Goal: Information Seeking & Learning: Learn about a topic

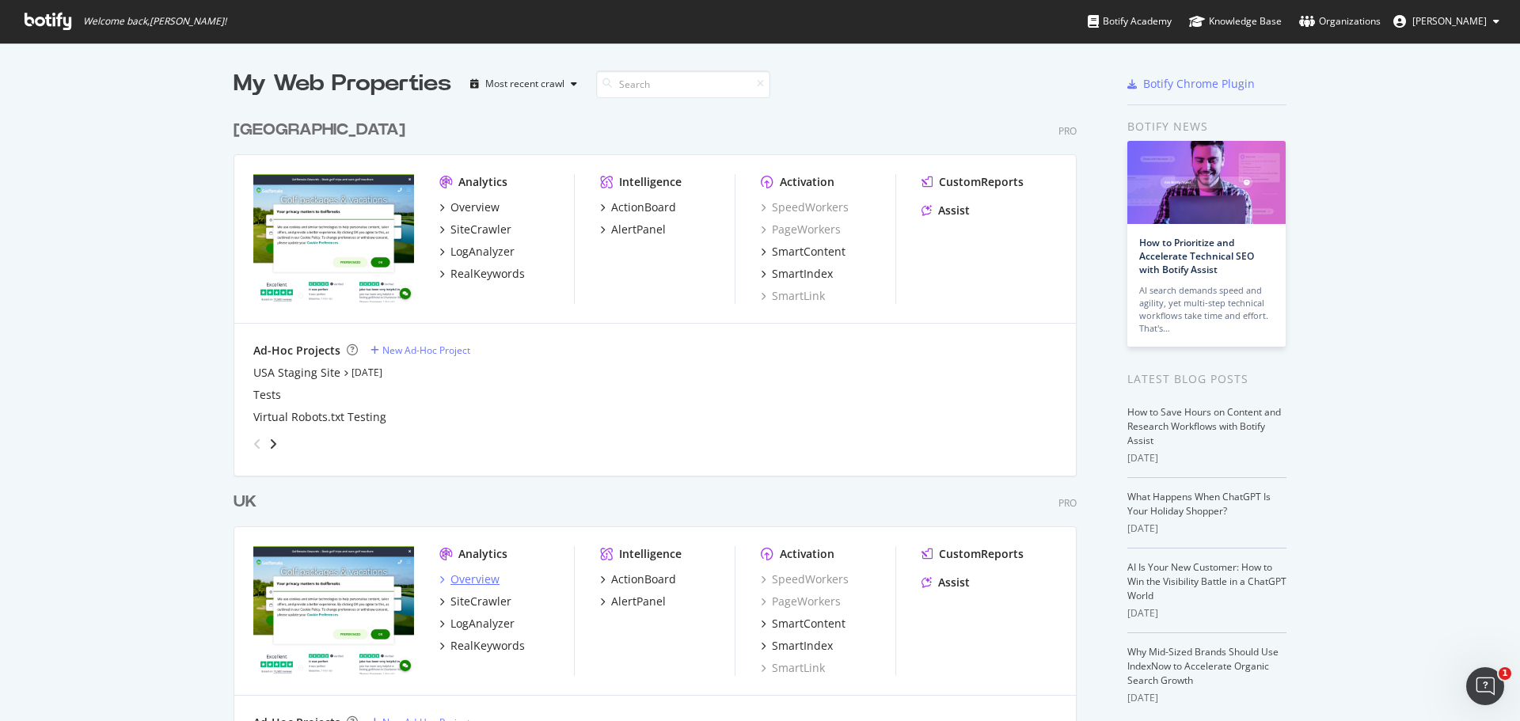
click at [462, 581] on div "Overview" at bounding box center [475, 580] width 49 height 16
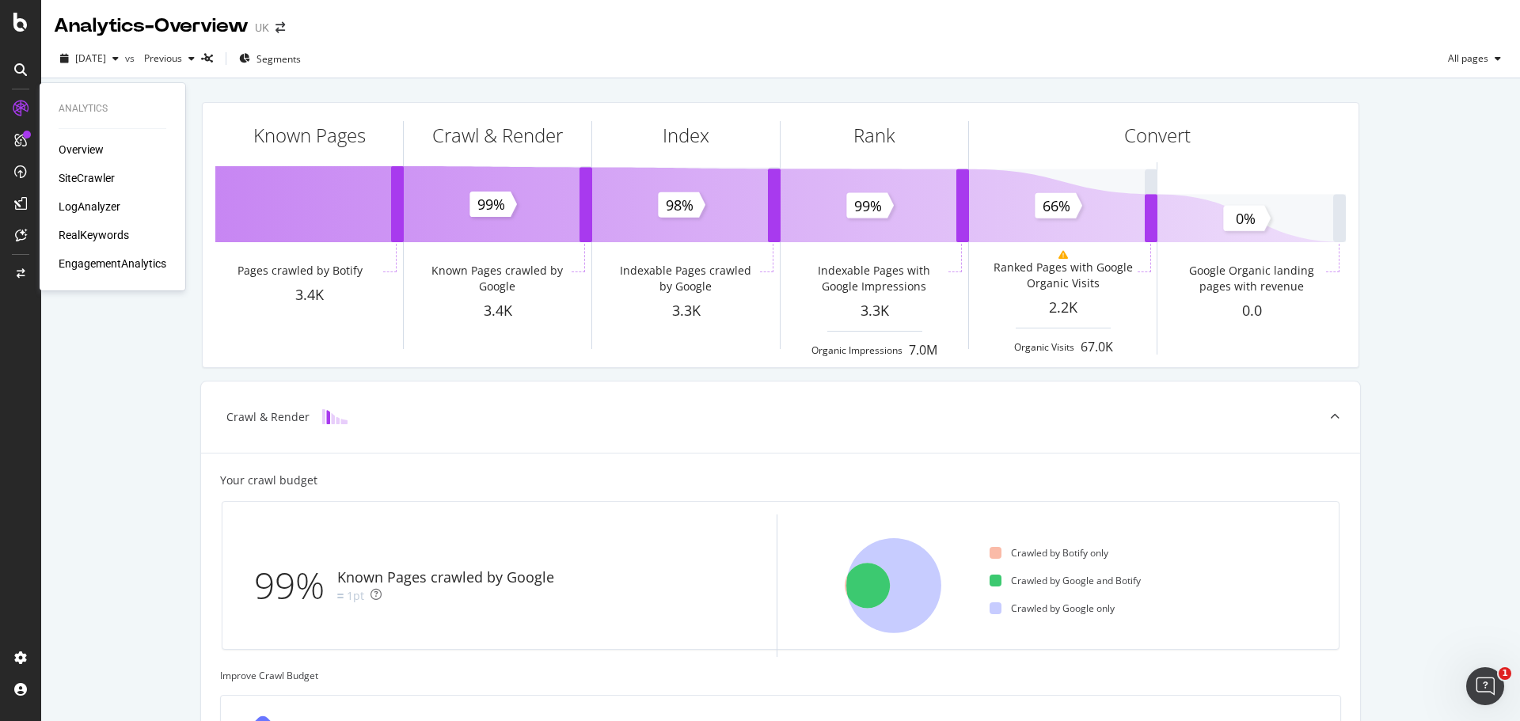
click at [79, 235] on div "RealKeywords" at bounding box center [94, 235] width 70 height 16
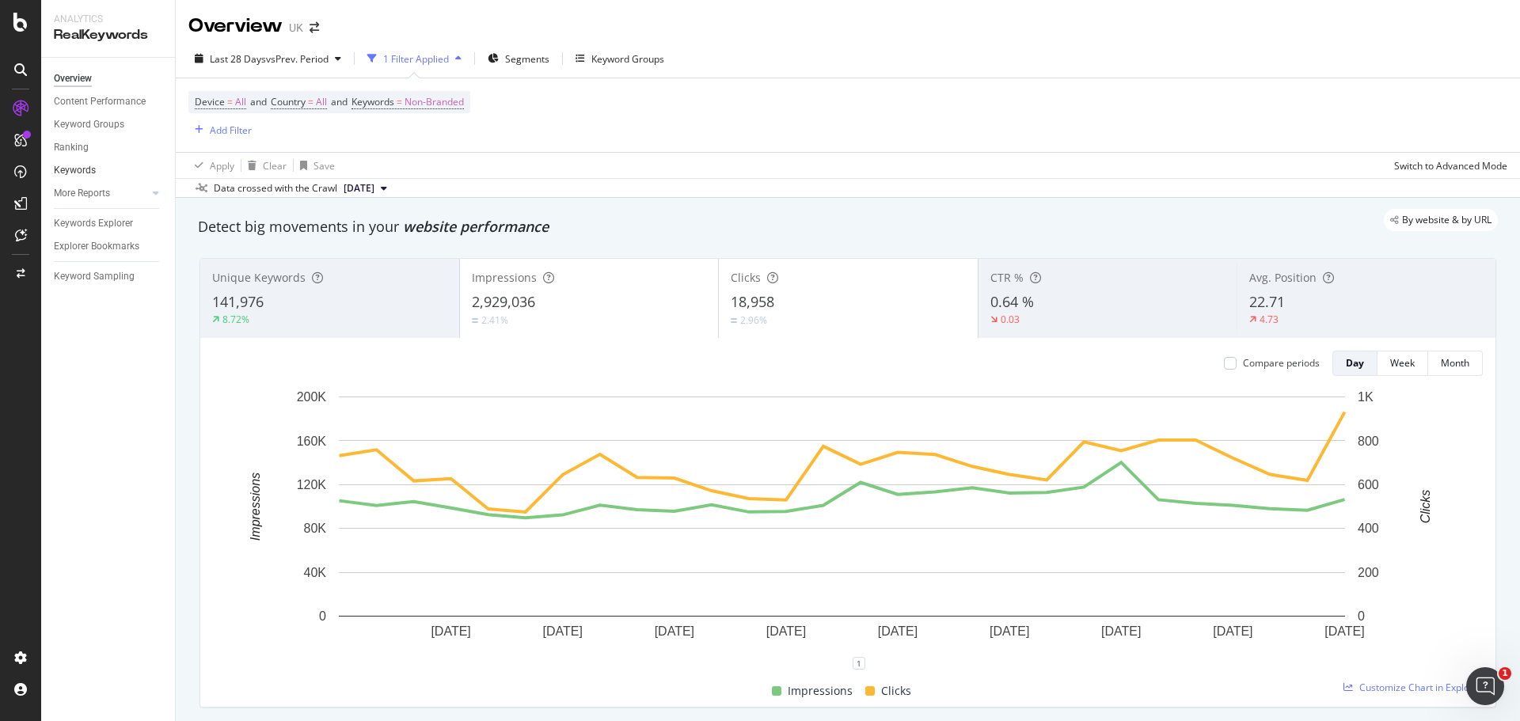
click at [104, 171] on link "Keywords" at bounding box center [109, 170] width 110 height 17
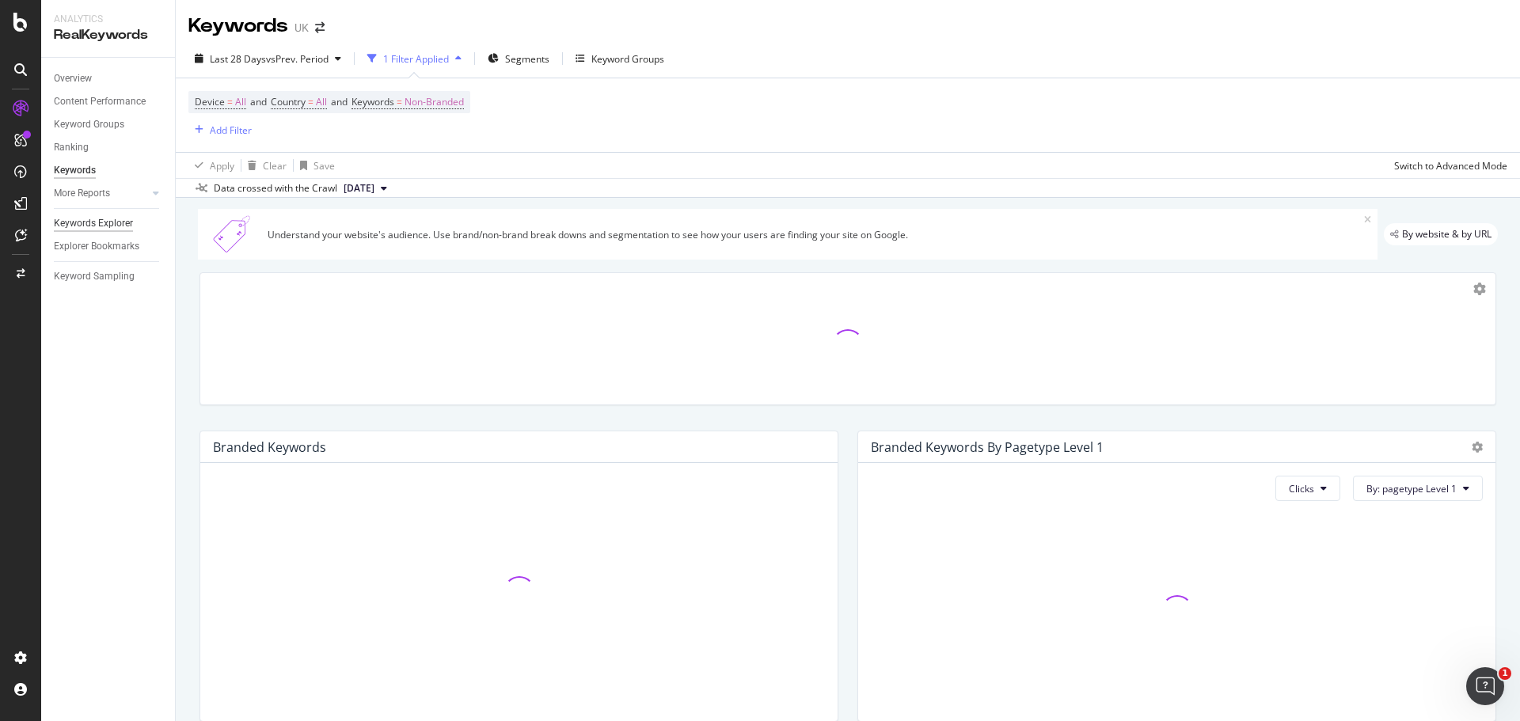
click at [106, 230] on div "Keywords Explorer" at bounding box center [93, 223] width 79 height 17
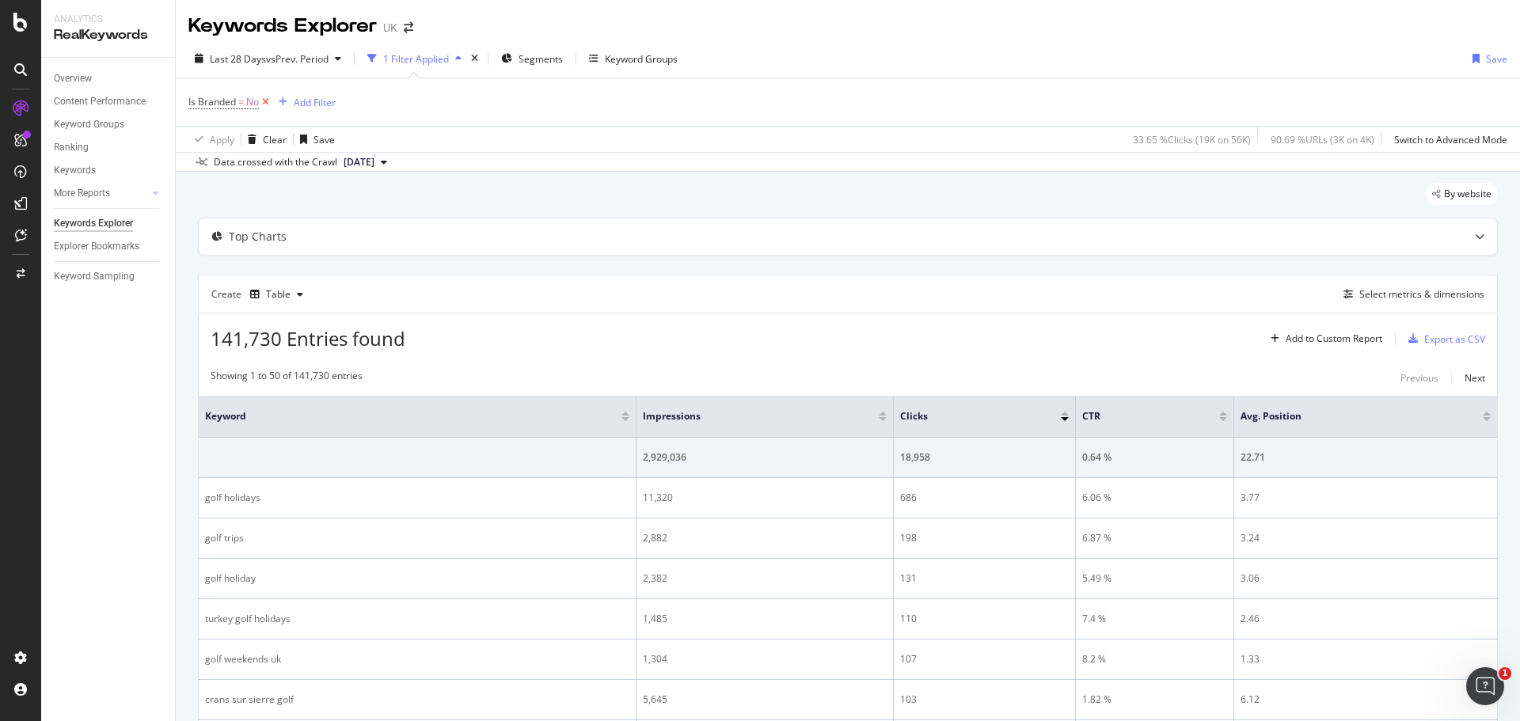
click at [264, 102] on icon at bounding box center [265, 102] width 13 height 16
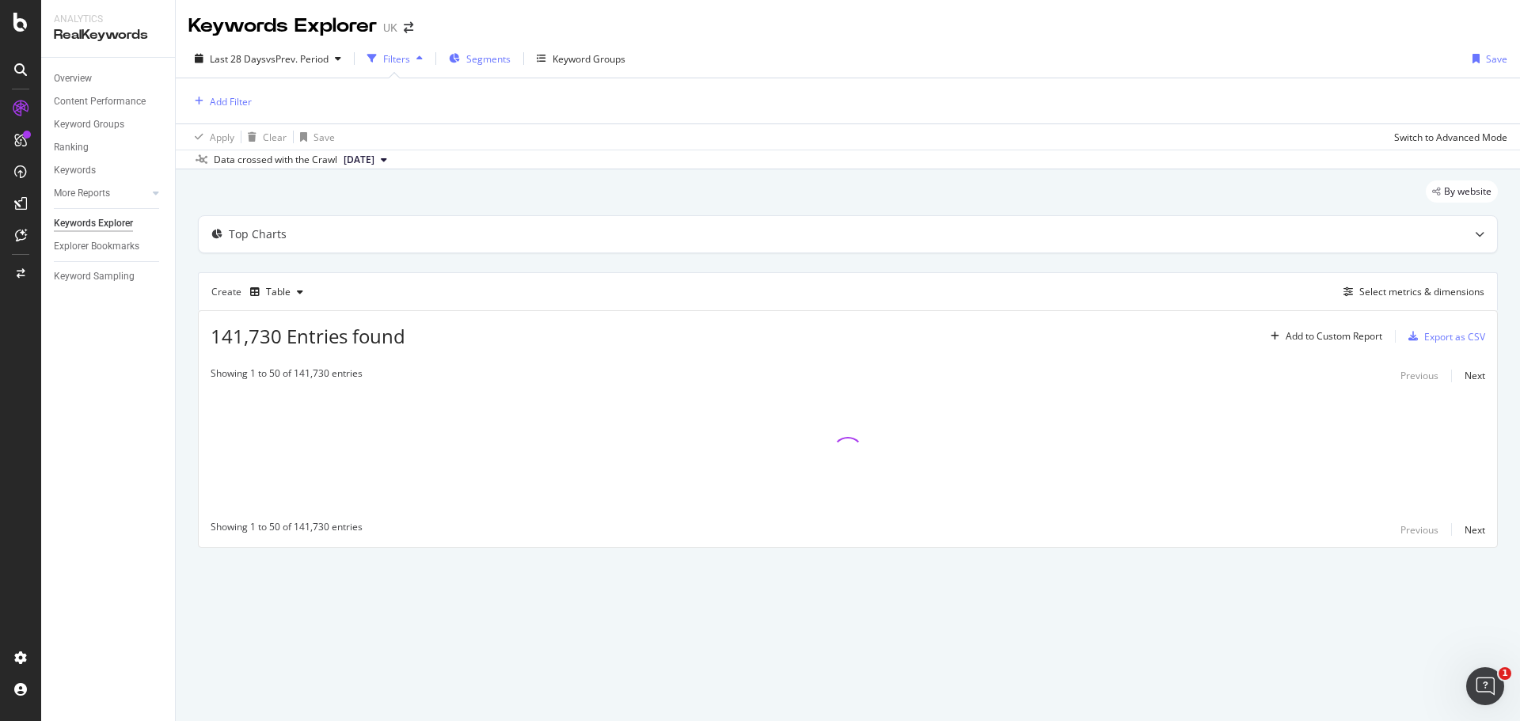
click at [487, 62] on span "Segments" at bounding box center [488, 58] width 44 height 13
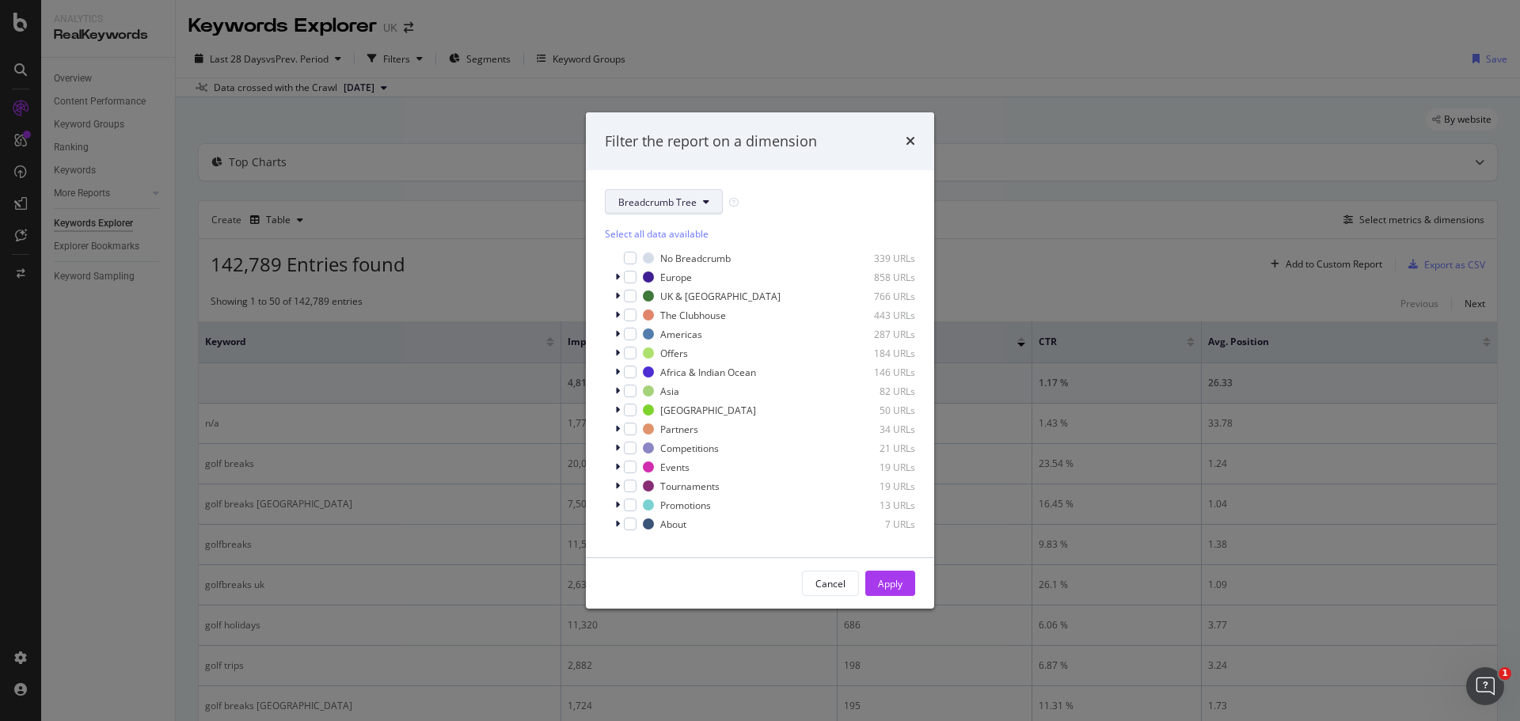
click at [692, 205] on span "Breadcrumb Tree" at bounding box center [657, 202] width 78 height 13
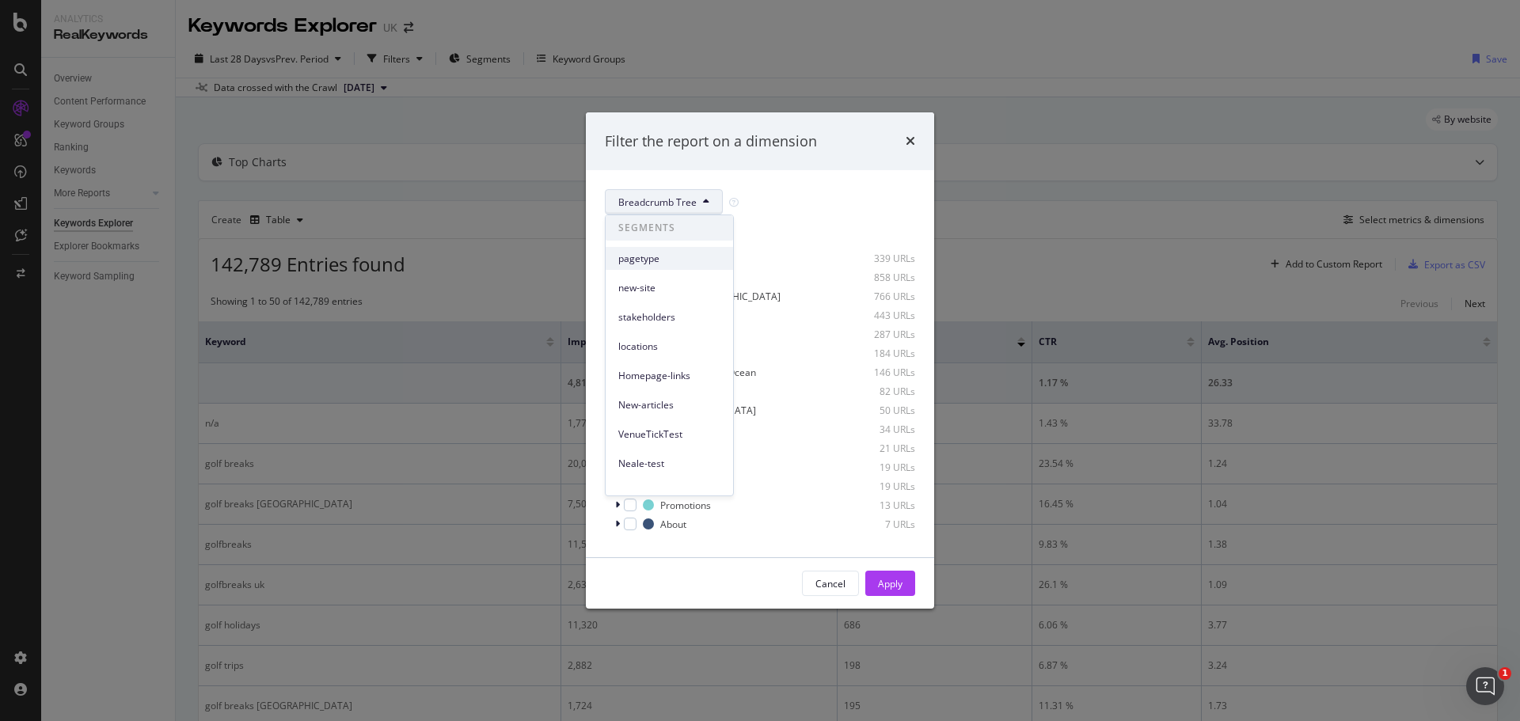
click at [668, 262] on span "pagetype" at bounding box center [669, 259] width 102 height 14
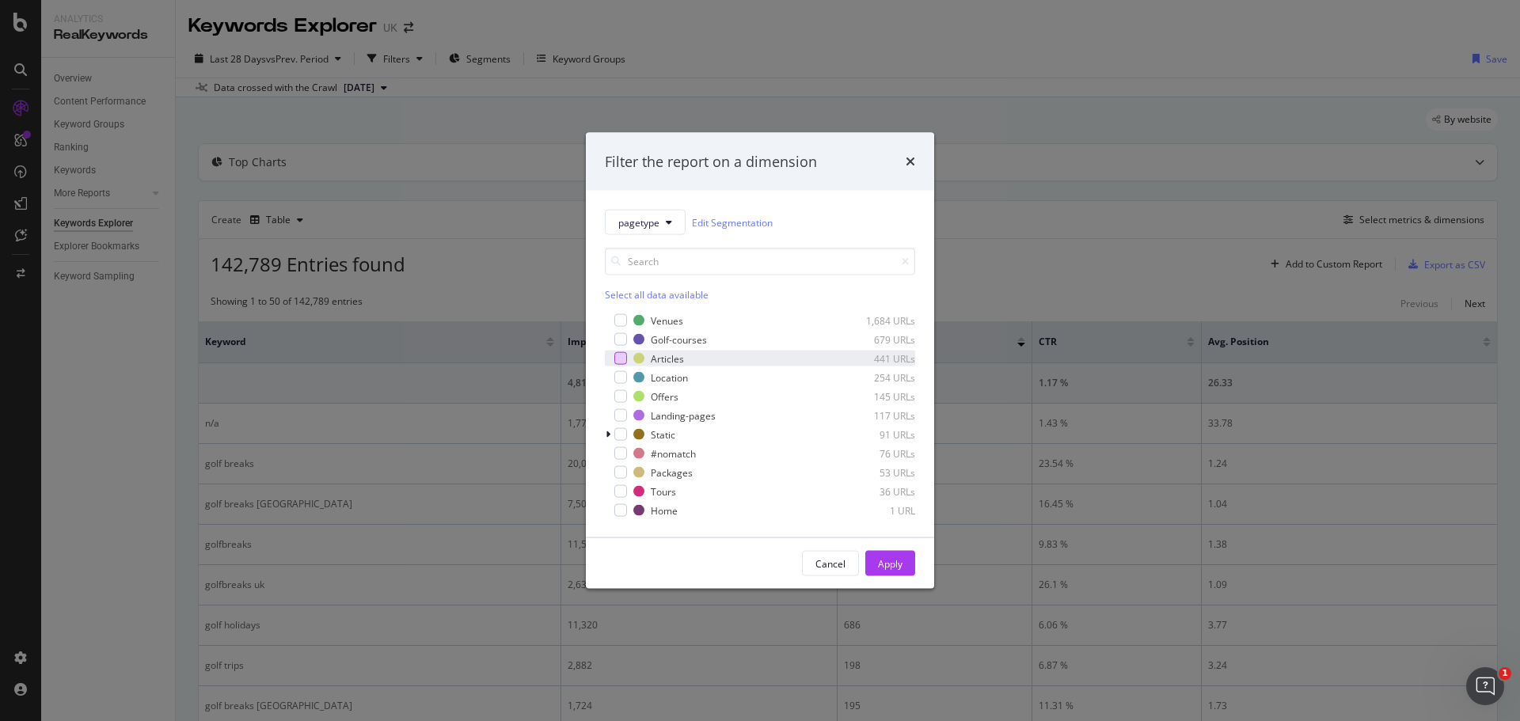
click at [624, 362] on div "modal" at bounding box center [620, 358] width 13 height 13
click at [881, 566] on div "Apply" at bounding box center [890, 563] width 25 height 13
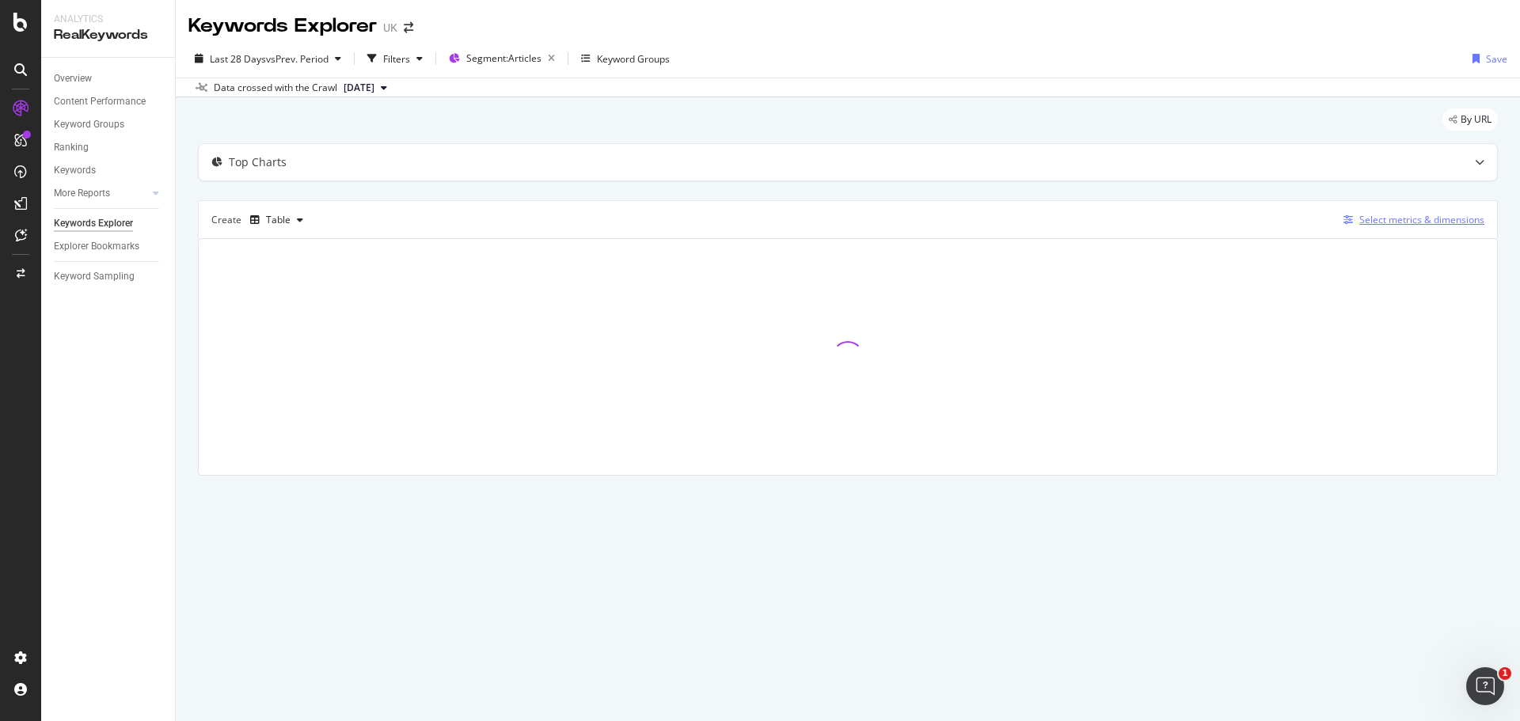
click at [1373, 215] on div "Select metrics & dimensions" at bounding box center [1422, 219] width 125 height 13
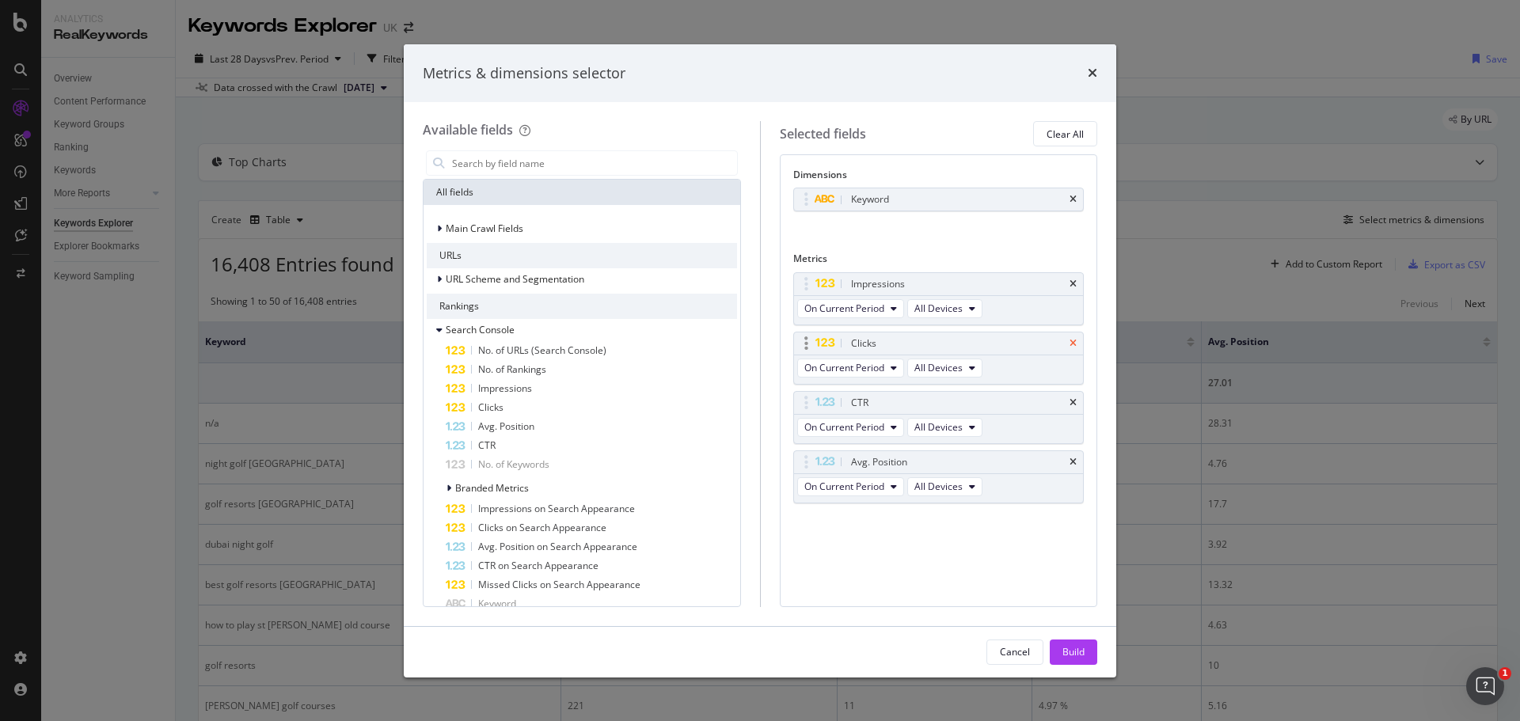
click at [1075, 347] on icon "times" at bounding box center [1073, 344] width 7 height 10
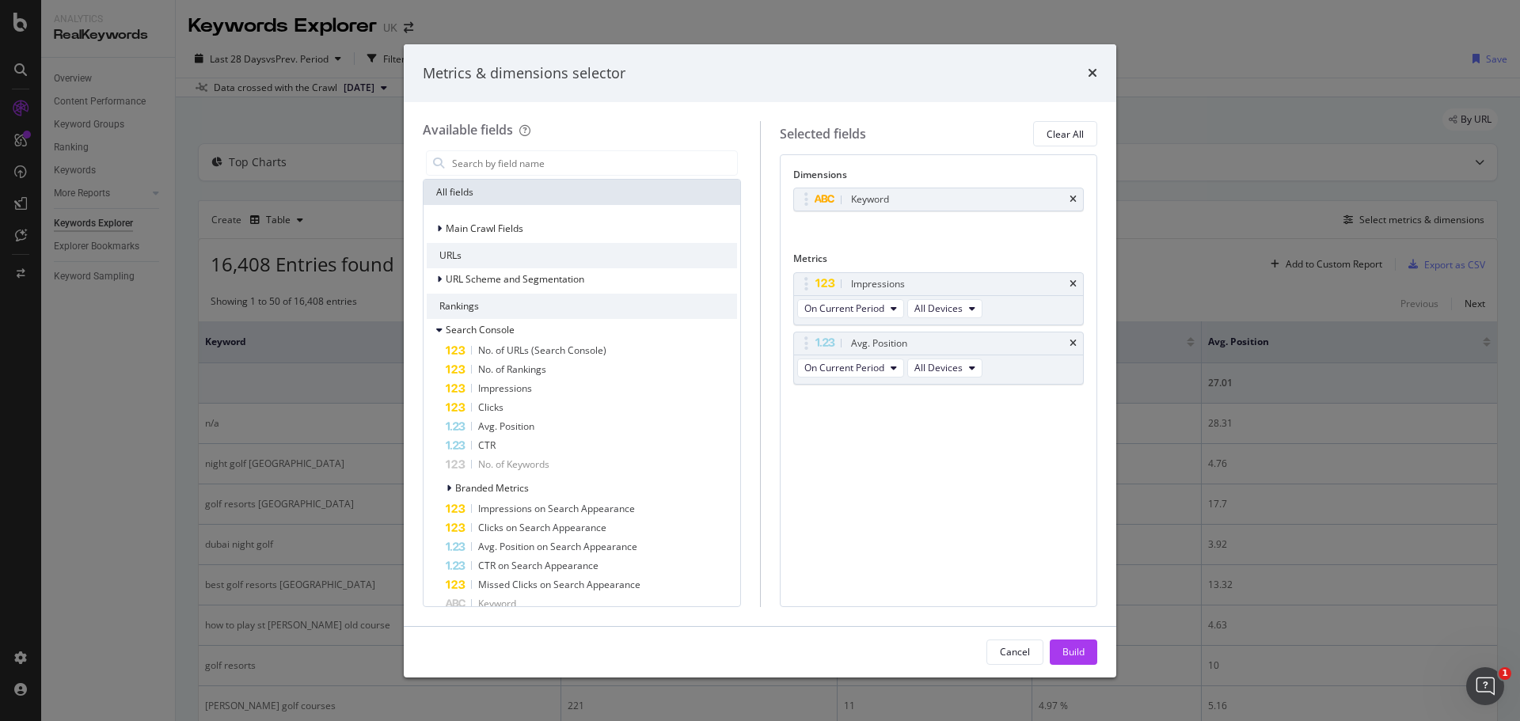
click at [1075, 347] on icon "times" at bounding box center [1073, 344] width 7 height 10
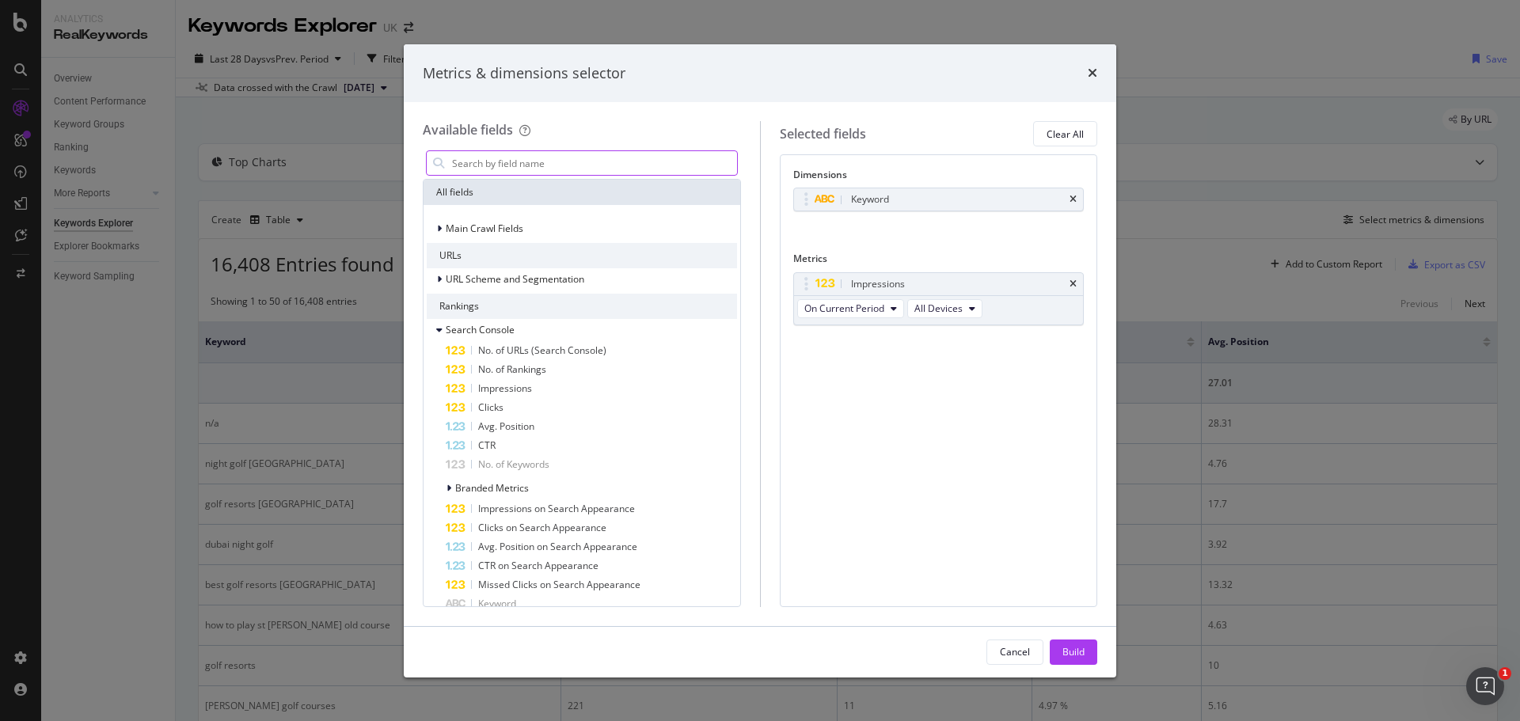
click at [522, 156] on input "modal" at bounding box center [594, 163] width 287 height 24
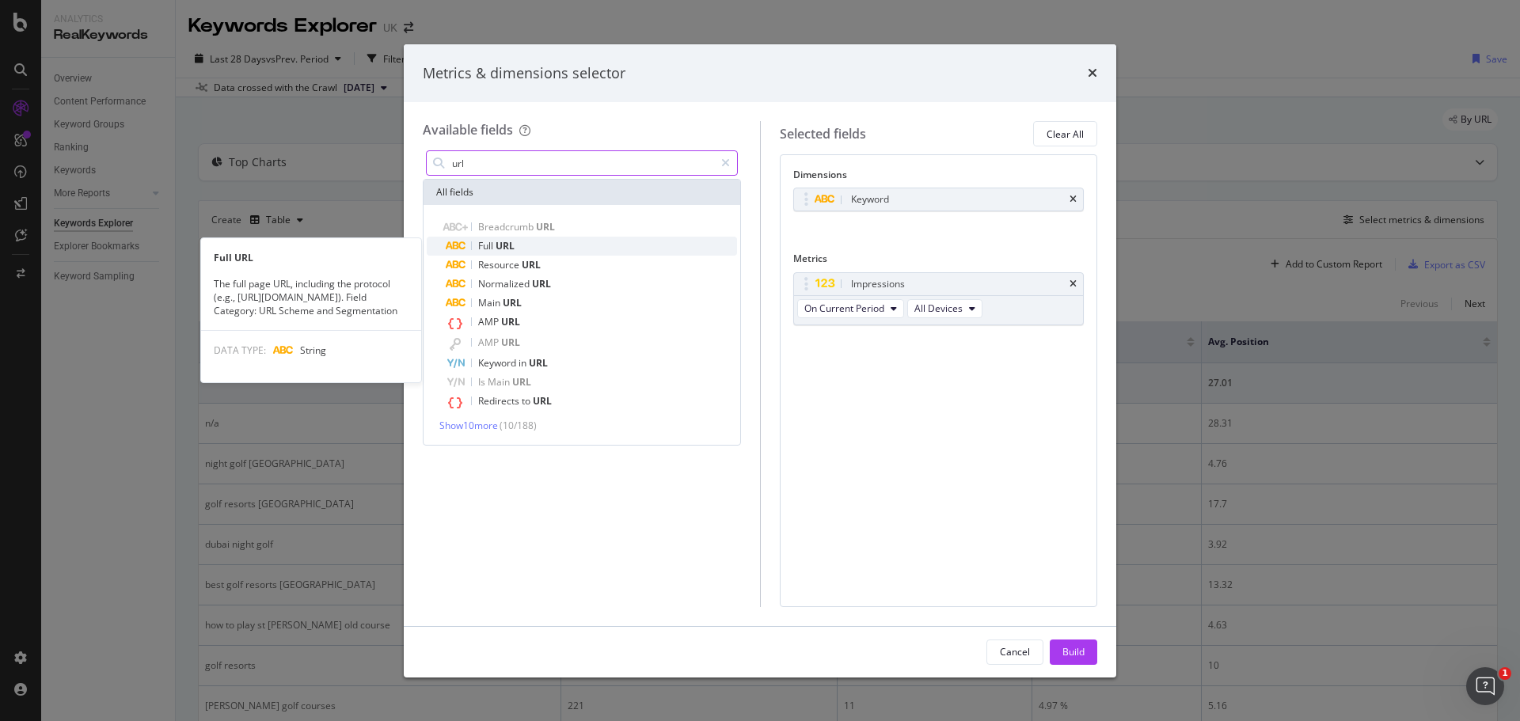
type input "url"
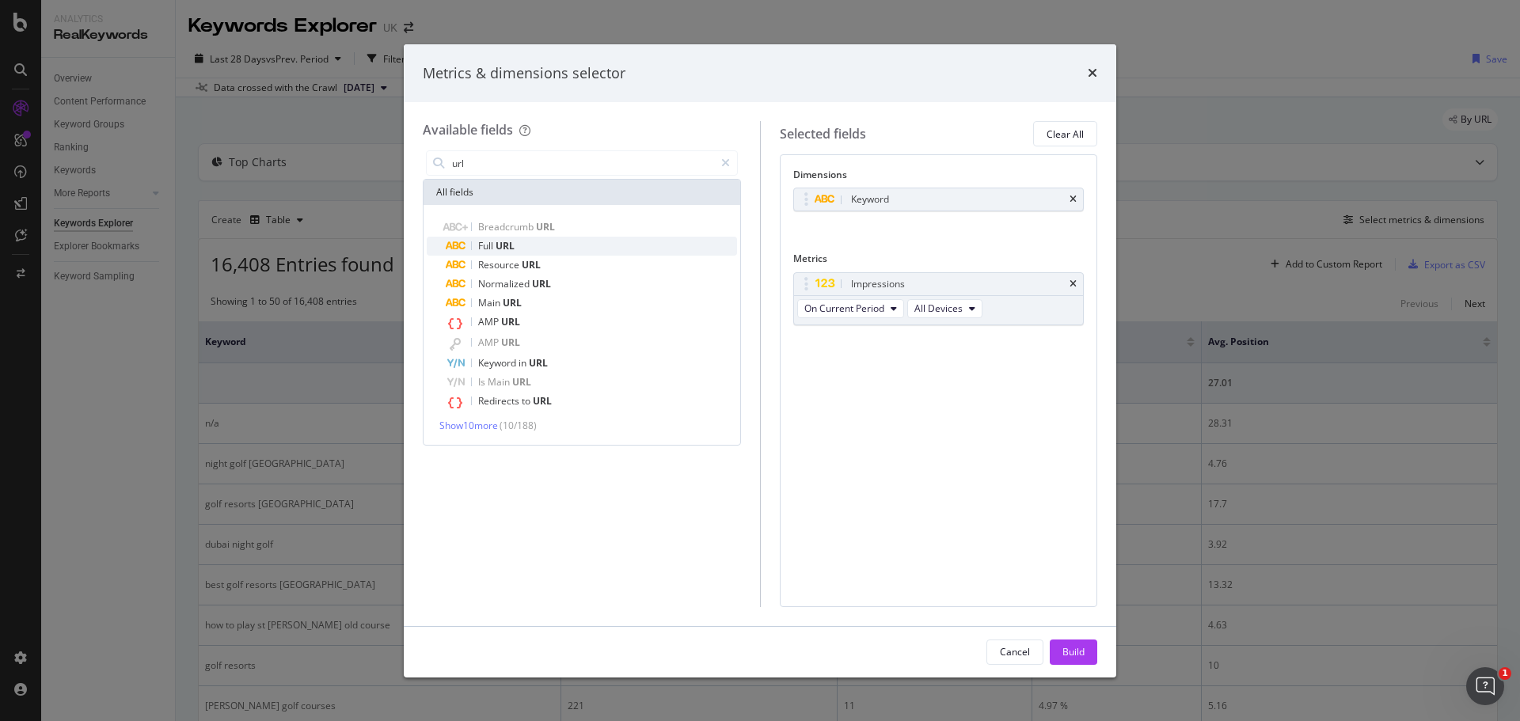
click at [497, 249] on span "URL" at bounding box center [505, 245] width 19 height 13
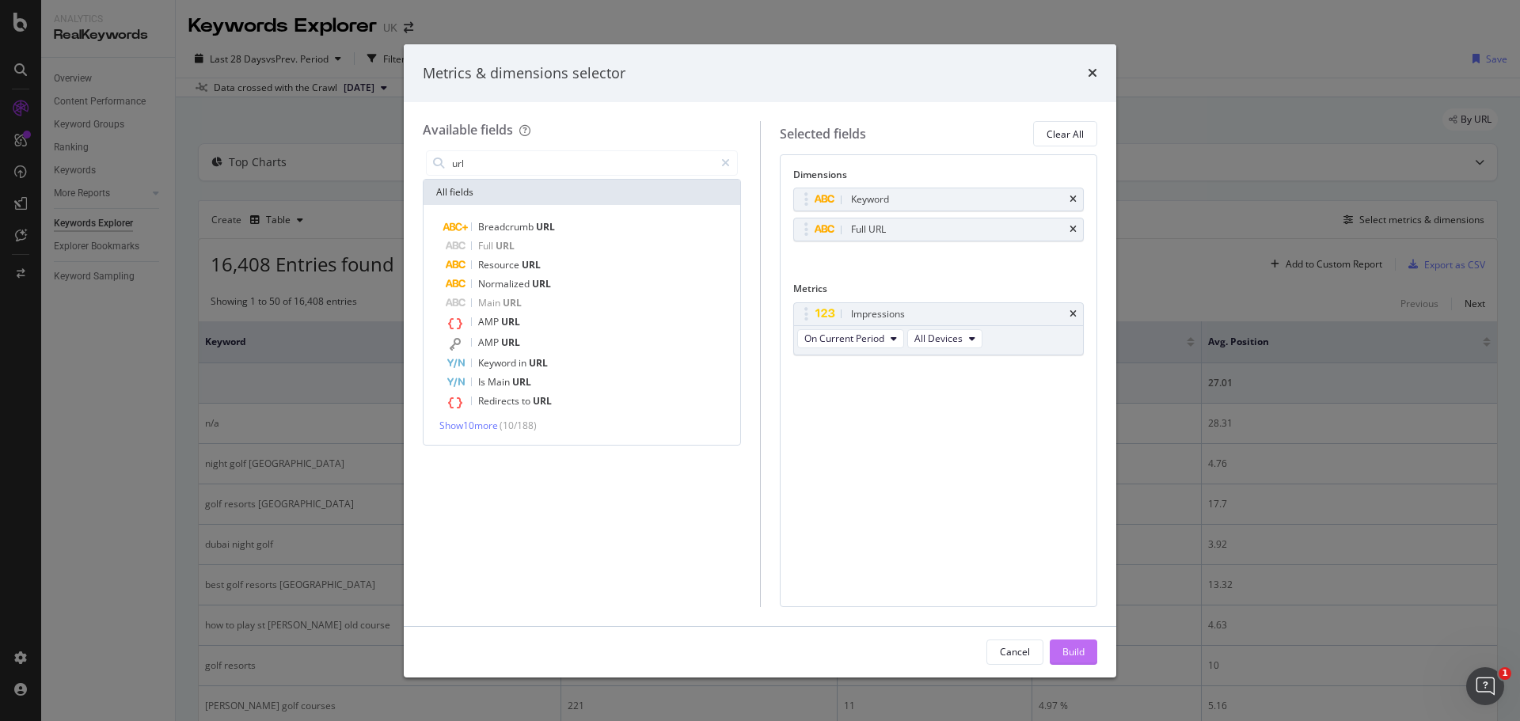
click at [1072, 655] on div "Build" at bounding box center [1074, 651] width 22 height 13
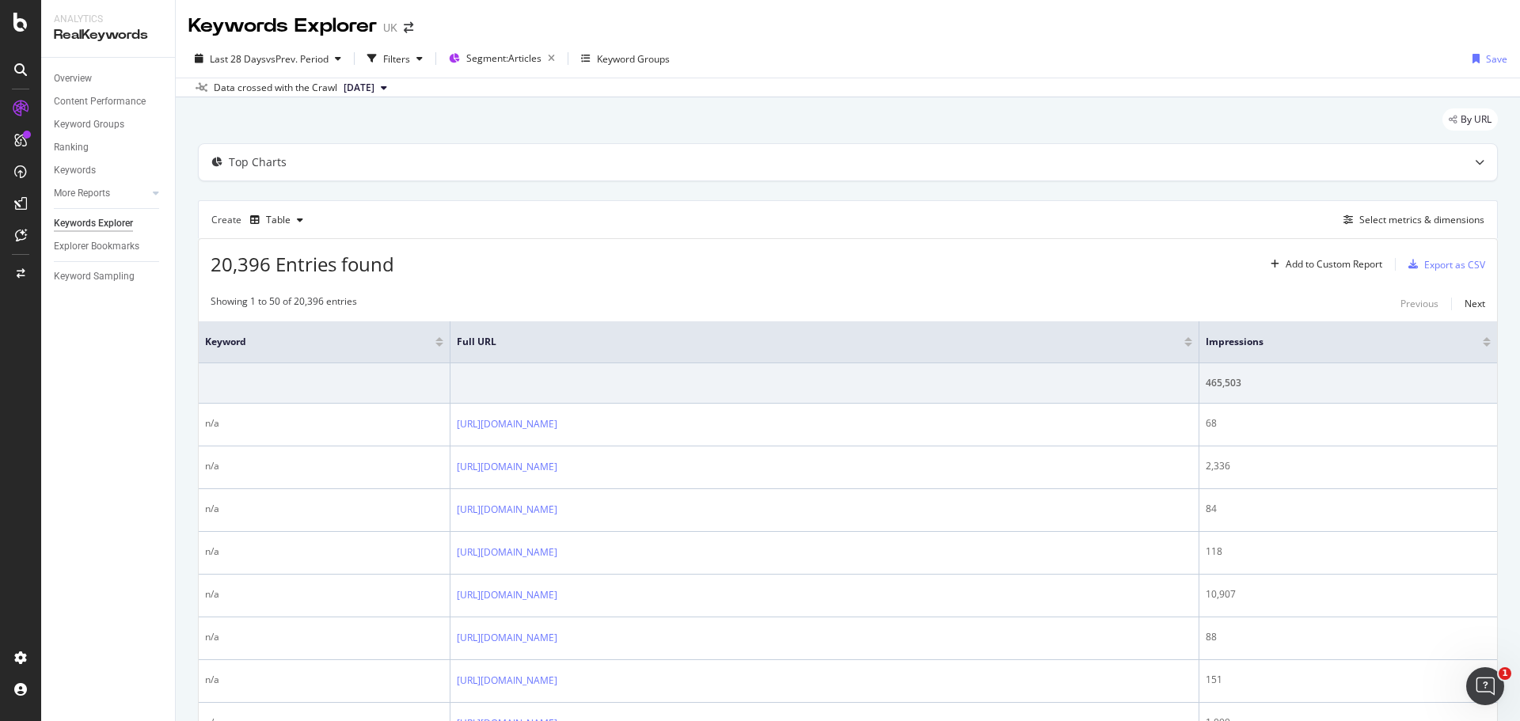
click at [1478, 347] on div "Impressions" at bounding box center [1348, 342] width 285 height 16
click at [1483, 345] on div at bounding box center [1487, 345] width 8 height 4
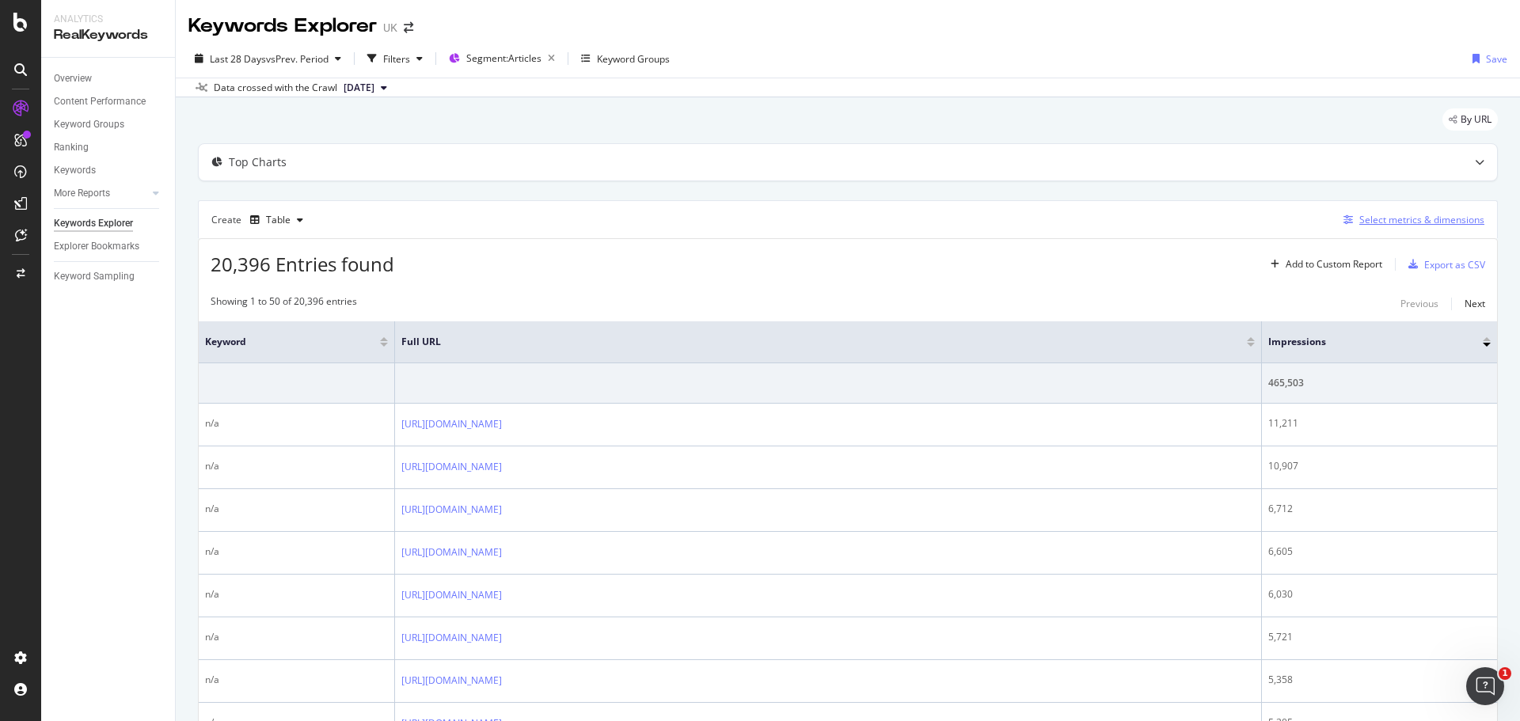
click at [1368, 223] on div "Select metrics & dimensions" at bounding box center [1422, 219] width 125 height 13
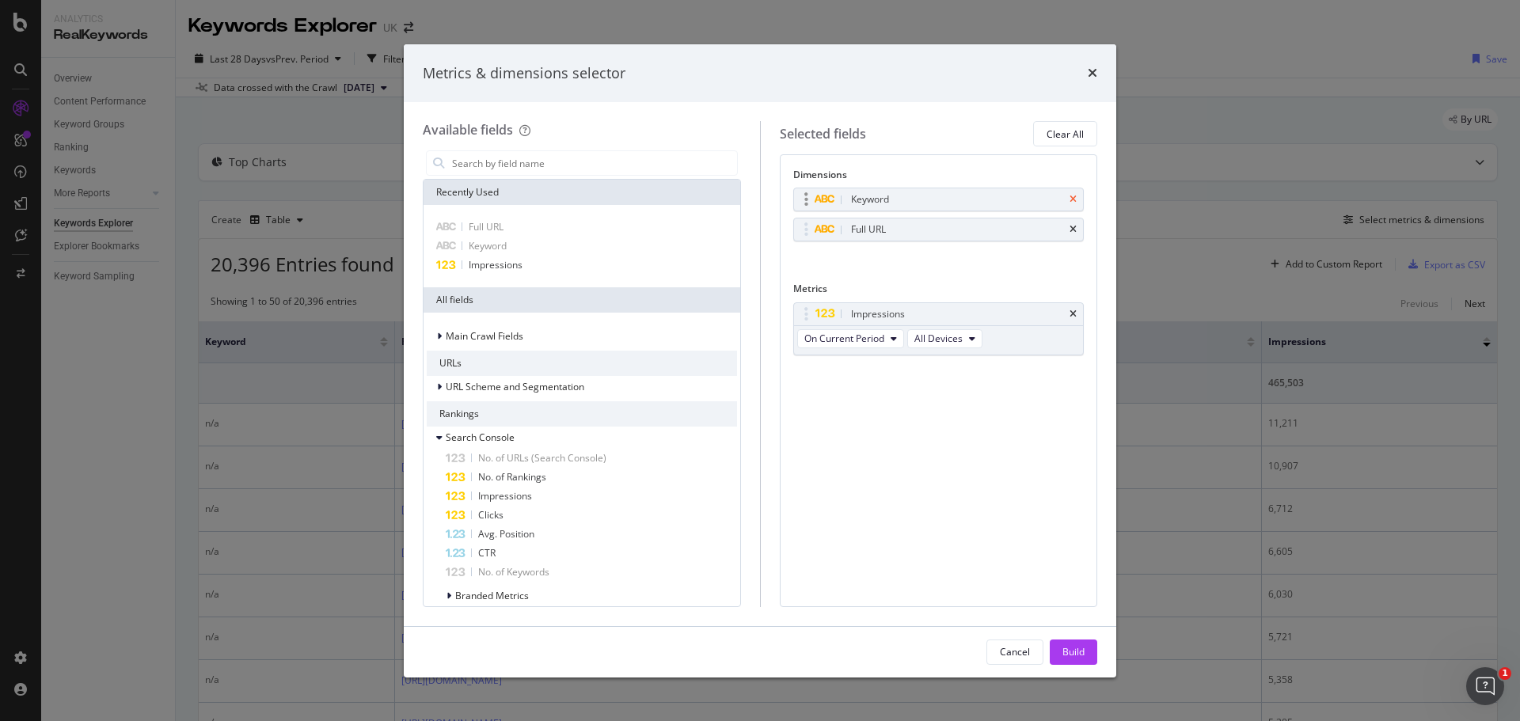
click at [1074, 200] on icon "times" at bounding box center [1073, 200] width 7 height 10
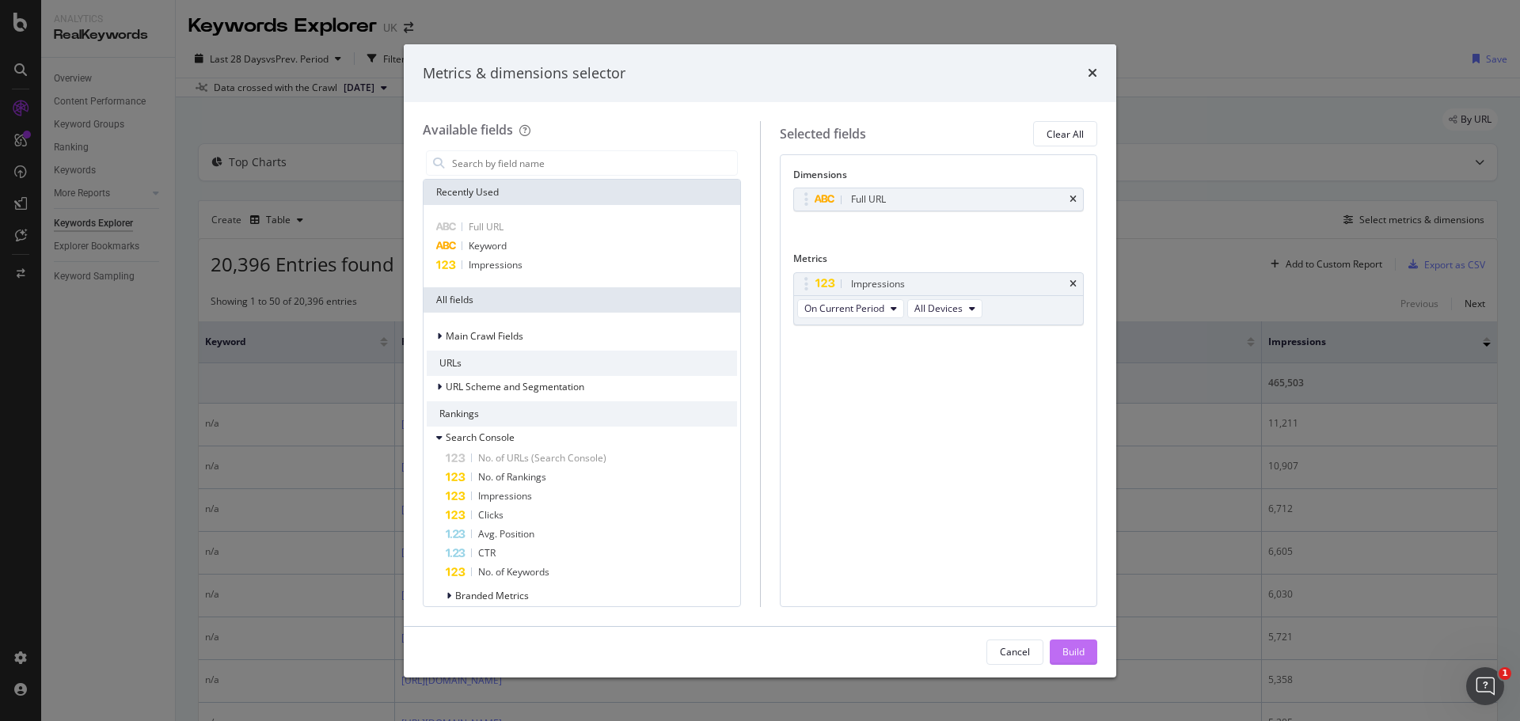
click at [1075, 652] on div "Build" at bounding box center [1074, 651] width 22 height 13
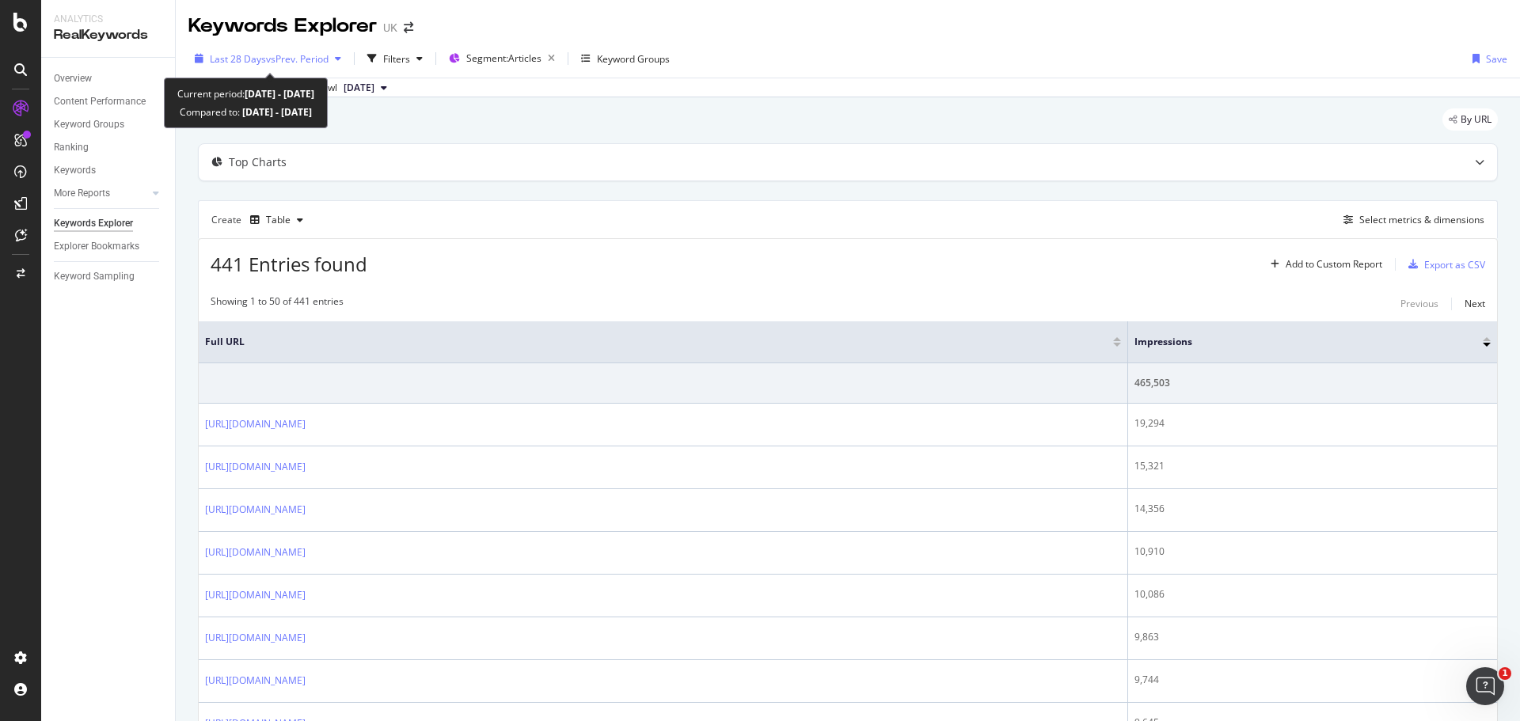
click at [266, 60] on span "vs Prev. Period" at bounding box center [297, 58] width 63 height 13
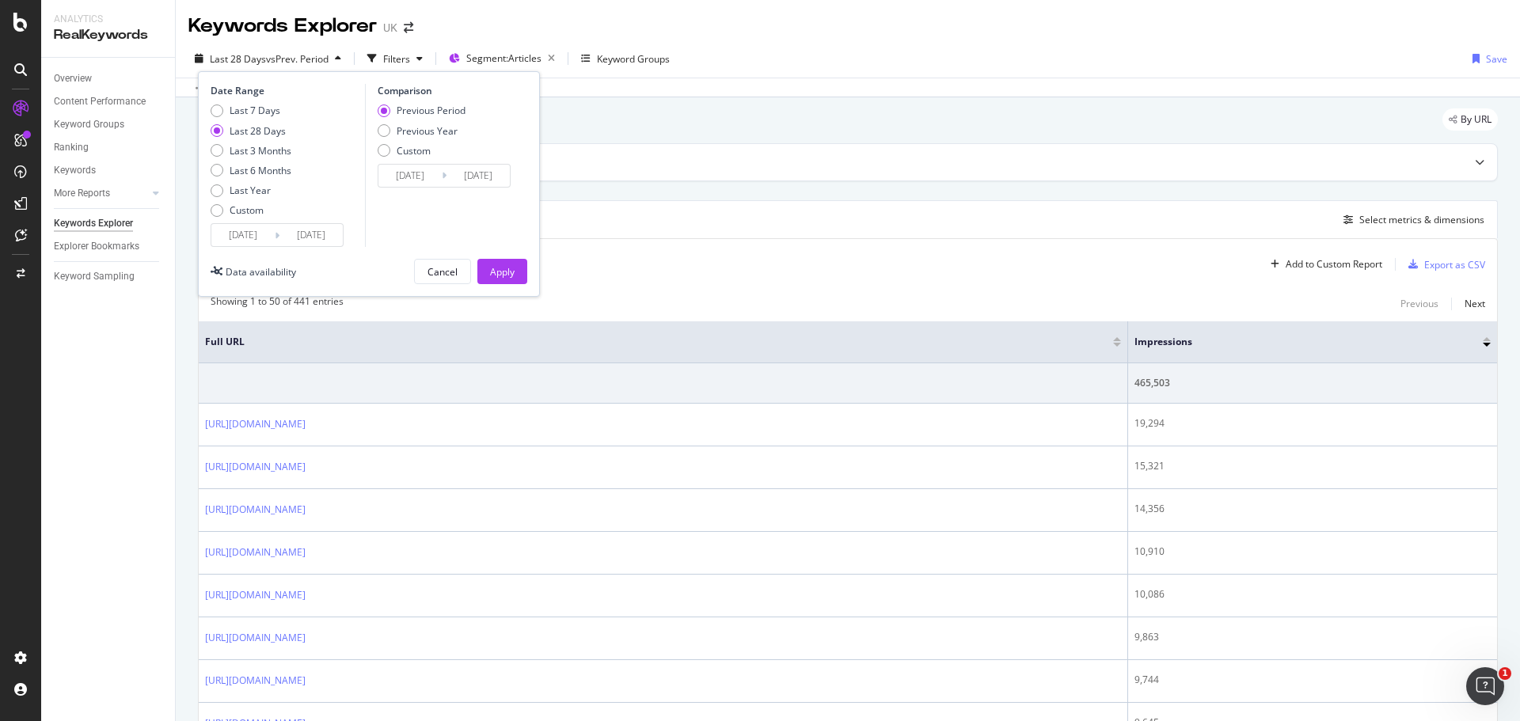
click at [985, 258] on div "441 Entries found Add to Custom Report Export as CSV" at bounding box center [848, 258] width 1299 height 39
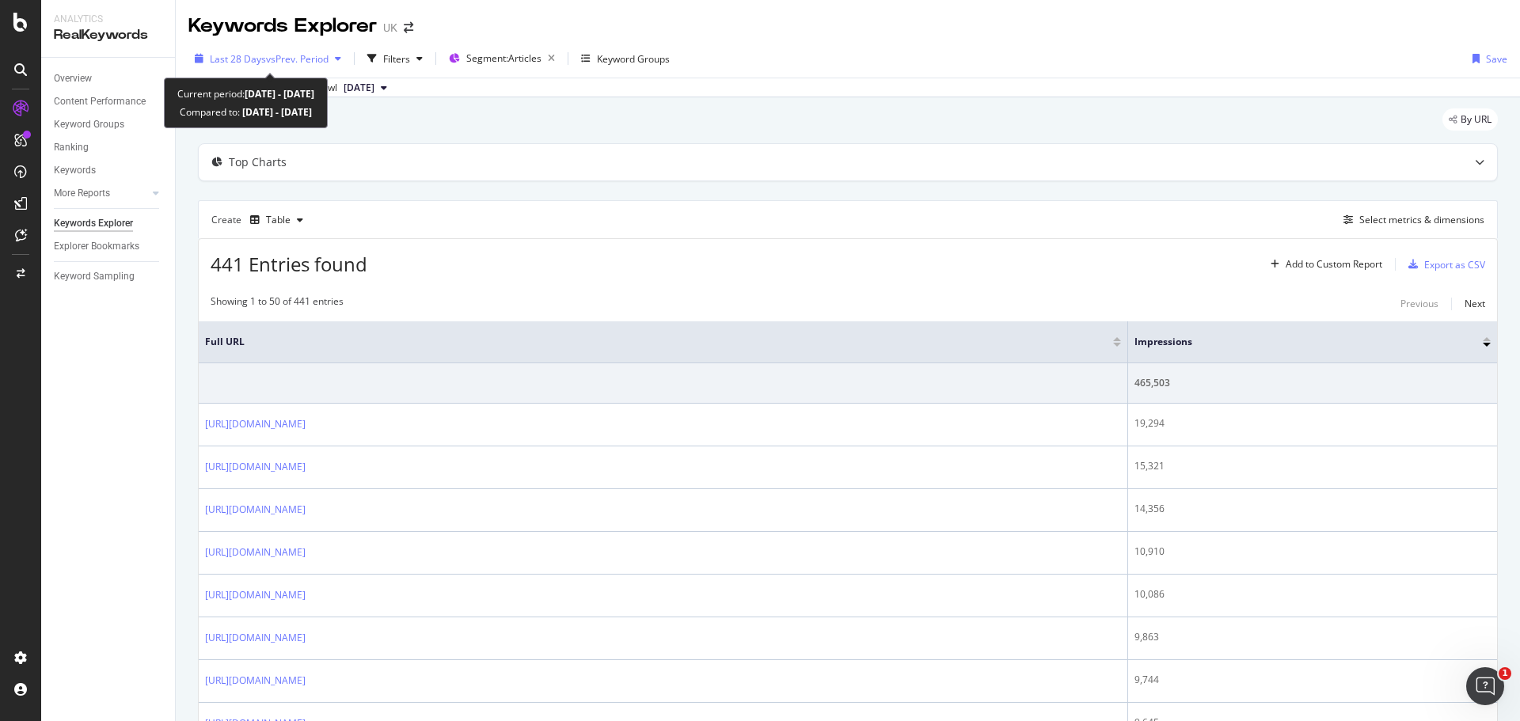
click at [270, 59] on span "vs Prev. Period" at bounding box center [297, 58] width 63 height 13
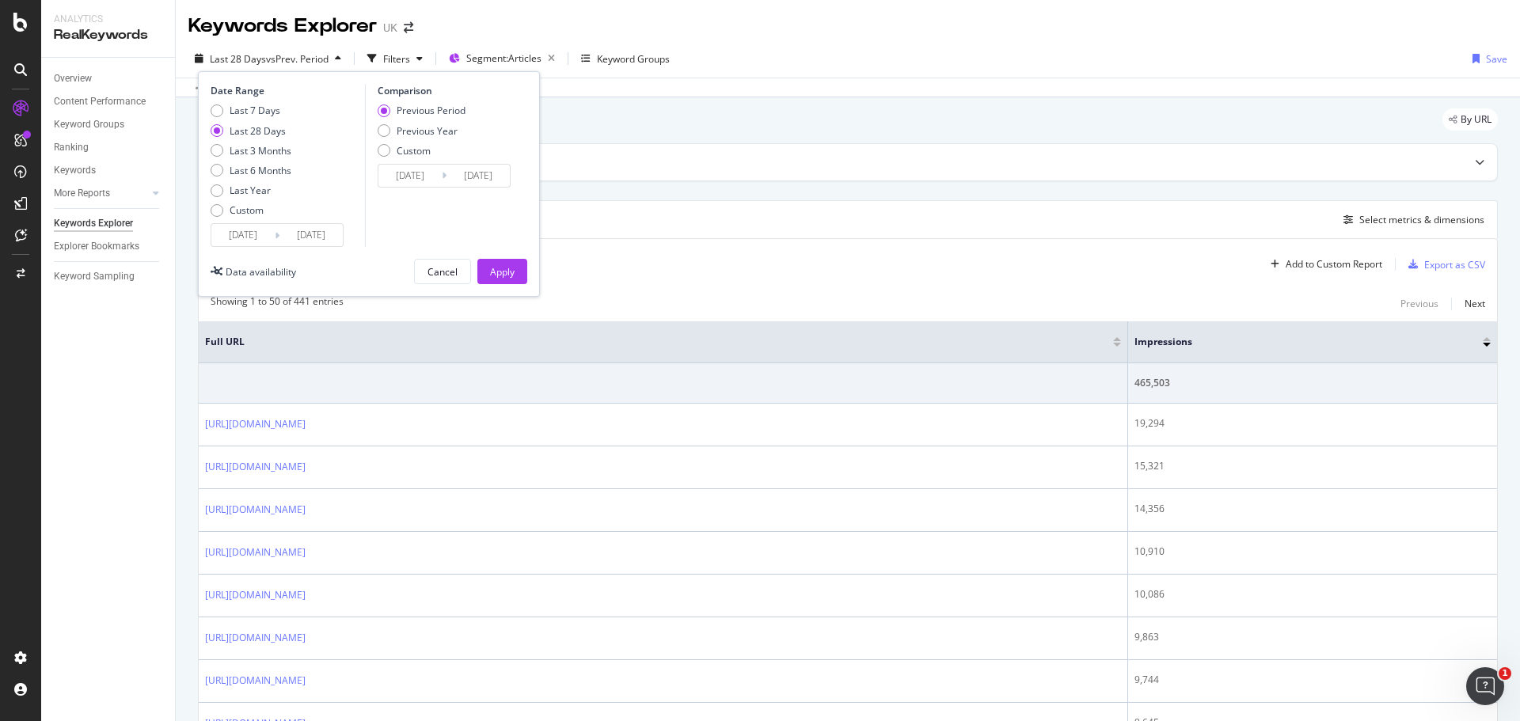
click at [238, 238] on input "[DATE]" at bounding box center [242, 235] width 63 height 22
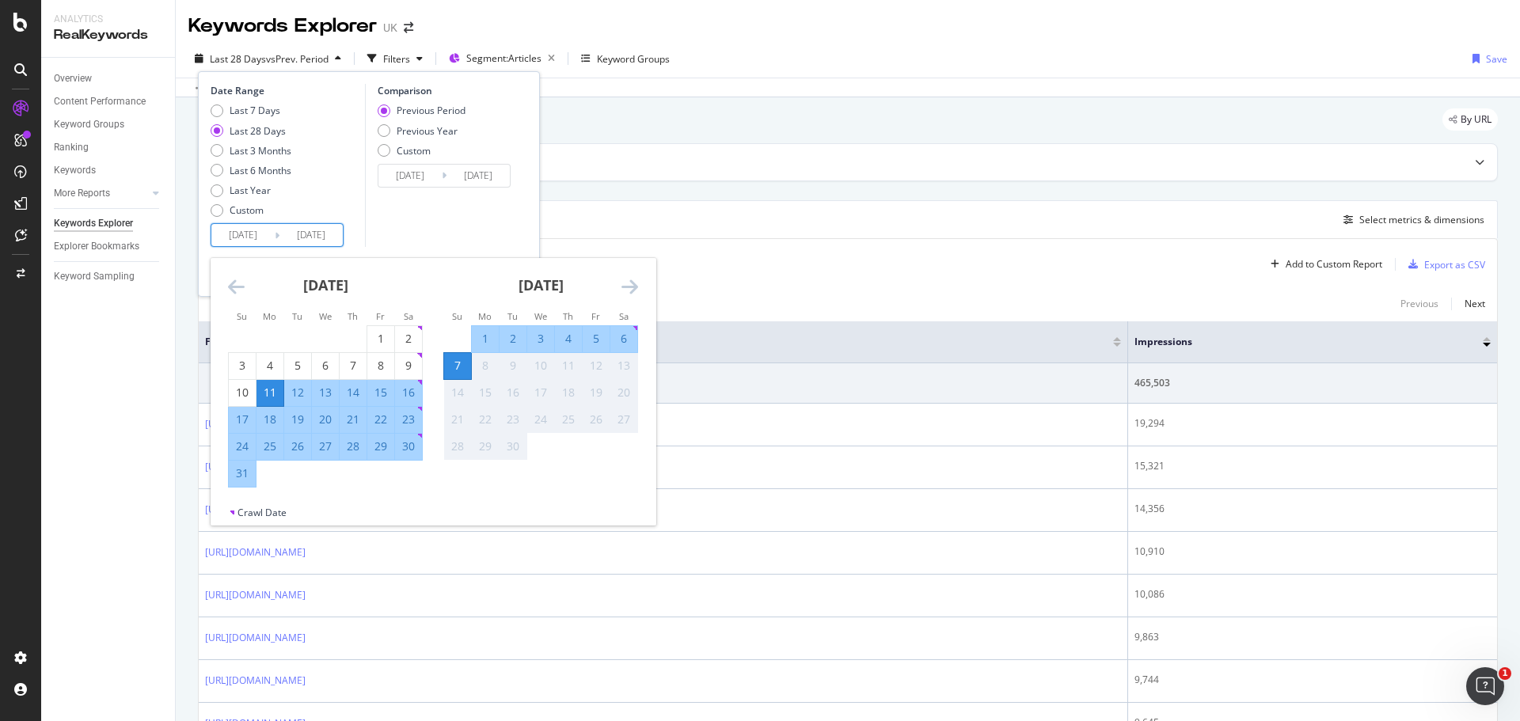
click at [243, 290] on icon "Move backward to switch to the previous month." at bounding box center [236, 286] width 17 height 19
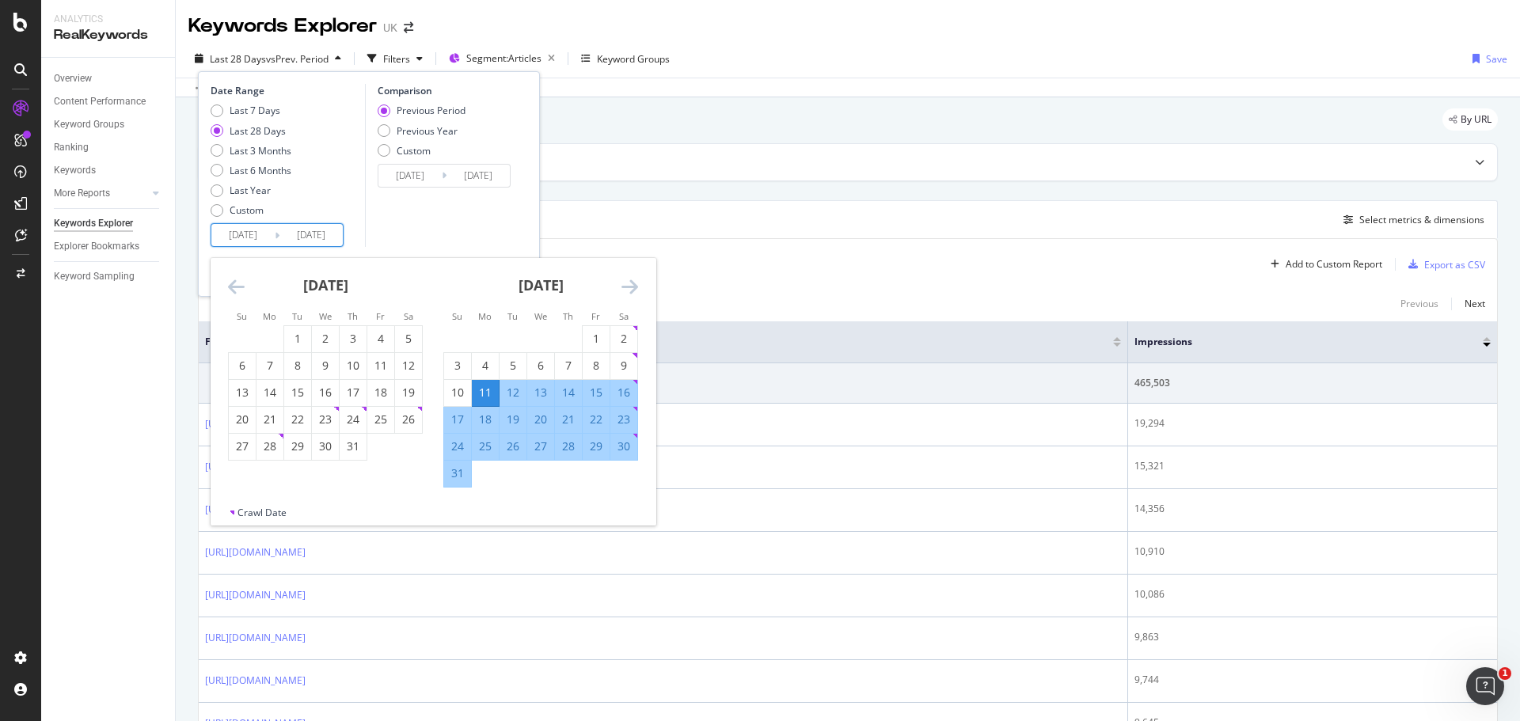
click at [243, 290] on icon "Move backward to switch to the previous month." at bounding box center [236, 286] width 17 height 19
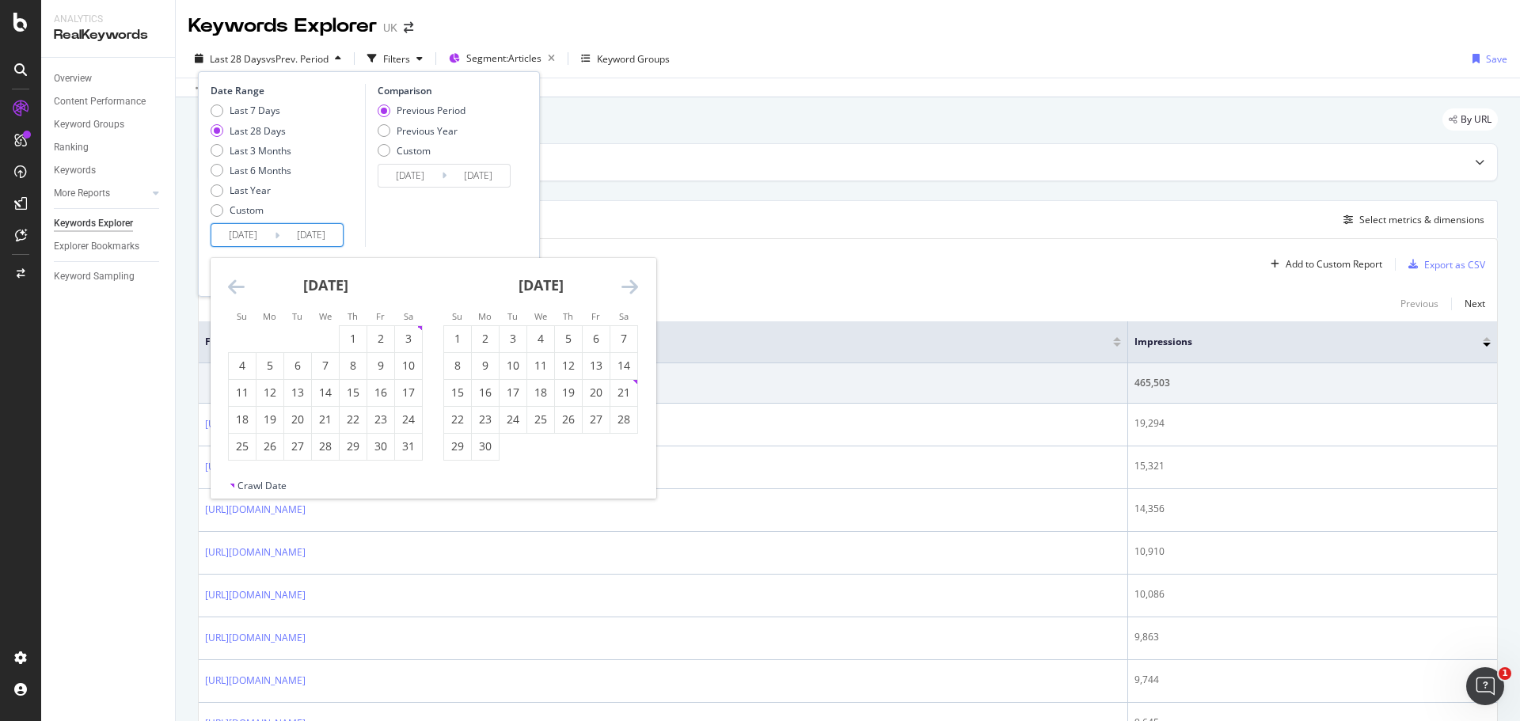
click at [243, 290] on icon "Move backward to switch to the previous month." at bounding box center [236, 286] width 17 height 19
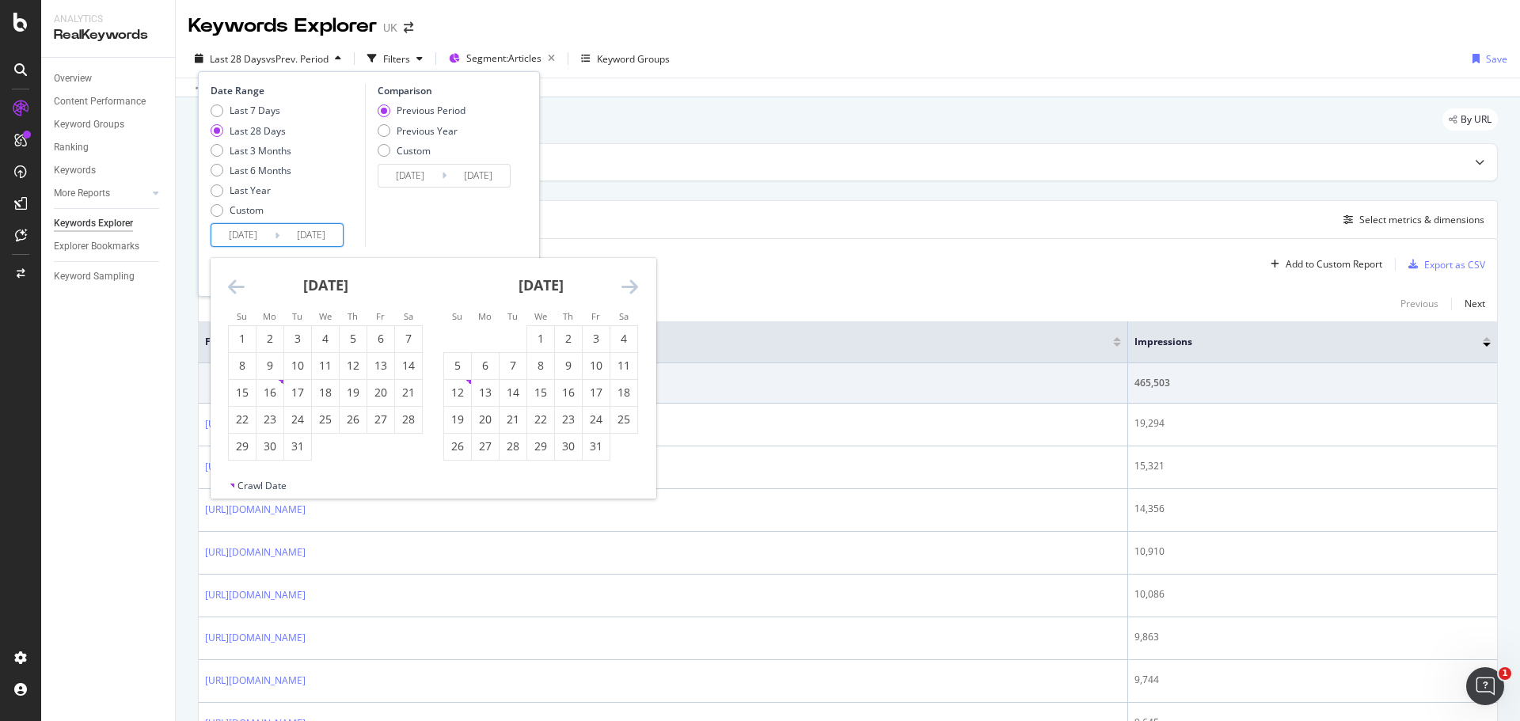
click at [637, 285] on icon "Move forward to switch to the next month." at bounding box center [630, 286] width 17 height 19
click at [636, 285] on icon "Move forward to switch to the next month." at bounding box center [630, 286] width 17 height 19
click at [575, 337] on div "1" at bounding box center [568, 339] width 27 height 16
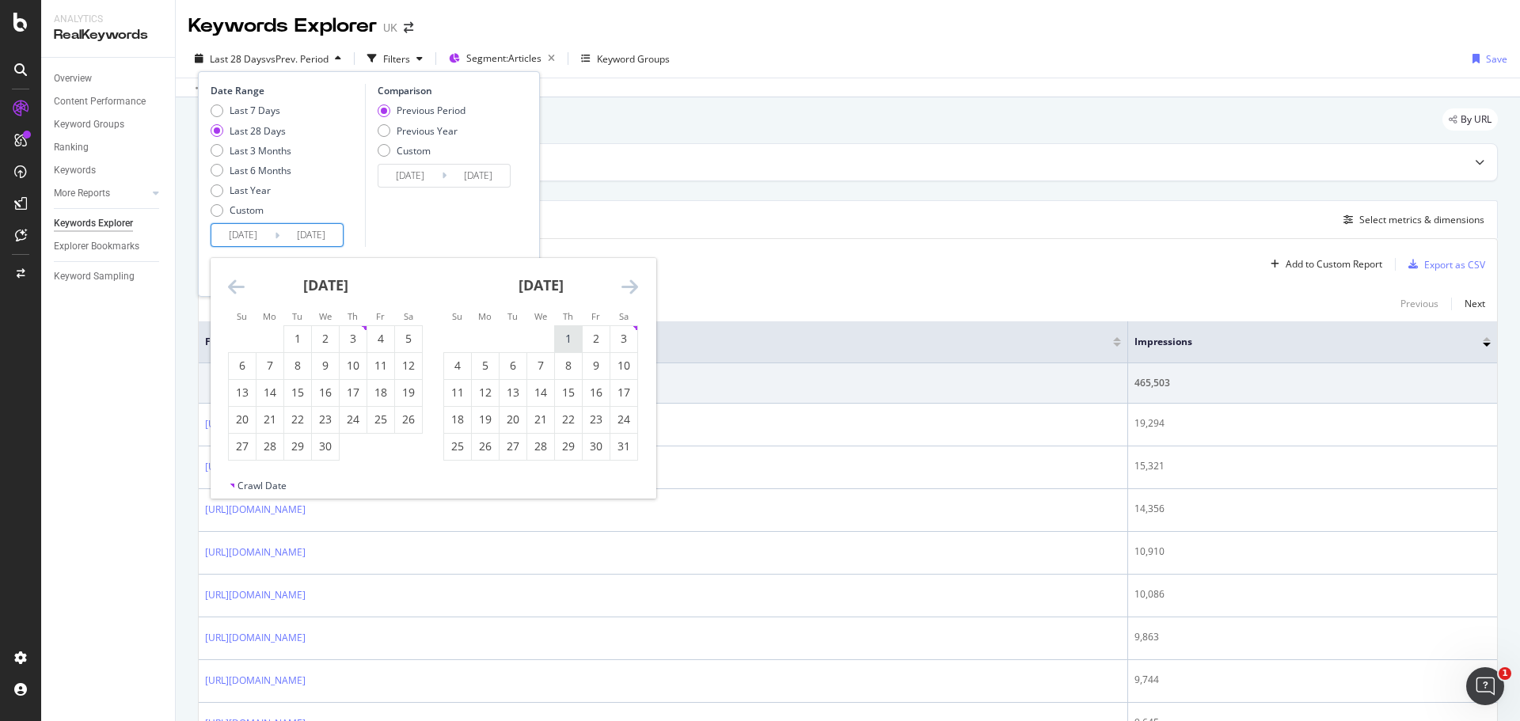
type input "[DATE]"
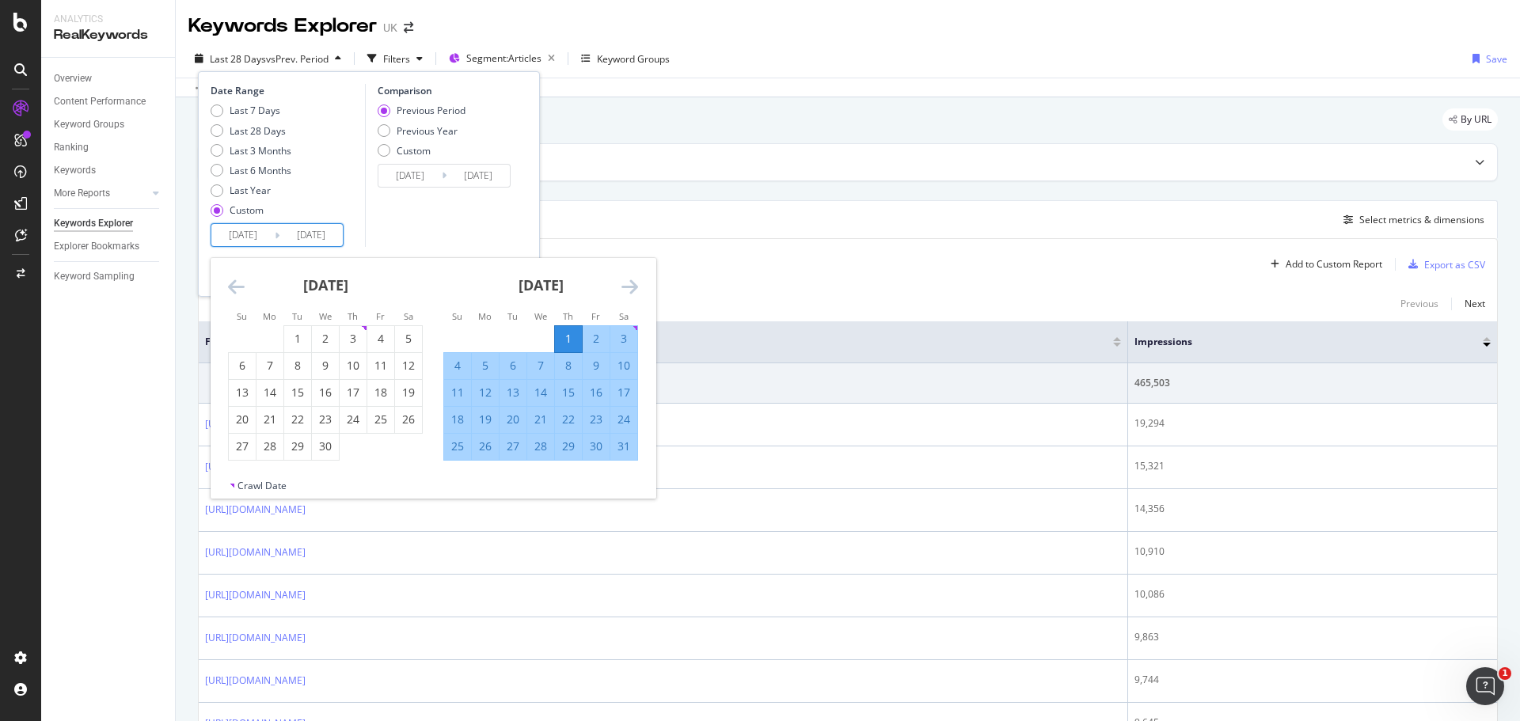
click at [618, 445] on div "31" at bounding box center [624, 447] width 27 height 16
type input "[DATE]"
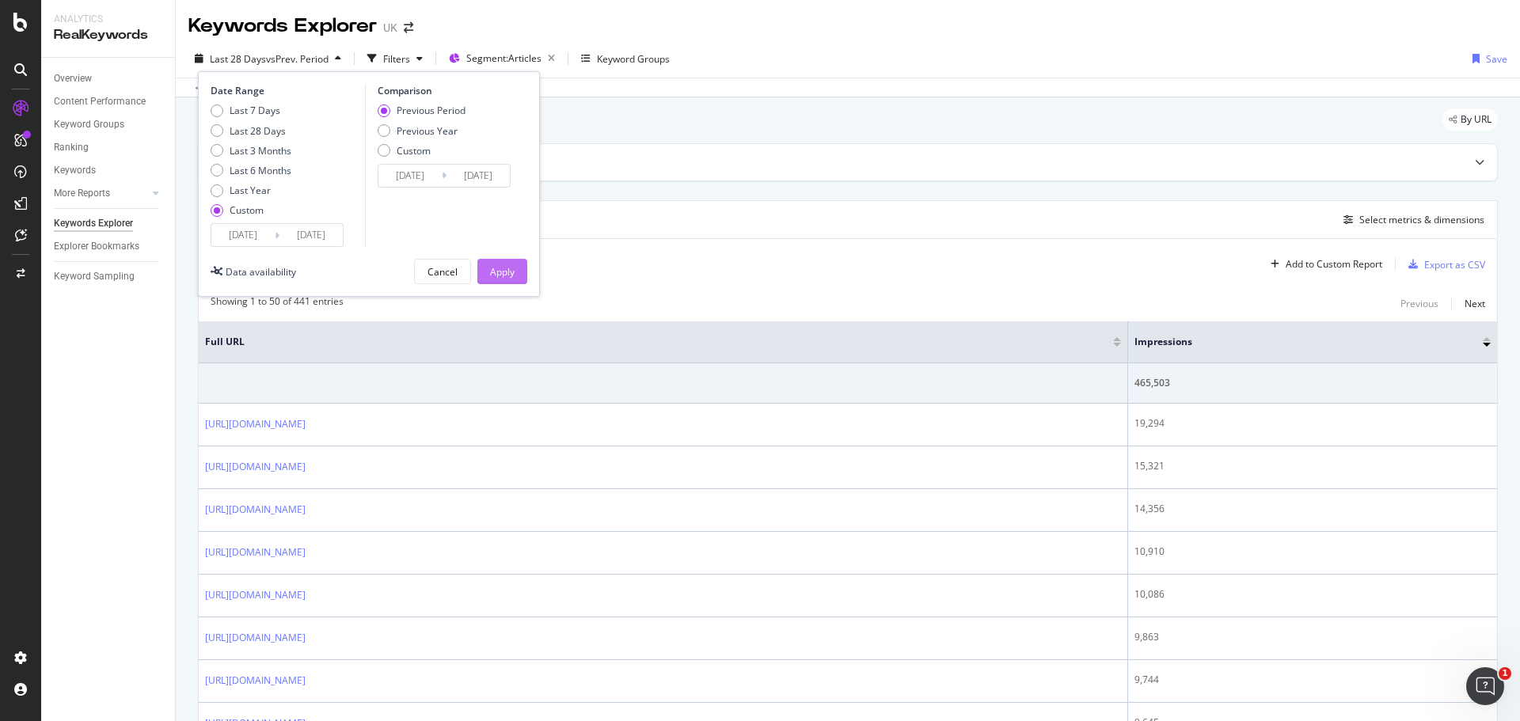
click at [494, 272] on div "Apply" at bounding box center [502, 271] width 25 height 13
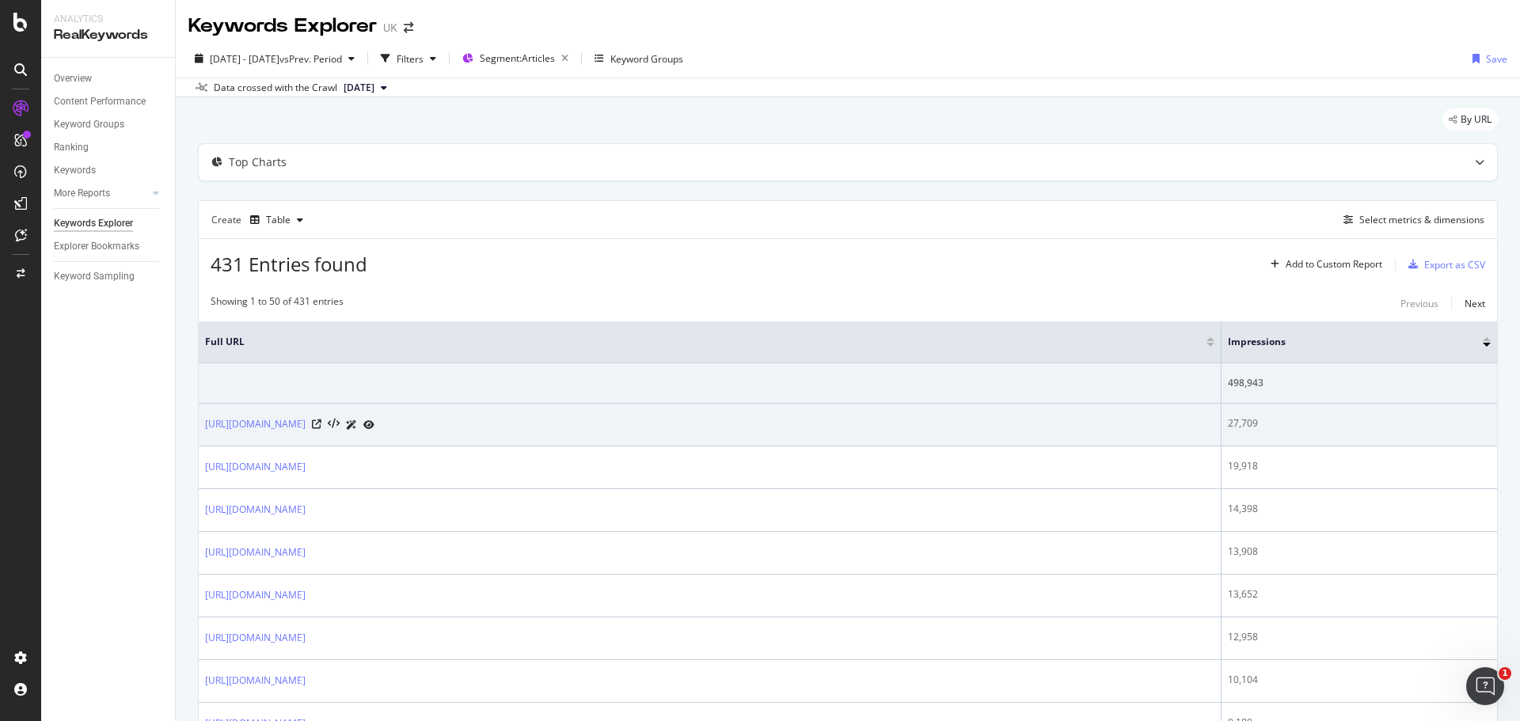
drag, startPoint x: 582, startPoint y: 428, endPoint x: 200, endPoint y: 424, distance: 381.7
click at [200, 424] on td "[URL][DOMAIN_NAME]" at bounding box center [710, 425] width 1023 height 43
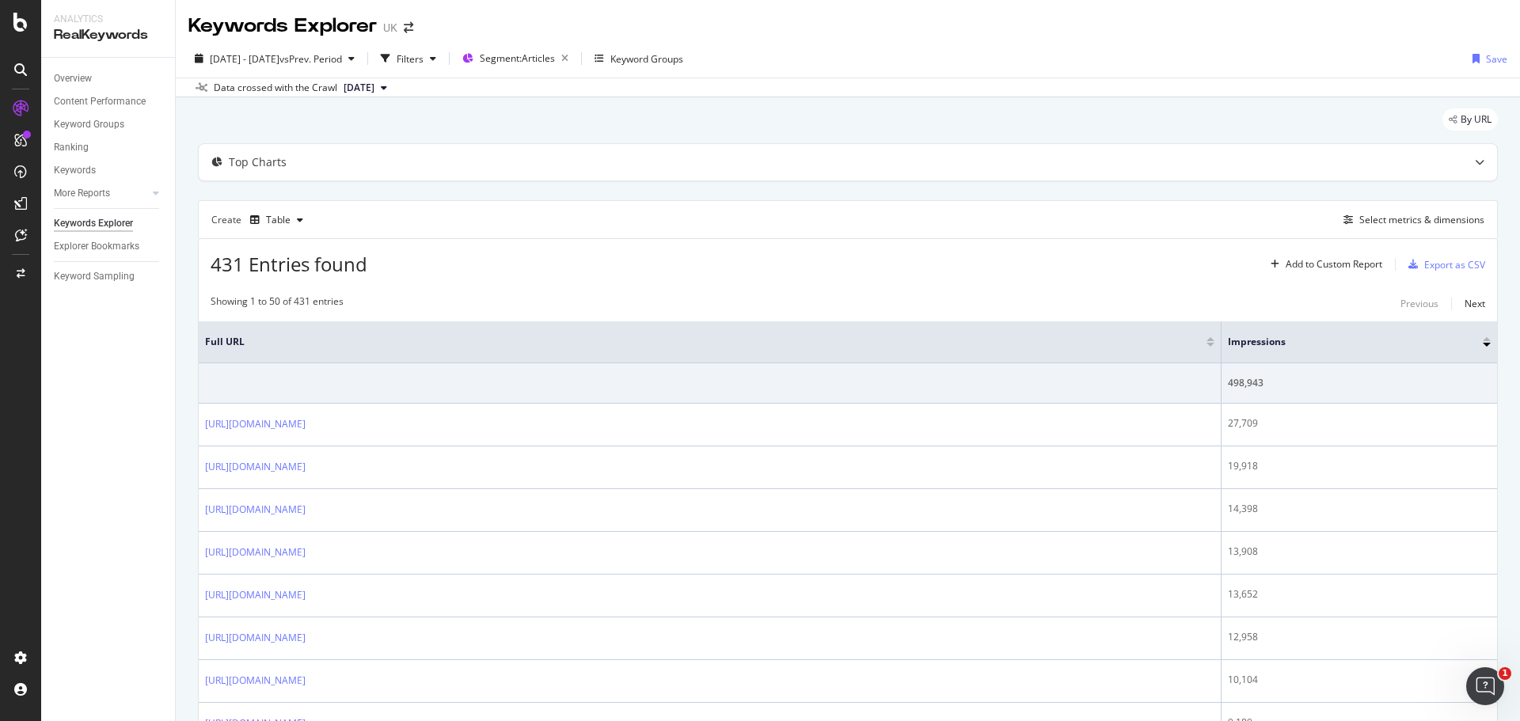
copy link "[URL][DOMAIN_NAME]"
click at [856, 233] on div "Create Table Select metrics & dimensions" at bounding box center [848, 219] width 1300 height 38
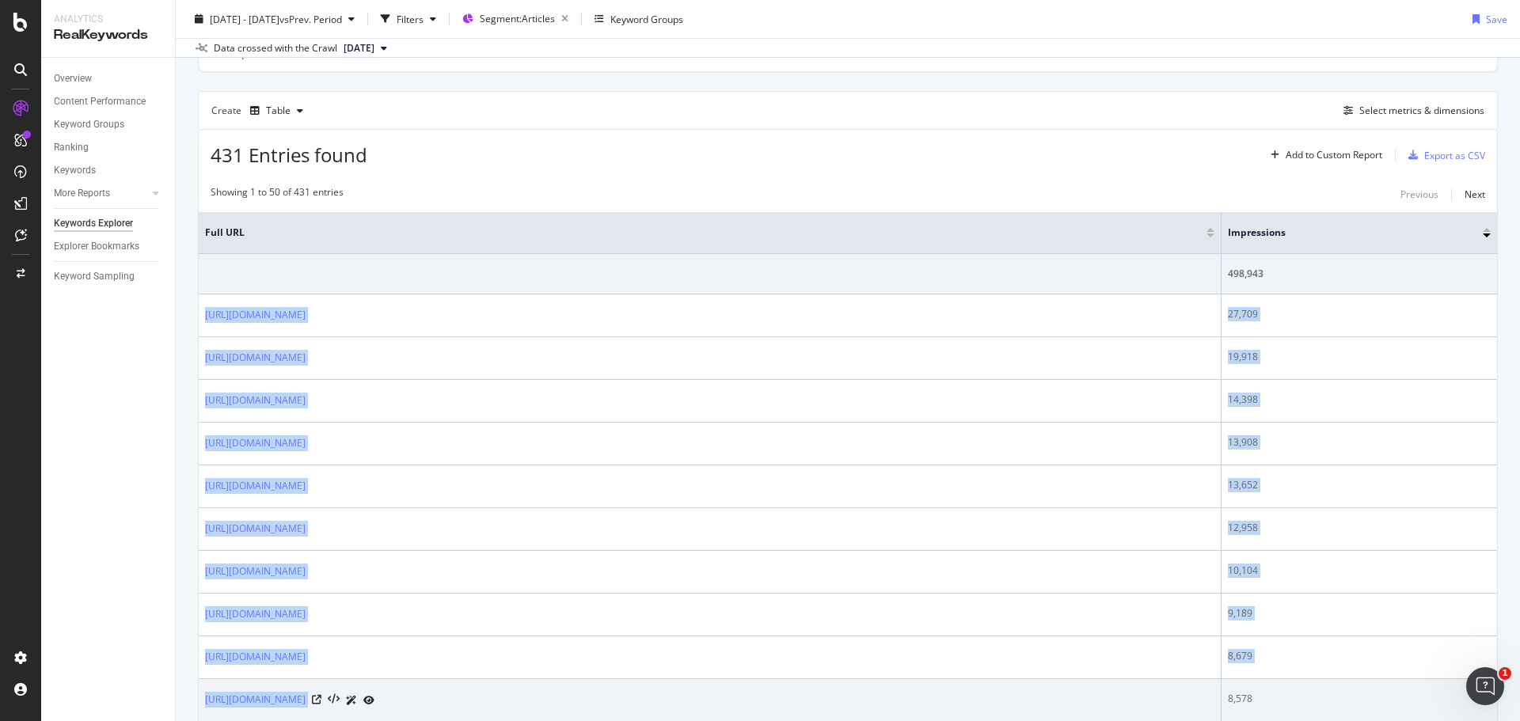
scroll to position [150, 0]
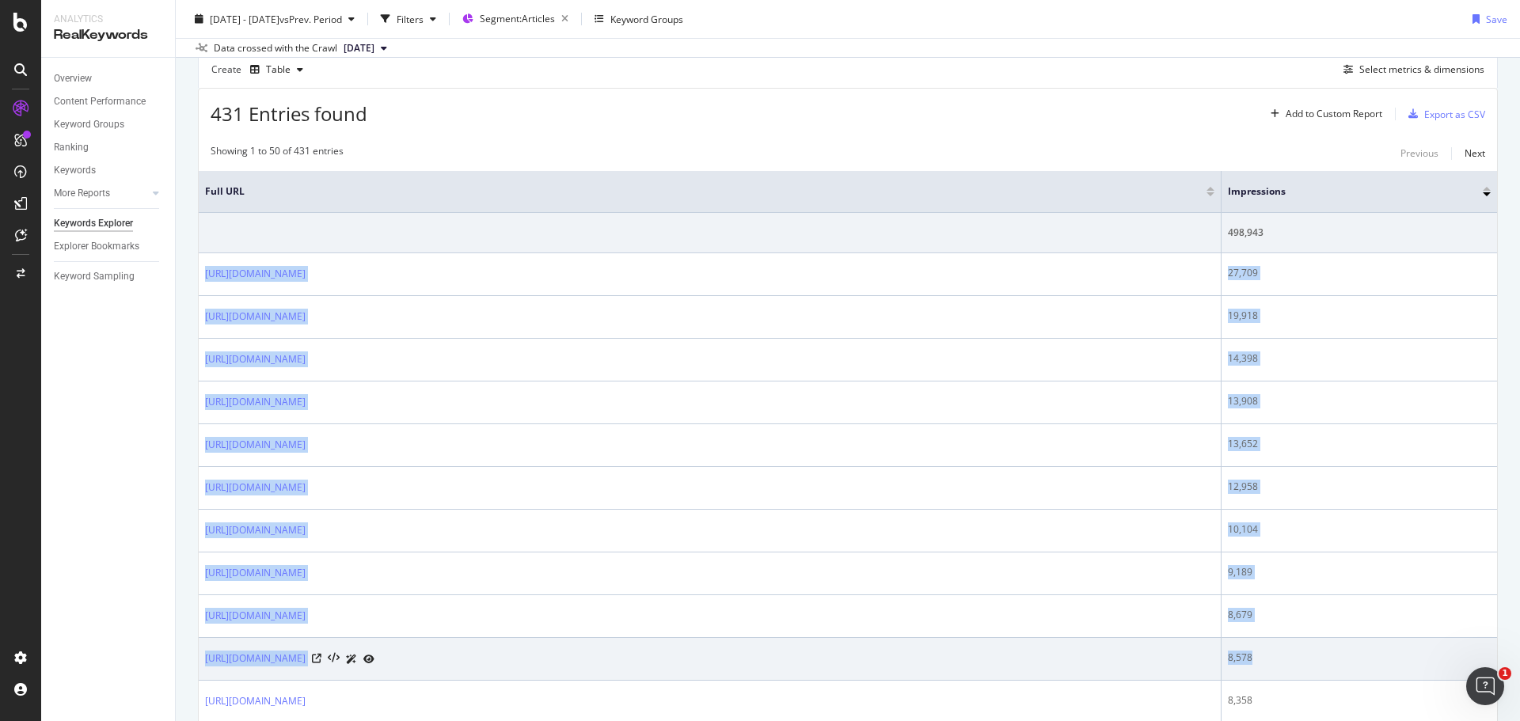
drag, startPoint x: 200, startPoint y: 424, endPoint x: 1253, endPoint y: 656, distance: 1078.6
copy tbody "[URL][DOMAIN_NAME] 27,709 [URL][DOMAIN_NAME] 19,918 [URL][DOMAIN_NAME] 14,398 […"
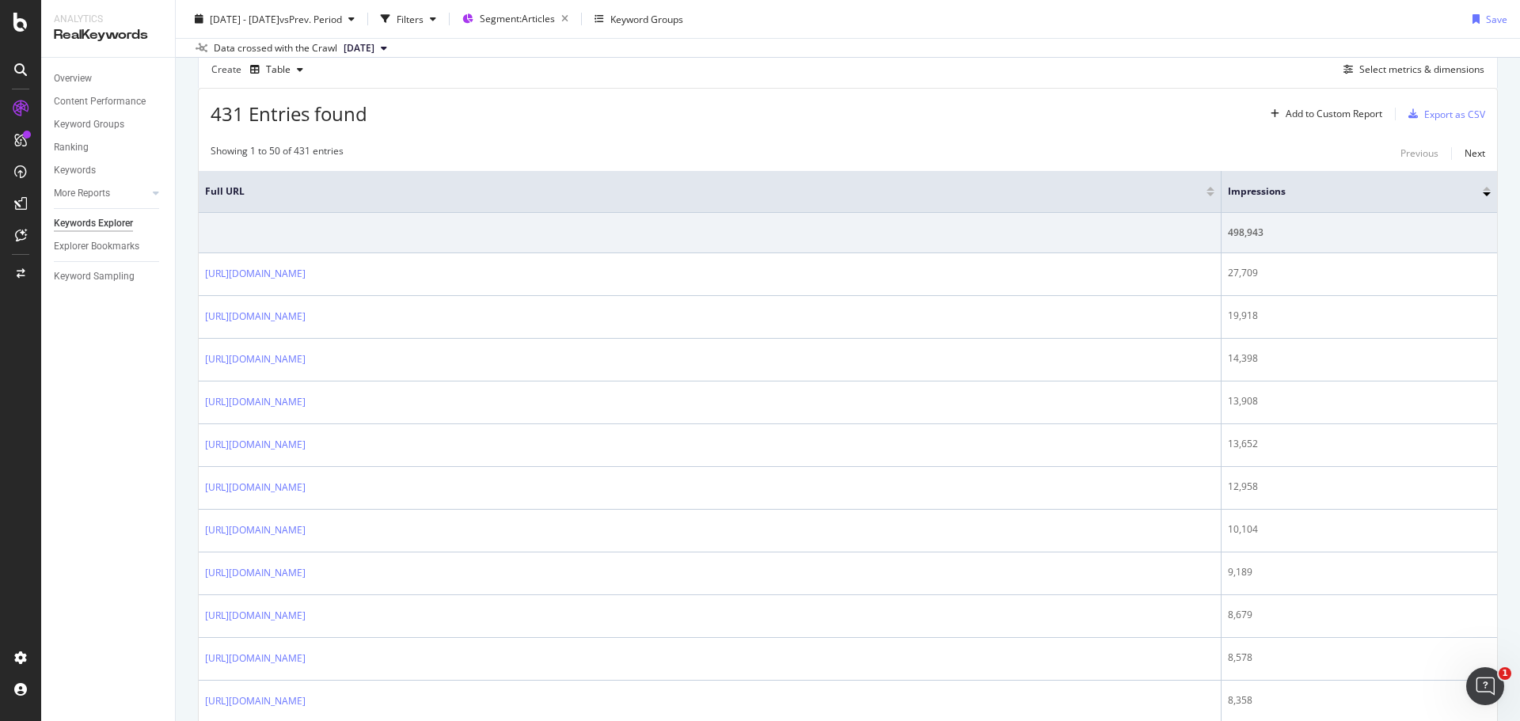
click at [1110, 104] on div "431 Entries found Add to Custom Report Export as CSV" at bounding box center [848, 108] width 1299 height 39
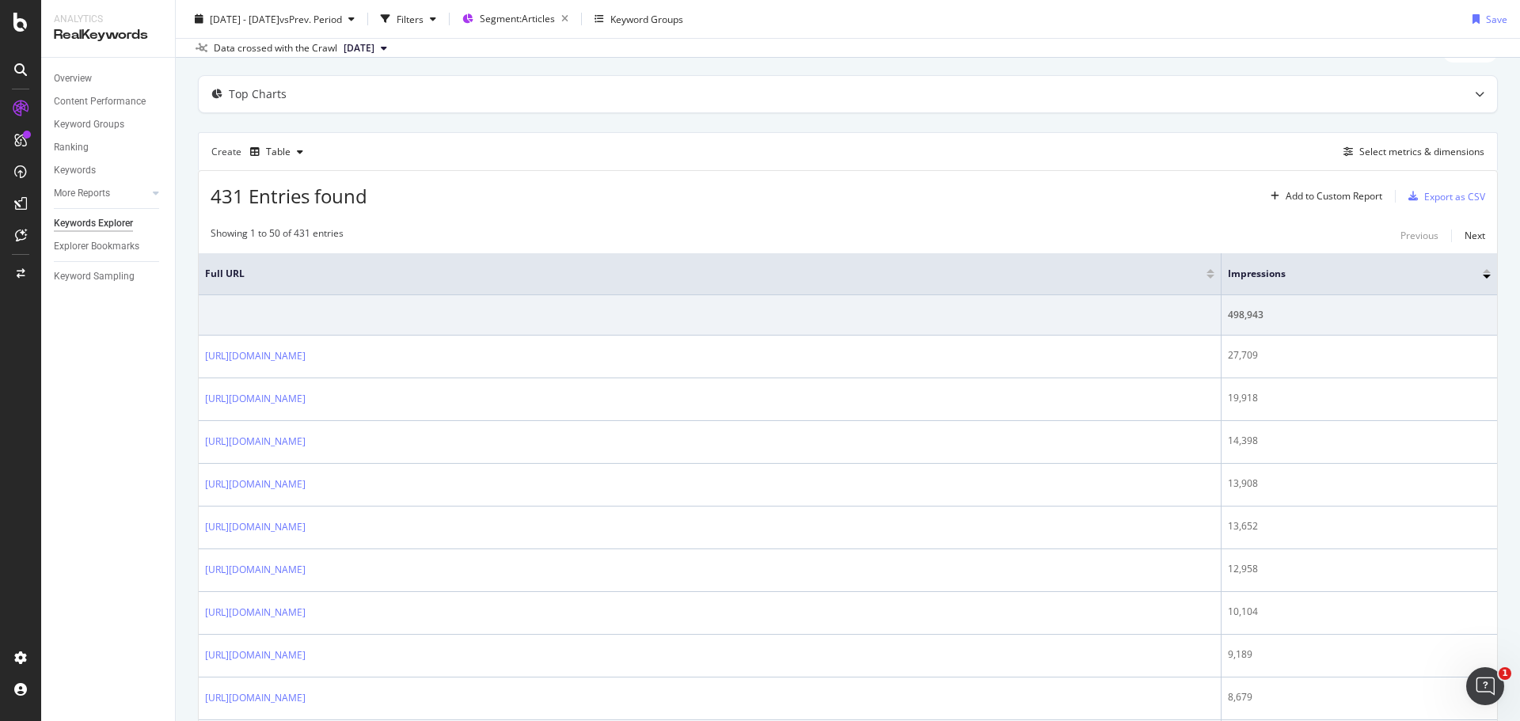
scroll to position [0, 0]
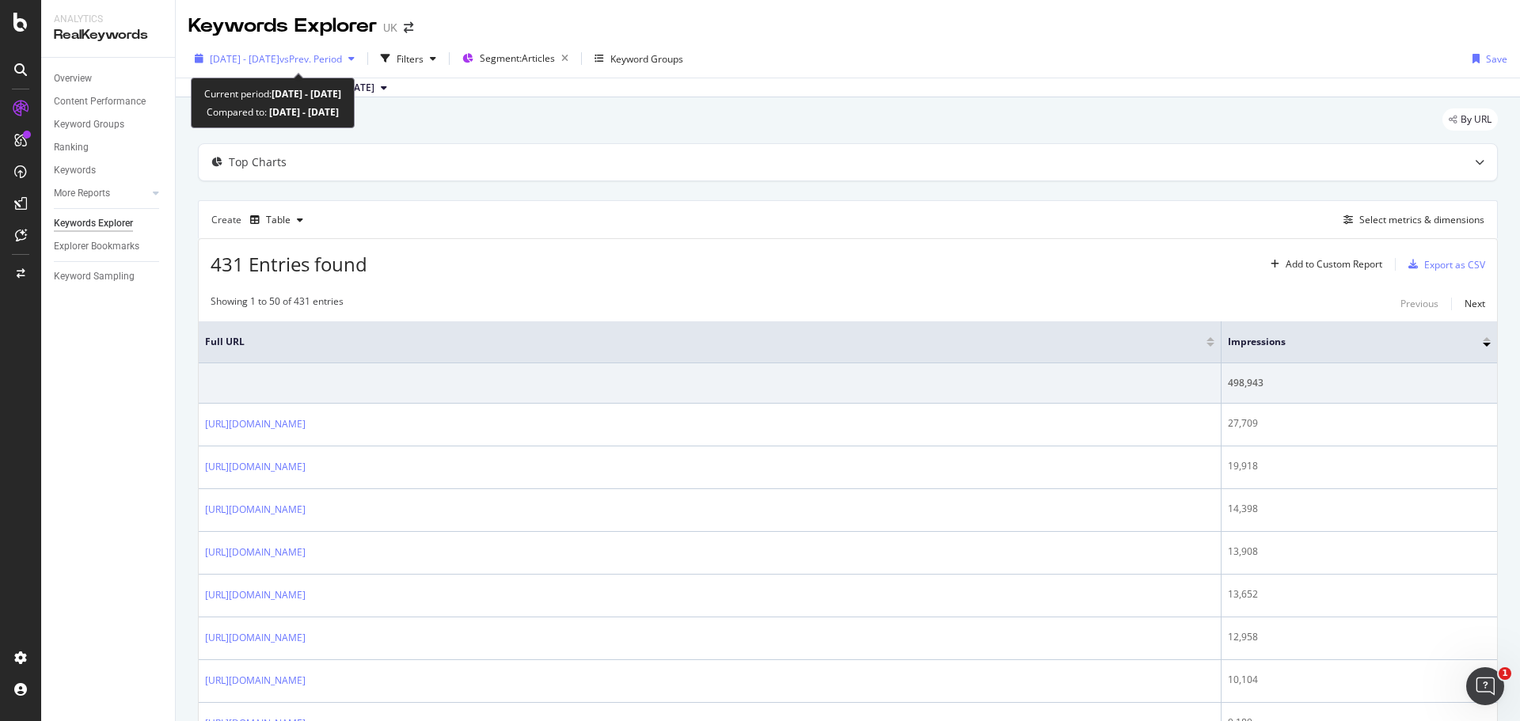
click at [280, 57] on span "[DATE] - [DATE]" at bounding box center [245, 58] width 70 height 13
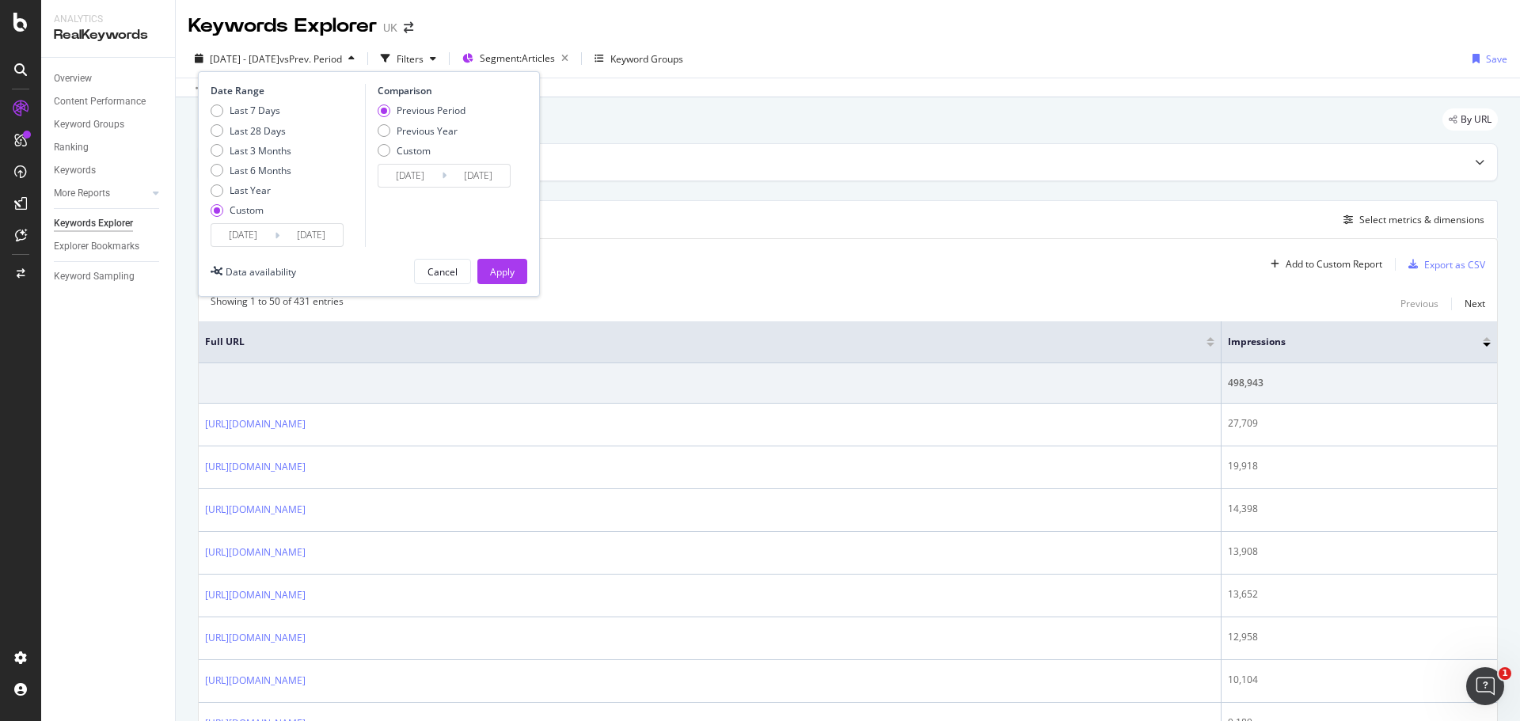
click at [257, 240] on input "[DATE]" at bounding box center [242, 235] width 63 height 22
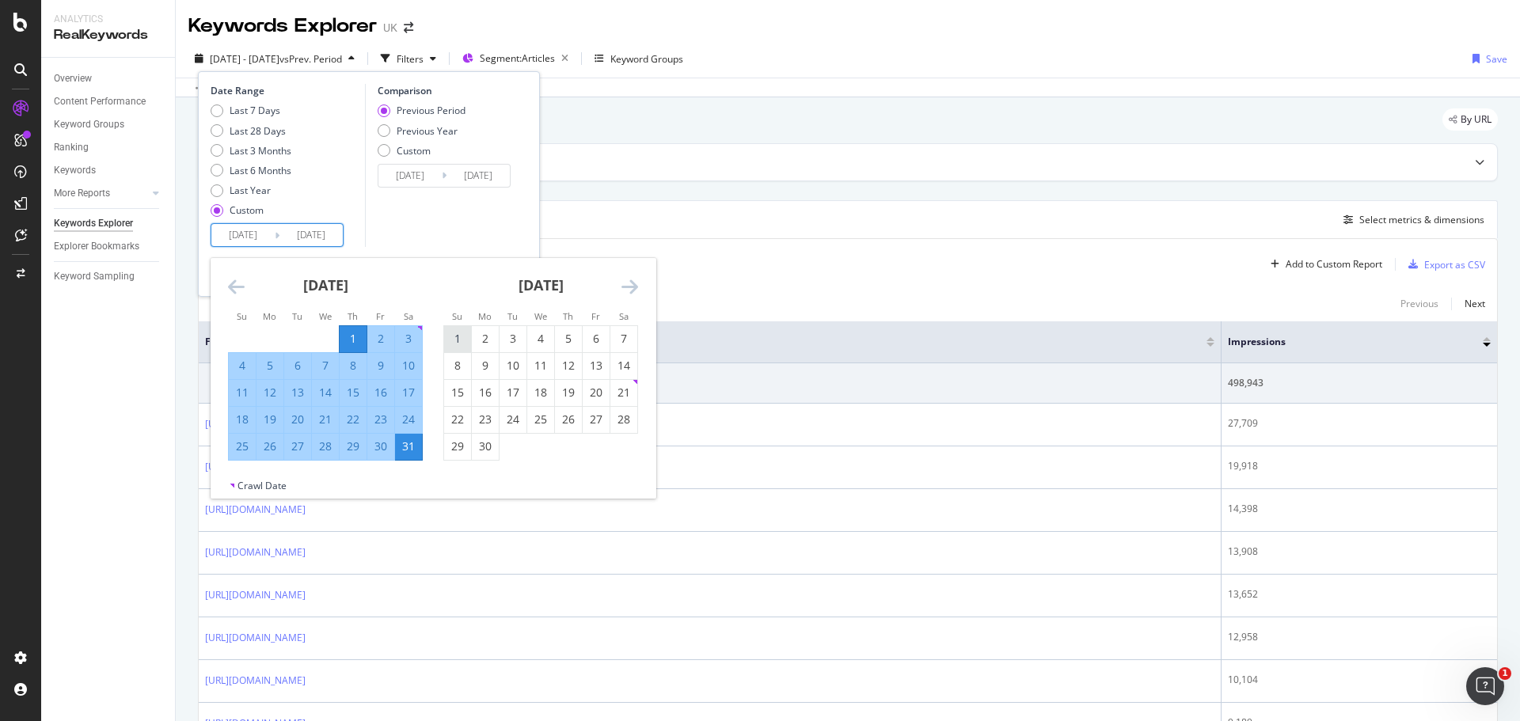
click at [460, 340] on div "1" at bounding box center [457, 339] width 27 height 16
type input "[DATE]"
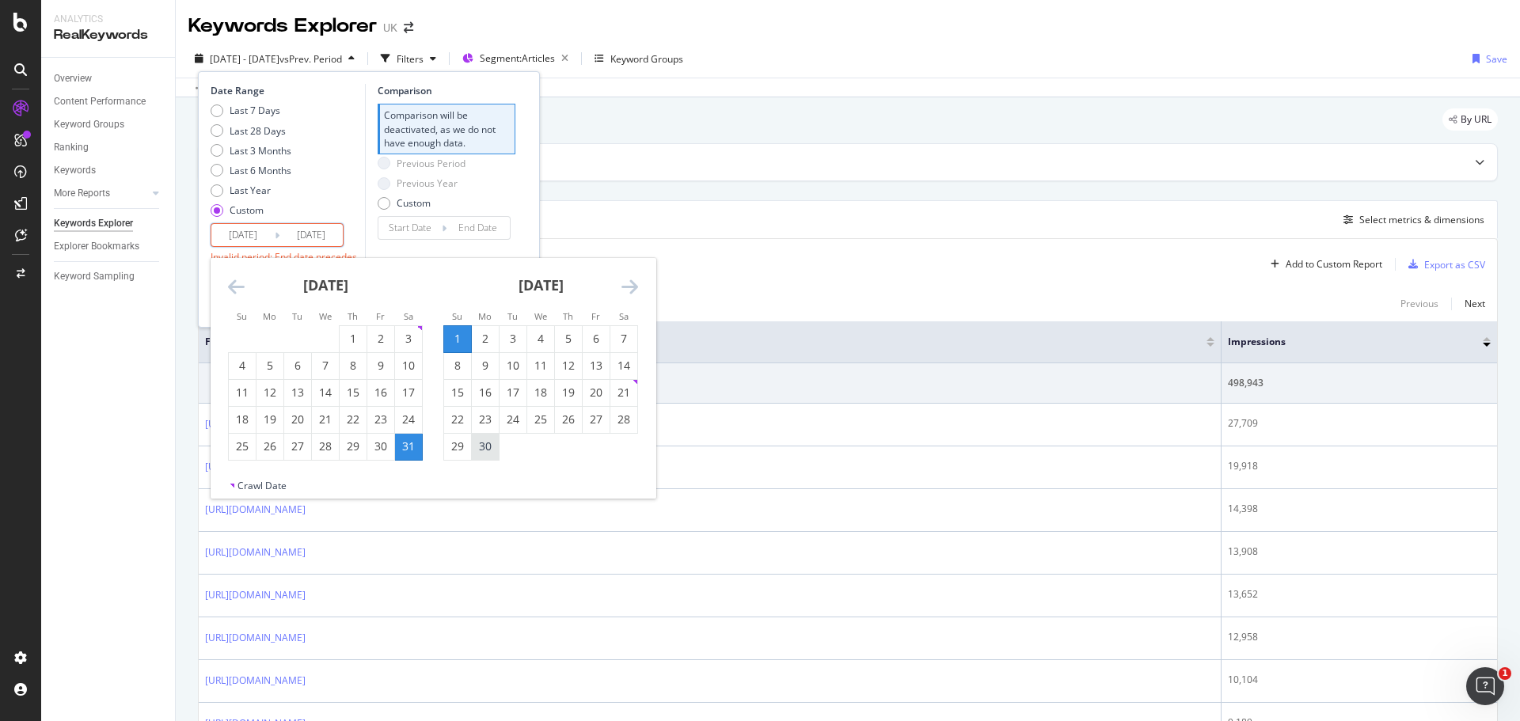
click at [479, 446] on div "30" at bounding box center [485, 447] width 27 height 16
type input "[DATE]"
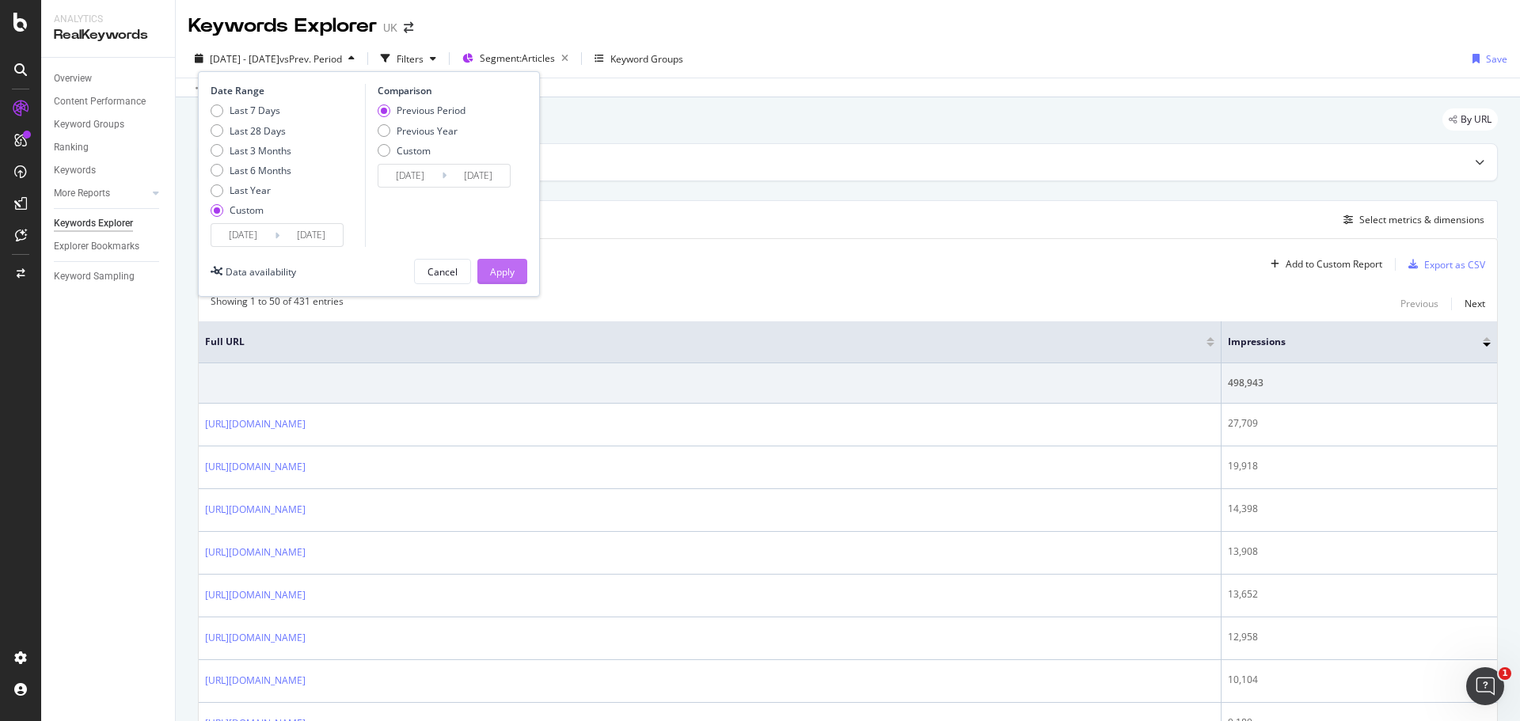
click at [508, 271] on div "Apply" at bounding box center [502, 271] width 25 height 13
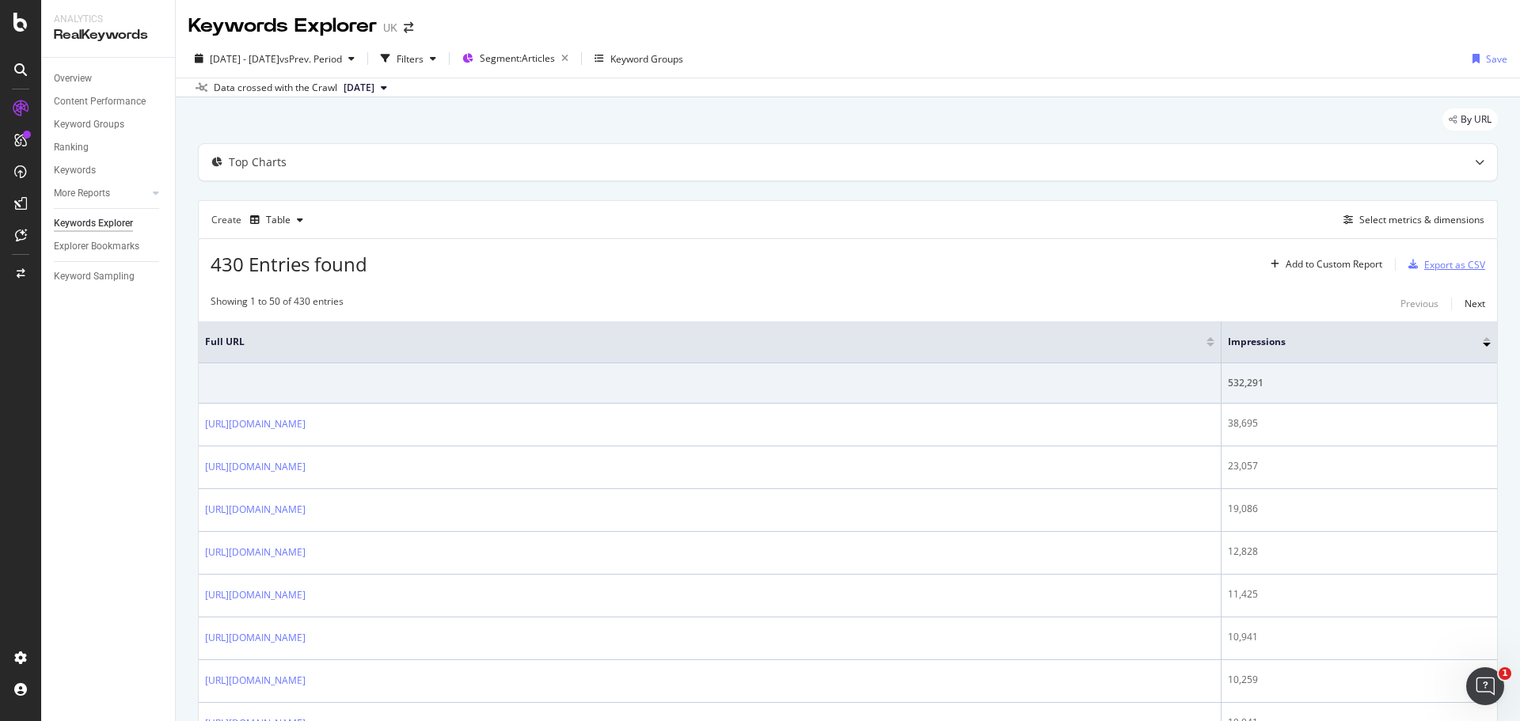
click at [1442, 258] on div "Export as CSV" at bounding box center [1455, 264] width 61 height 13
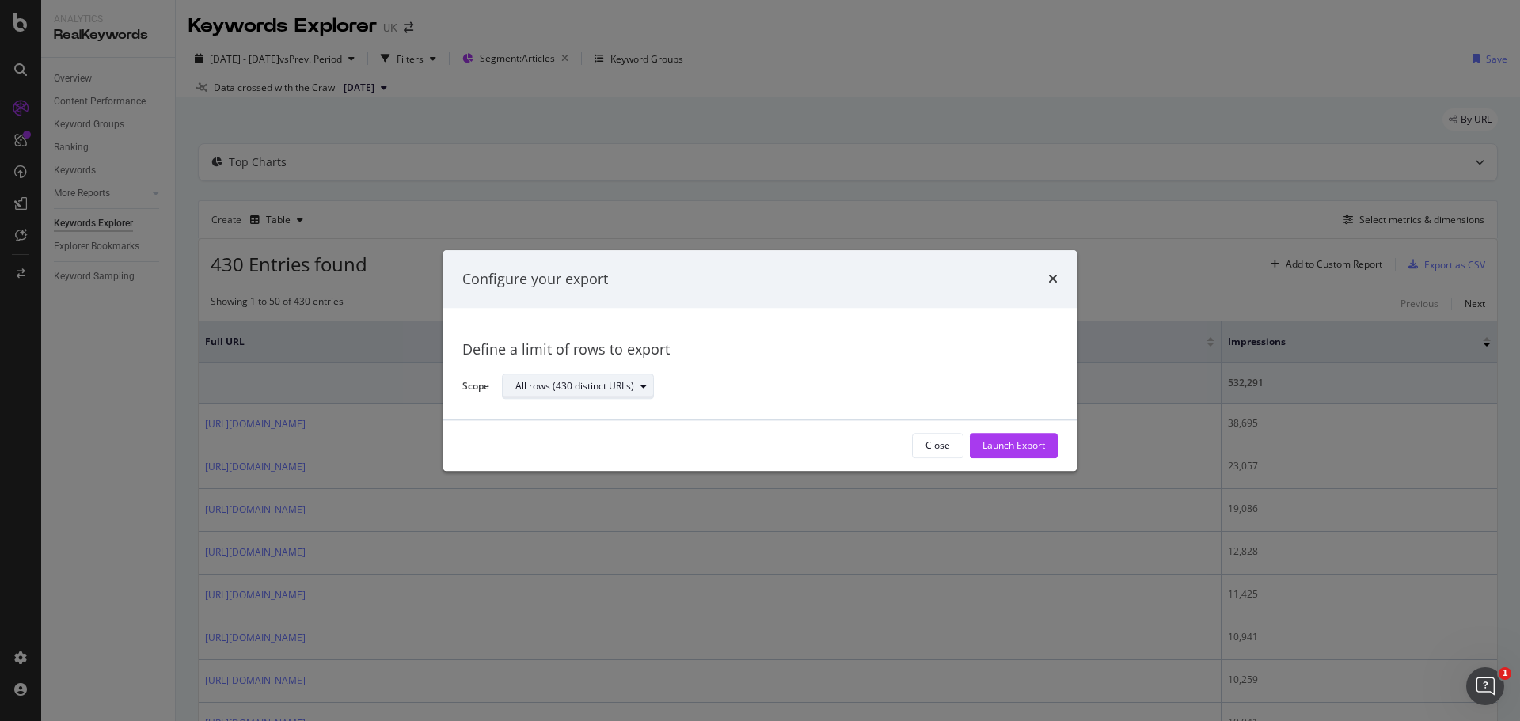
click at [634, 383] on div "modal" at bounding box center [643, 387] width 19 height 10
click at [596, 443] on div "Define a limit" at bounding box center [585, 440] width 153 height 20
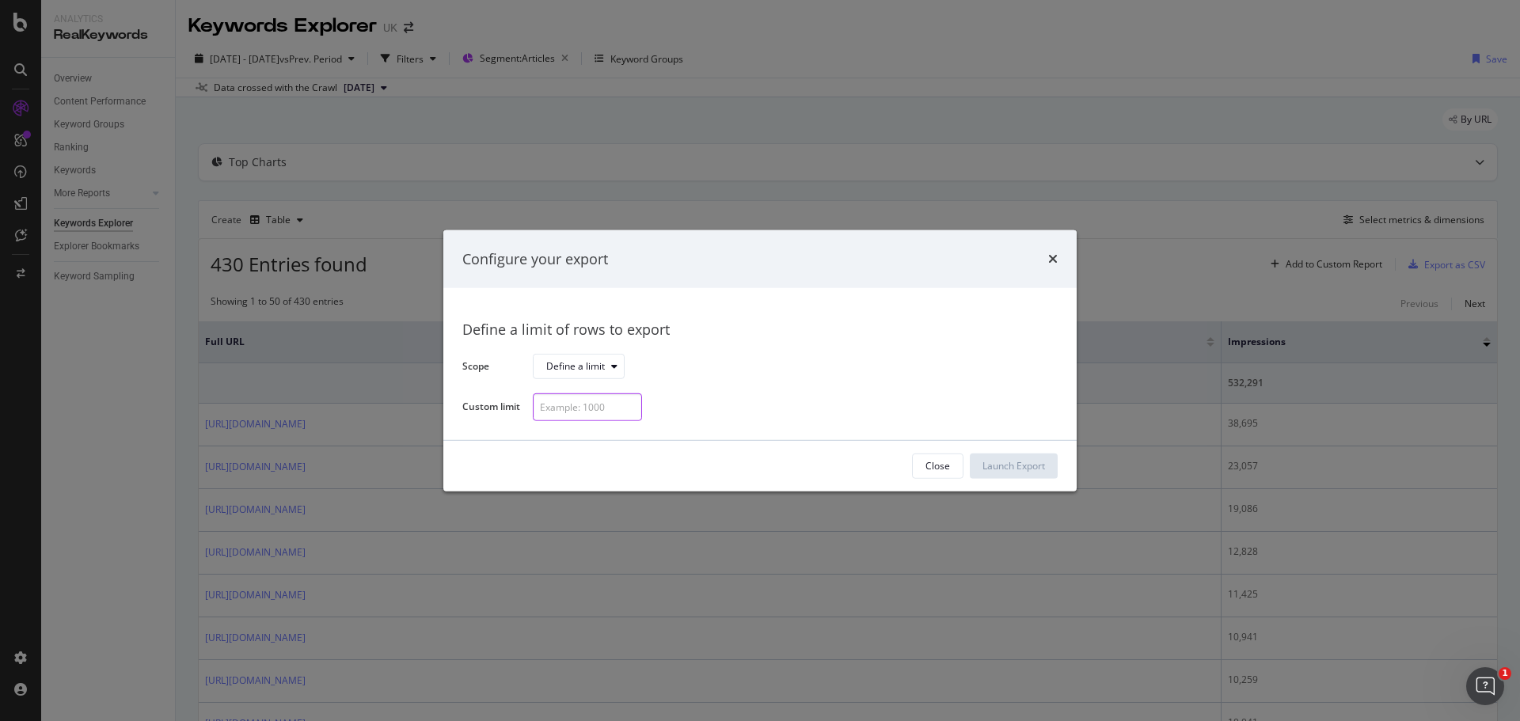
click at [597, 414] on input "modal" at bounding box center [587, 408] width 109 height 28
type input "10"
click at [988, 462] on div "Launch Export" at bounding box center [1014, 465] width 63 height 13
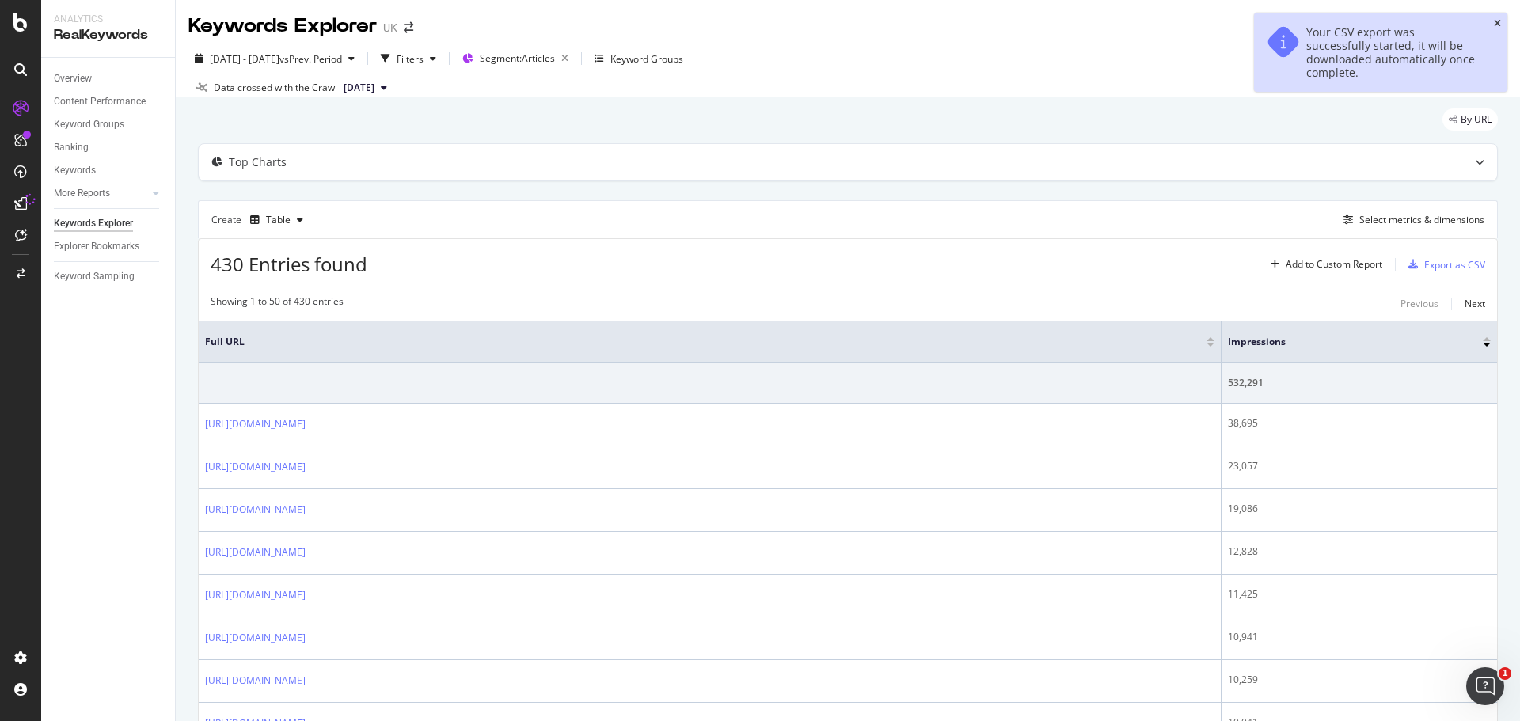
click at [1496, 21] on icon "close toast" at bounding box center [1497, 24] width 7 height 10
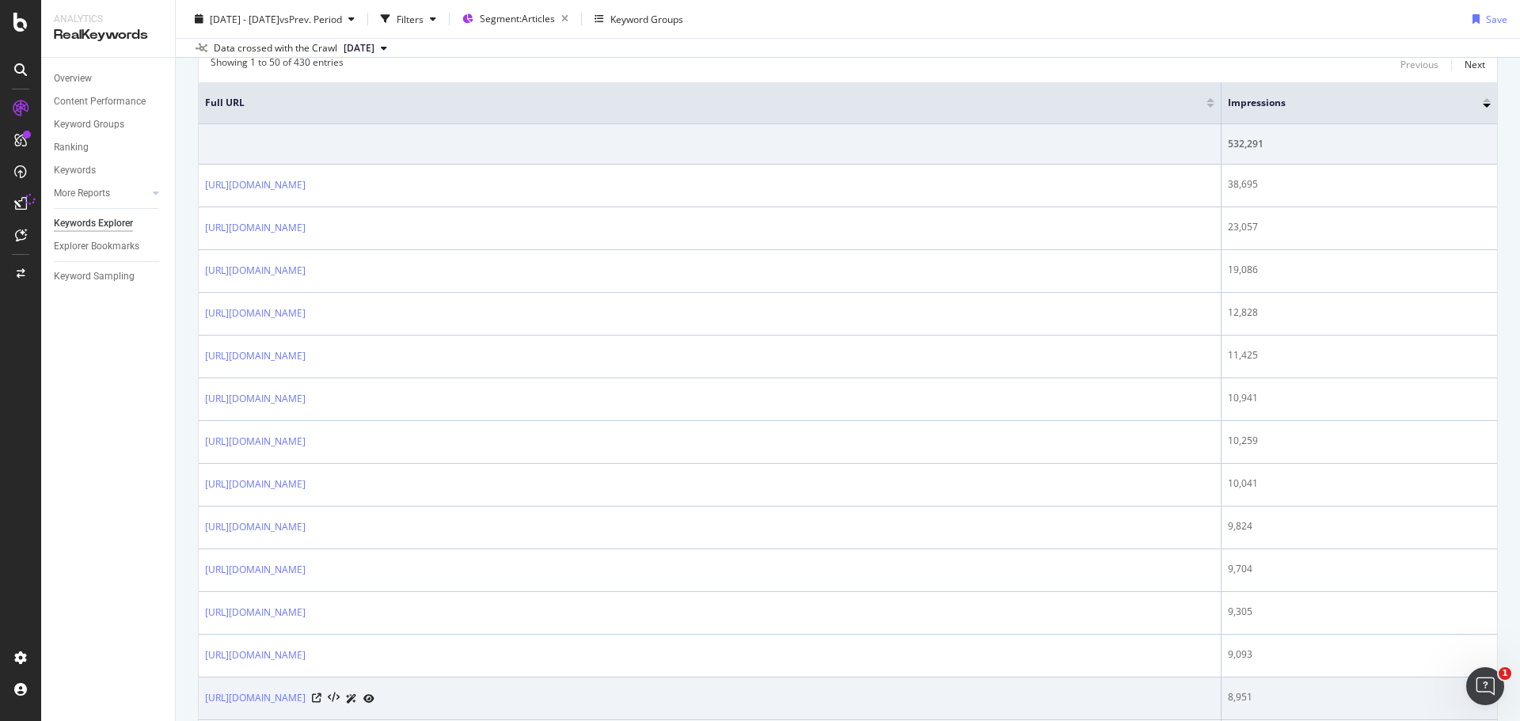
scroll to position [241, 0]
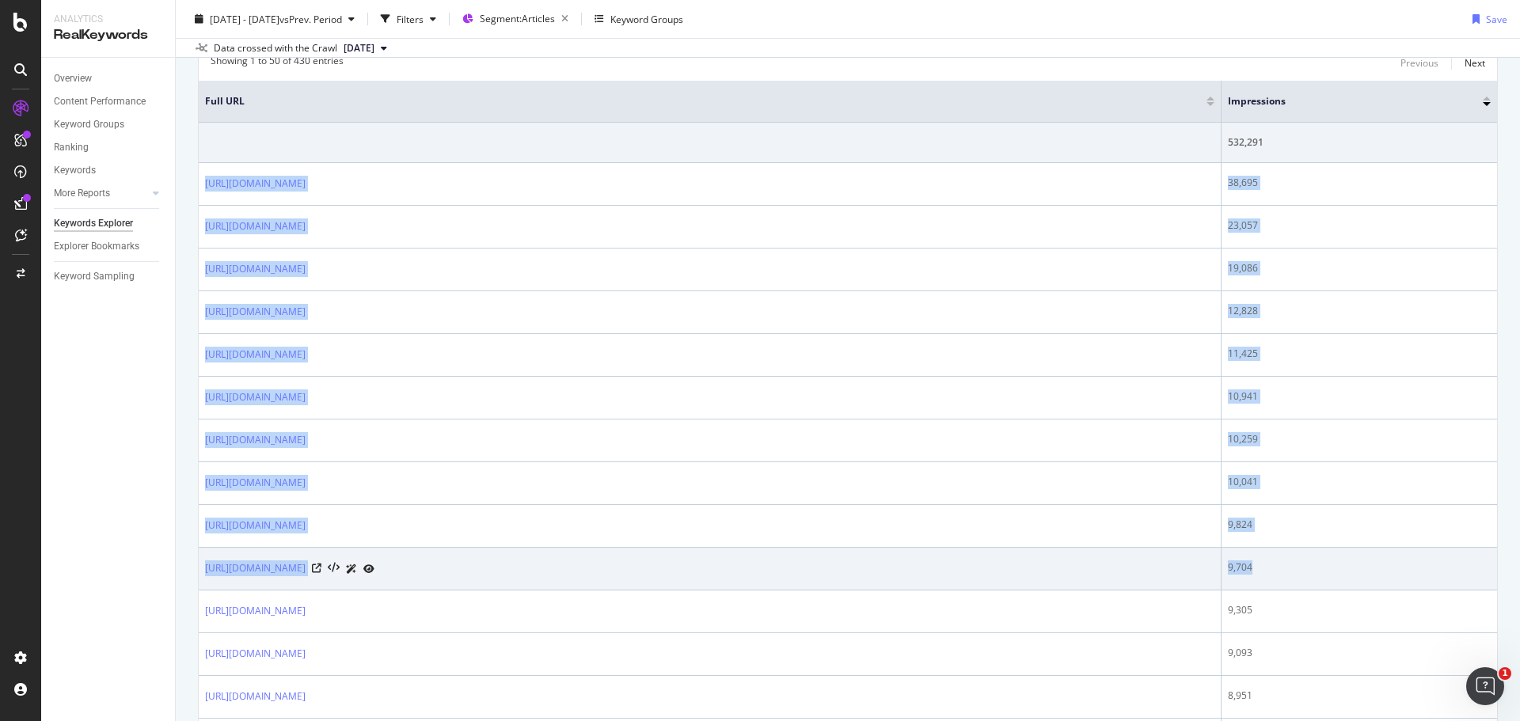
drag, startPoint x: 202, startPoint y: 424, endPoint x: 1289, endPoint y: 569, distance: 1096.7
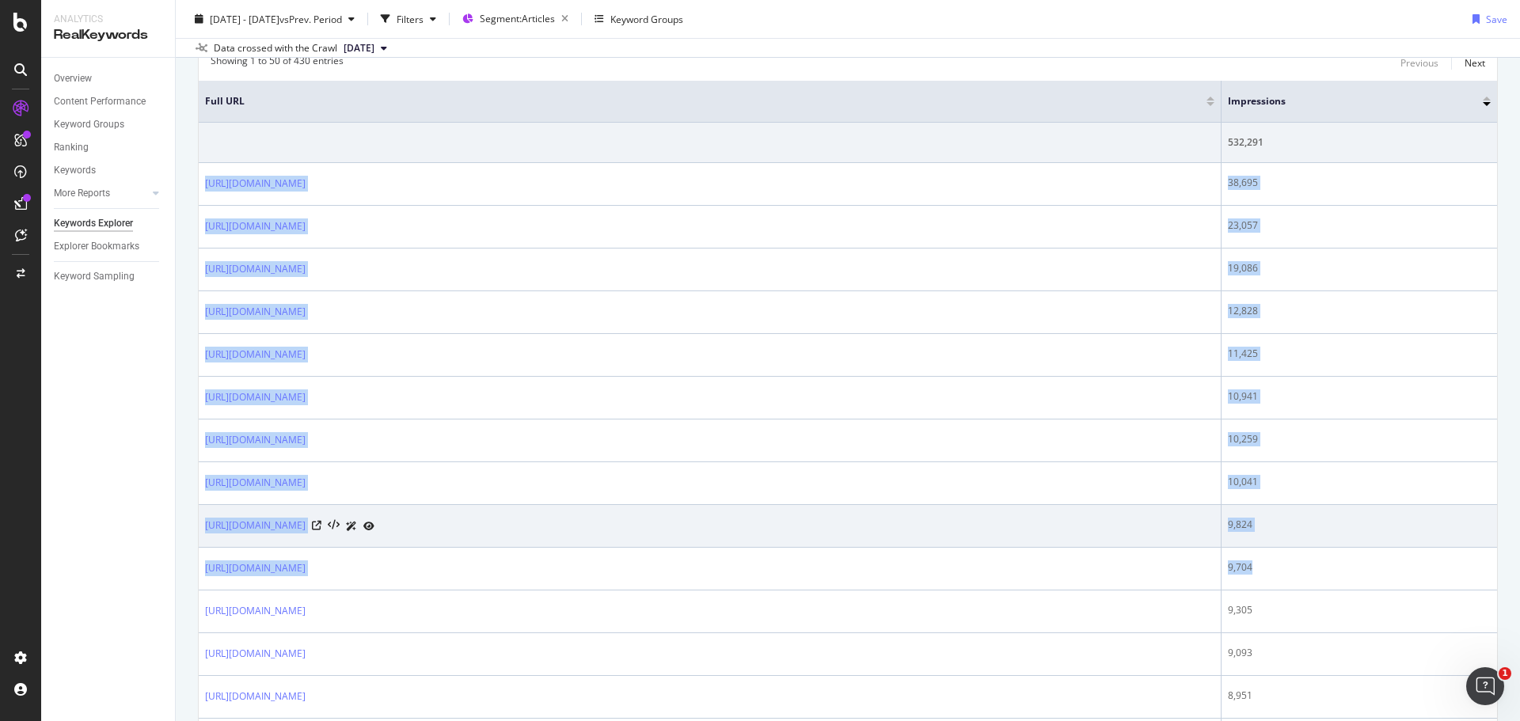
copy tbody "[URL][DOMAIN_NAME] 38,695 [URL][DOMAIN_NAME] 23,057 [URL][DOMAIN_NAME] 19,086 […"
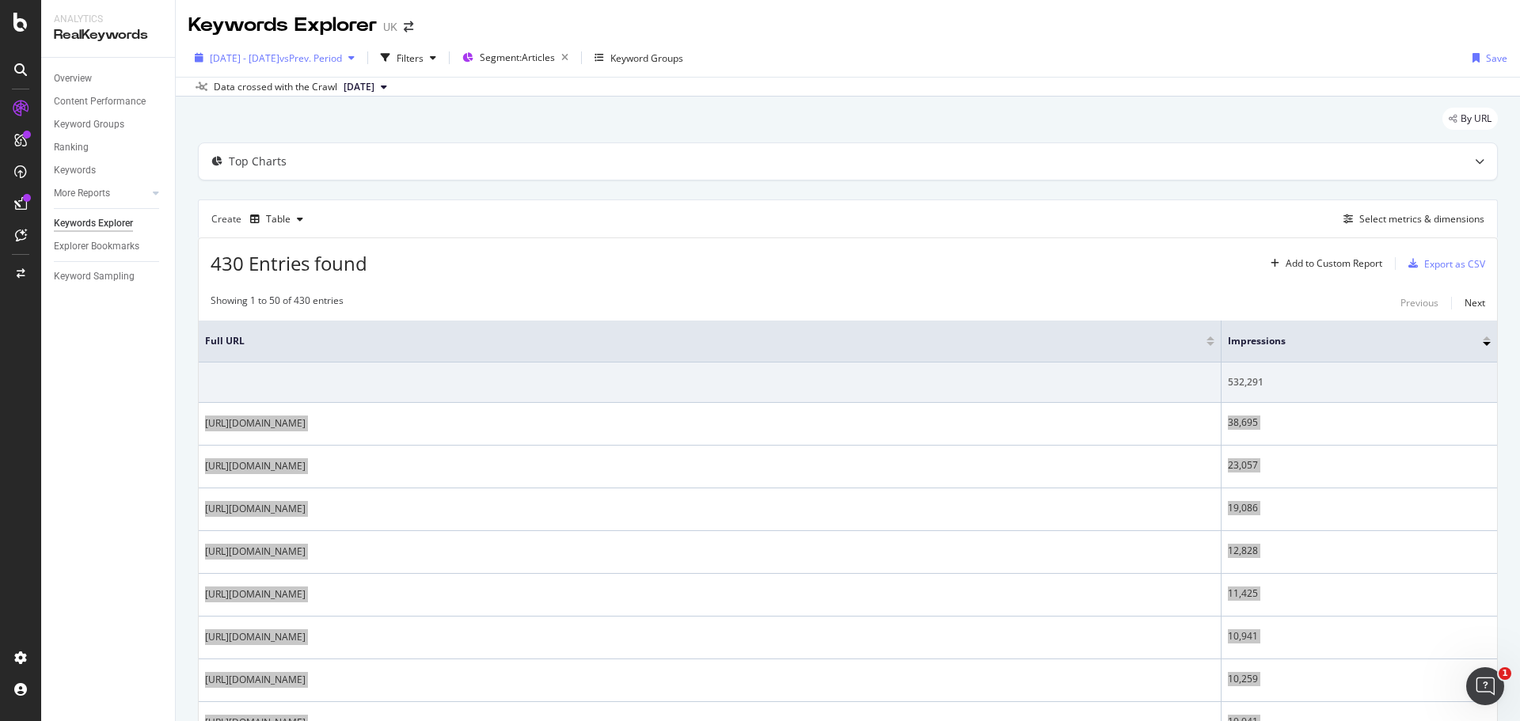
scroll to position [0, 0]
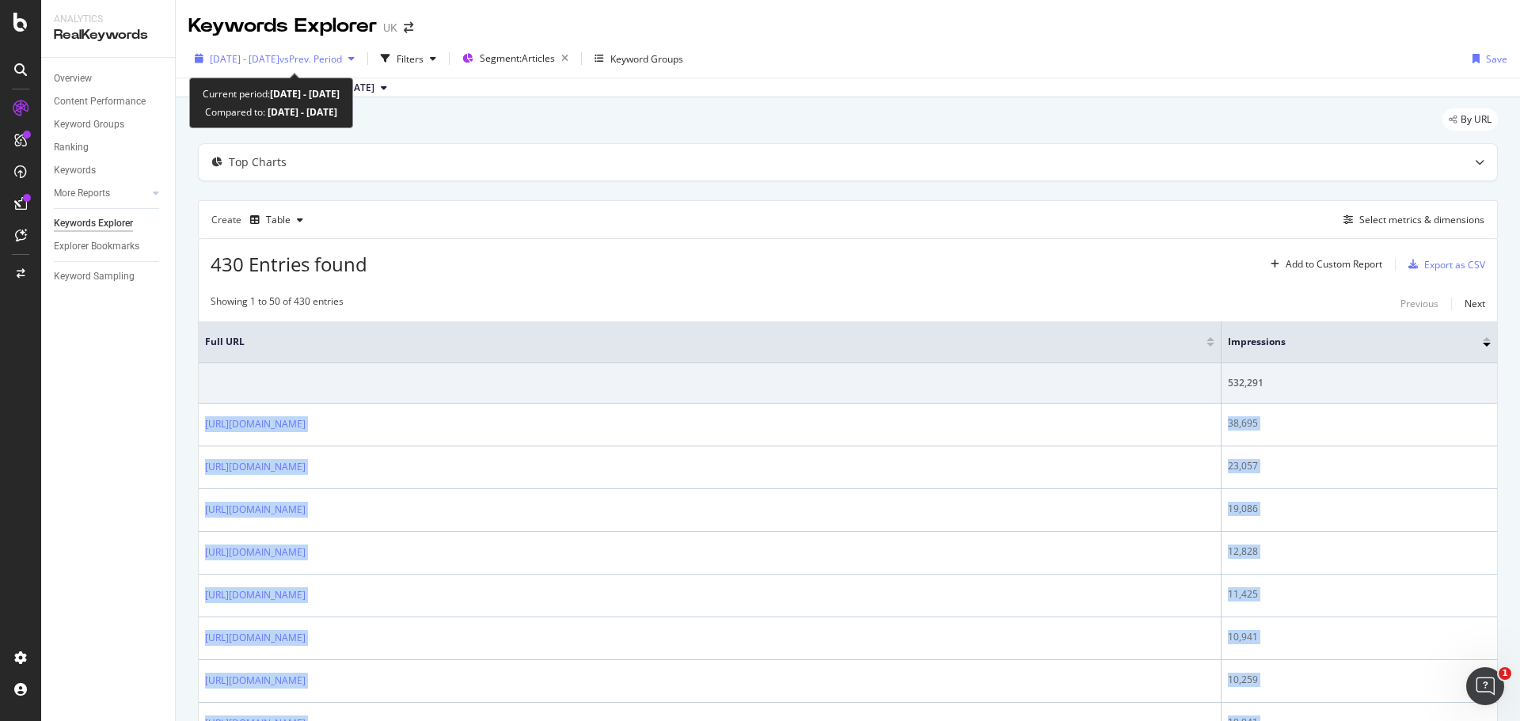
click at [319, 59] on span "vs Prev. Period" at bounding box center [311, 58] width 63 height 13
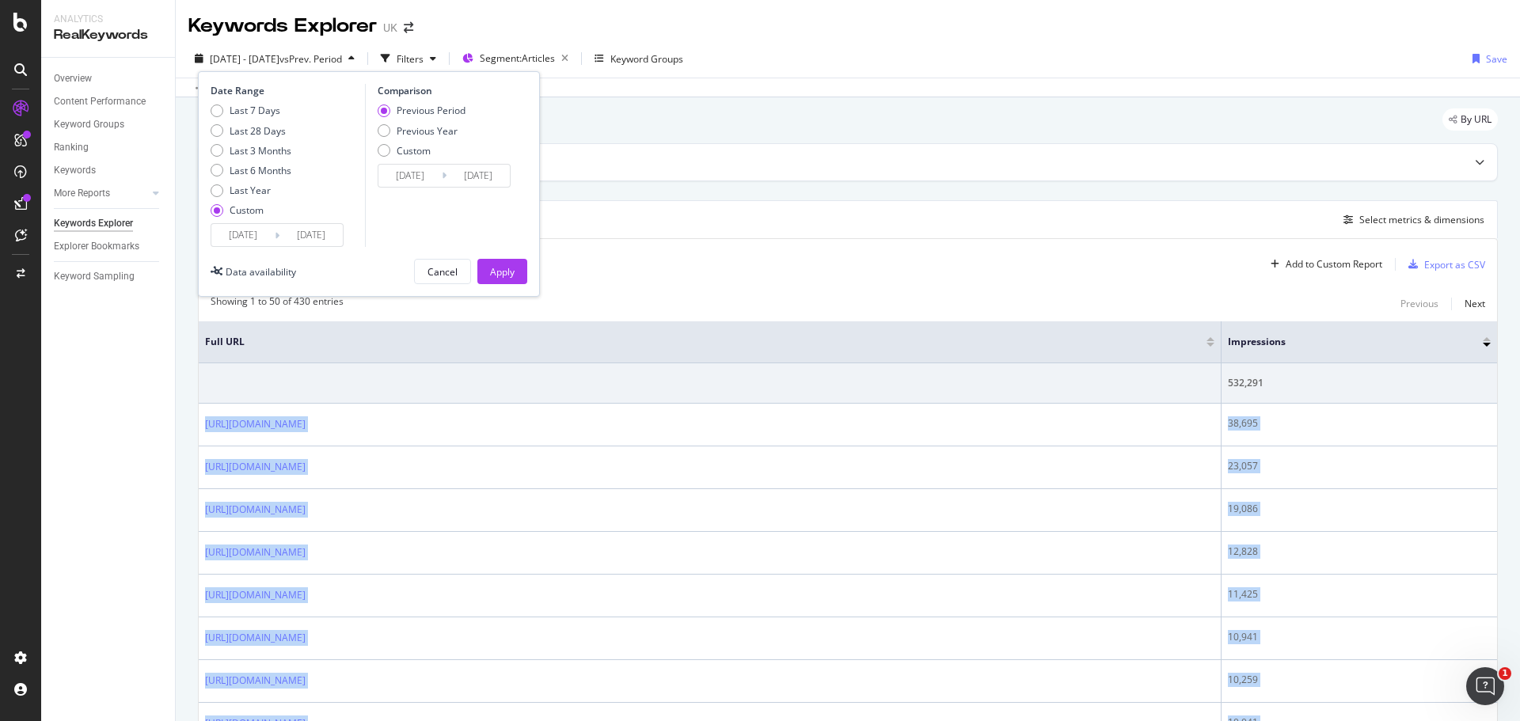
click at [265, 232] on input "[DATE]" at bounding box center [242, 235] width 63 height 22
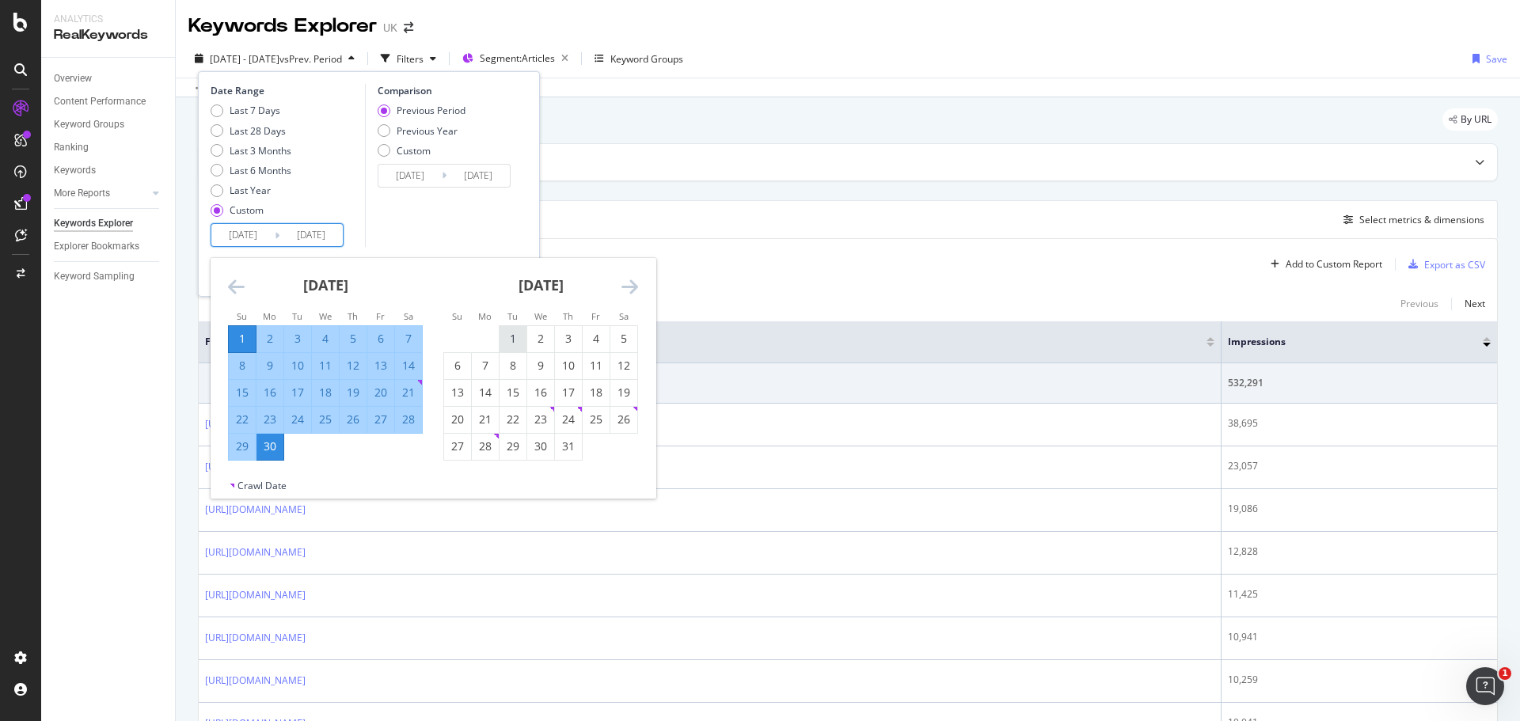
click at [517, 335] on div "1" at bounding box center [513, 339] width 27 height 16
type input "[DATE]"
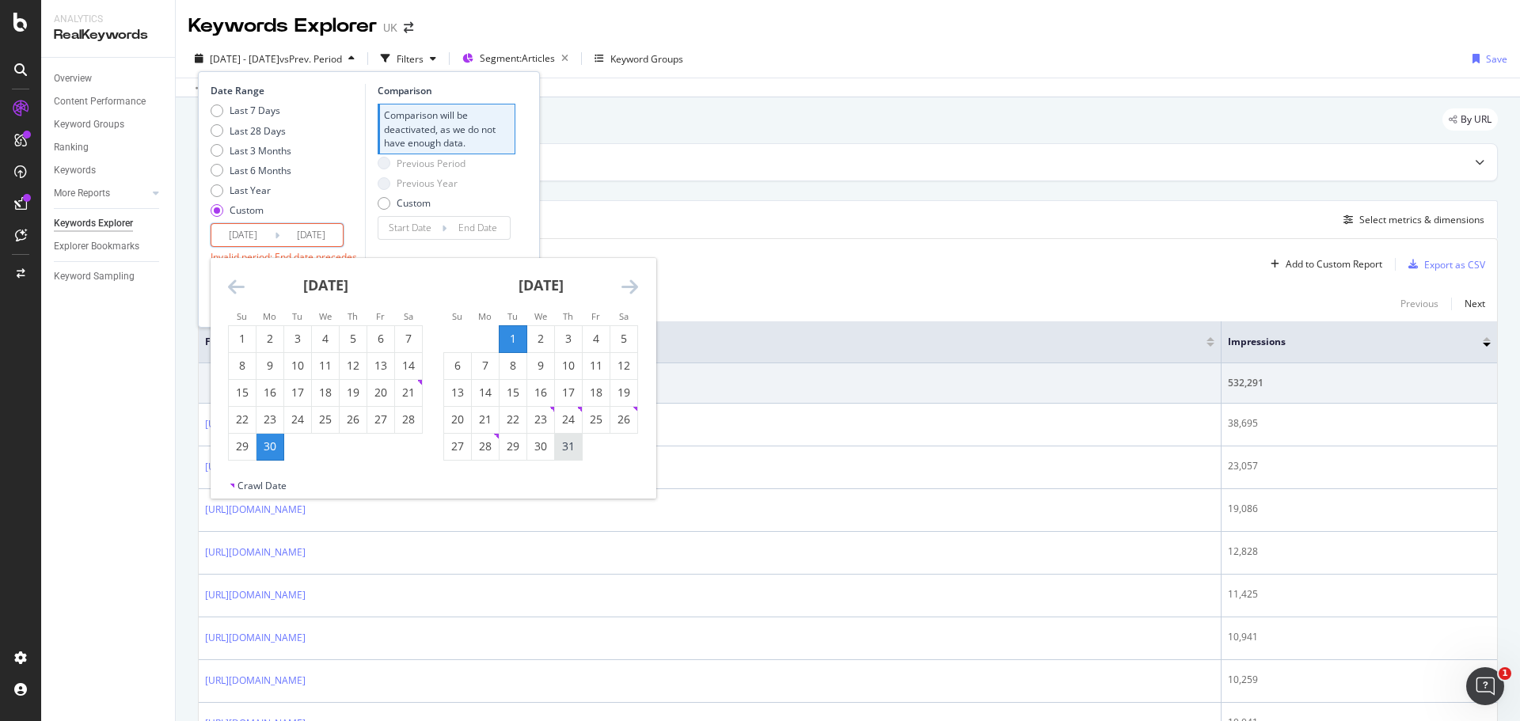
click at [564, 452] on div "31" at bounding box center [568, 447] width 27 height 16
type input "[DATE]"
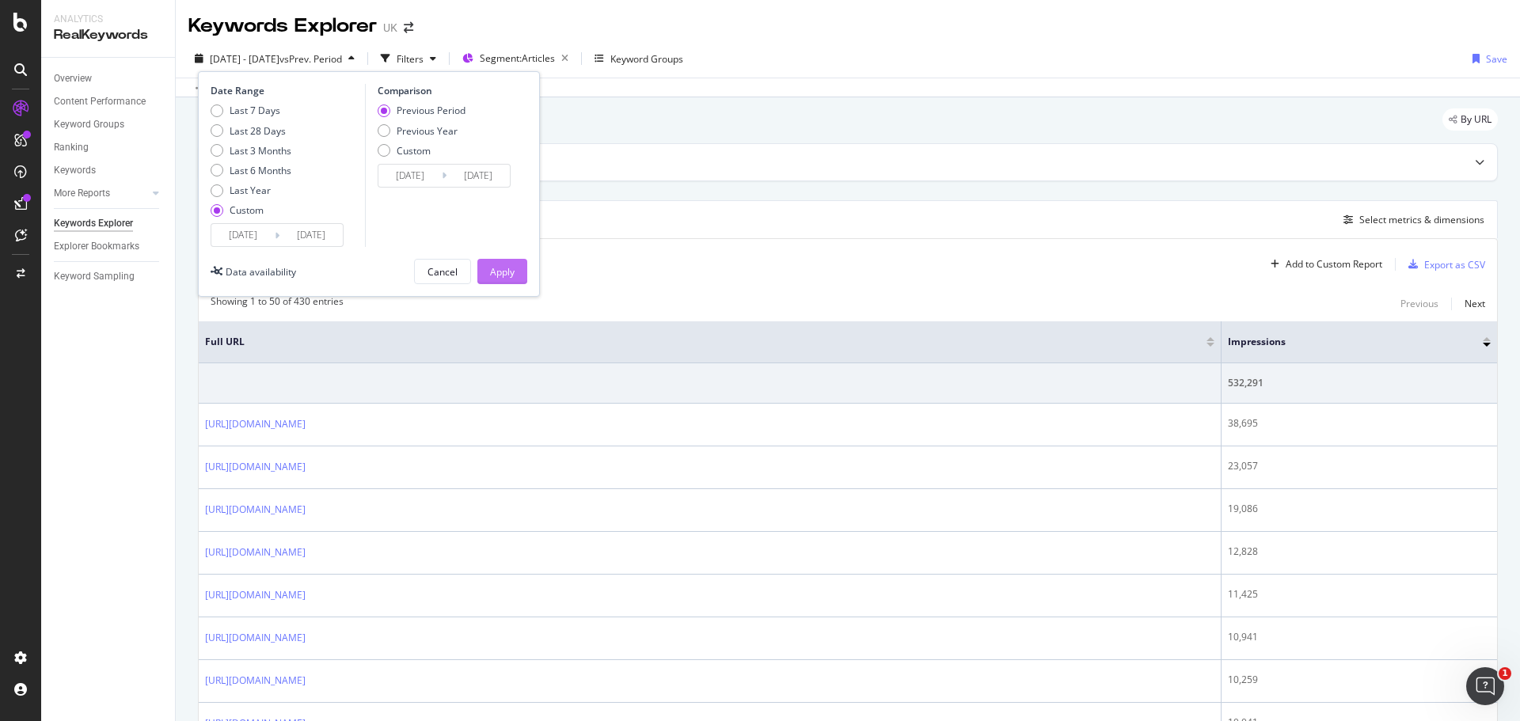
click at [507, 272] on div "Apply" at bounding box center [502, 271] width 25 height 13
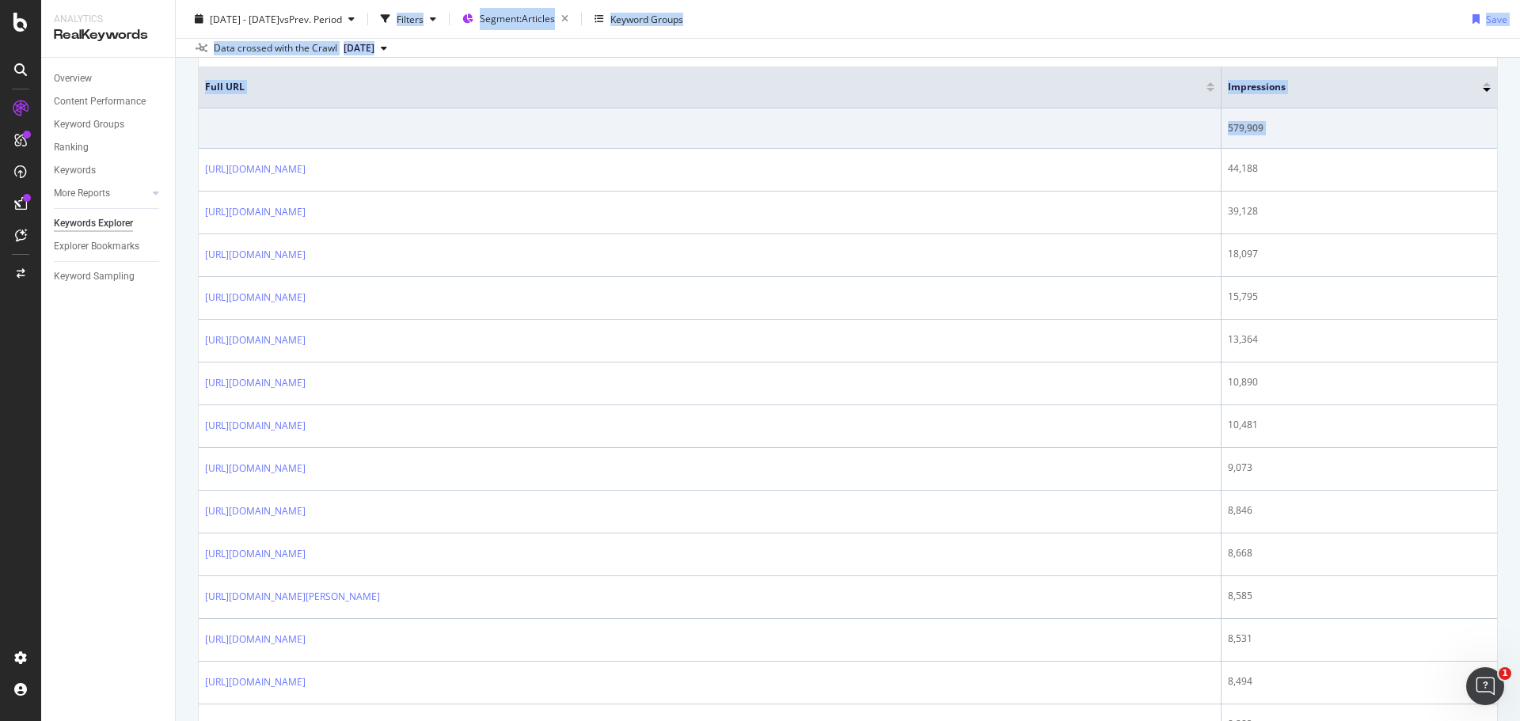
scroll to position [242, 0]
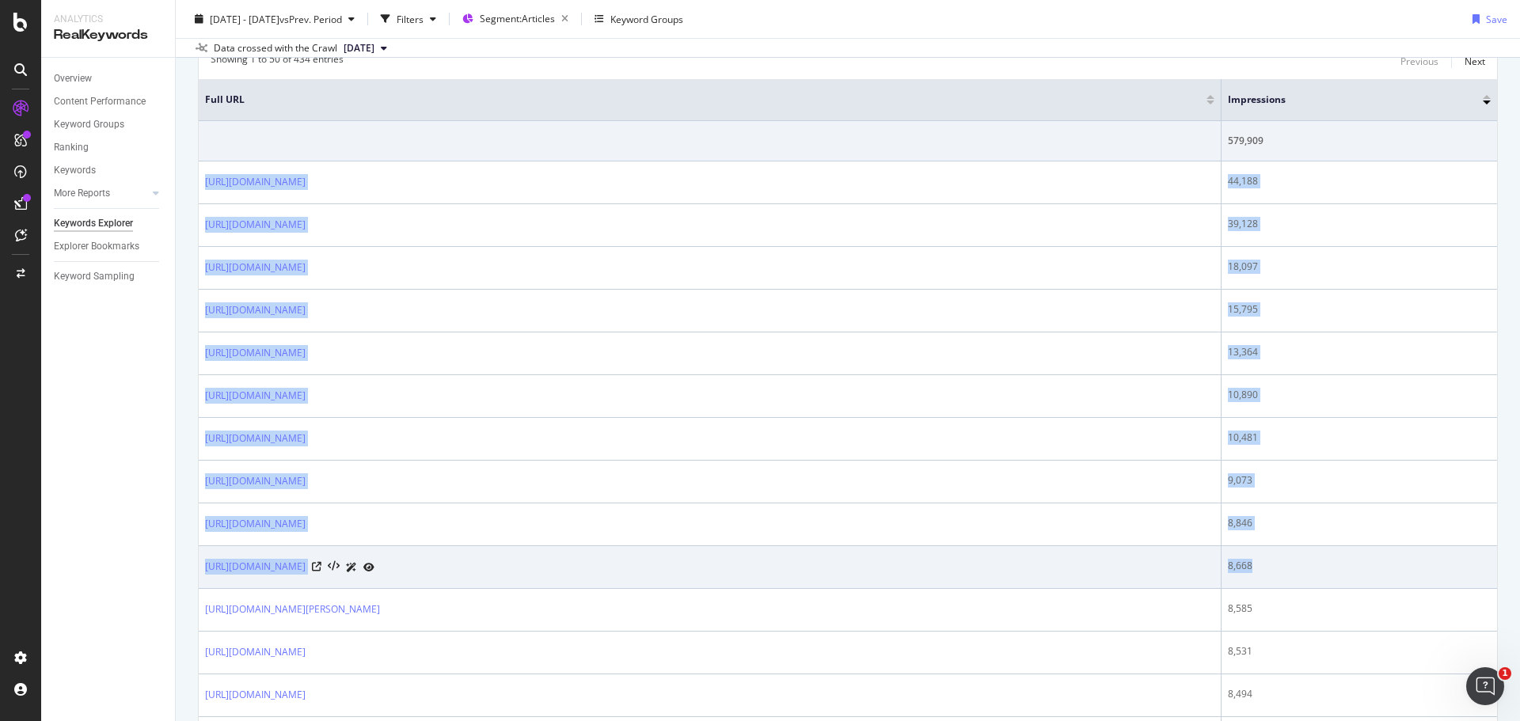
drag, startPoint x: 202, startPoint y: 268, endPoint x: 1298, endPoint y: 569, distance: 1136.5
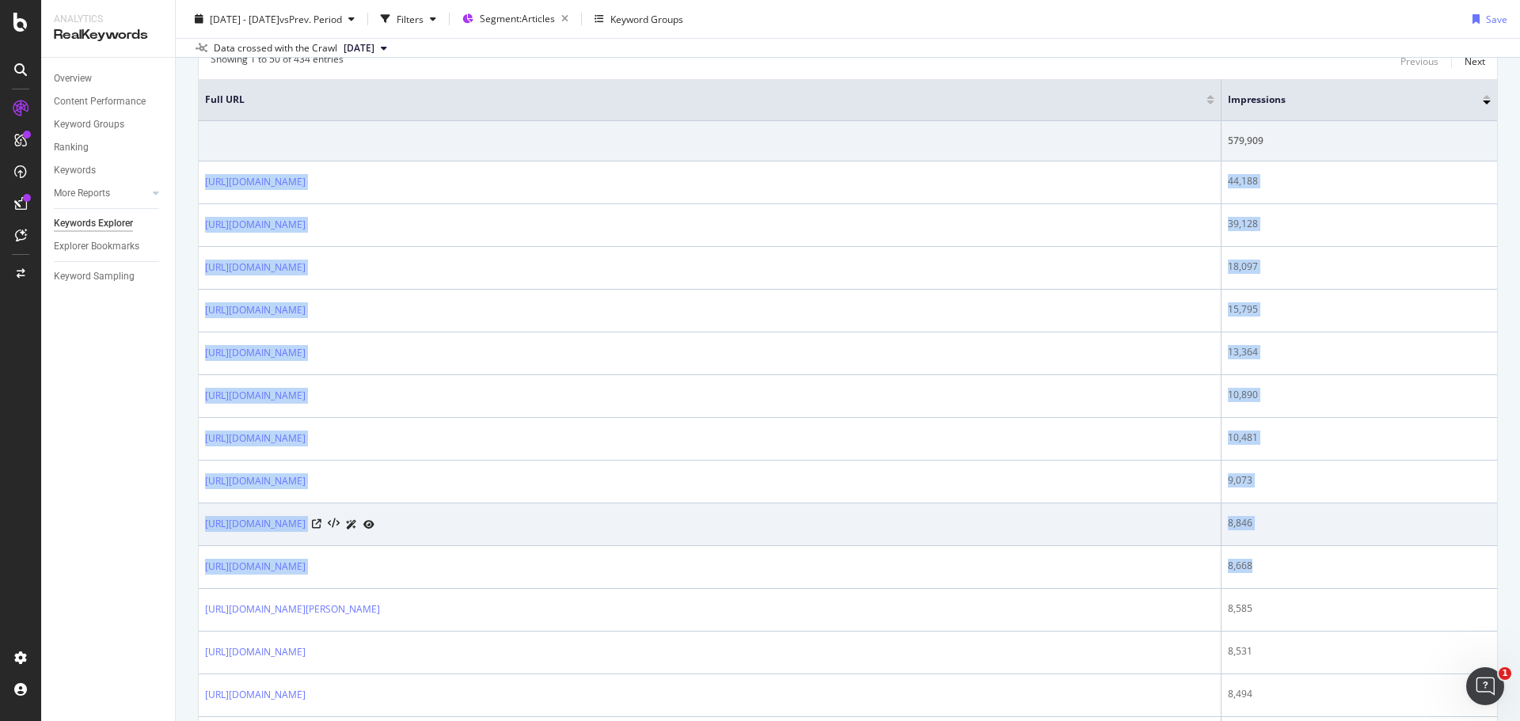
copy tbody "[URL][DOMAIN_NAME] 44,188 [URL][DOMAIN_NAME] 39,128 [URL][DOMAIN_NAME] 18,097 […"
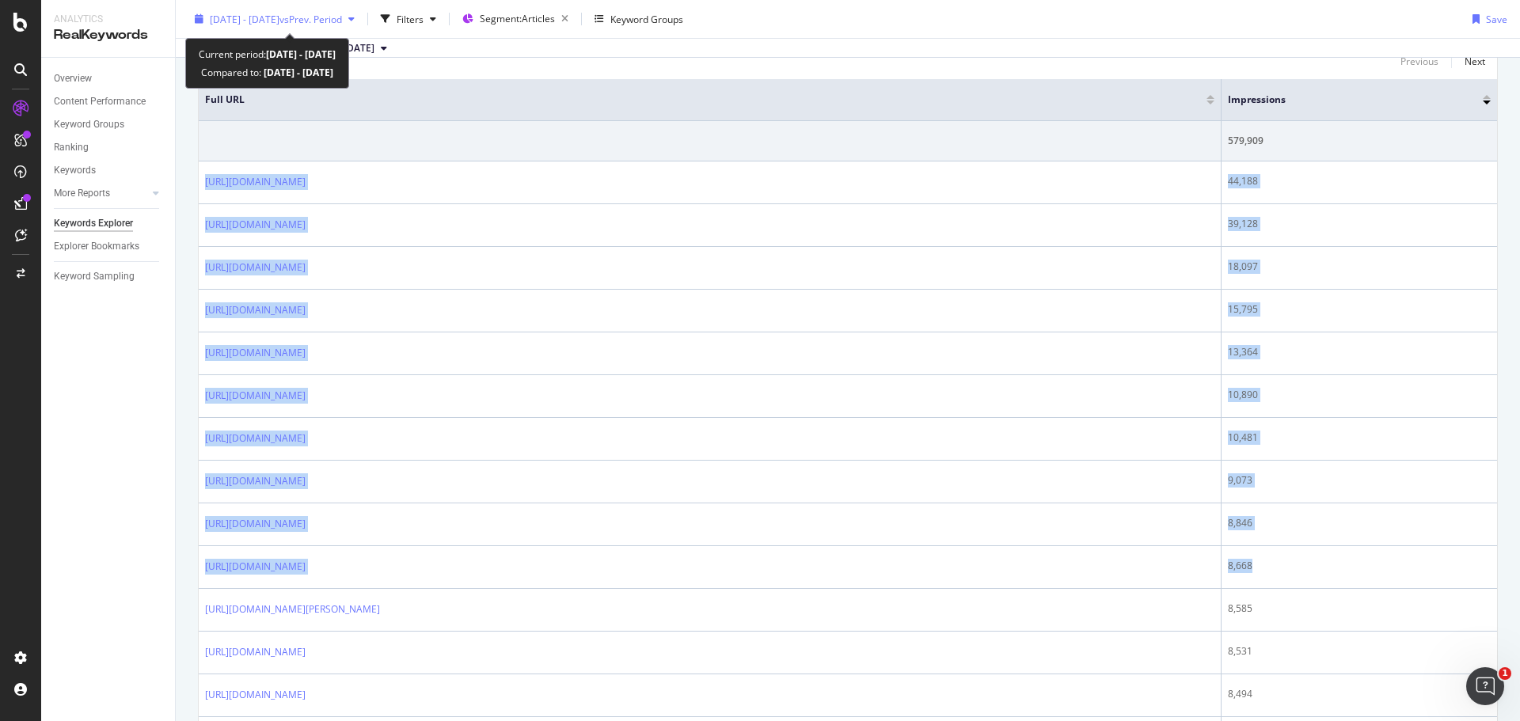
click at [342, 21] on span "vs Prev. Period" at bounding box center [311, 18] width 63 height 13
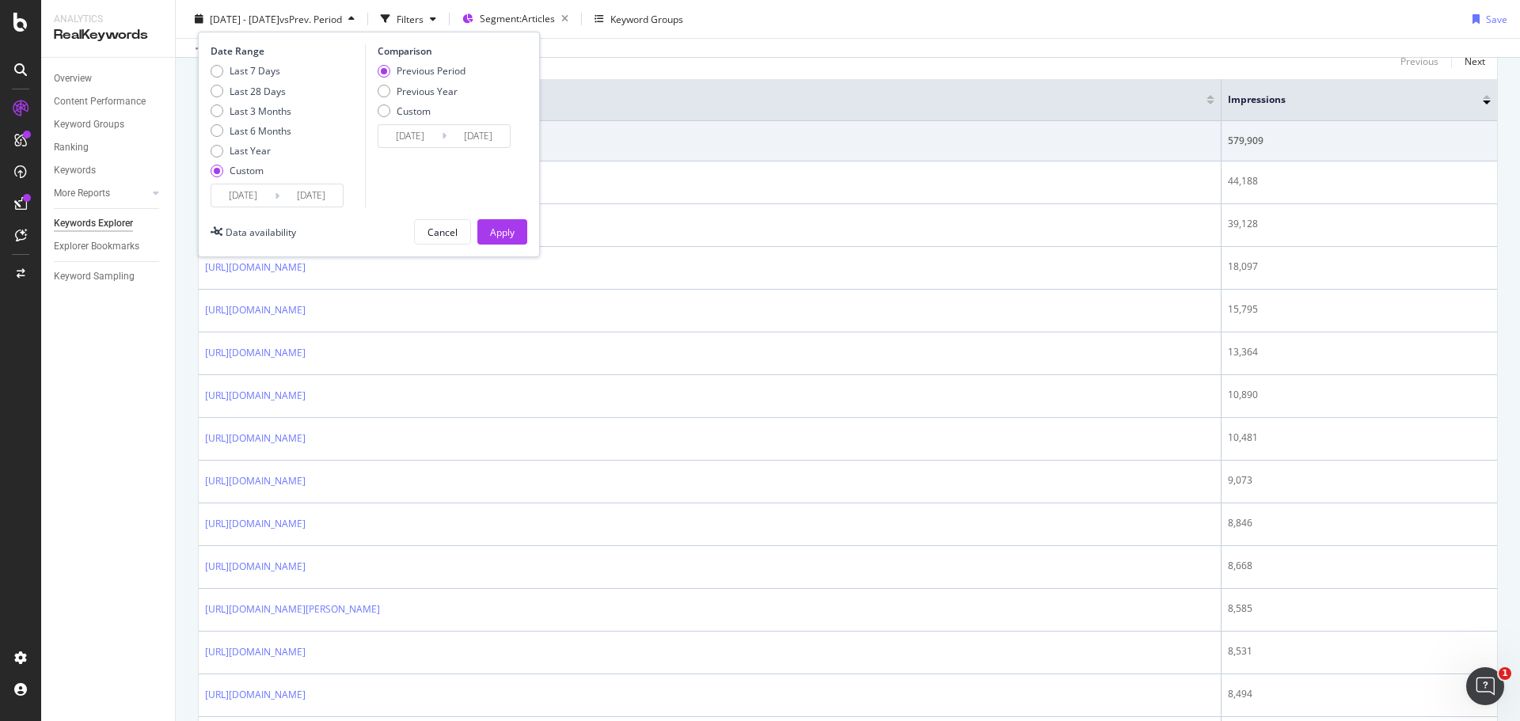
click at [245, 187] on input "[DATE]" at bounding box center [242, 196] width 63 height 22
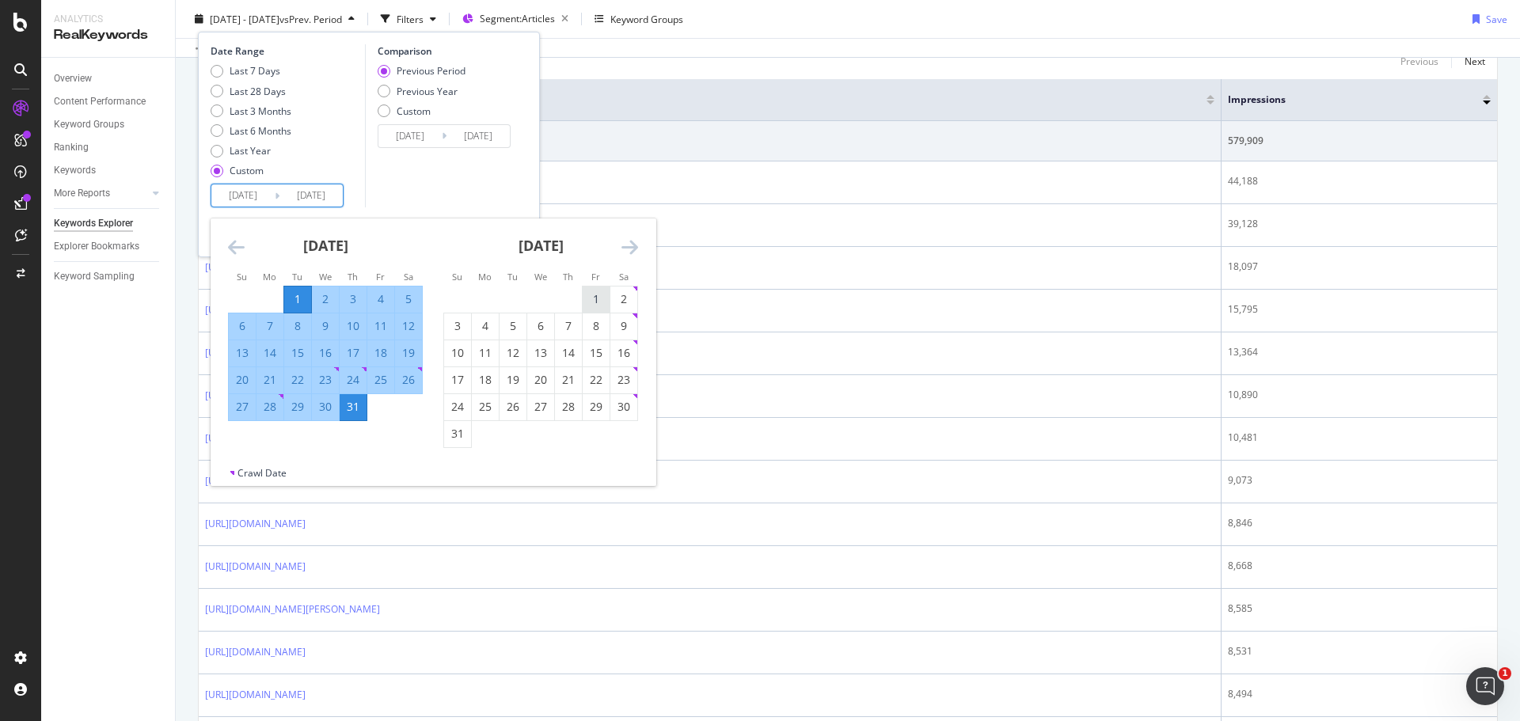
click at [584, 295] on div "1" at bounding box center [596, 299] width 27 height 16
type input "[DATE]"
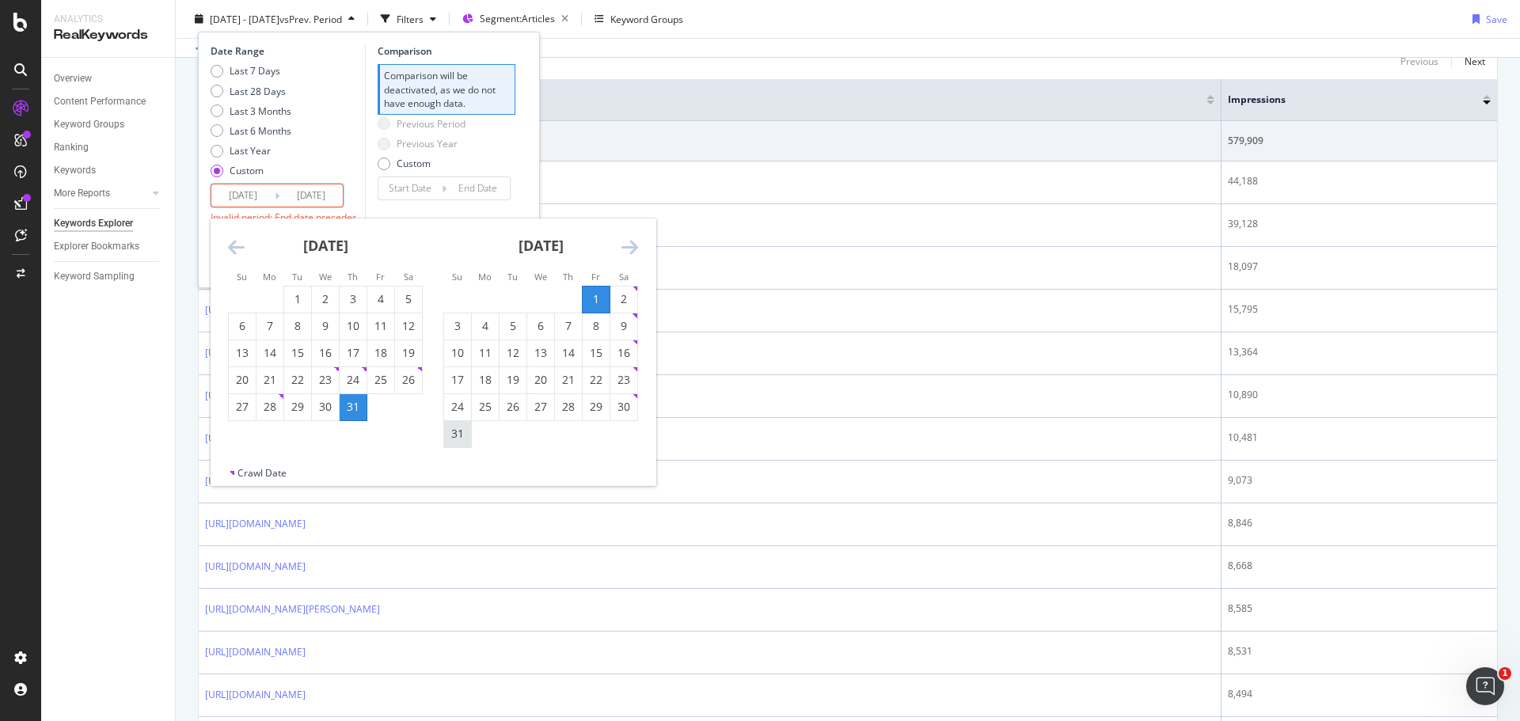
click at [463, 439] on div "31" at bounding box center [457, 434] width 27 height 16
type input "[DATE]"
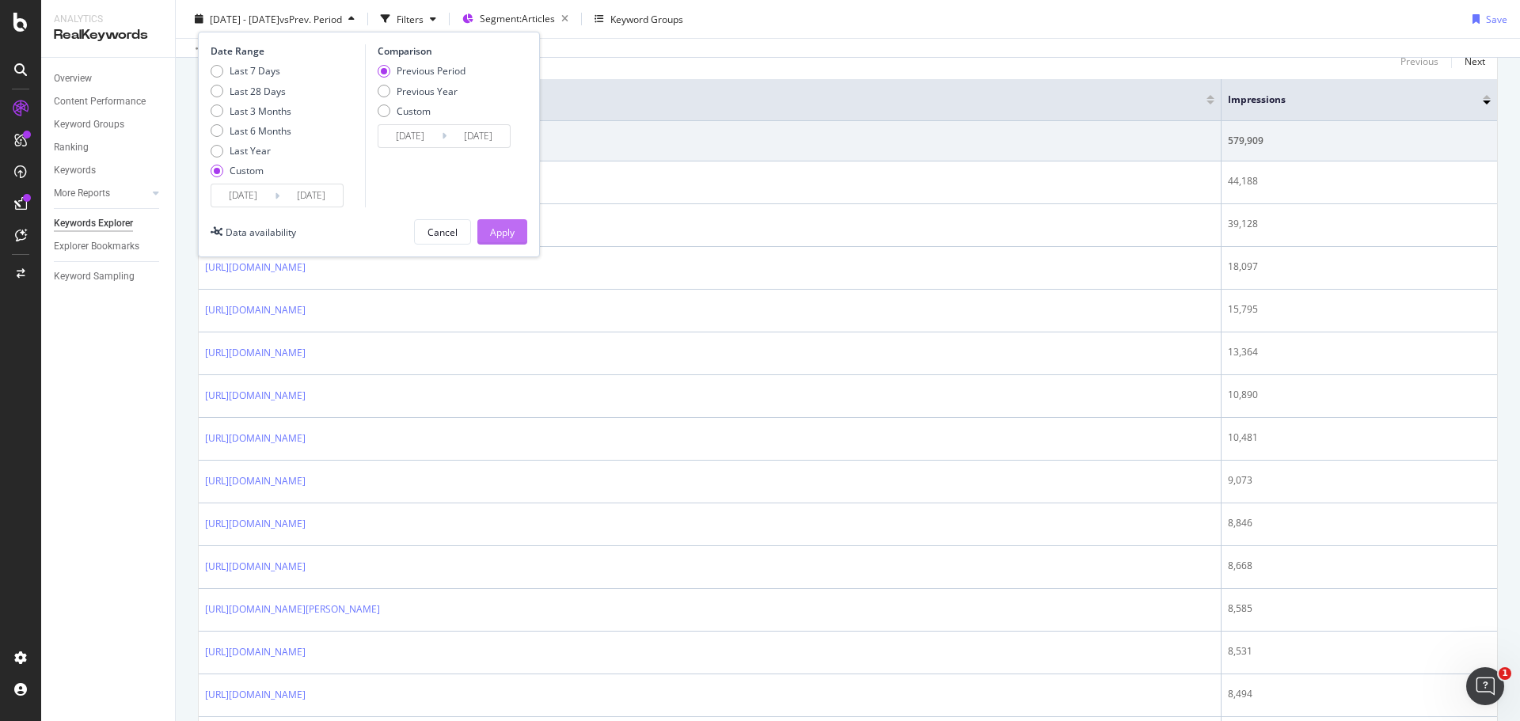
click at [502, 235] on div "Apply" at bounding box center [502, 231] width 25 height 13
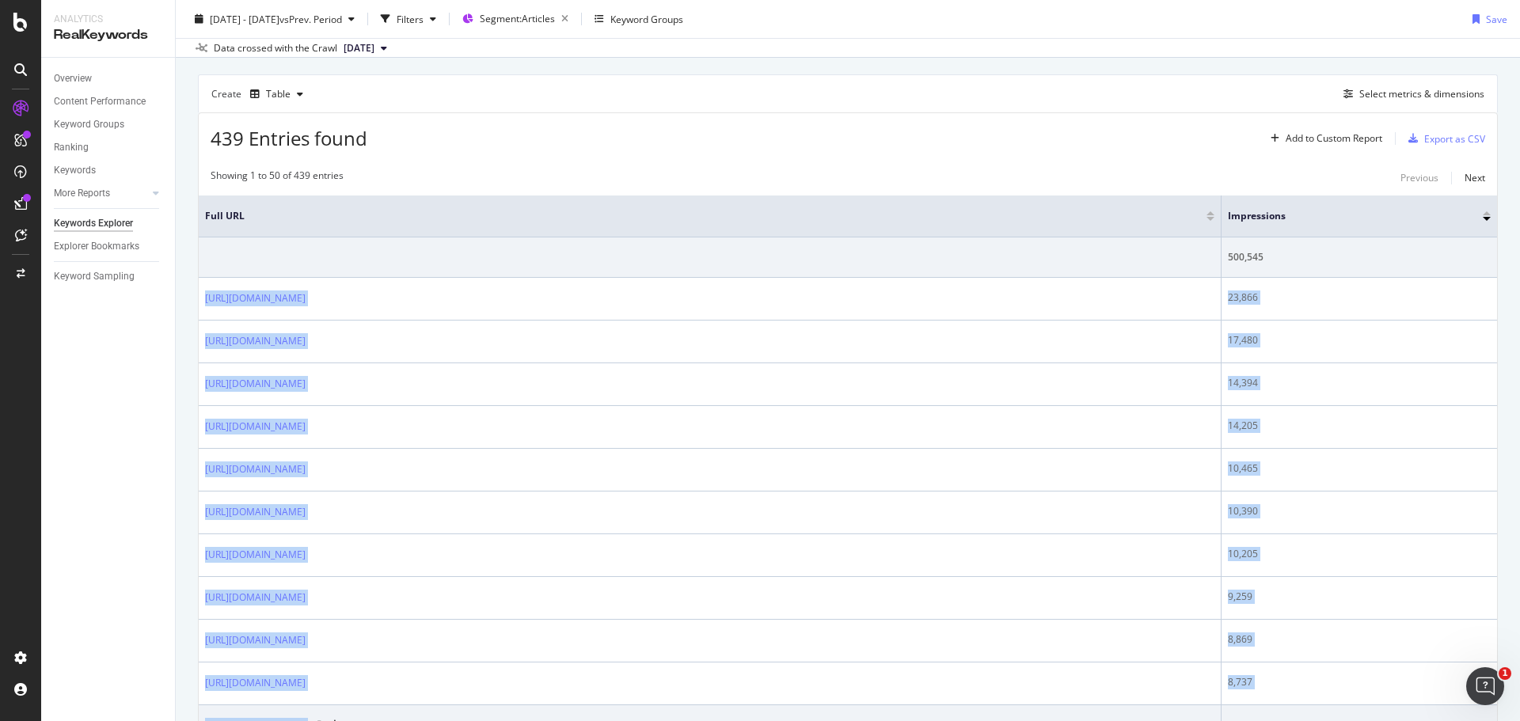
scroll to position [189, 0]
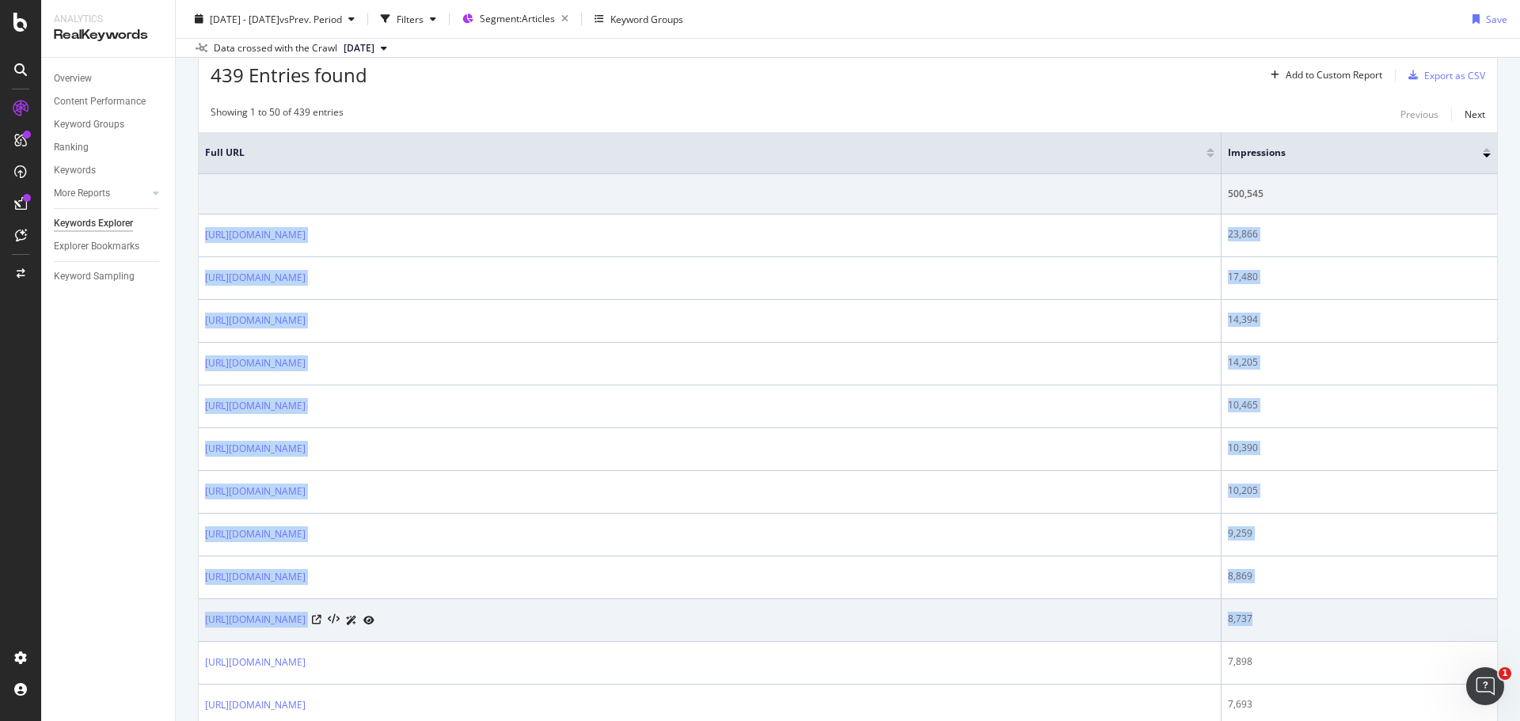
drag, startPoint x: 201, startPoint y: 424, endPoint x: 1300, endPoint y: 622, distance: 1116.6
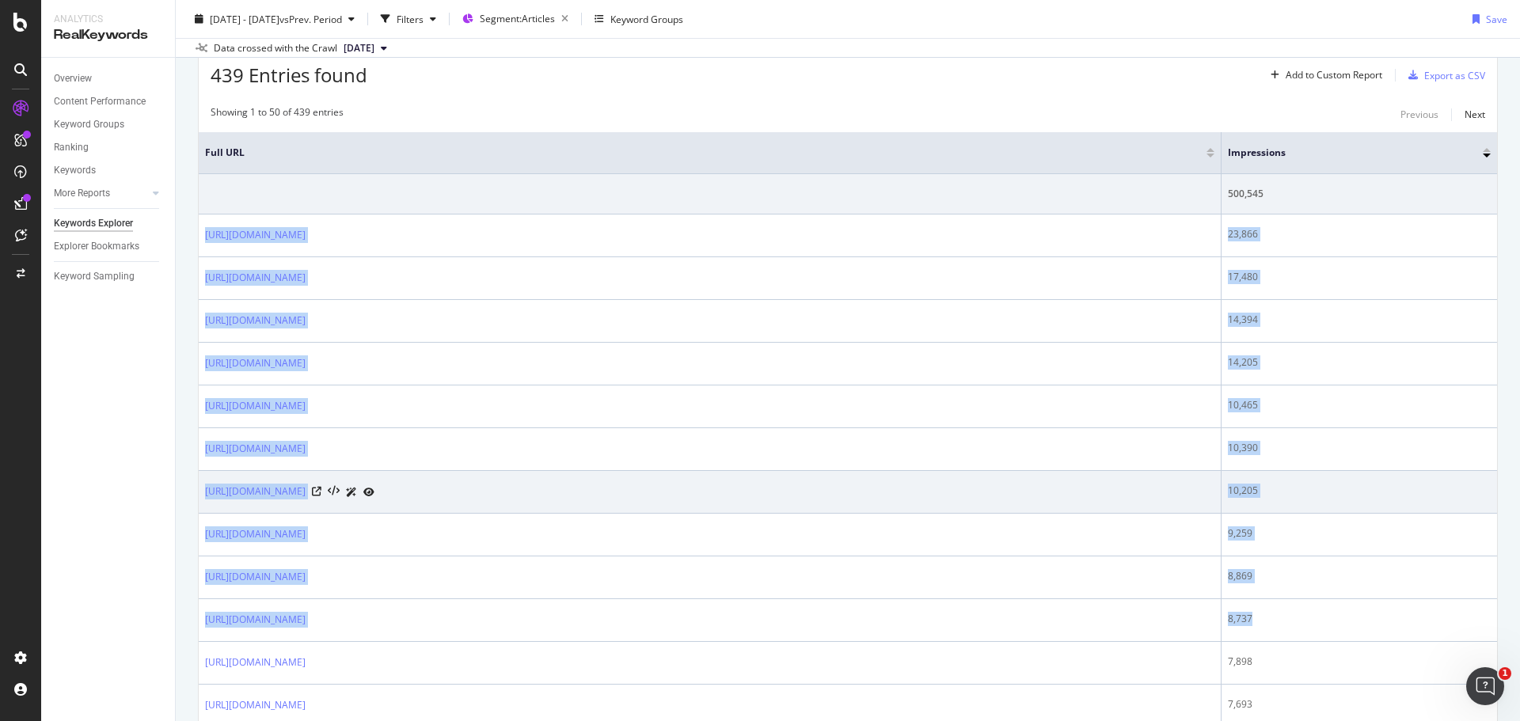
copy tbody "[URL][DOMAIN_NAME] 23,866 [URL][DOMAIN_NAME] 17,480 [URL][DOMAIN_NAME] 14,394 […"
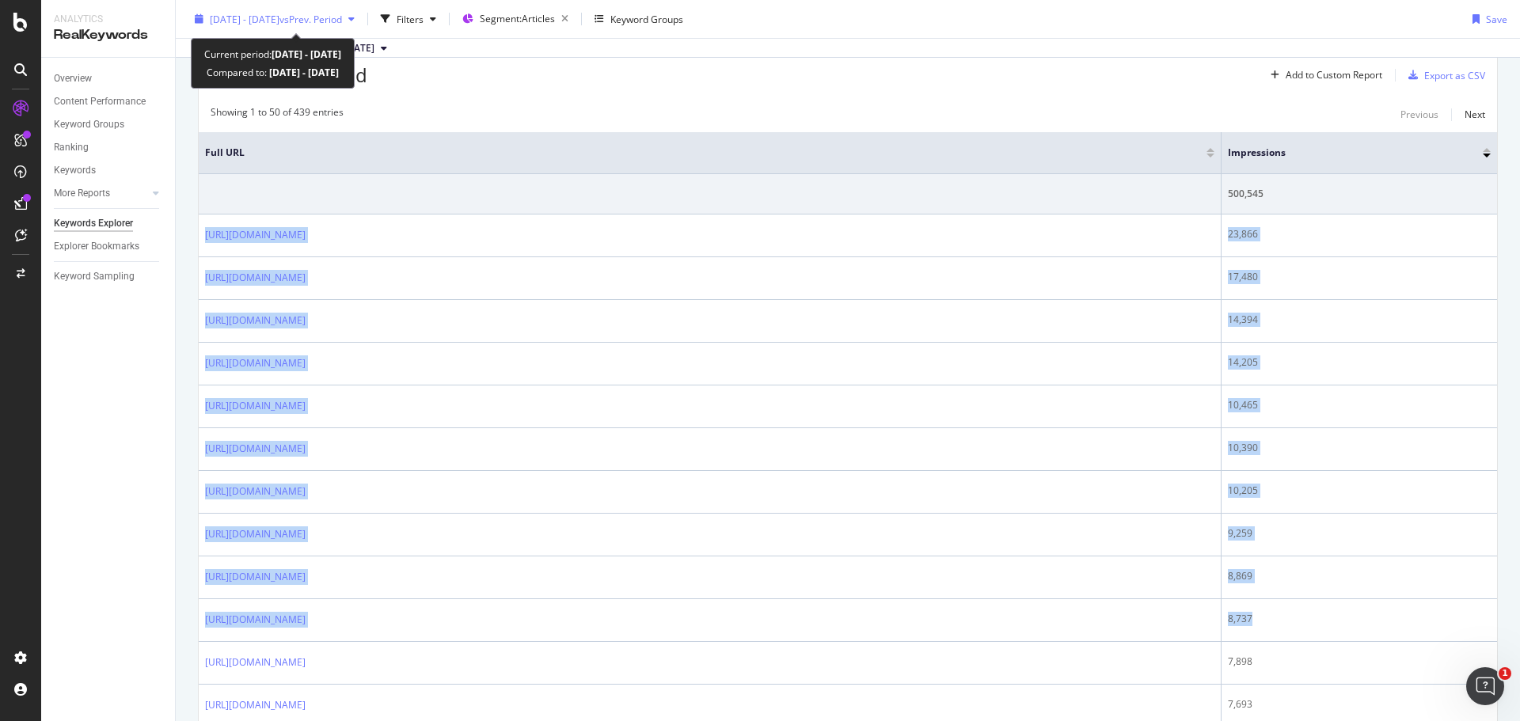
click at [280, 19] on span "[DATE] - [DATE]" at bounding box center [245, 18] width 70 height 13
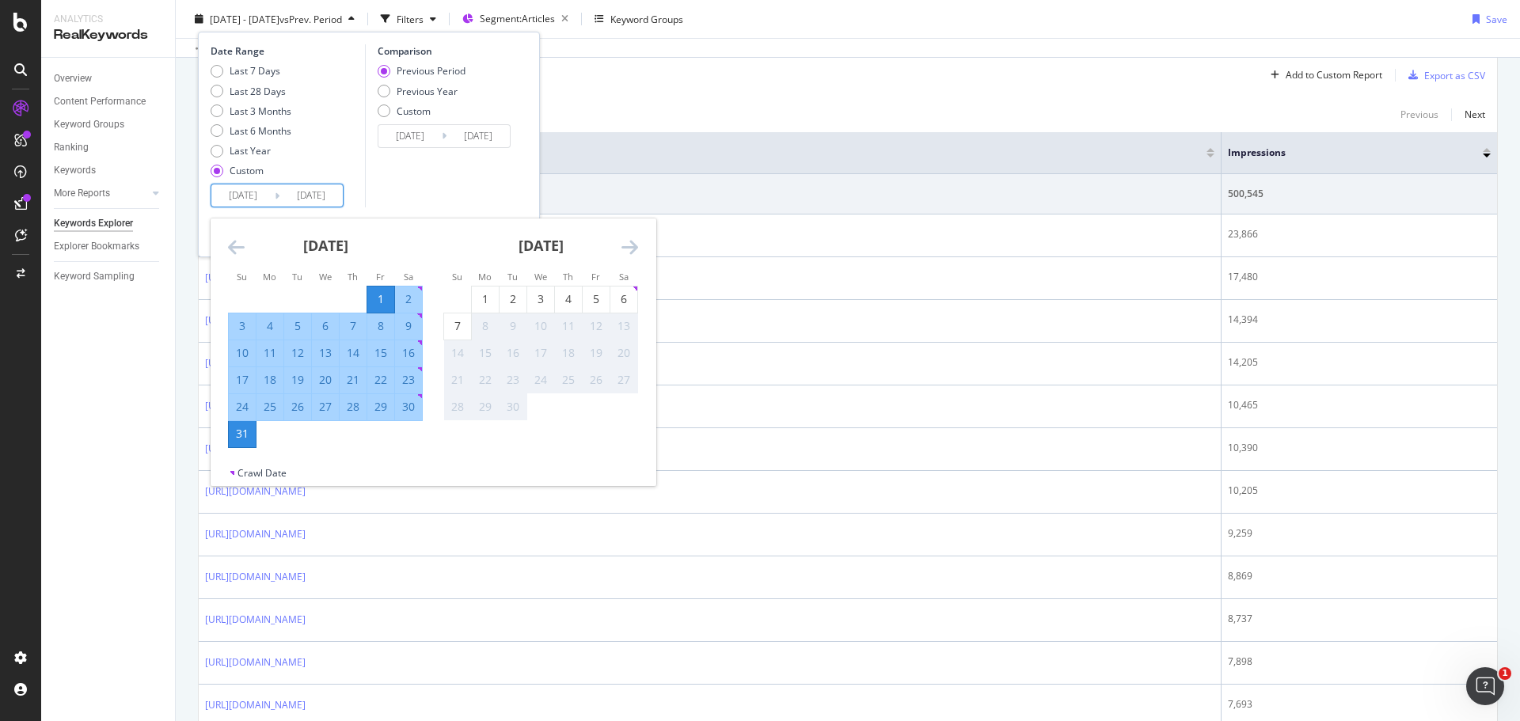
click at [291, 190] on input "[DATE]" at bounding box center [311, 196] width 63 height 22
click at [234, 231] on div "[DATE]" at bounding box center [325, 252] width 195 height 67
click at [237, 249] on icon "Move backward to switch to the previous month." at bounding box center [236, 247] width 17 height 19
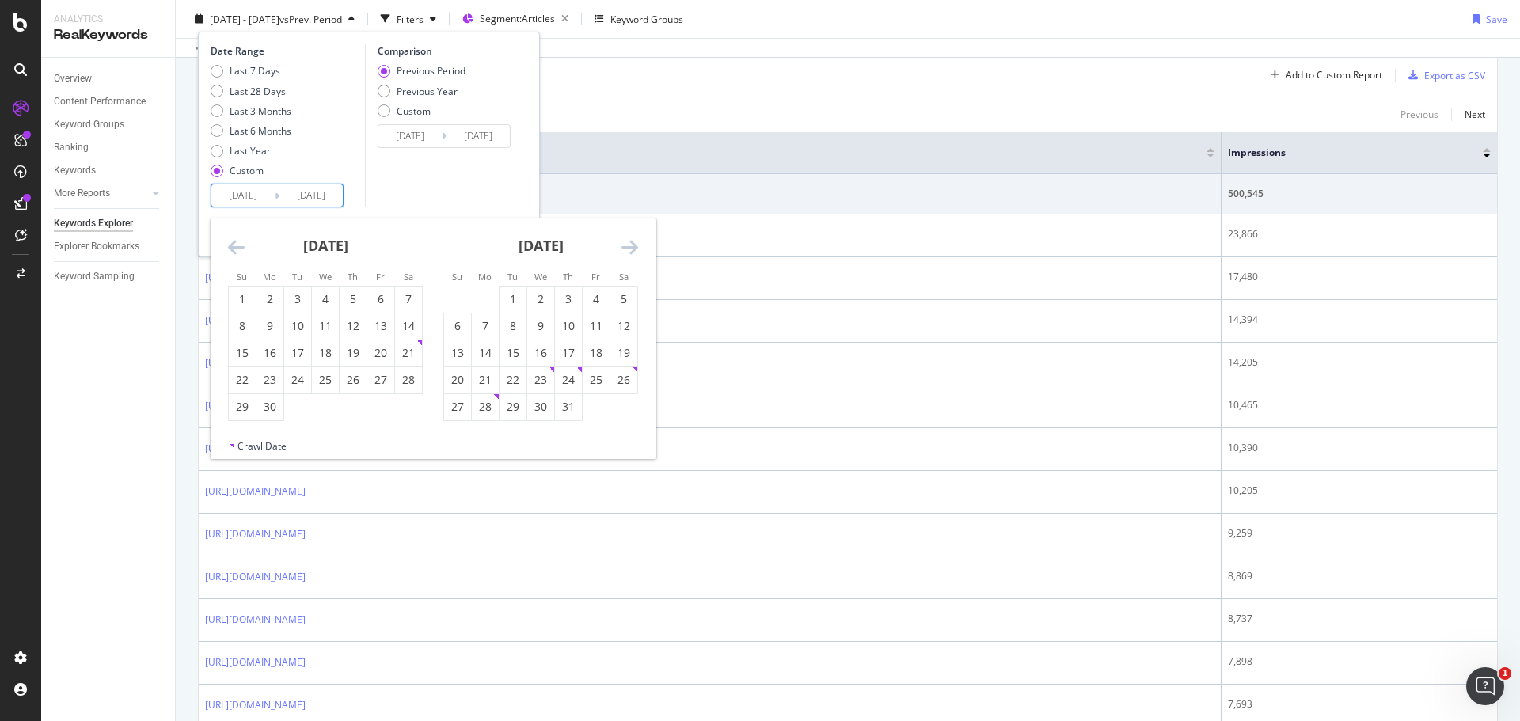
click at [237, 249] on icon "Move backward to switch to the previous month." at bounding box center [236, 247] width 17 height 19
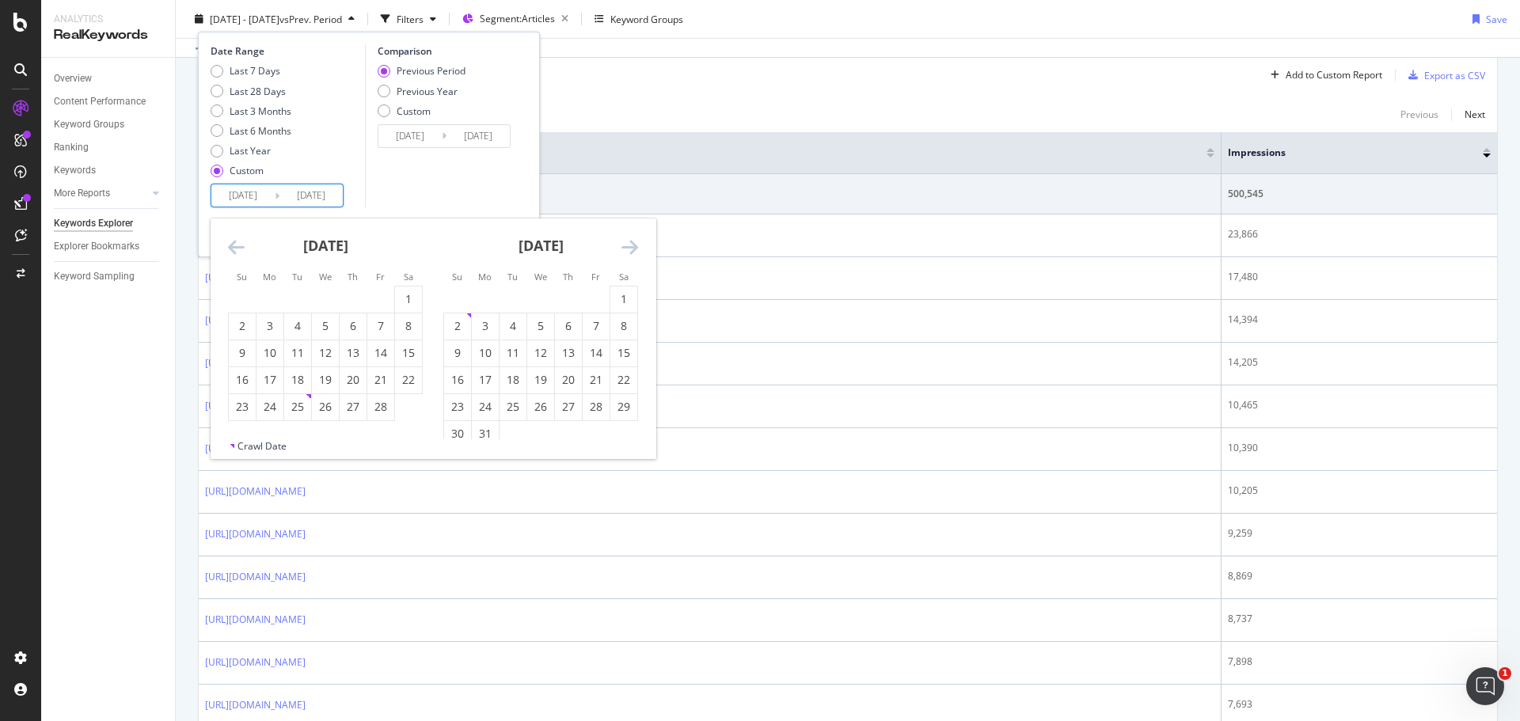
click at [237, 249] on icon "Move backward to switch to the previous month." at bounding box center [236, 247] width 17 height 19
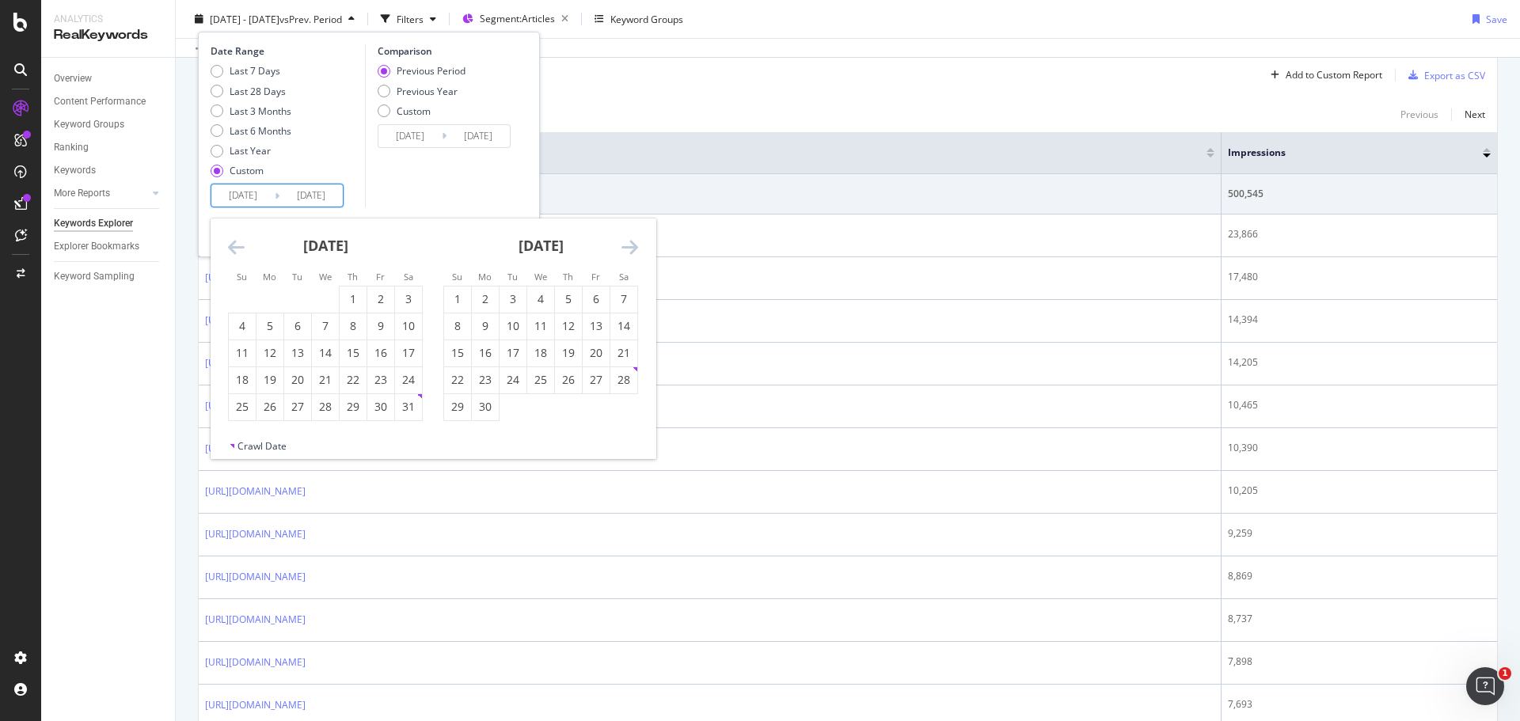
click at [233, 248] on icon "Move backward to switch to the previous month." at bounding box center [236, 247] width 17 height 19
click at [231, 248] on icon "Move backward to switch to the previous month." at bounding box center [236, 247] width 17 height 19
click at [245, 253] on div "[DATE]" at bounding box center [325, 252] width 195 height 67
click at [234, 251] on icon "Move backward to switch to the previous month." at bounding box center [236, 247] width 17 height 19
click at [333, 297] on div "1" at bounding box center [325, 299] width 27 height 16
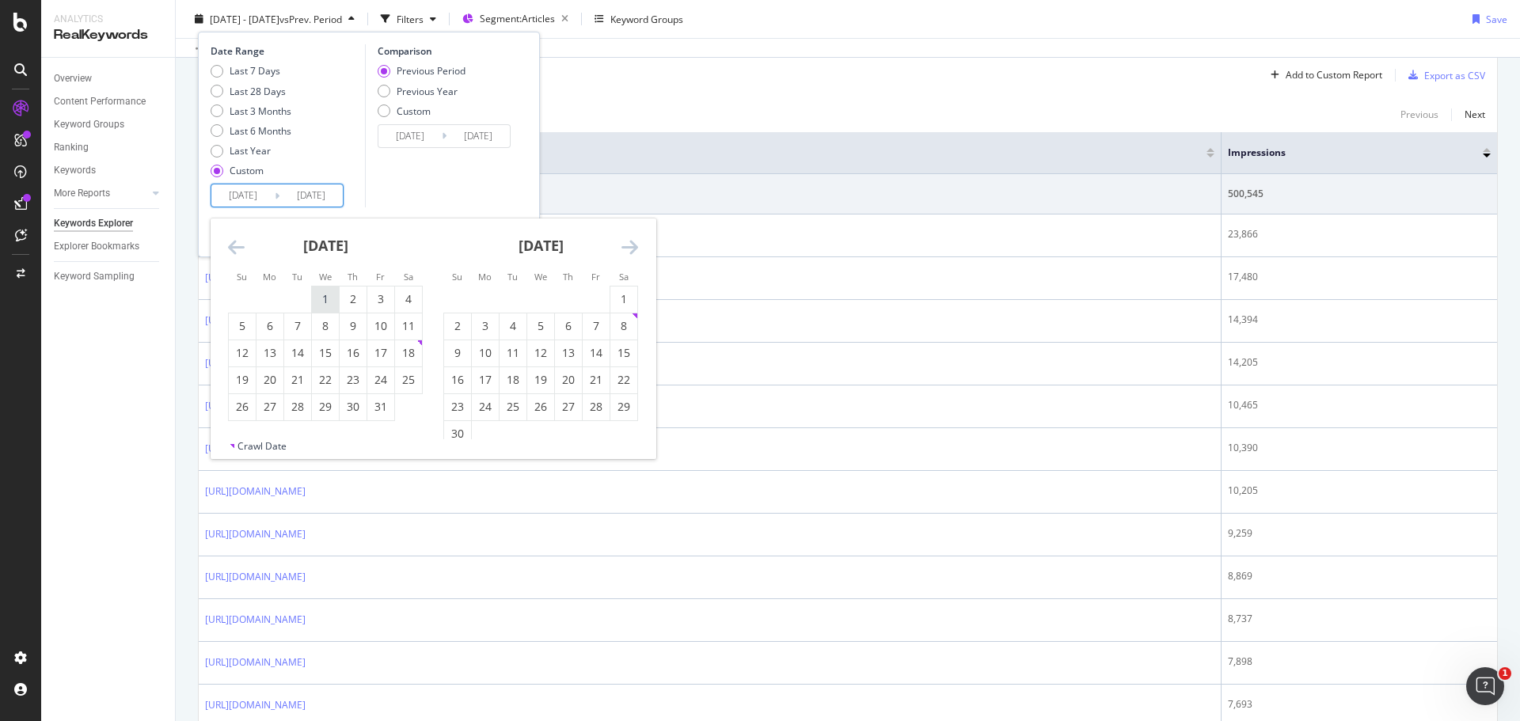
type input "[DATE]"
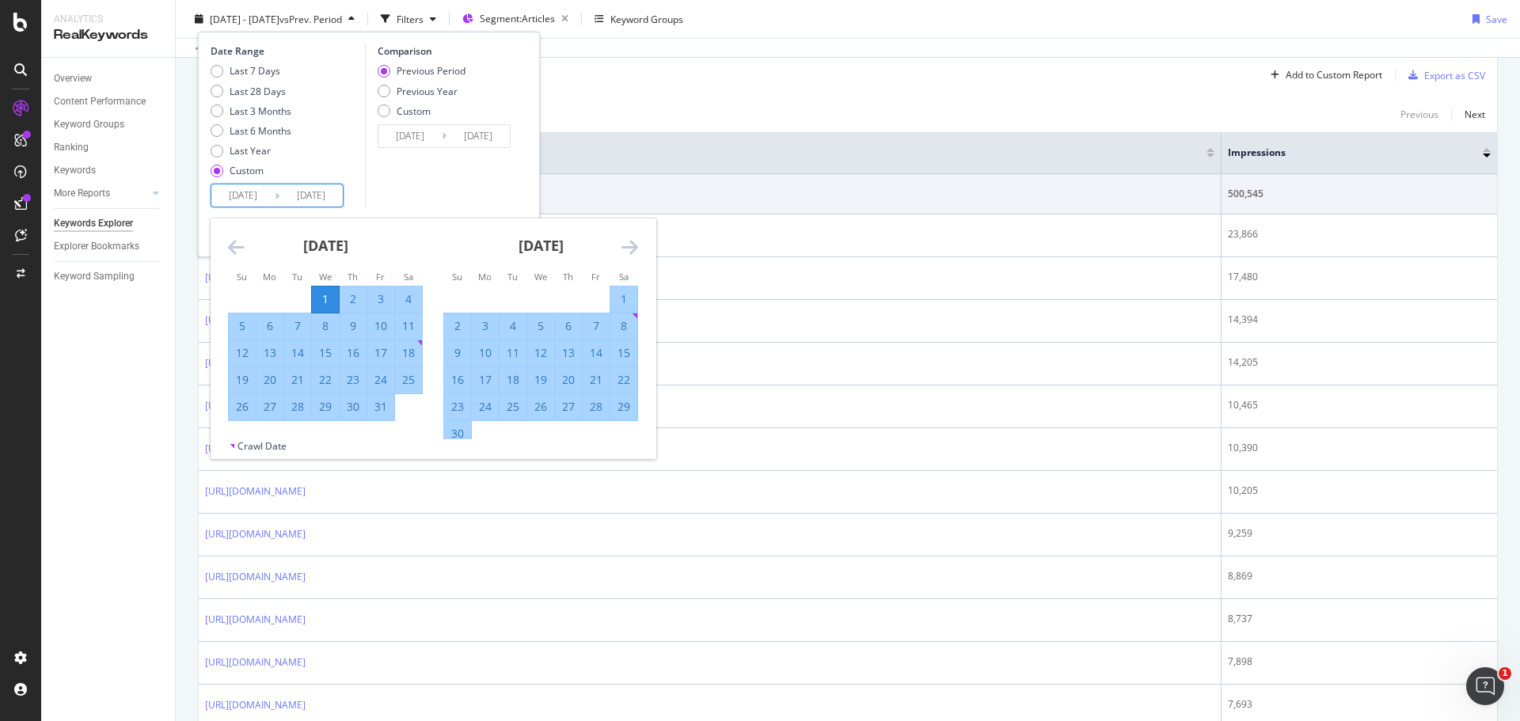
click at [388, 414] on div "31" at bounding box center [380, 407] width 27 height 16
type input "[DATE]"
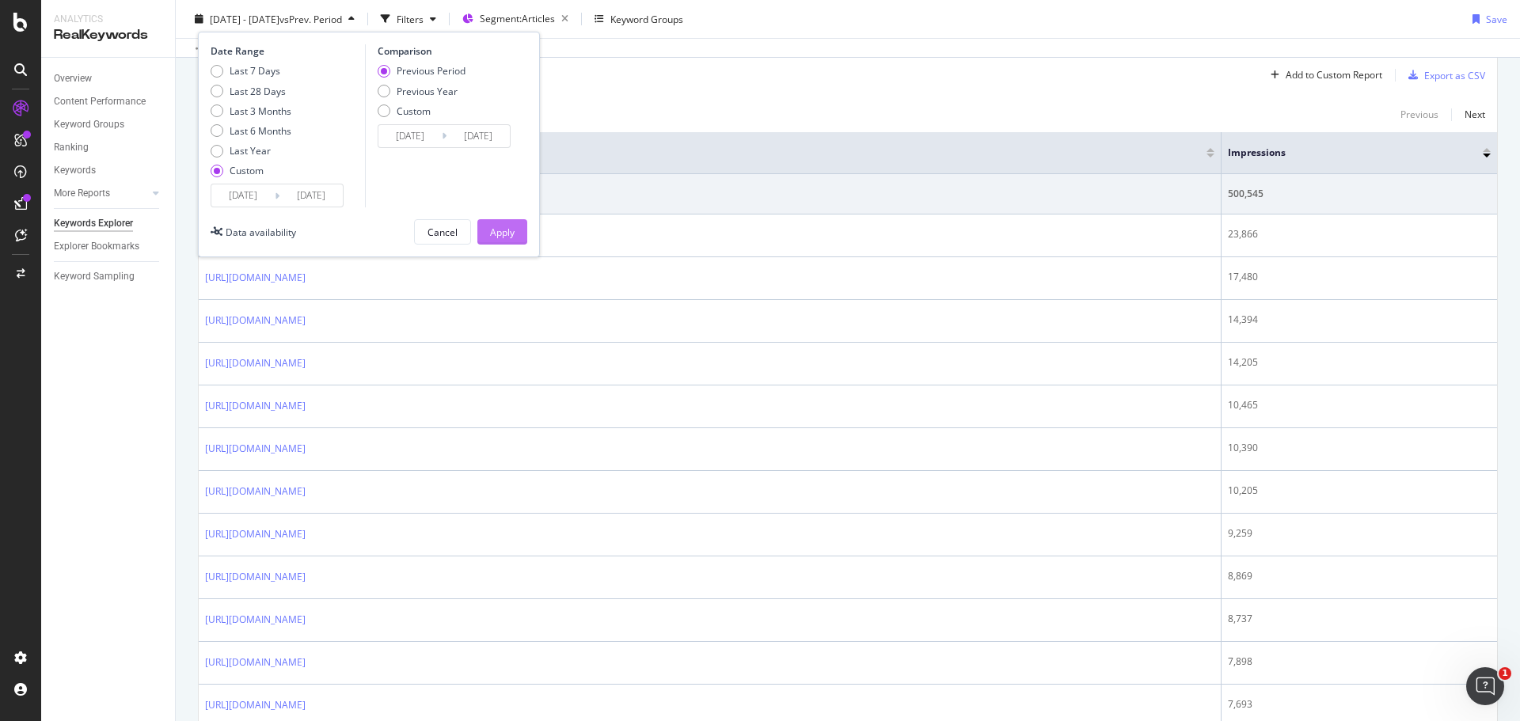
click at [497, 230] on div "Apply" at bounding box center [502, 231] width 25 height 13
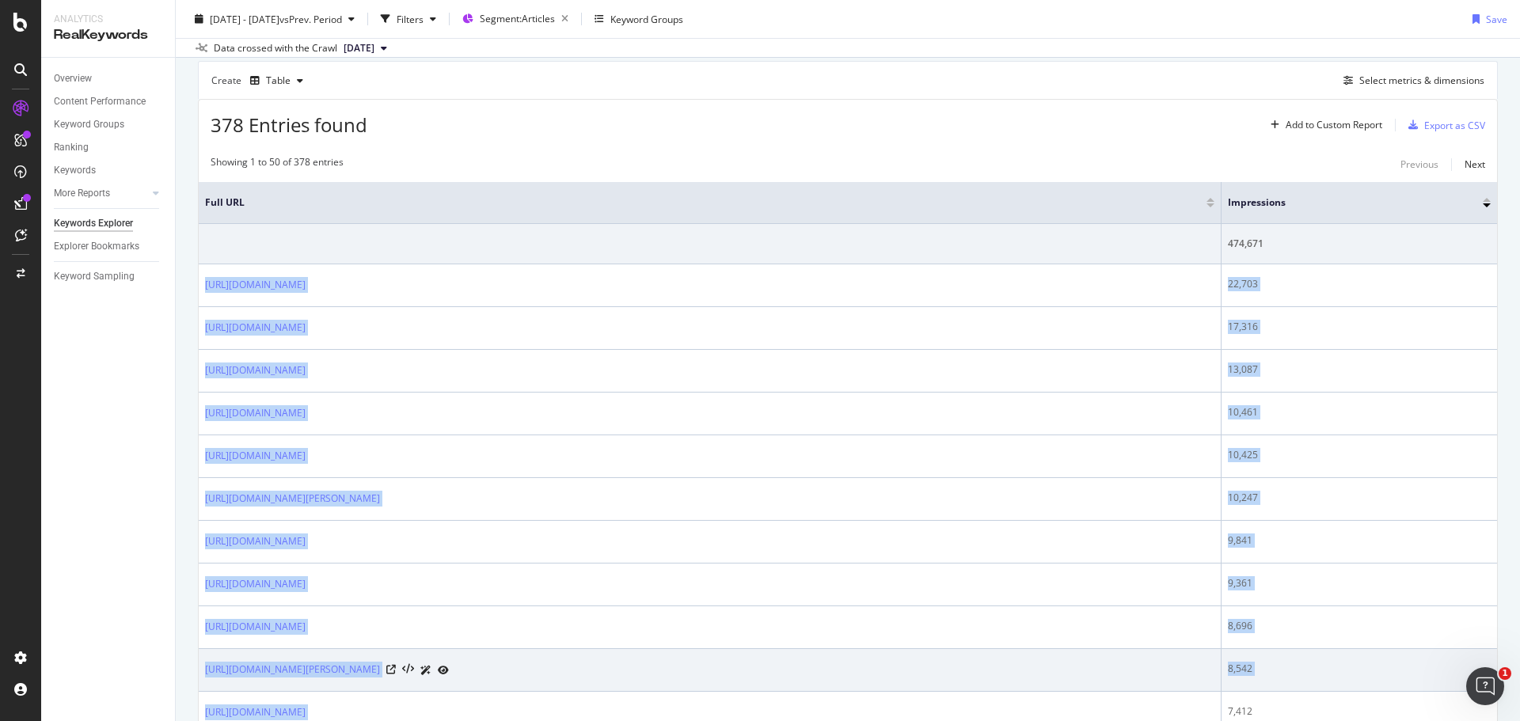
scroll to position [143, 0]
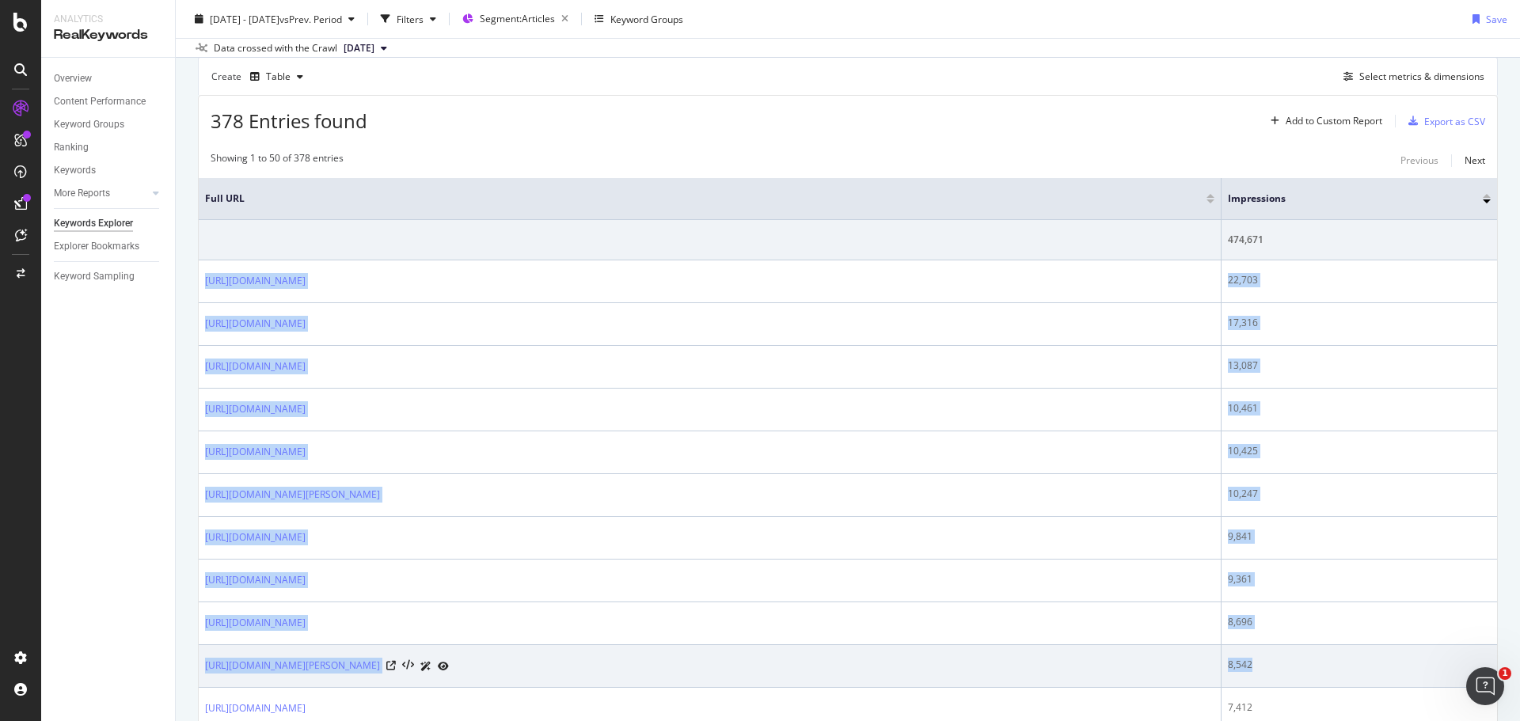
drag, startPoint x: 202, startPoint y: 347, endPoint x: 1314, endPoint y: 665, distance: 1157.2
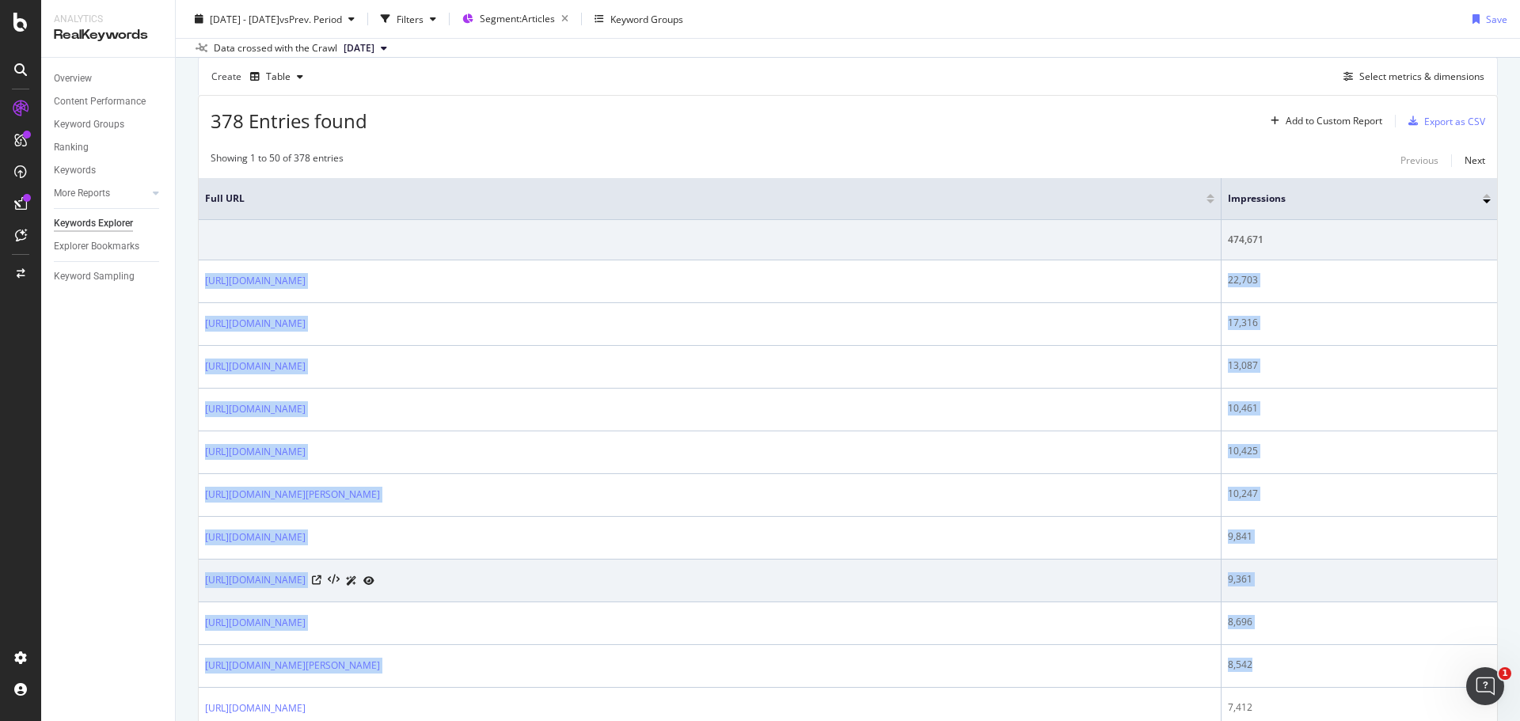
copy tbody "[URL][DOMAIN_NAME] 22,703 [URL][DOMAIN_NAME] 17,316 [URL][DOMAIN_NAME] 13,087 […"
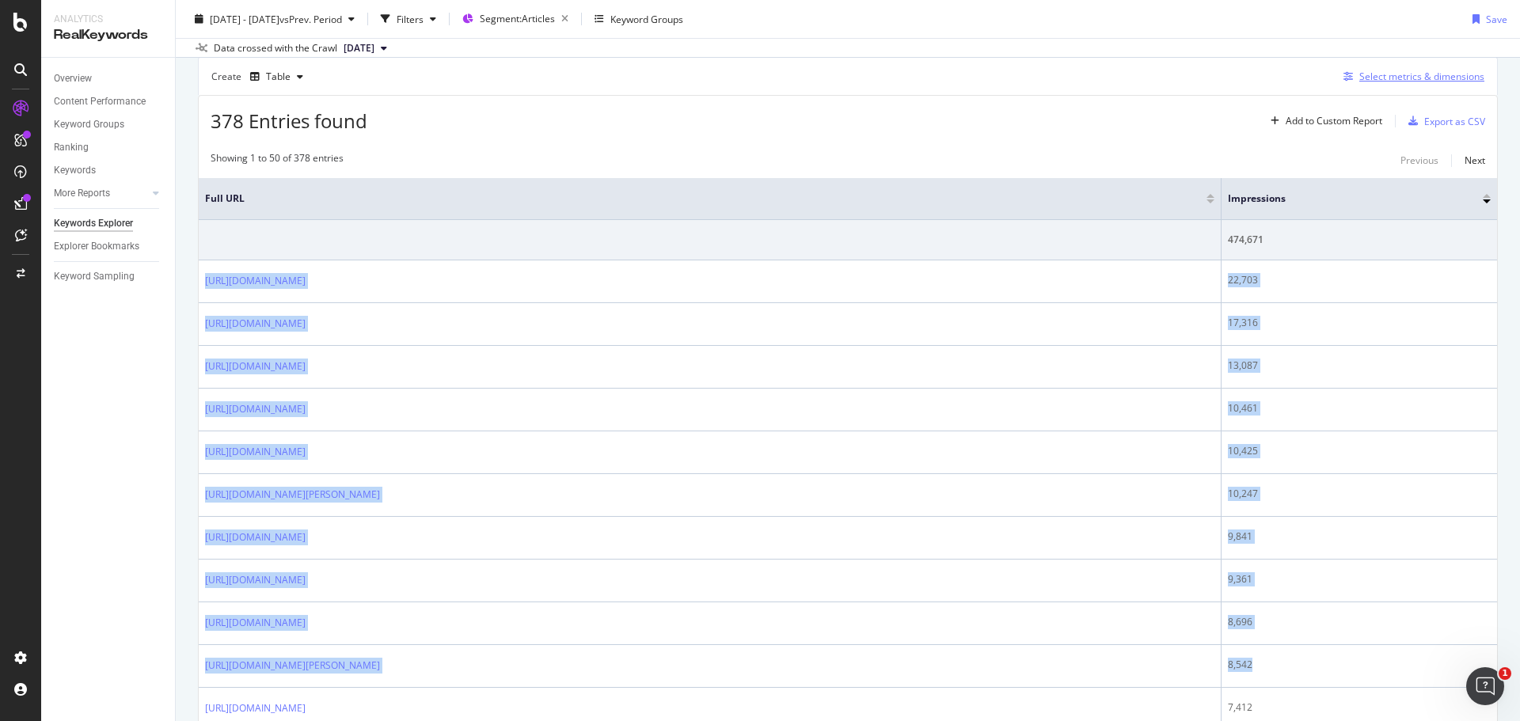
click at [1409, 73] on div "Select metrics & dimensions" at bounding box center [1422, 76] width 125 height 13
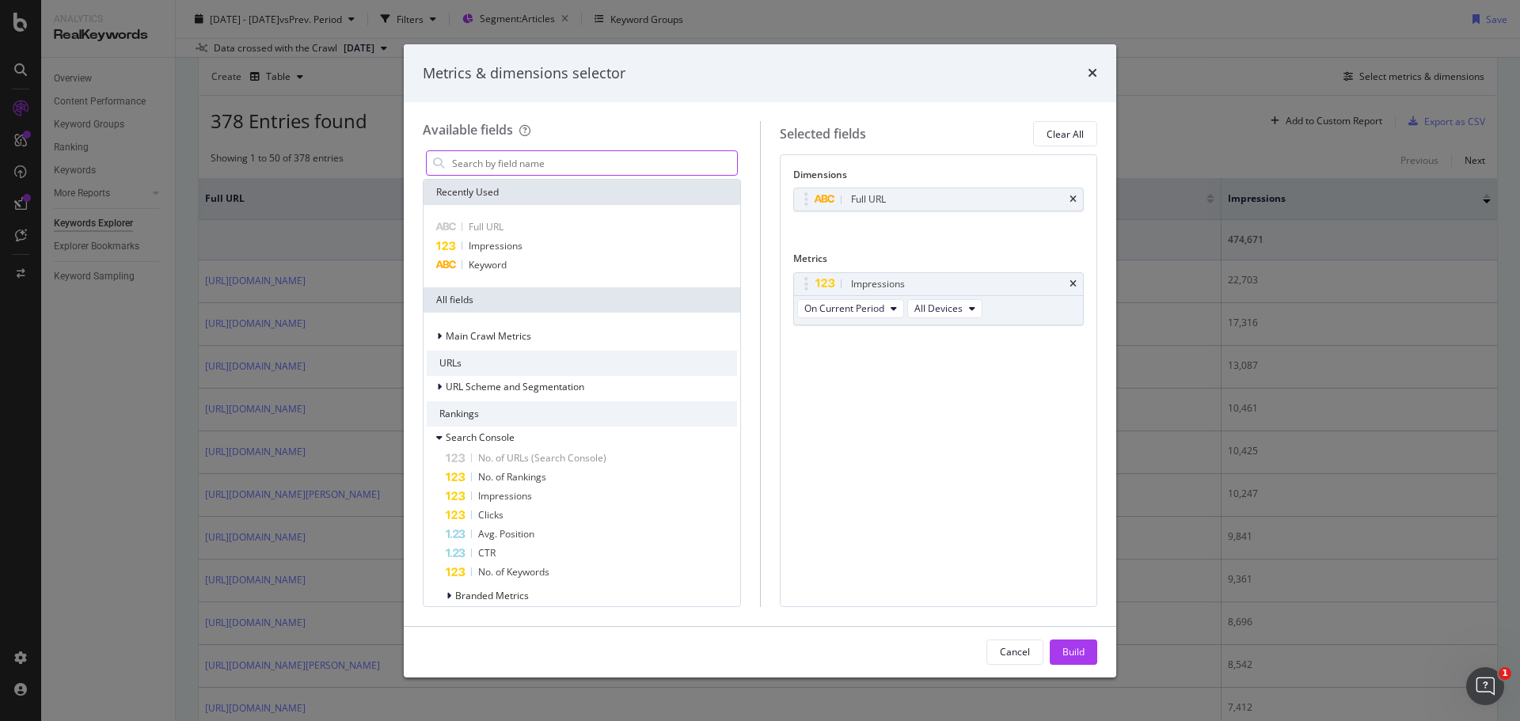
click at [514, 162] on input "modal" at bounding box center [594, 163] width 287 height 24
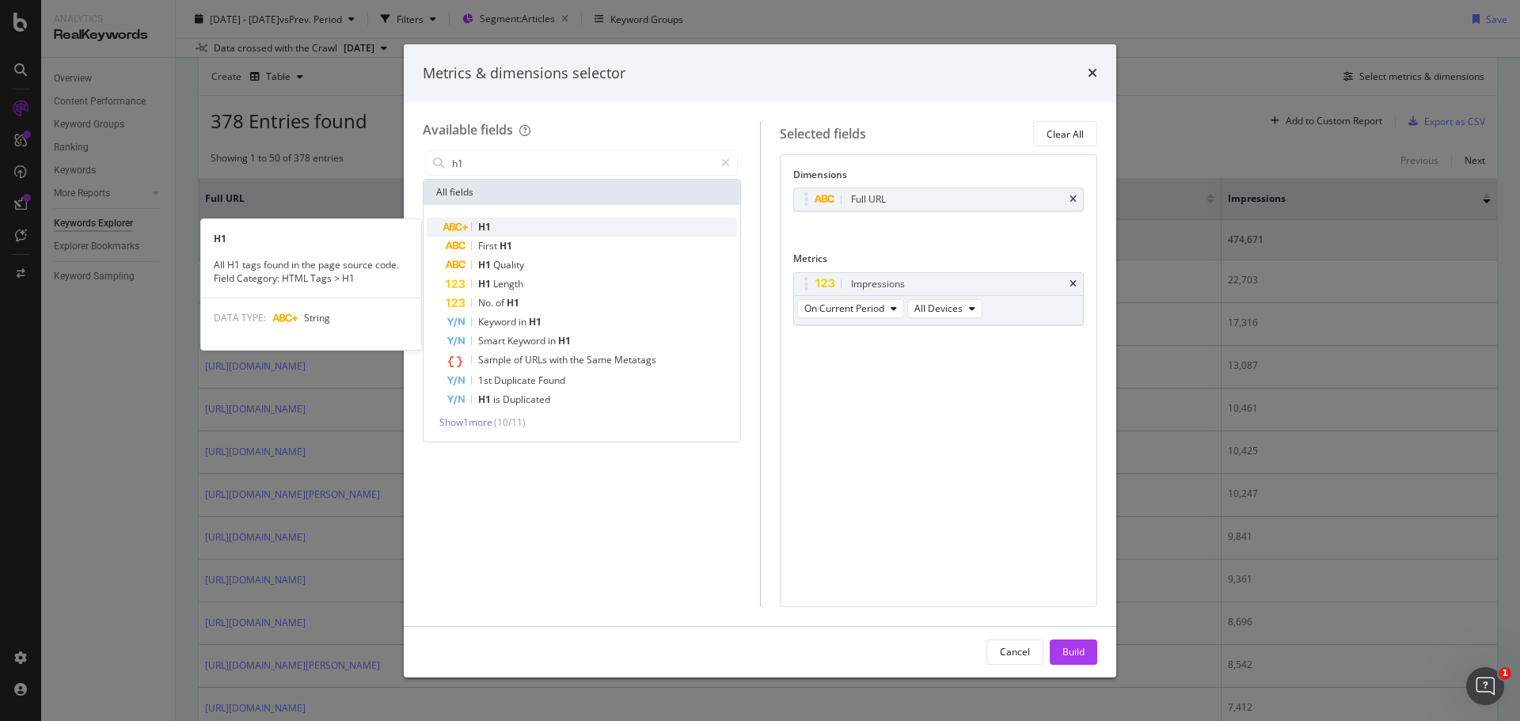
type input "h1"
click at [487, 224] on span "H1" at bounding box center [484, 226] width 13 height 13
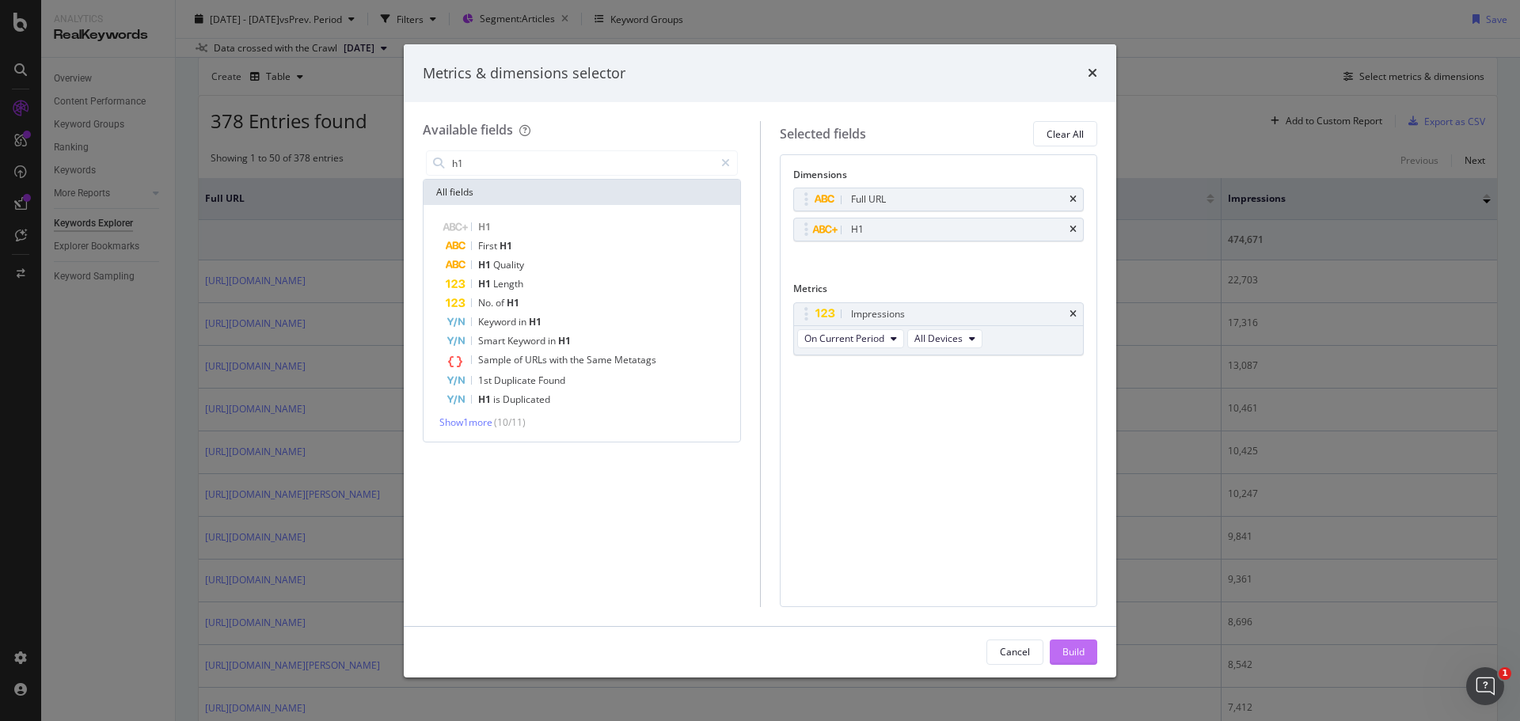
click at [1067, 647] on div "Build" at bounding box center [1074, 651] width 22 height 13
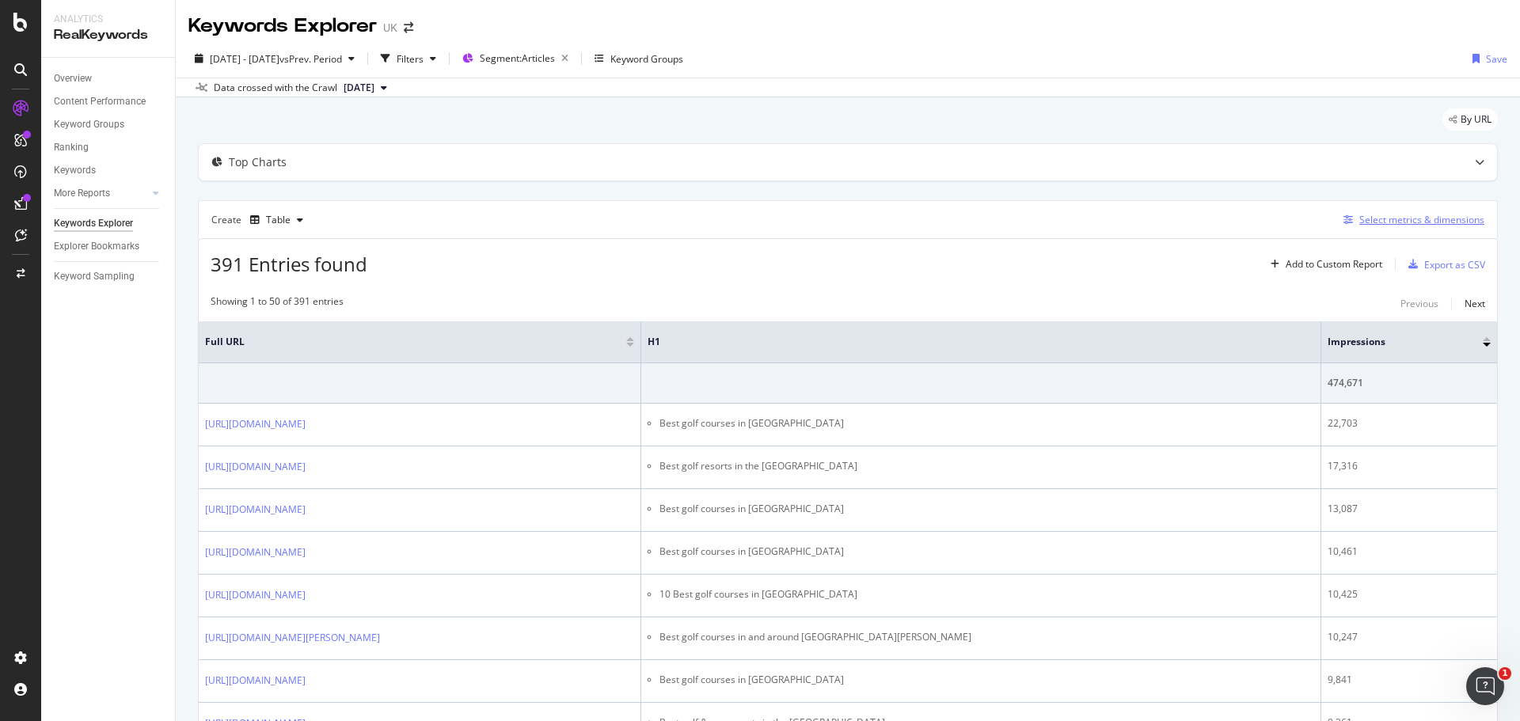
click at [1396, 223] on div "Select metrics & dimensions" at bounding box center [1422, 219] width 125 height 13
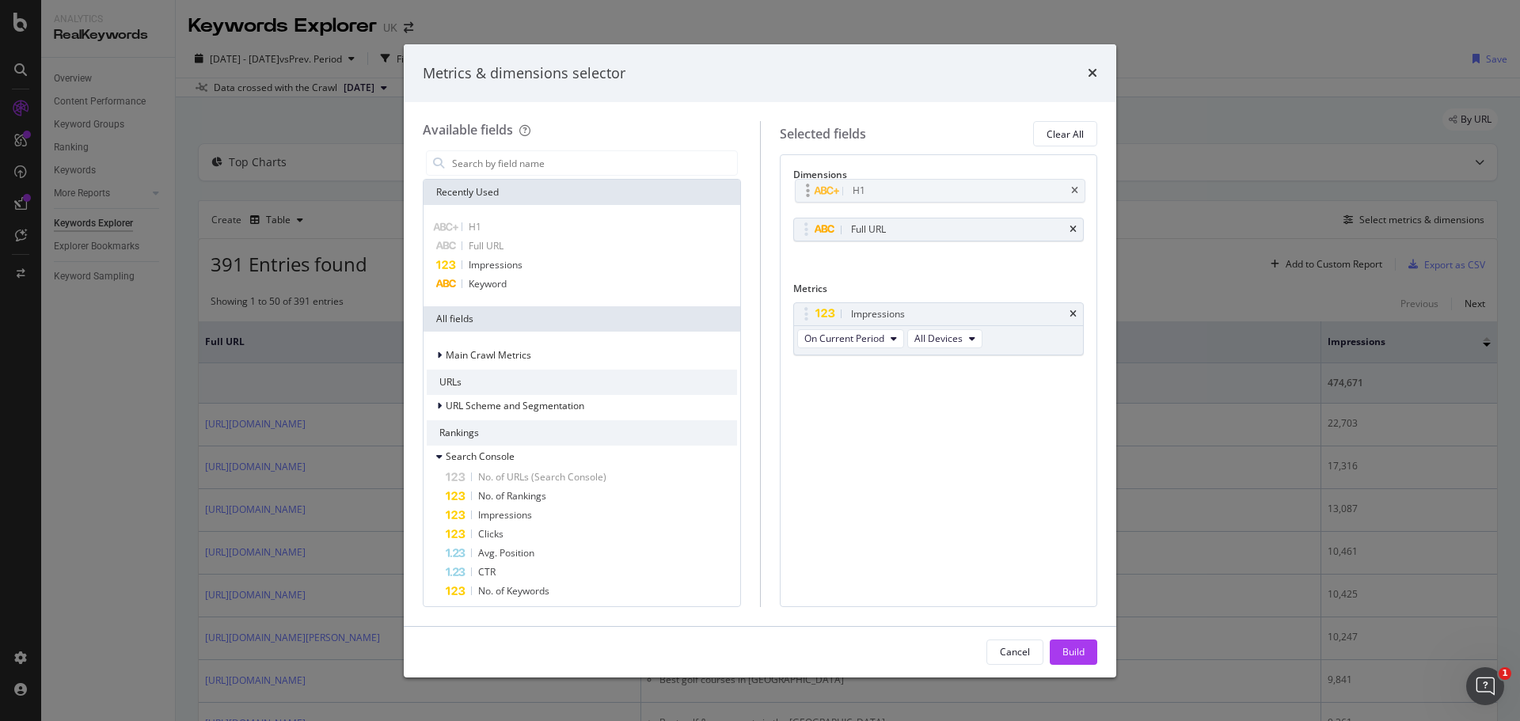
drag, startPoint x: 916, startPoint y: 229, endPoint x: 918, endPoint y: 190, distance: 38.8
click at [918, 190] on body "Analytics RealKeywords Overview Content Performance Keyword Groups Ranking Keyw…" at bounding box center [760, 360] width 1520 height 721
click at [1069, 655] on div "Build" at bounding box center [1074, 651] width 22 height 13
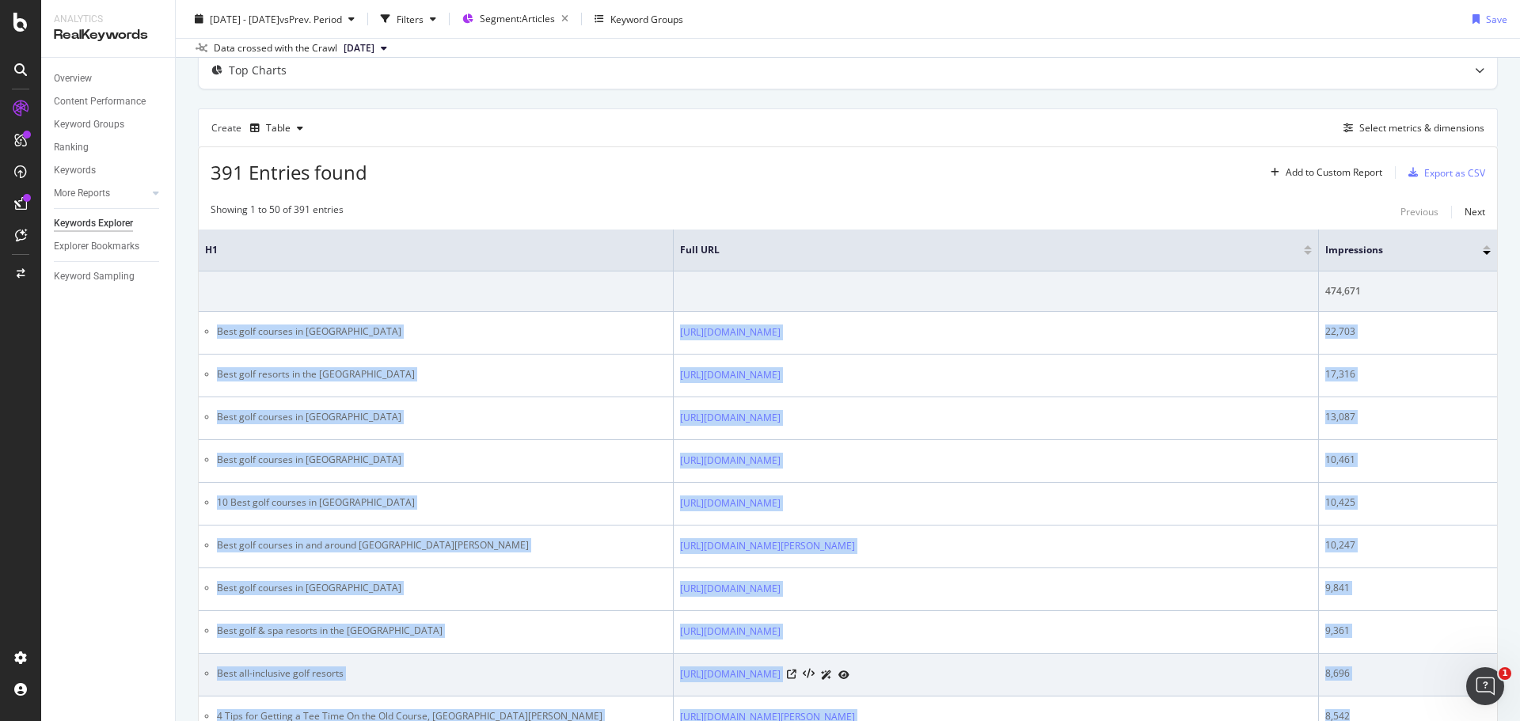
scroll to position [105, 0]
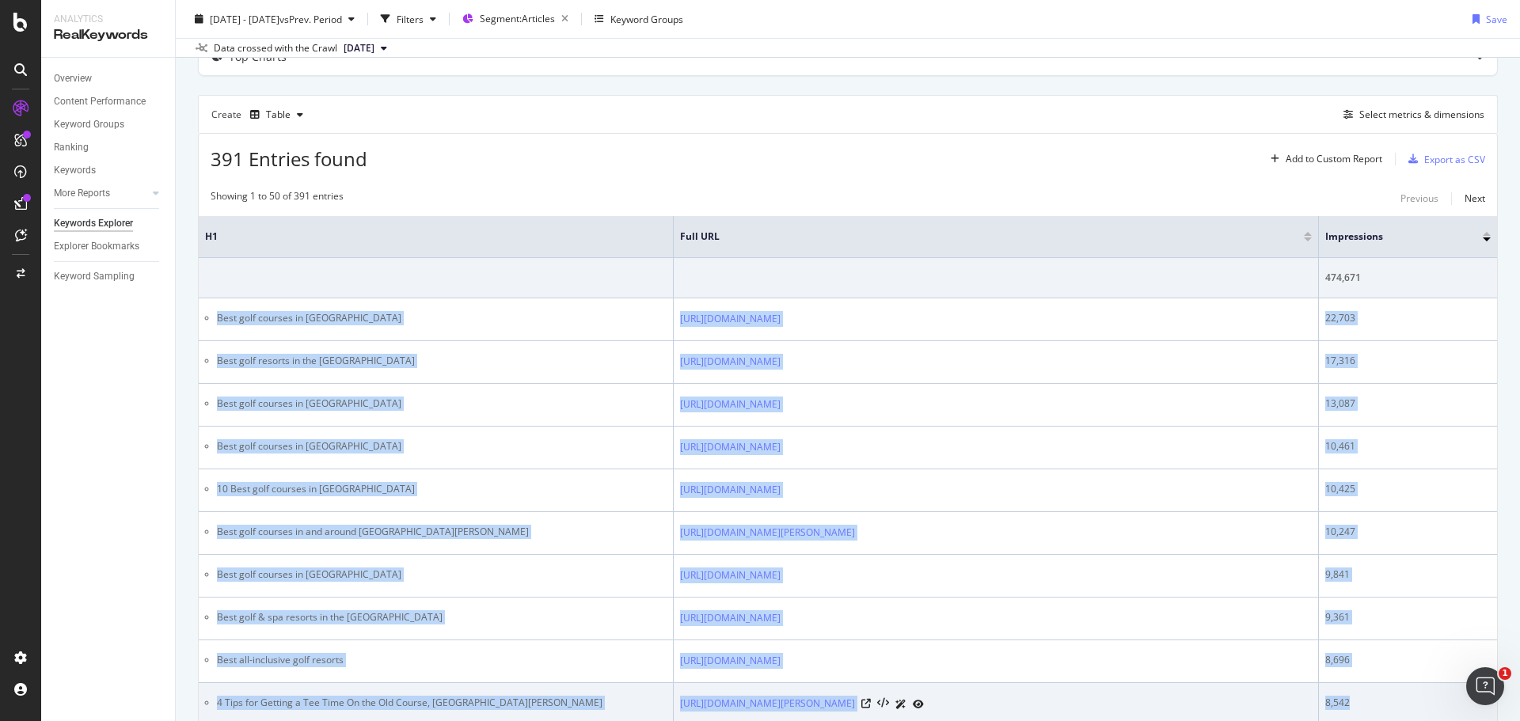
drag, startPoint x: 217, startPoint y: 423, endPoint x: 1398, endPoint y: 683, distance: 1209.6
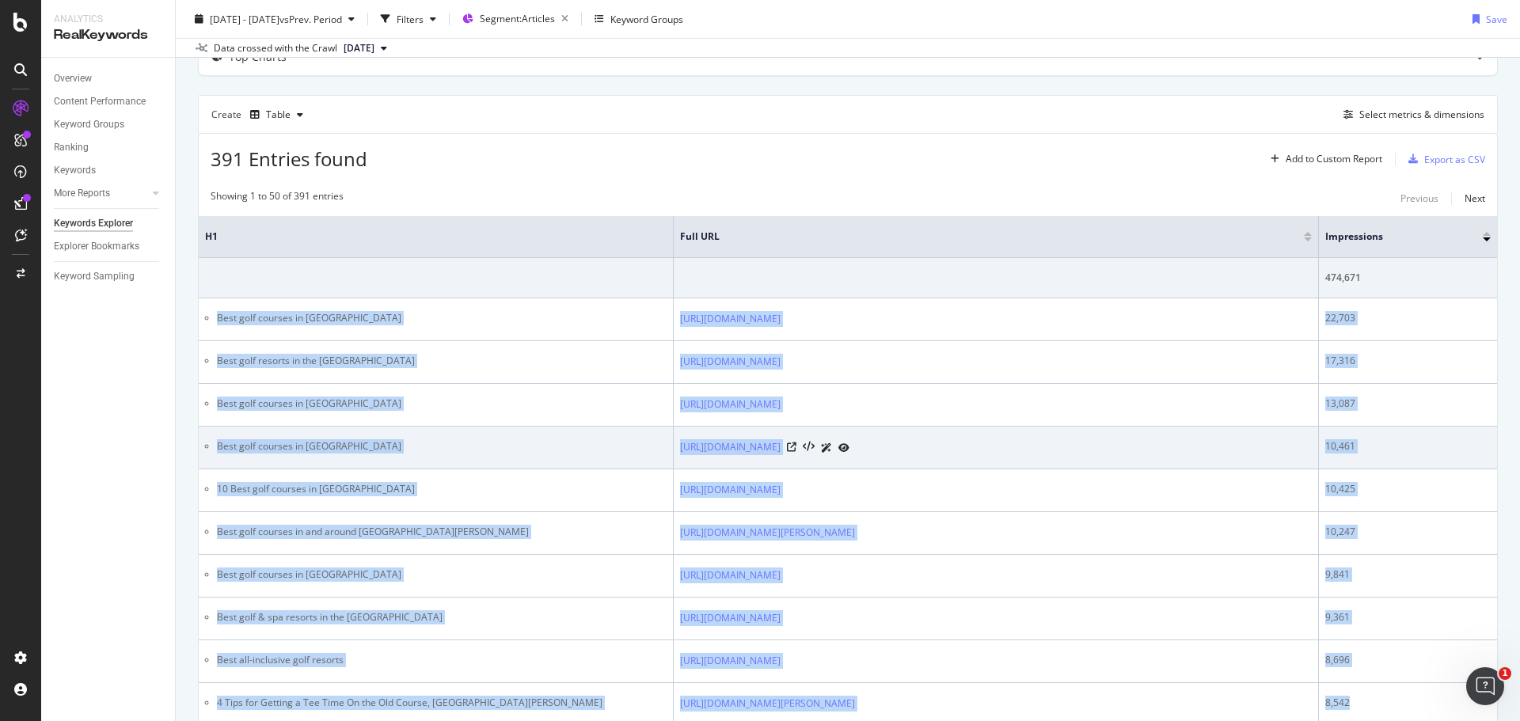
copy tbody "Best golf courses in [GEOGRAPHIC_DATA] [URL][DOMAIN_NAME] 22,703 Best golf reso…"
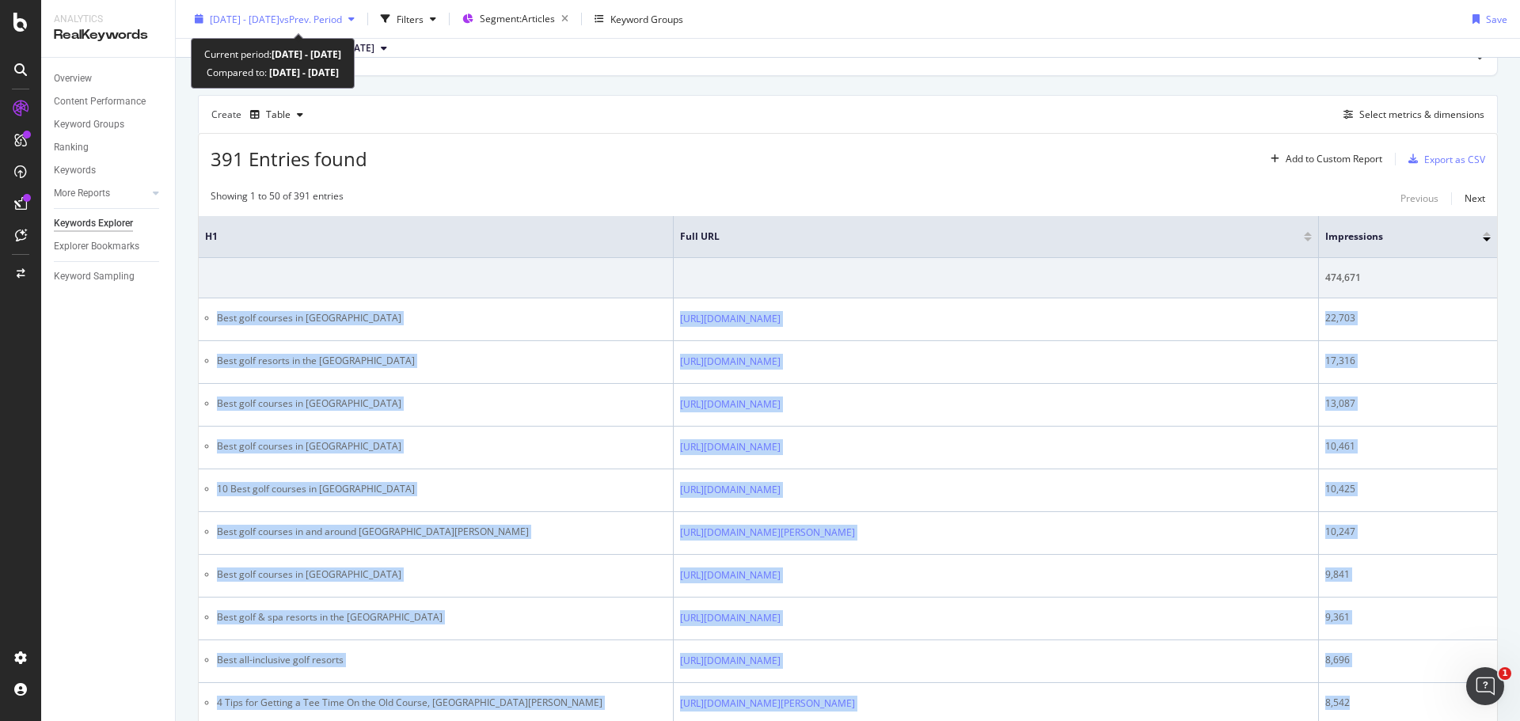
click at [335, 10] on div "[DATE] - [DATE] vs Prev. Period" at bounding box center [274, 19] width 173 height 24
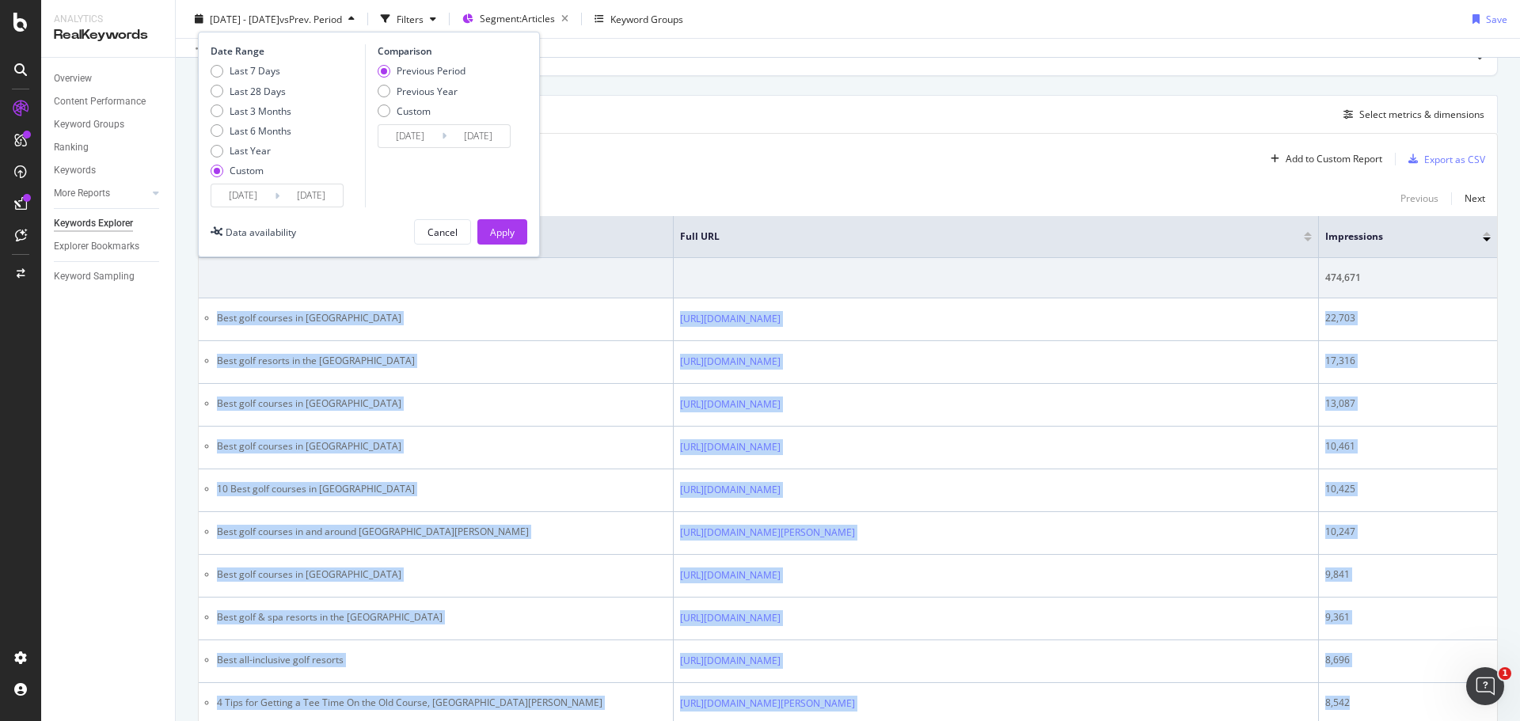
click at [255, 196] on input "[DATE]" at bounding box center [242, 196] width 63 height 22
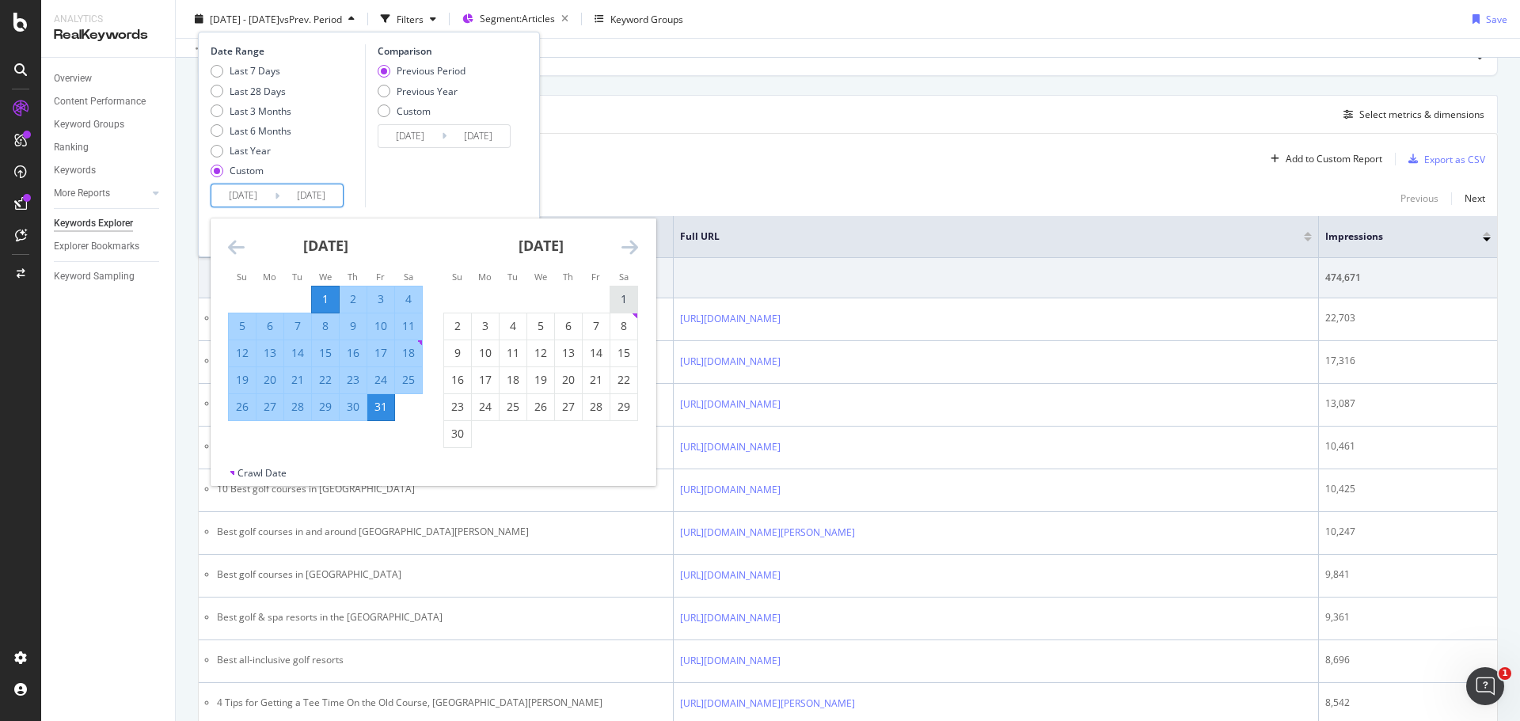
click at [621, 299] on div "1" at bounding box center [624, 299] width 27 height 16
type input "[DATE]"
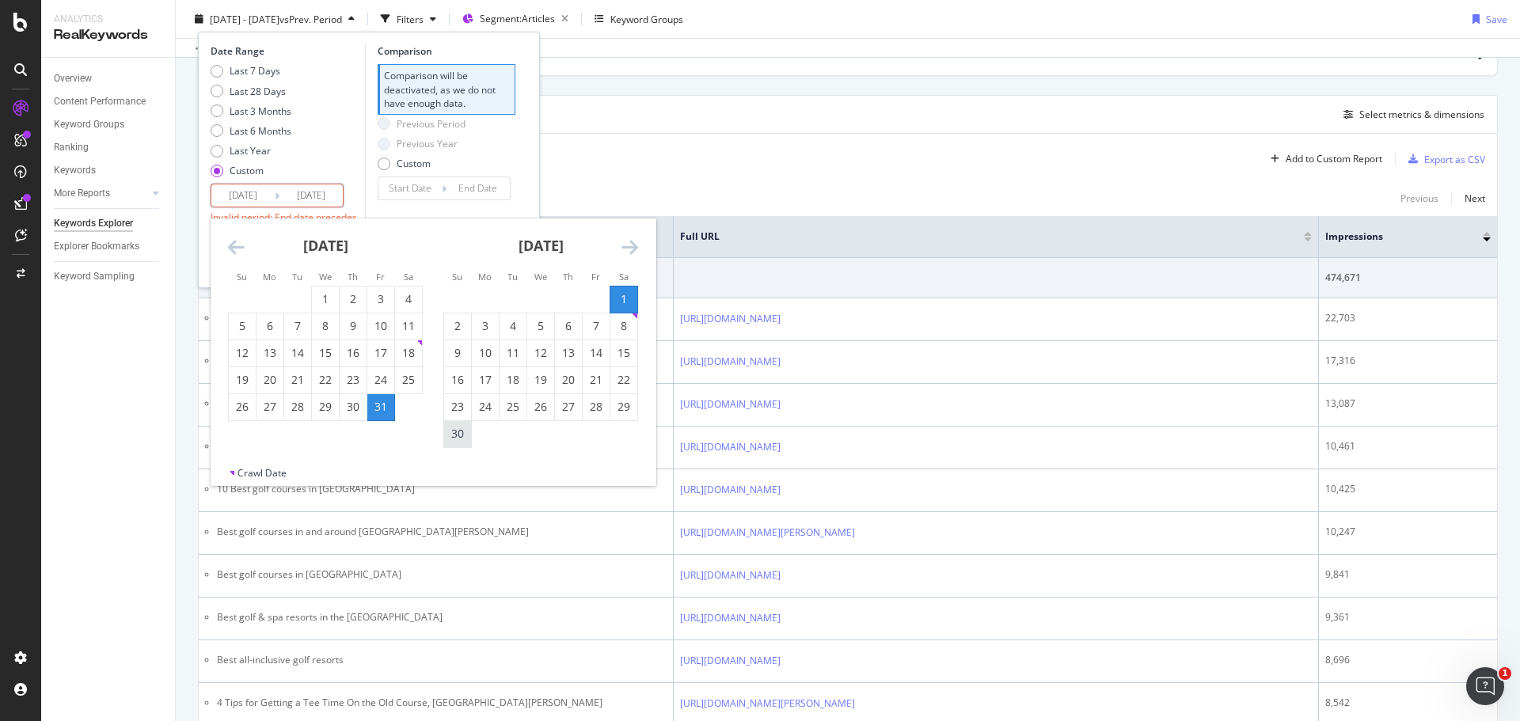
click at [455, 436] on div "30" at bounding box center [457, 434] width 27 height 16
type input "[DATE]"
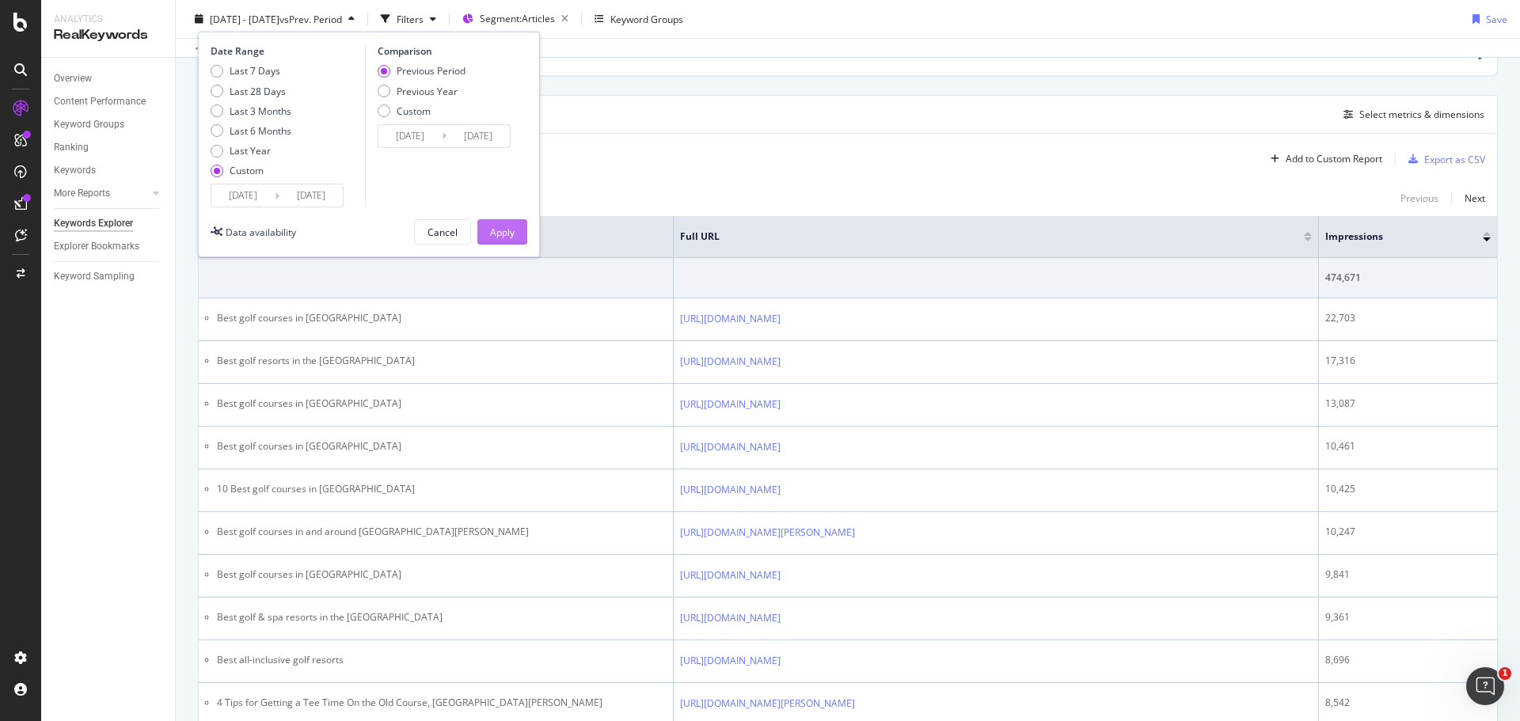
click at [510, 234] on div "Apply" at bounding box center [502, 231] width 25 height 13
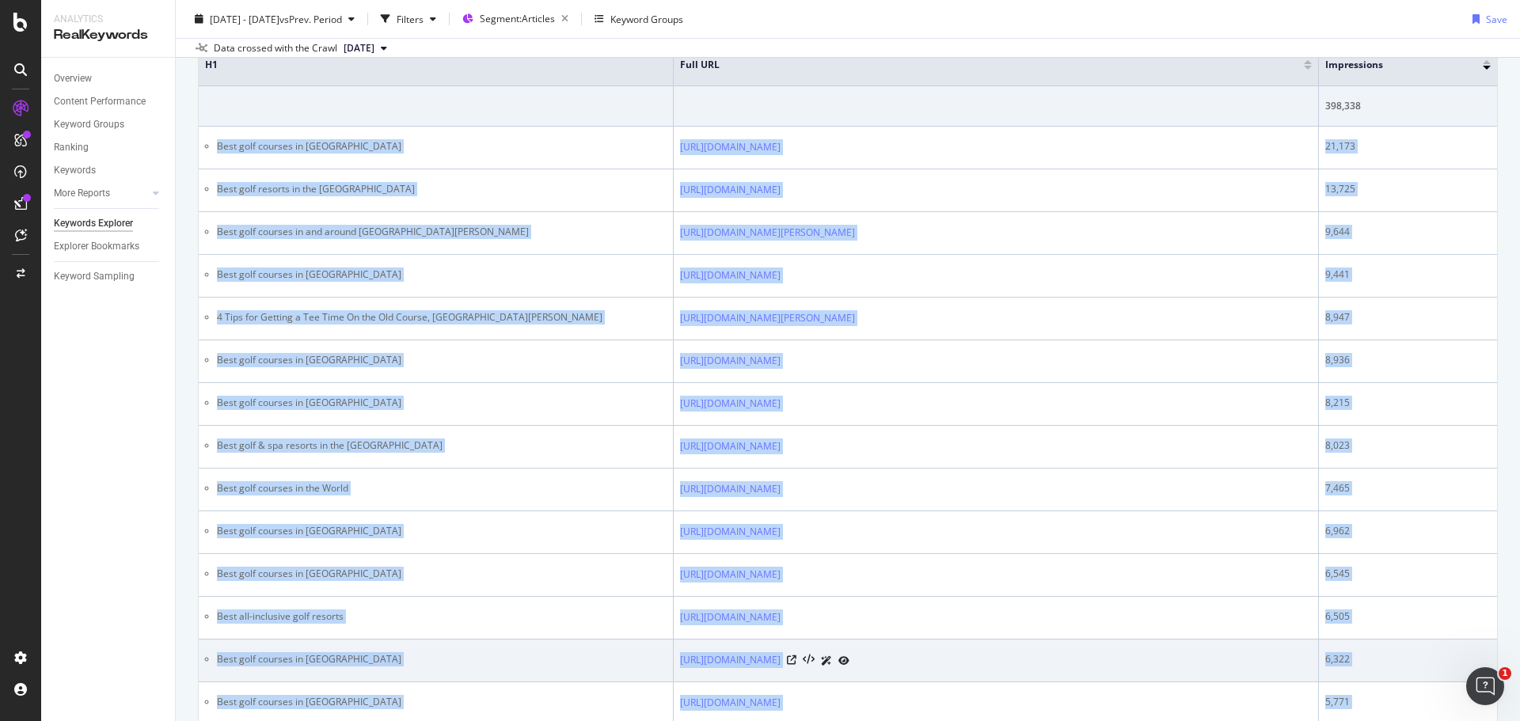
scroll to position [325, 0]
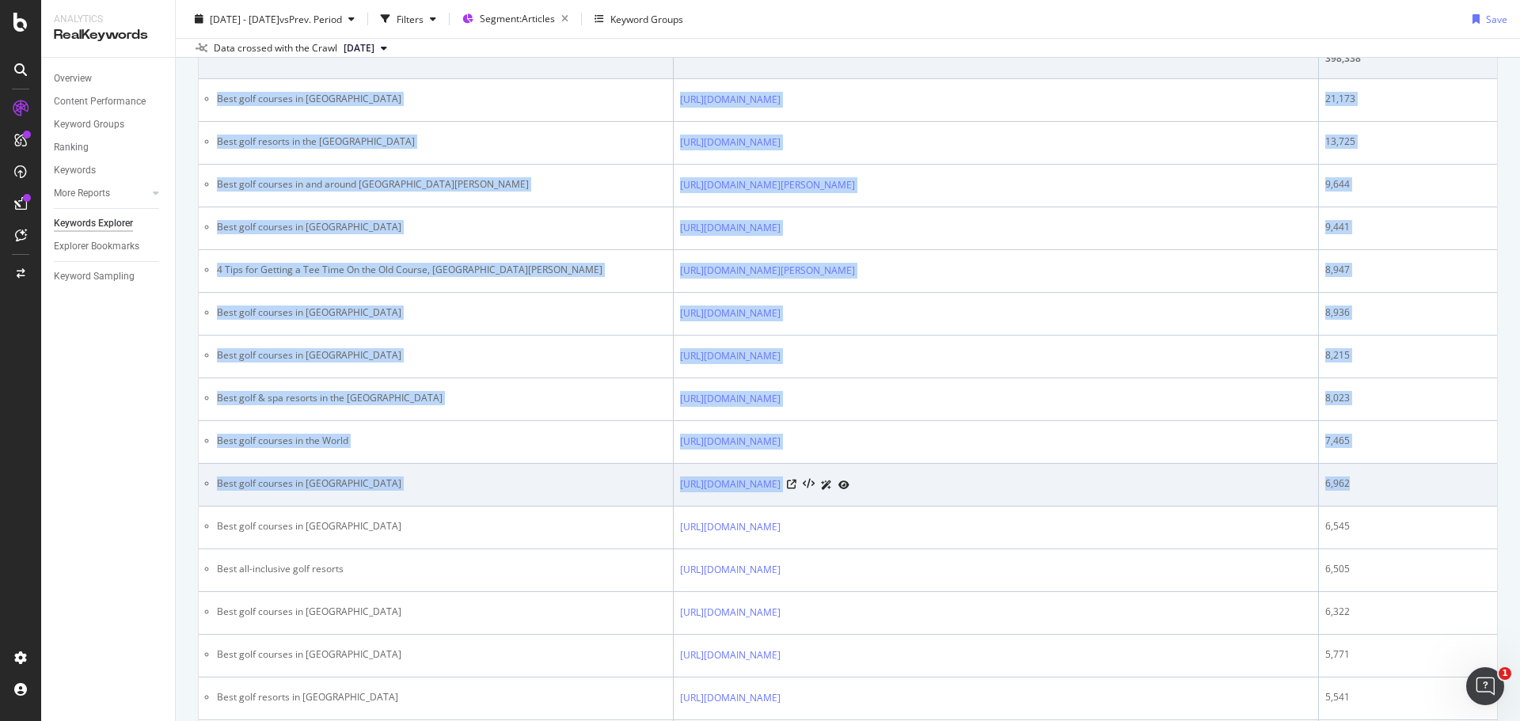
drag, startPoint x: 218, startPoint y: 424, endPoint x: 1401, endPoint y: 503, distance: 1185.7
copy tbody "Best golf courses in [GEOGRAPHIC_DATA] [URL][DOMAIN_NAME] 21,173 Best golf reso…"
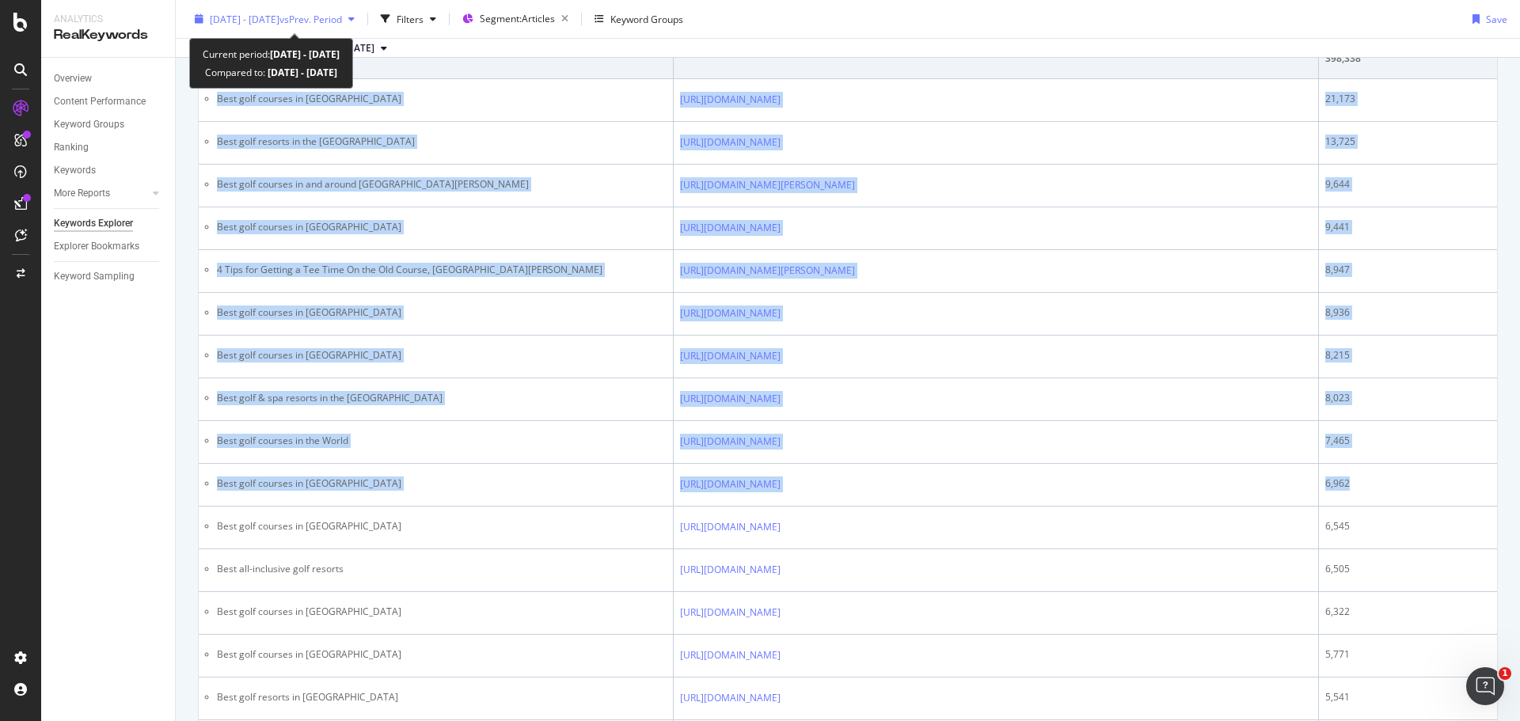
click at [318, 18] on span "vs Prev. Period" at bounding box center [311, 18] width 63 height 13
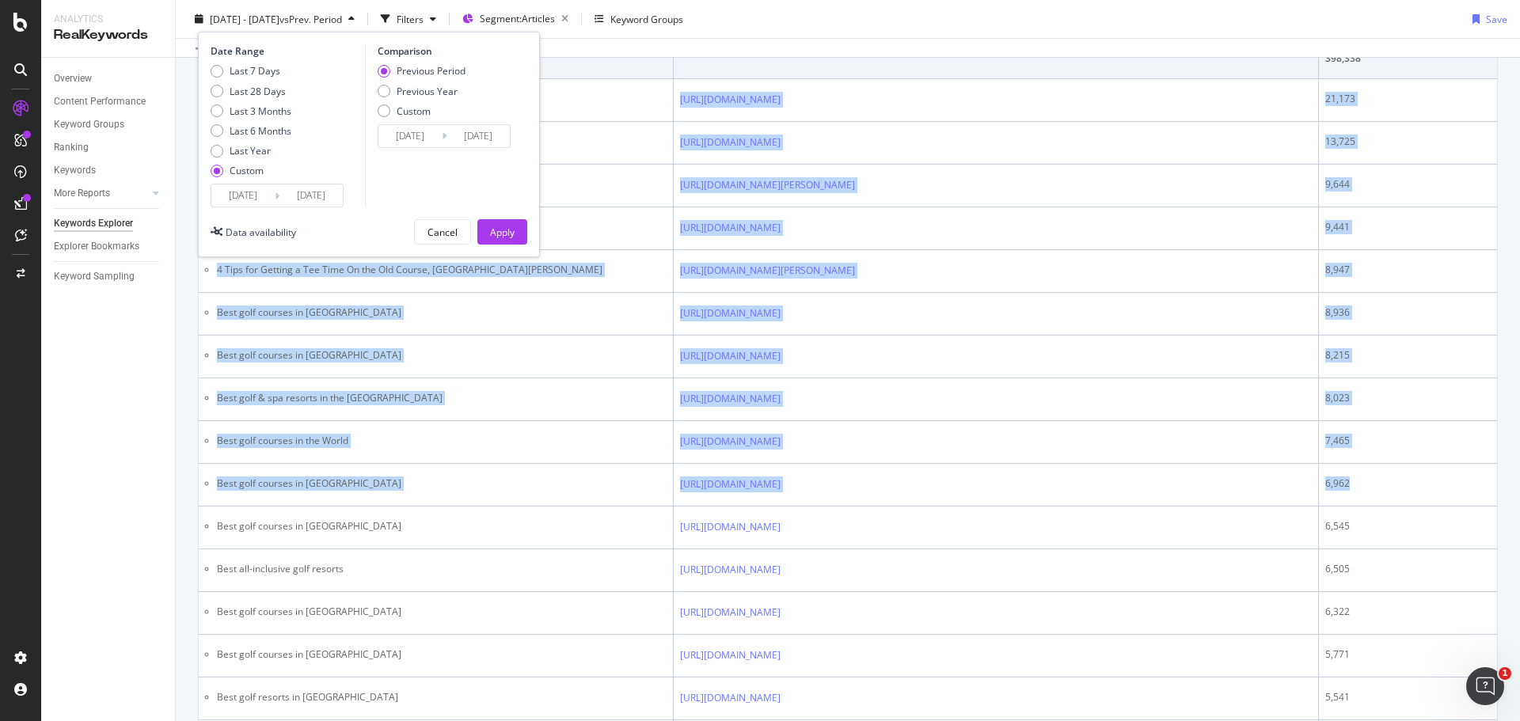
click at [250, 196] on input "[DATE]" at bounding box center [242, 196] width 63 height 22
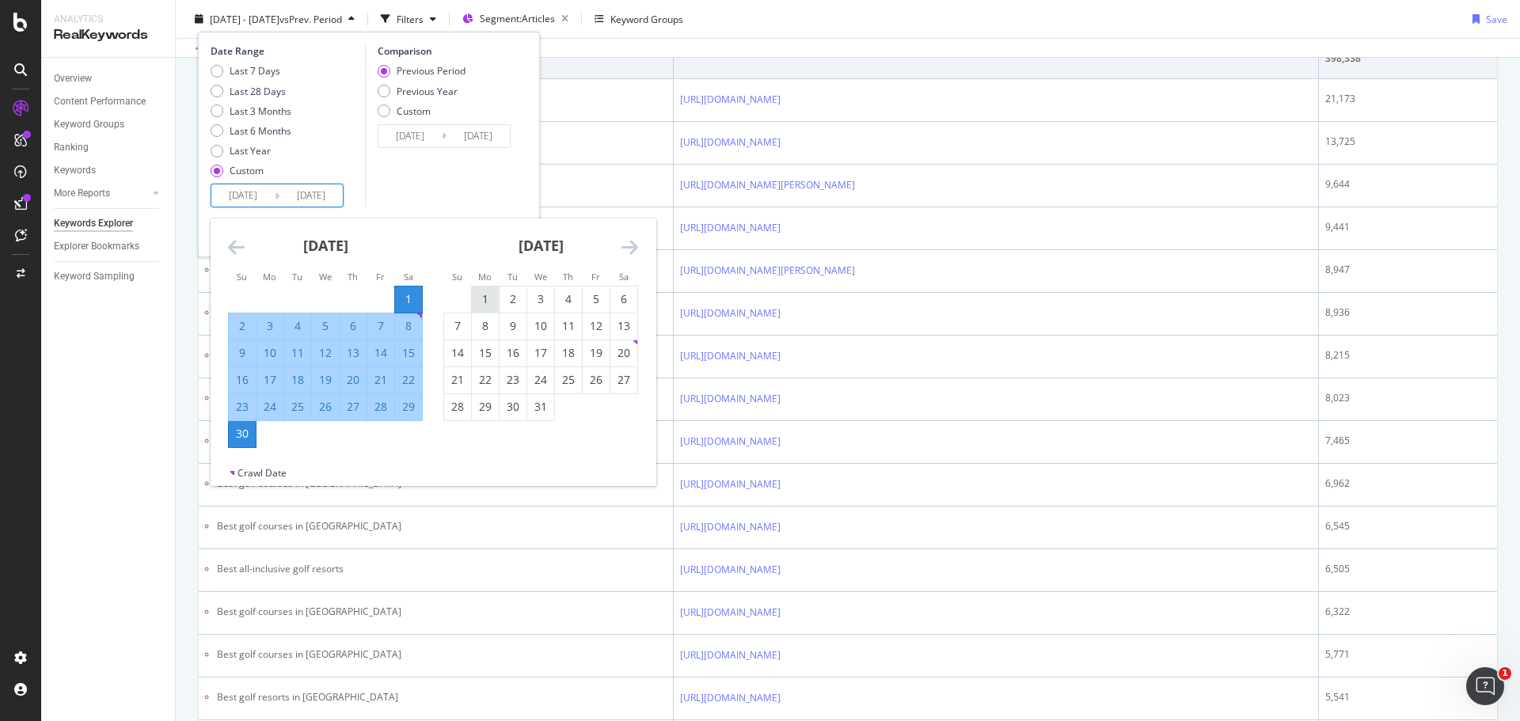
click at [487, 295] on div "1" at bounding box center [485, 299] width 27 height 16
type input "[DATE]"
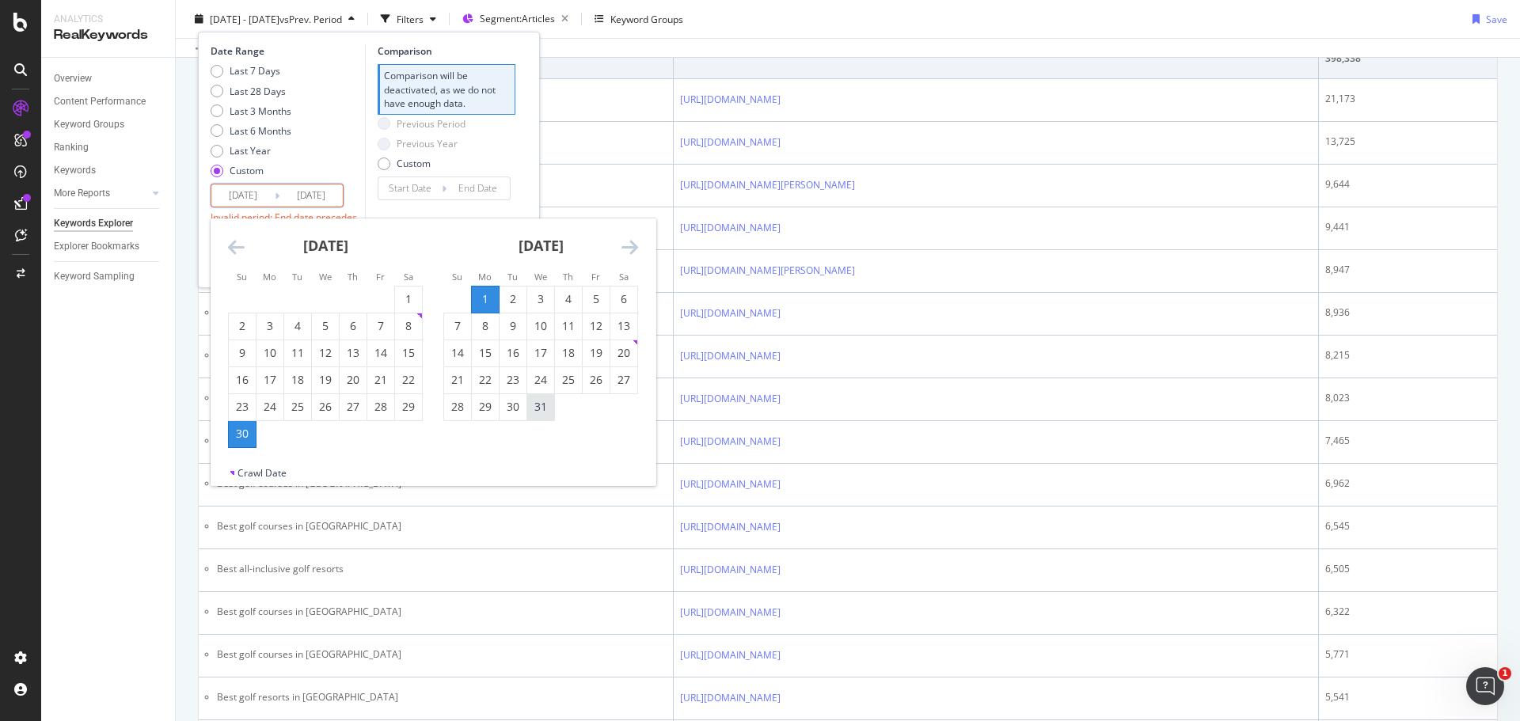
click at [542, 413] on div "31" at bounding box center [540, 407] width 27 height 16
type input "[DATE]"
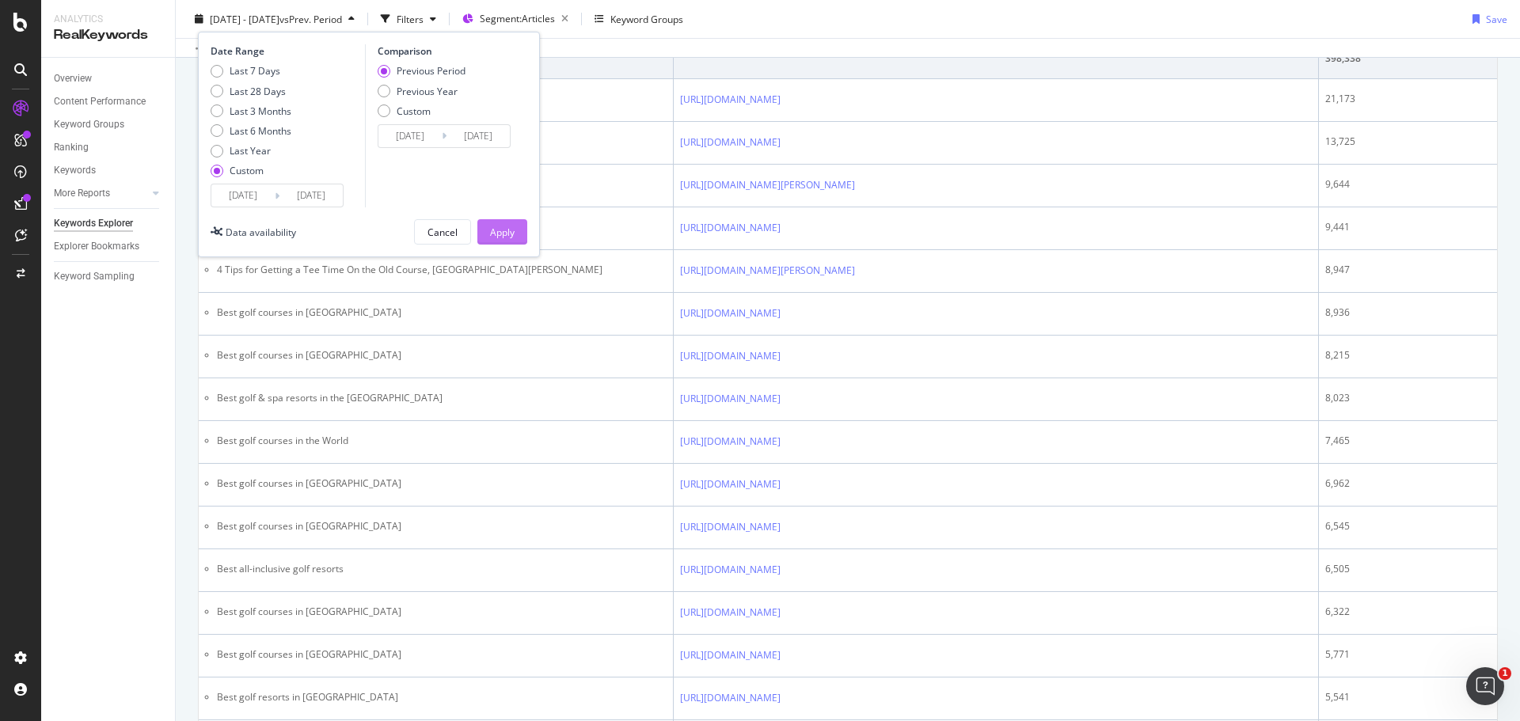
click at [500, 226] on div "Apply" at bounding box center [502, 231] width 25 height 13
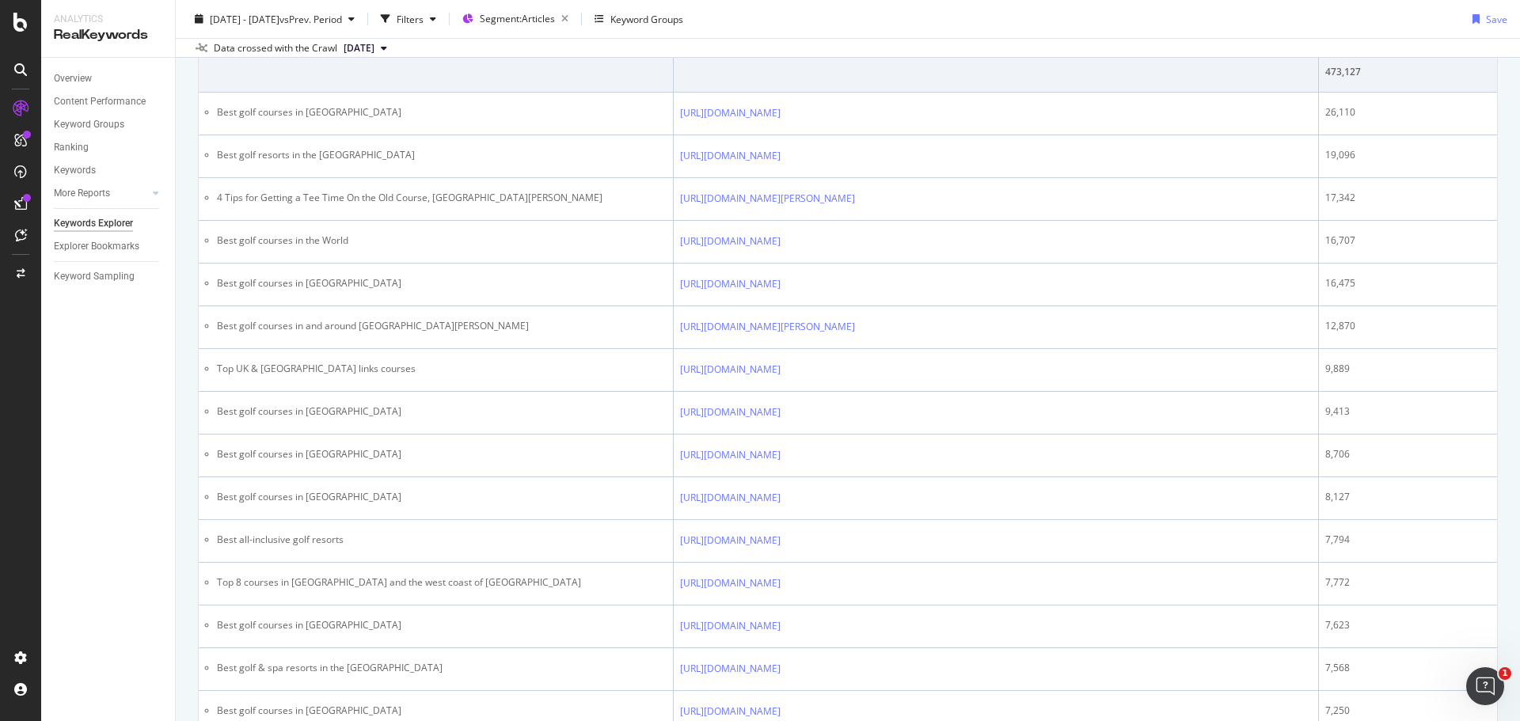
scroll to position [317, 0]
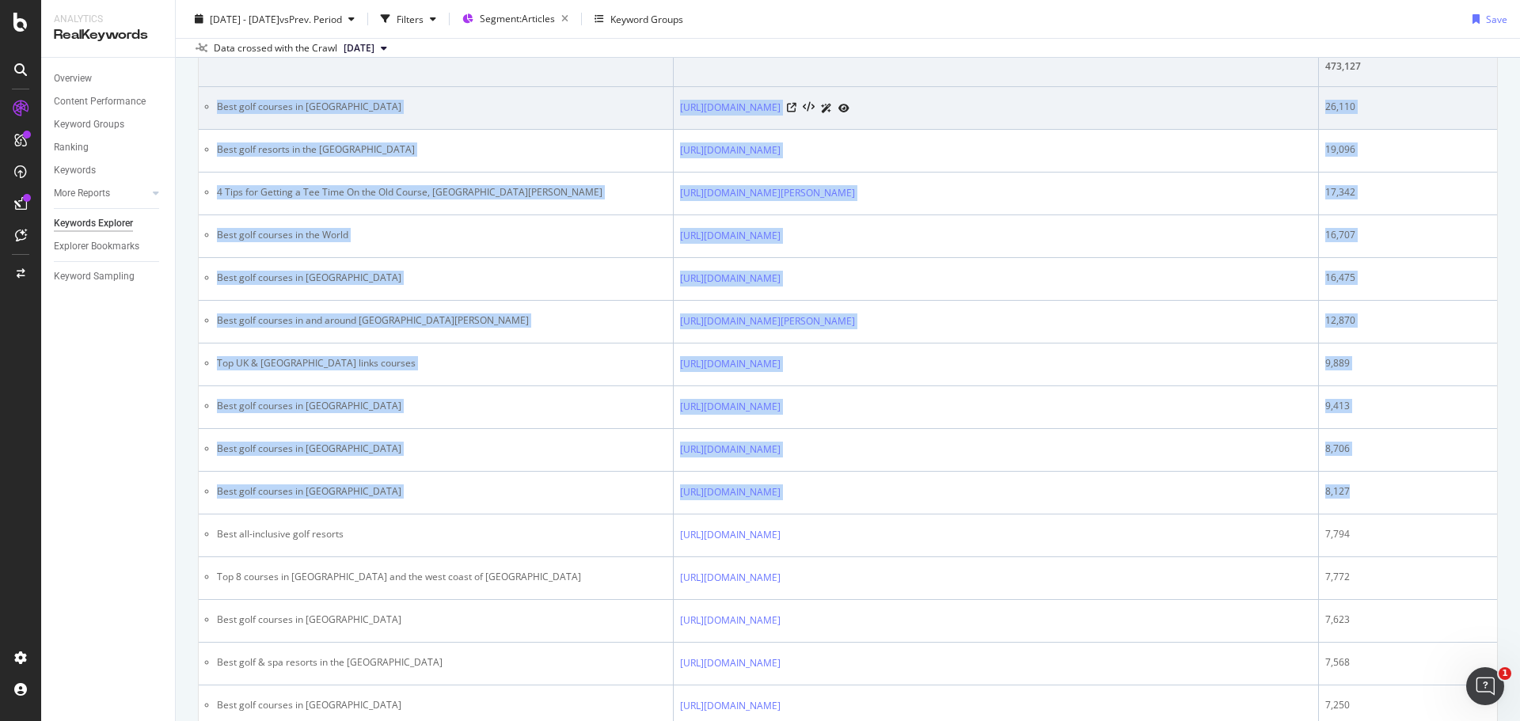
drag, startPoint x: 1406, startPoint y: 493, endPoint x: 205, endPoint y: 88, distance: 1267.1
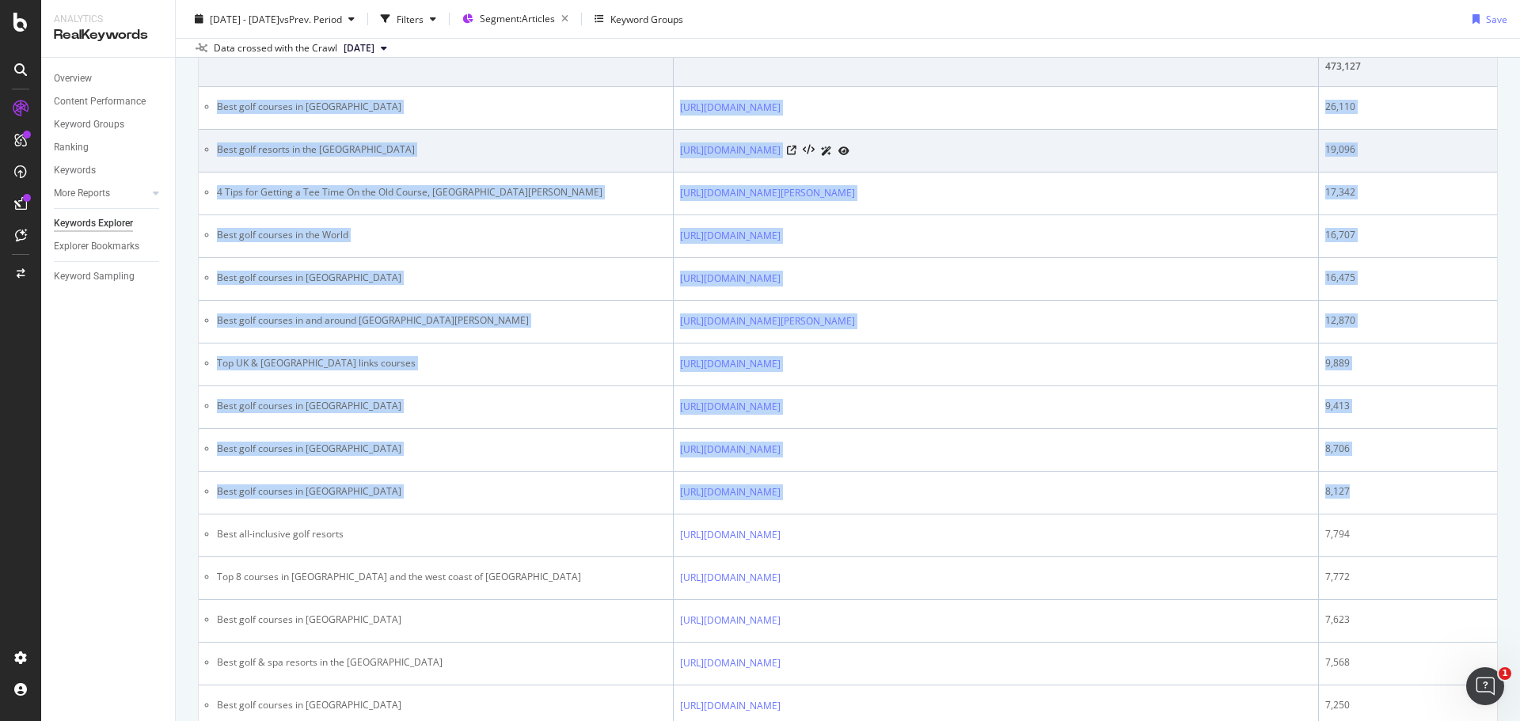
copy tbody "Best golf courses in [GEOGRAPHIC_DATA] [URL][DOMAIN_NAME] 26,110 Best golf reso…"
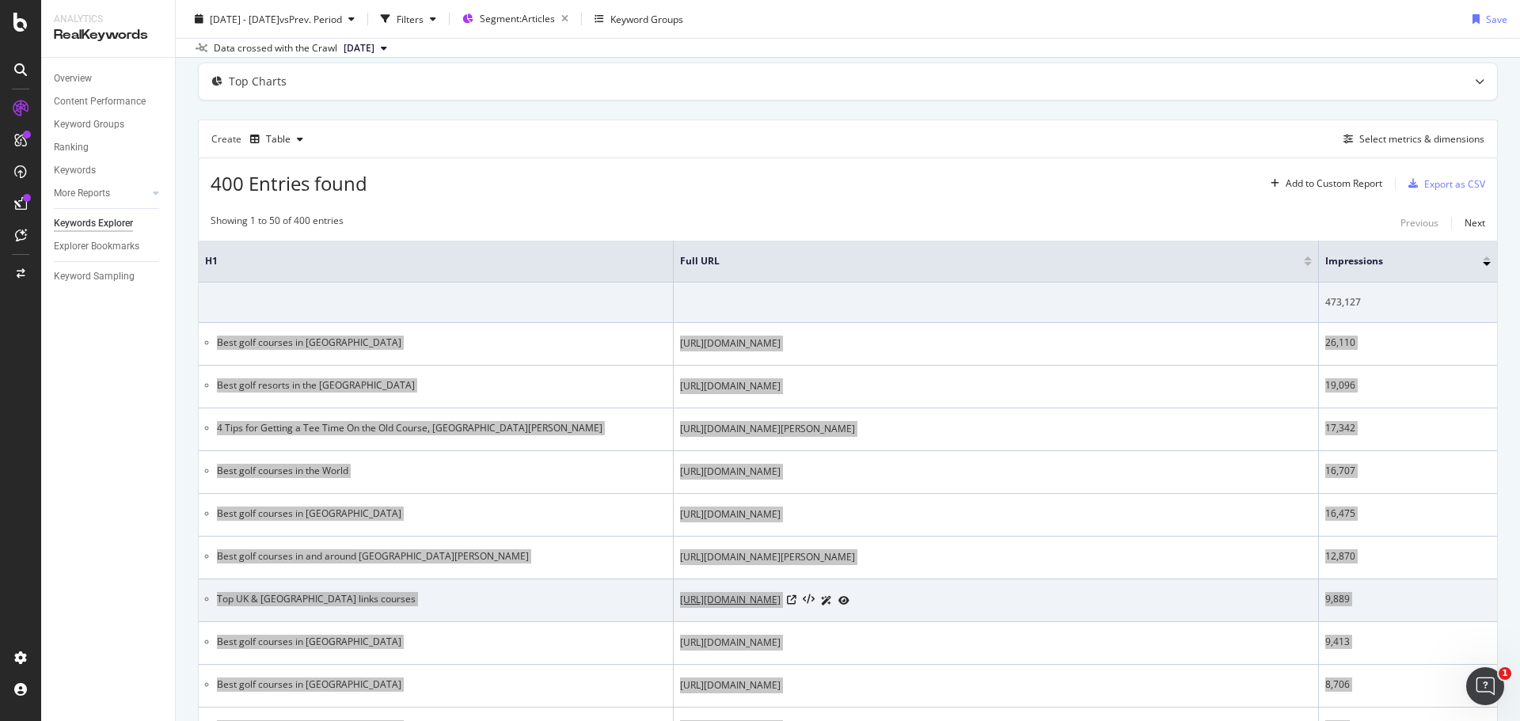
scroll to position [79, 0]
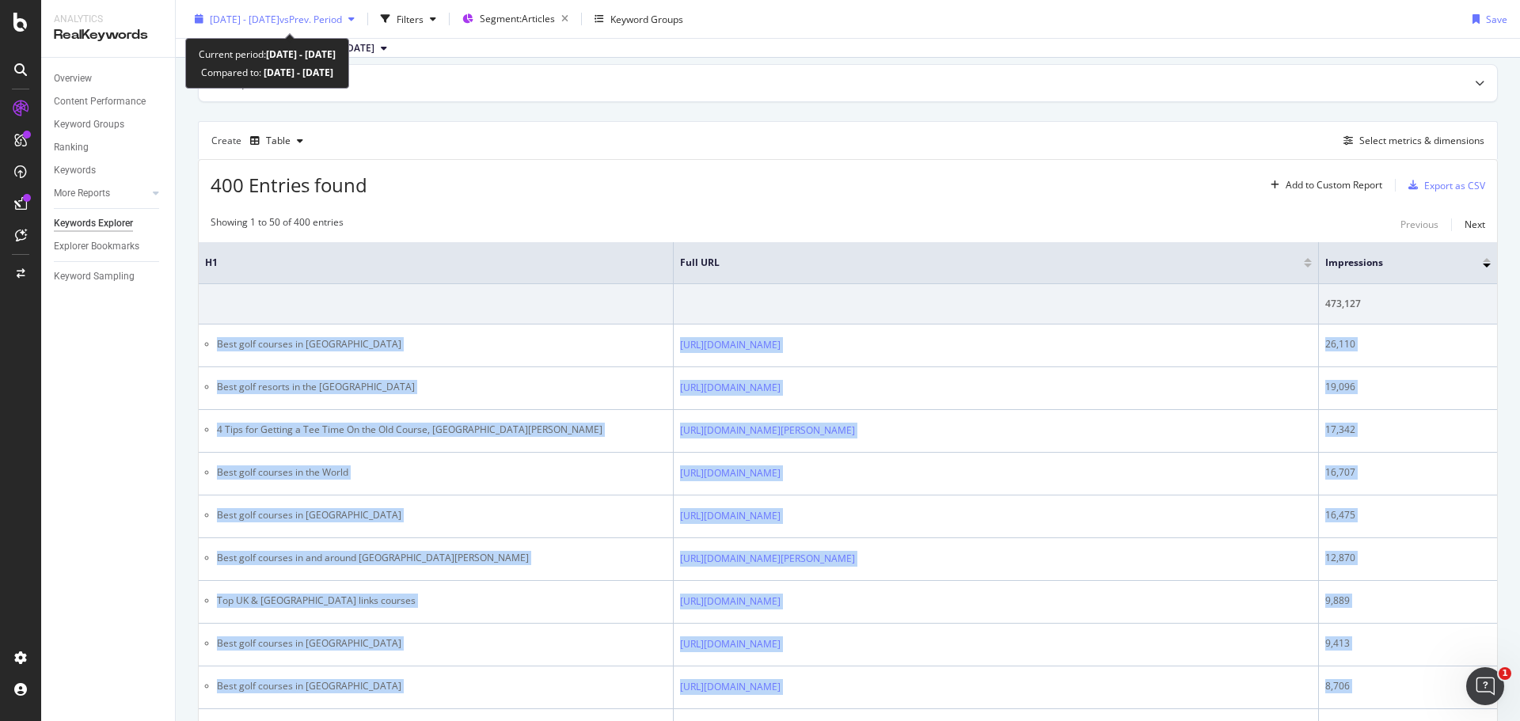
click at [245, 17] on span "[DATE] - [DATE]" at bounding box center [245, 18] width 70 height 13
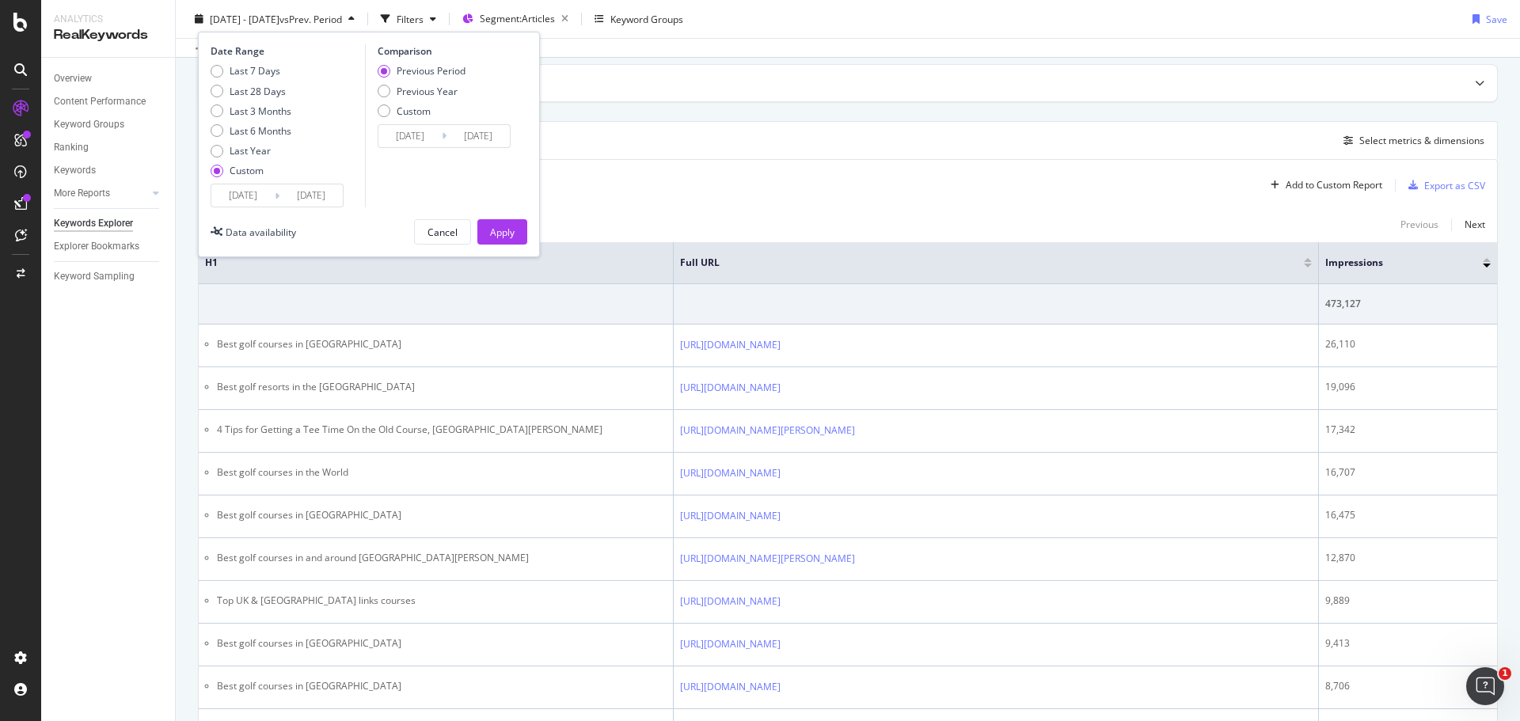
click at [283, 192] on input "[DATE]" at bounding box center [311, 196] width 63 height 22
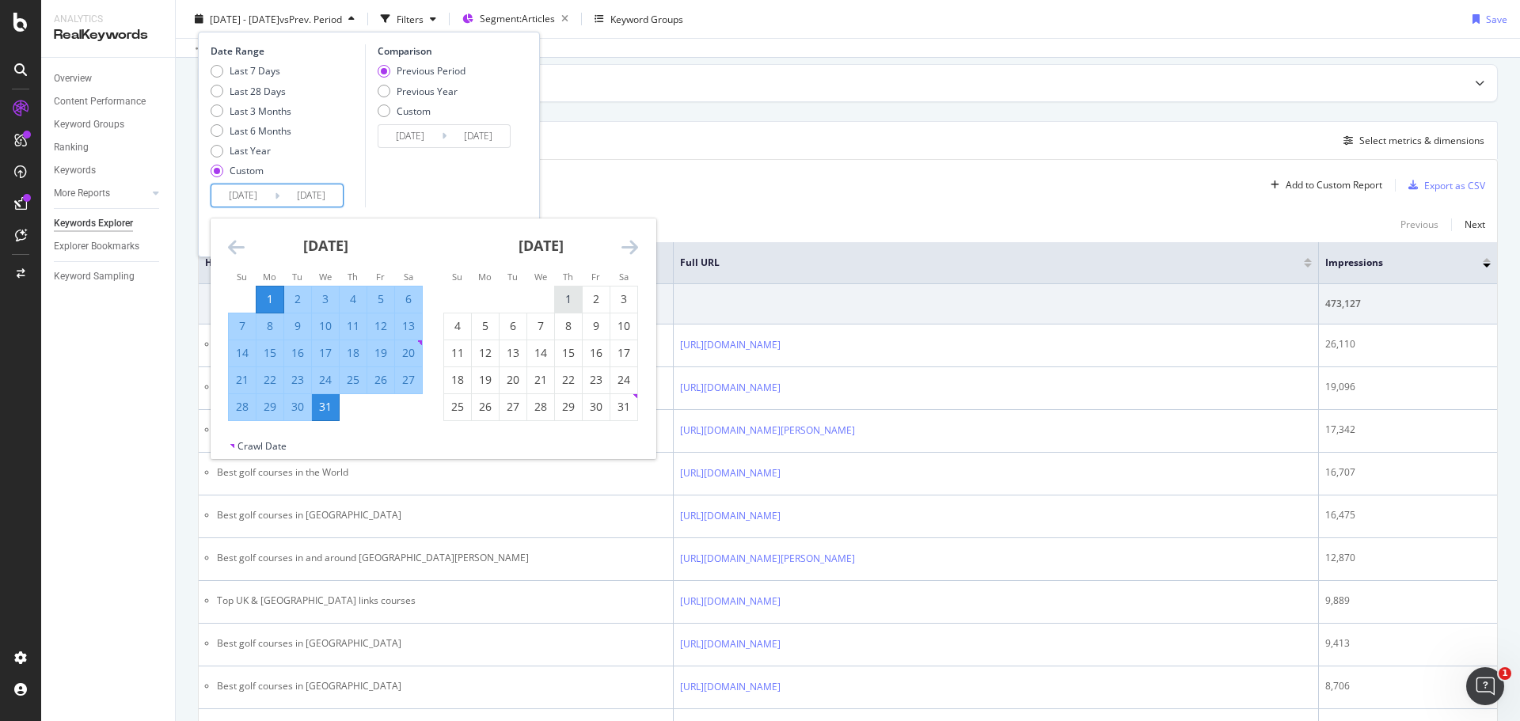
click at [562, 299] on div "1" at bounding box center [568, 299] width 27 height 16
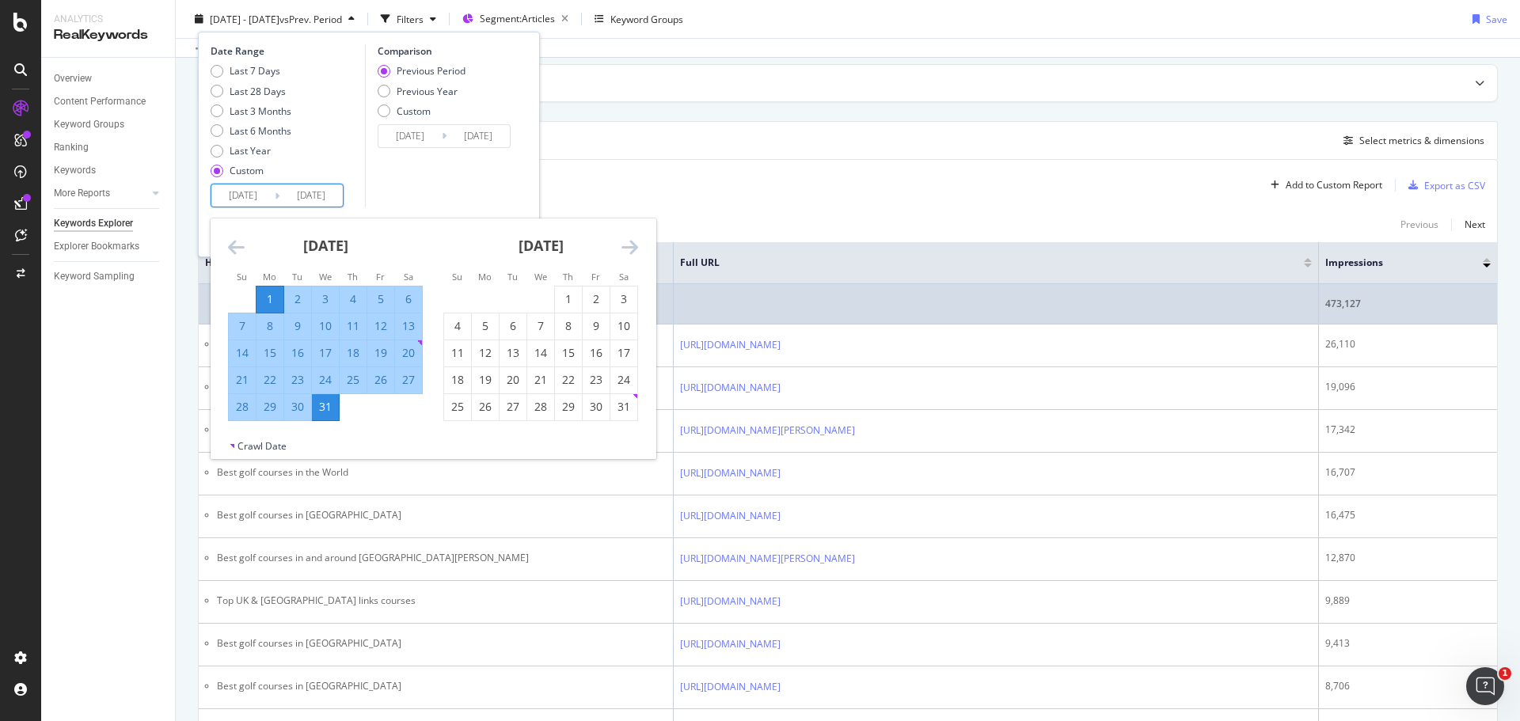
type input "[DATE]"
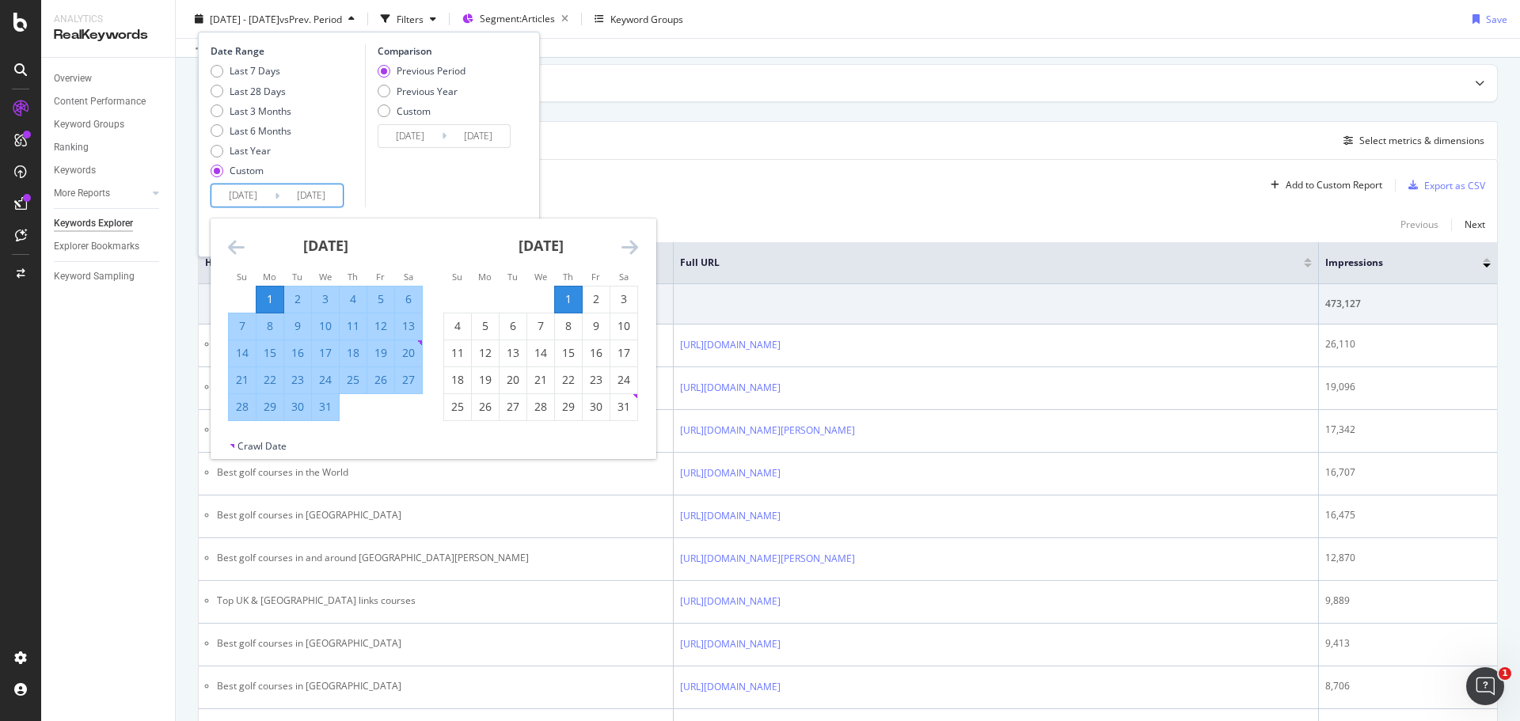
click at [241, 195] on input "[DATE]" at bounding box center [242, 196] width 63 height 22
click at [569, 300] on div "1" at bounding box center [568, 299] width 27 height 16
type input "[DATE]"
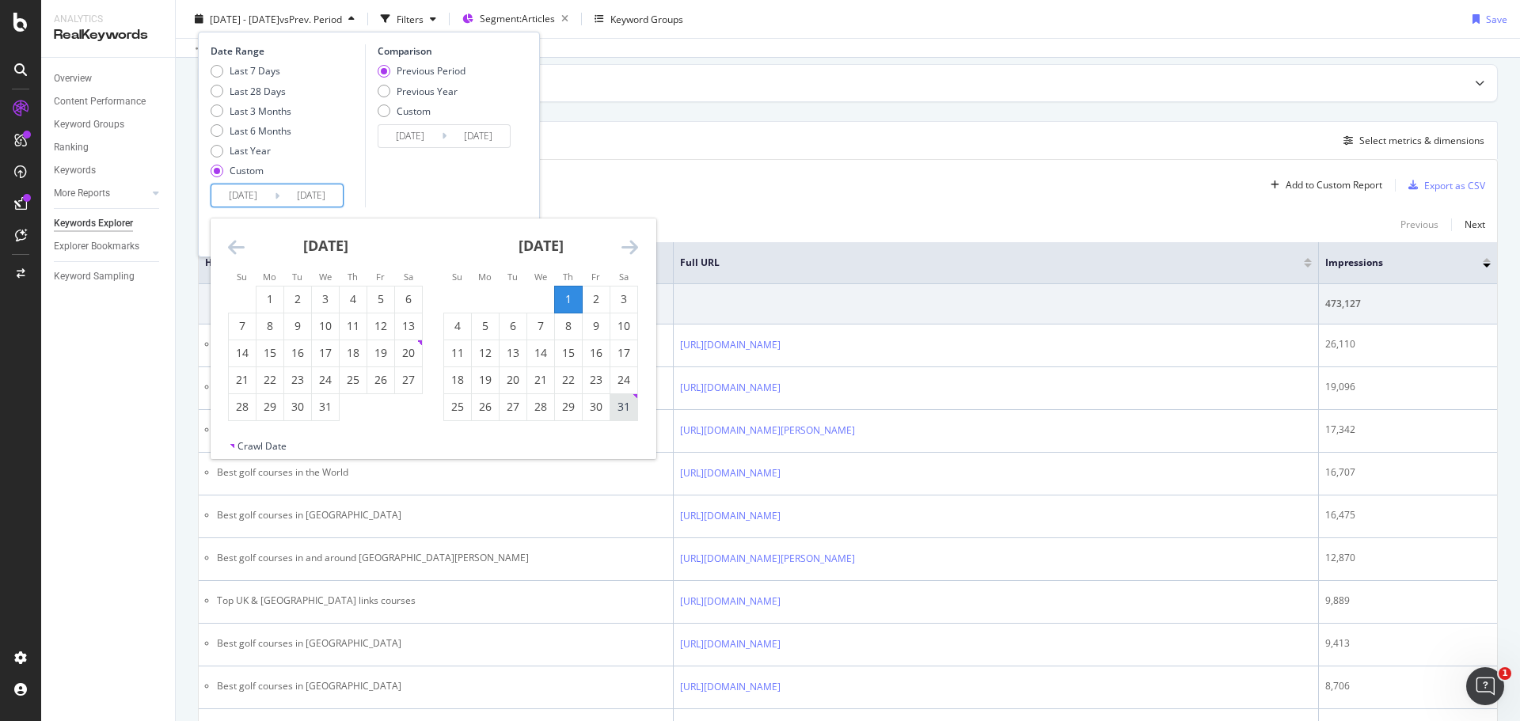
click at [619, 394] on div "31" at bounding box center [624, 407] width 27 height 26
type input "[DATE]"
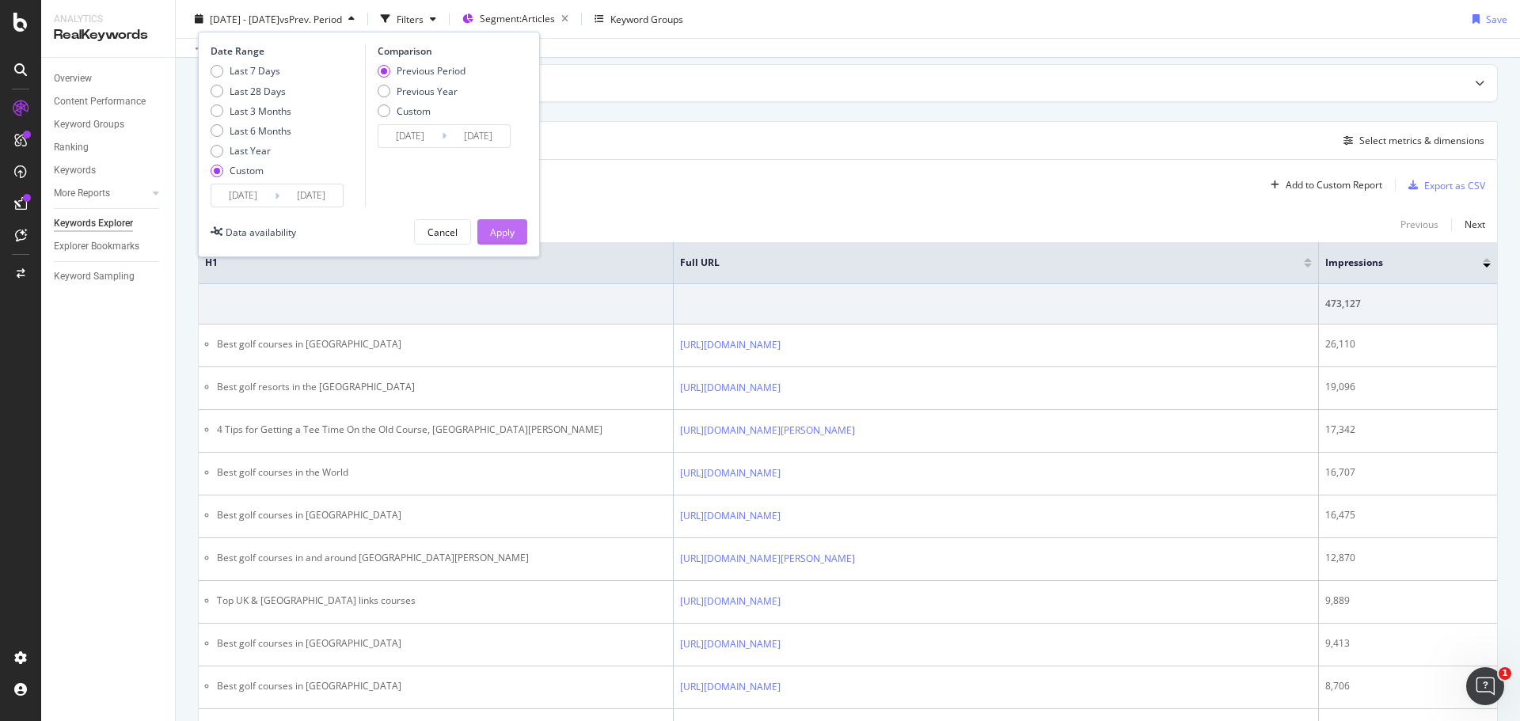
click at [502, 235] on div "Apply" at bounding box center [502, 231] width 25 height 13
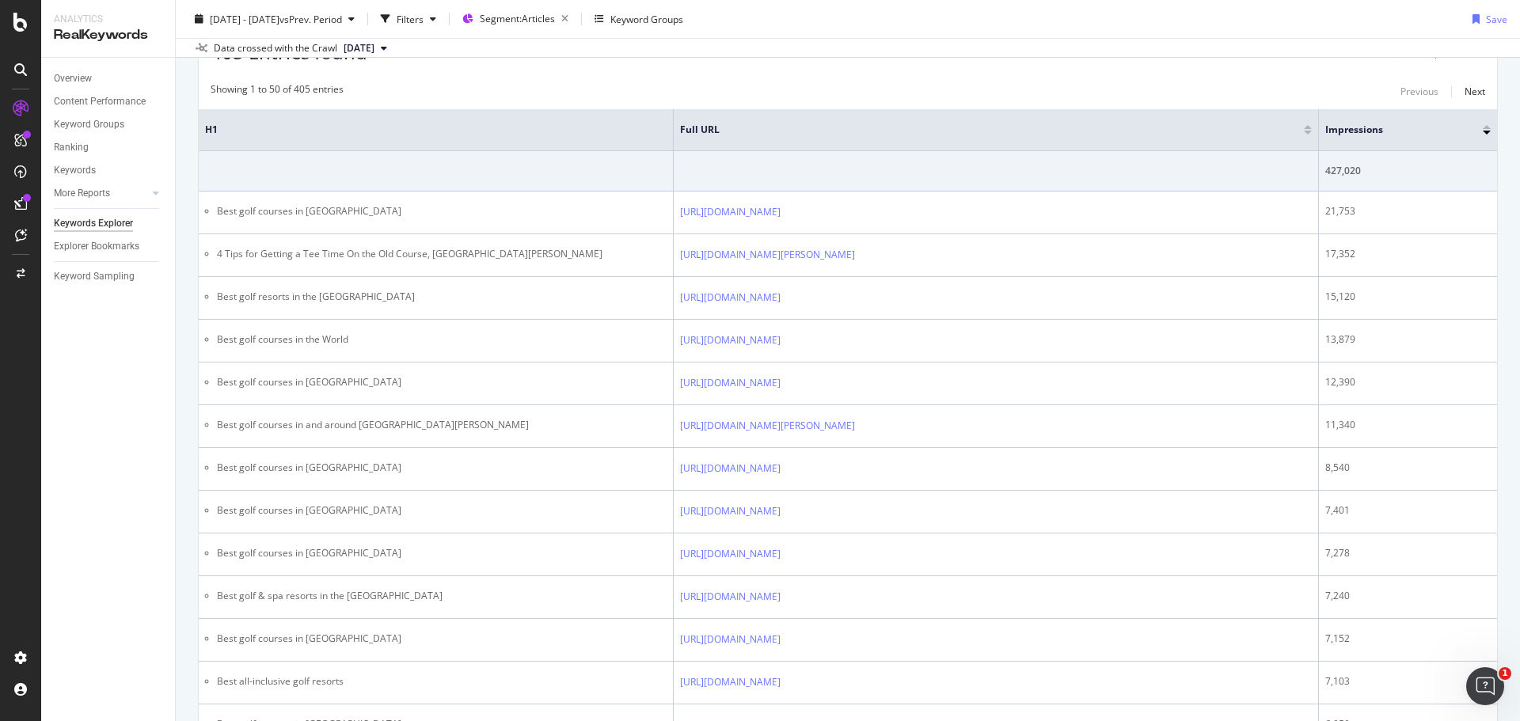
scroll to position [238, 0]
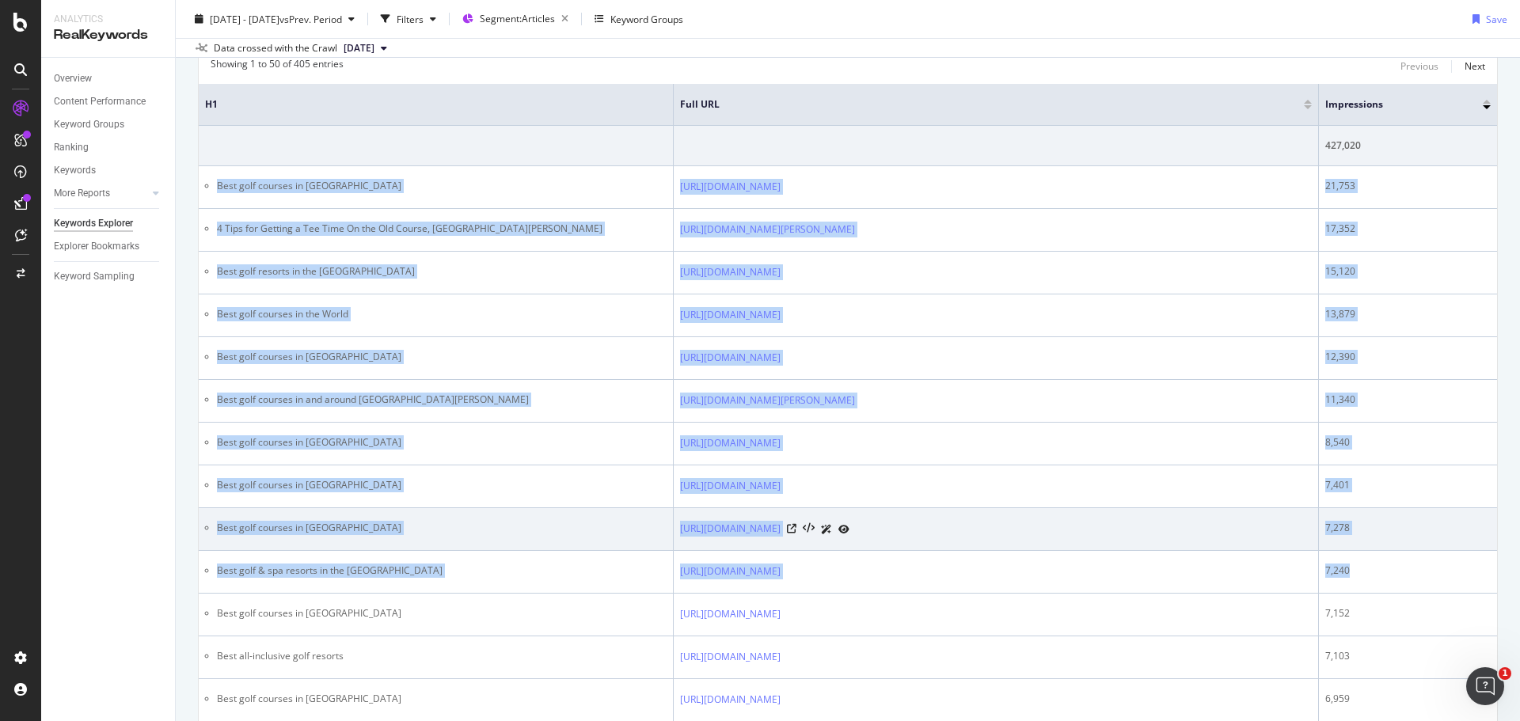
drag, startPoint x: 219, startPoint y: 189, endPoint x: 1359, endPoint y: 546, distance: 1194.1
copy tbody "Best golf courses in [GEOGRAPHIC_DATA] [URL][DOMAIN_NAME] 21,753 4 Tips for Get…"
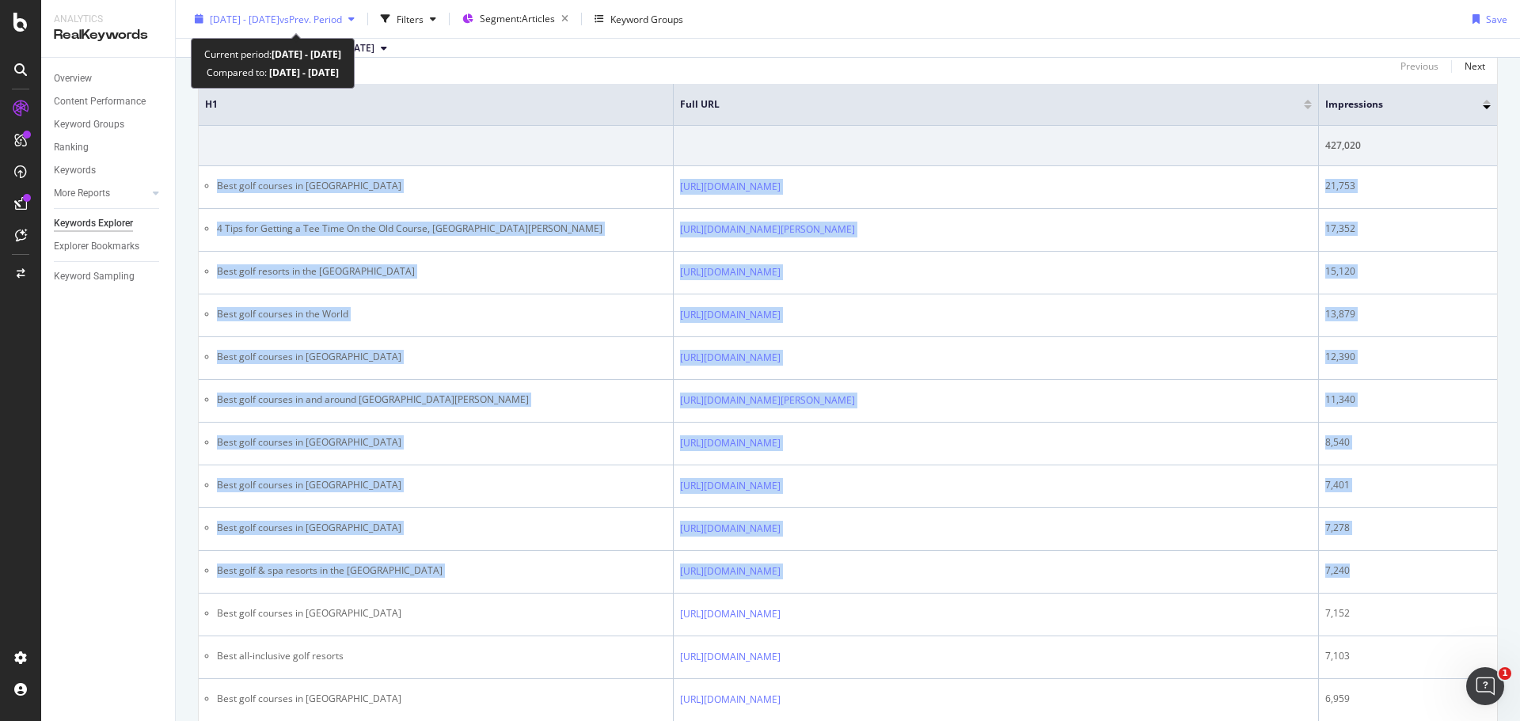
click at [280, 18] on span "[DATE] - [DATE]" at bounding box center [245, 18] width 70 height 13
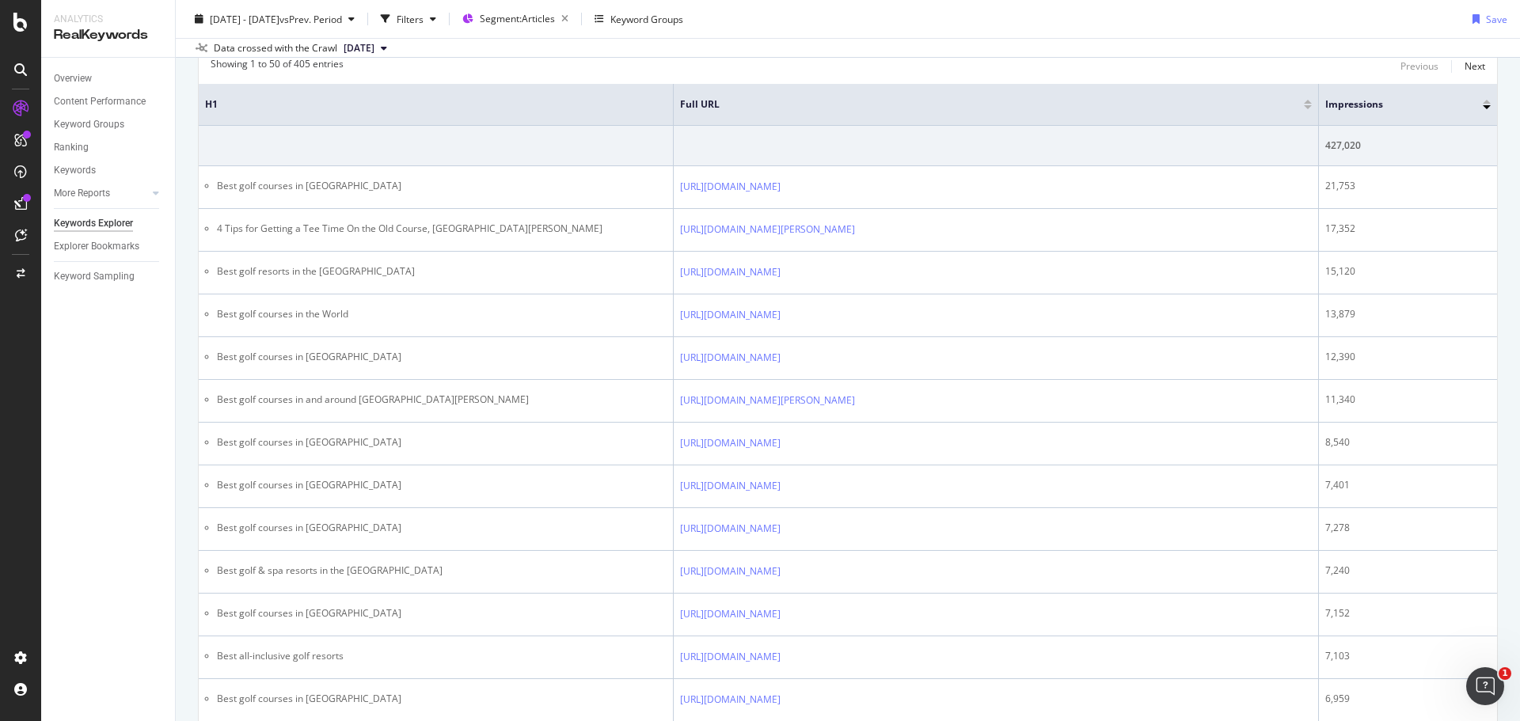
click at [668, 70] on div "Showing 1 to 50 of 405 entries Previous Next" at bounding box center [848, 66] width 1299 height 19
click at [280, 14] on span "[DATE] - [DATE]" at bounding box center [245, 18] width 70 height 13
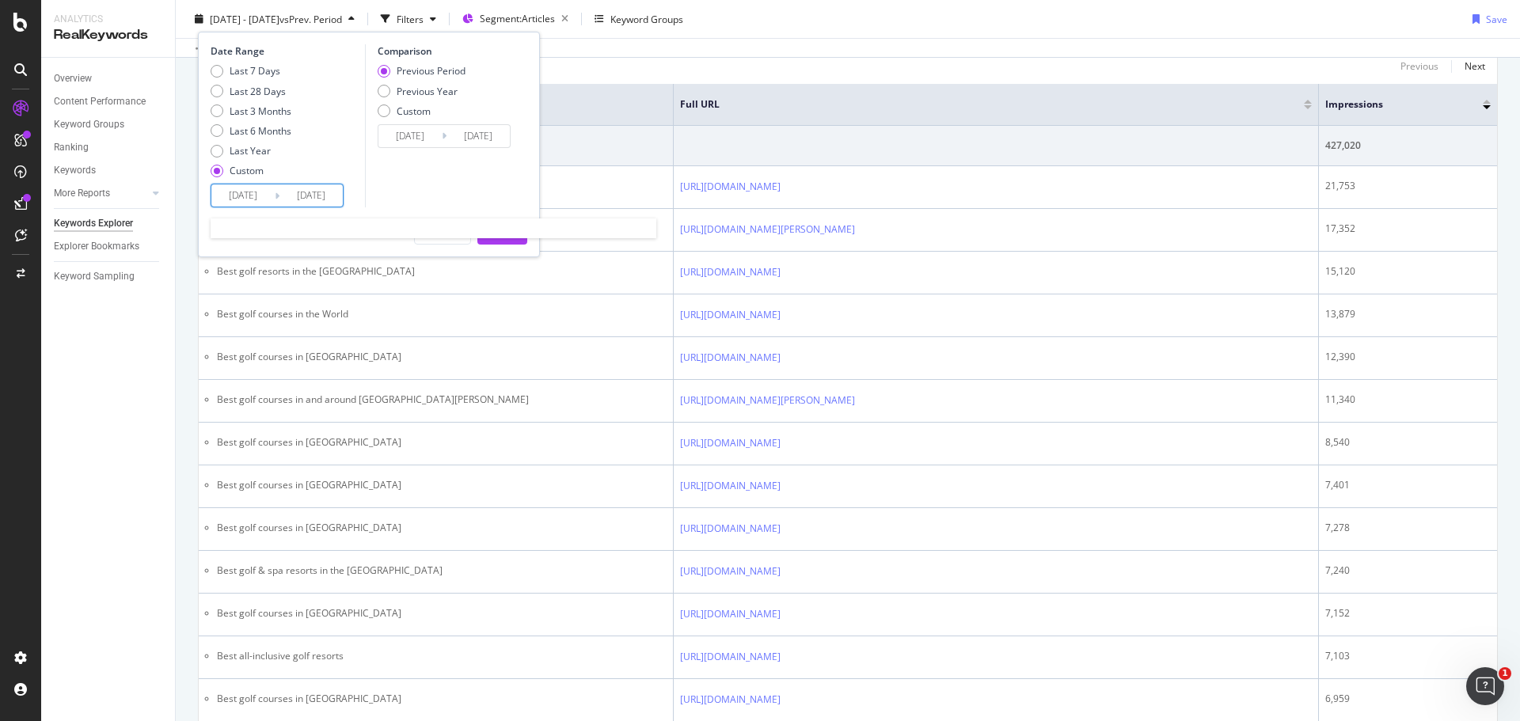
click at [314, 196] on input "[DATE]" at bounding box center [311, 196] width 63 height 22
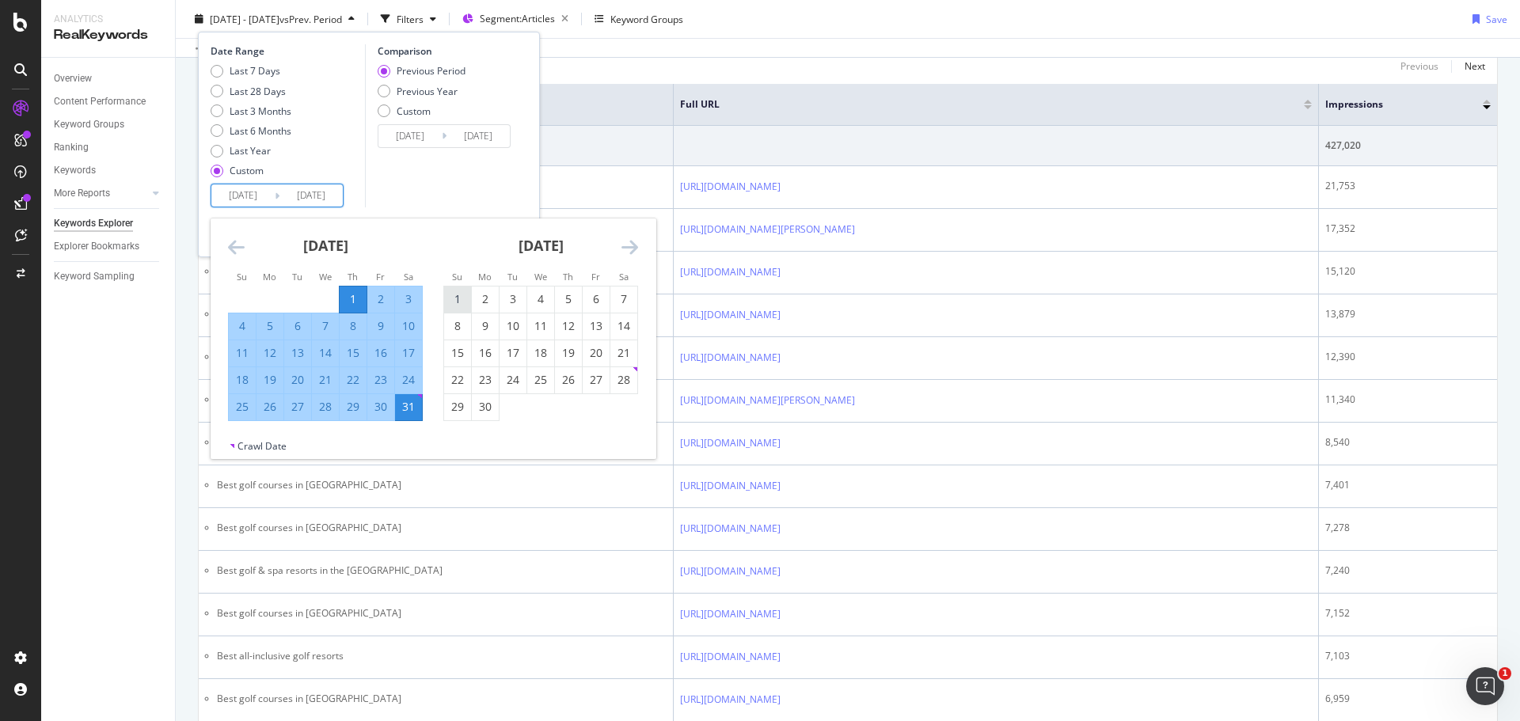
click at [453, 300] on div "1" at bounding box center [457, 299] width 27 height 16
type input "[DATE]"
drag, startPoint x: 323, startPoint y: 198, endPoint x: 410, endPoint y: 236, distance: 95.0
click at [323, 198] on input "[DATE]" at bounding box center [311, 196] width 63 height 22
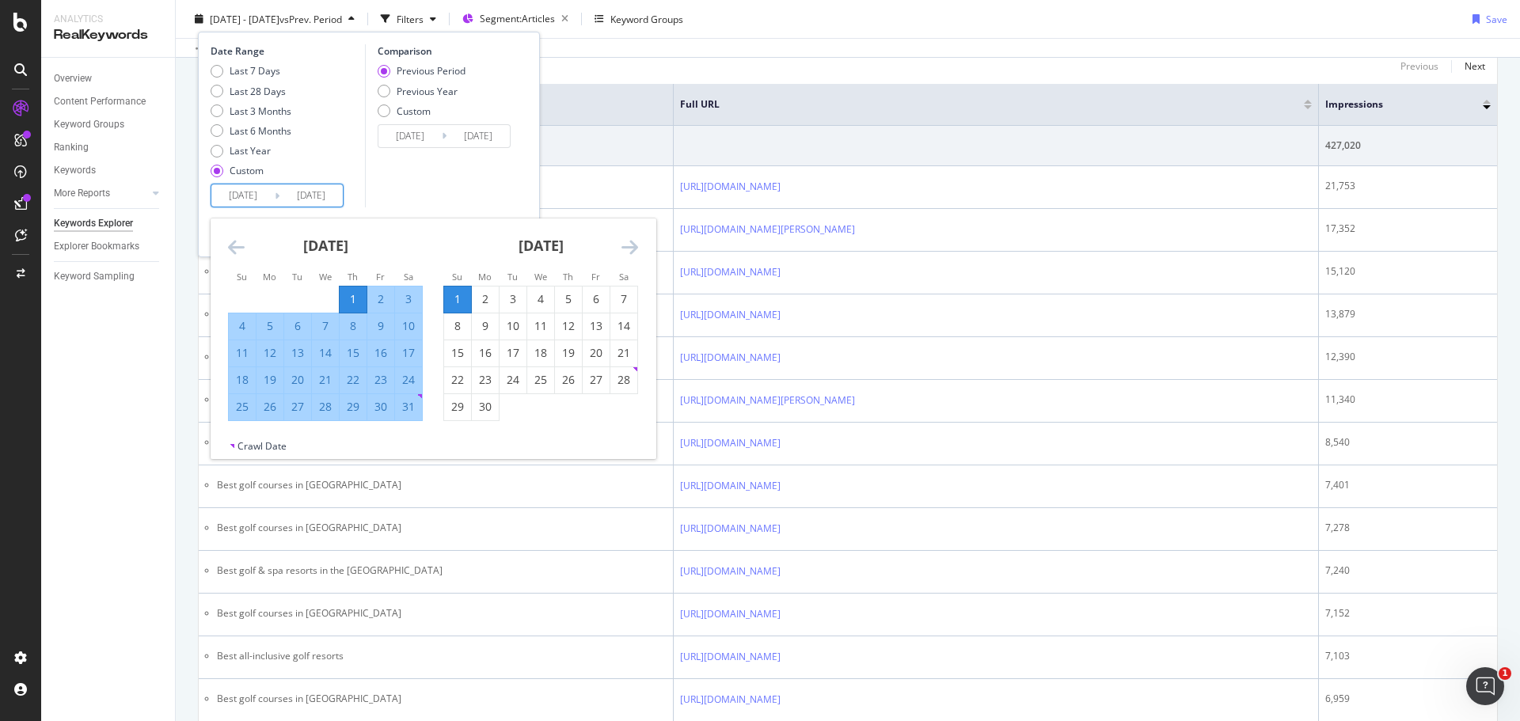
click at [463, 302] on div "1" at bounding box center [457, 299] width 27 height 16
click at [289, 197] on input "[DATE]" at bounding box center [311, 196] width 63 height 22
click at [485, 420] on div "30" at bounding box center [485, 407] width 27 height 26
type input "[DATE]"
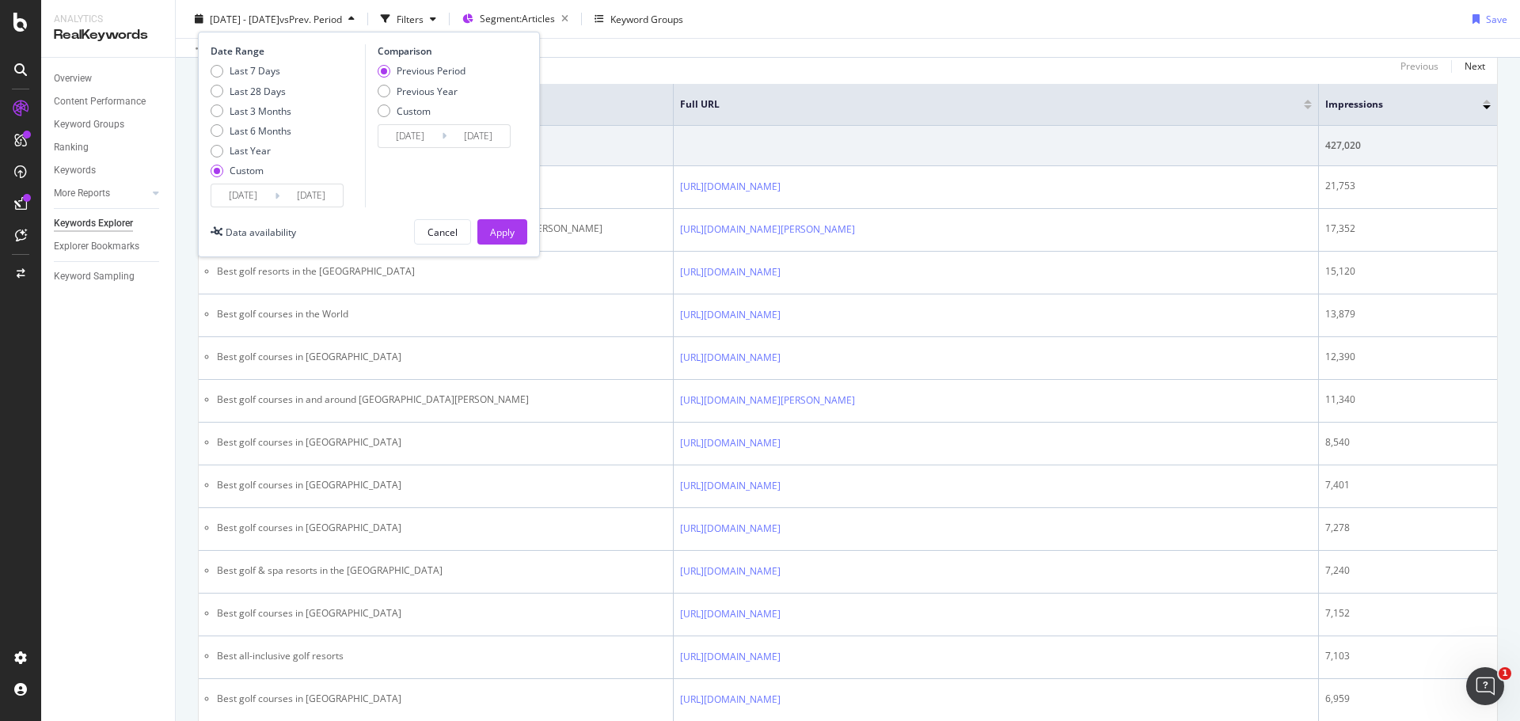
click at [276, 191] on icon at bounding box center [277, 195] width 5 height 15
click at [276, 196] on icon at bounding box center [277, 195] width 5 height 15
click at [261, 196] on input "[DATE]" at bounding box center [242, 196] width 63 height 22
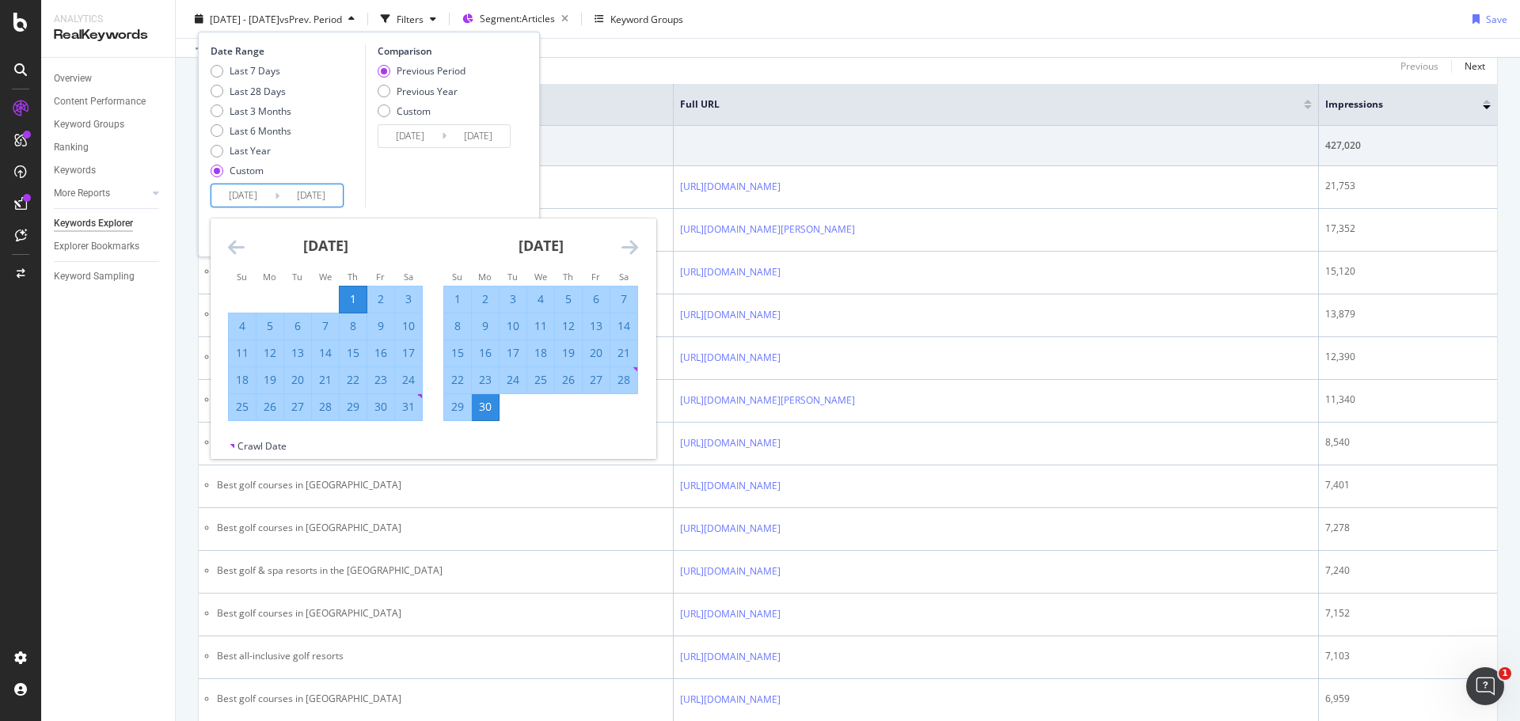
click at [450, 296] on div "1" at bounding box center [457, 299] width 27 height 16
type input "[DATE]"
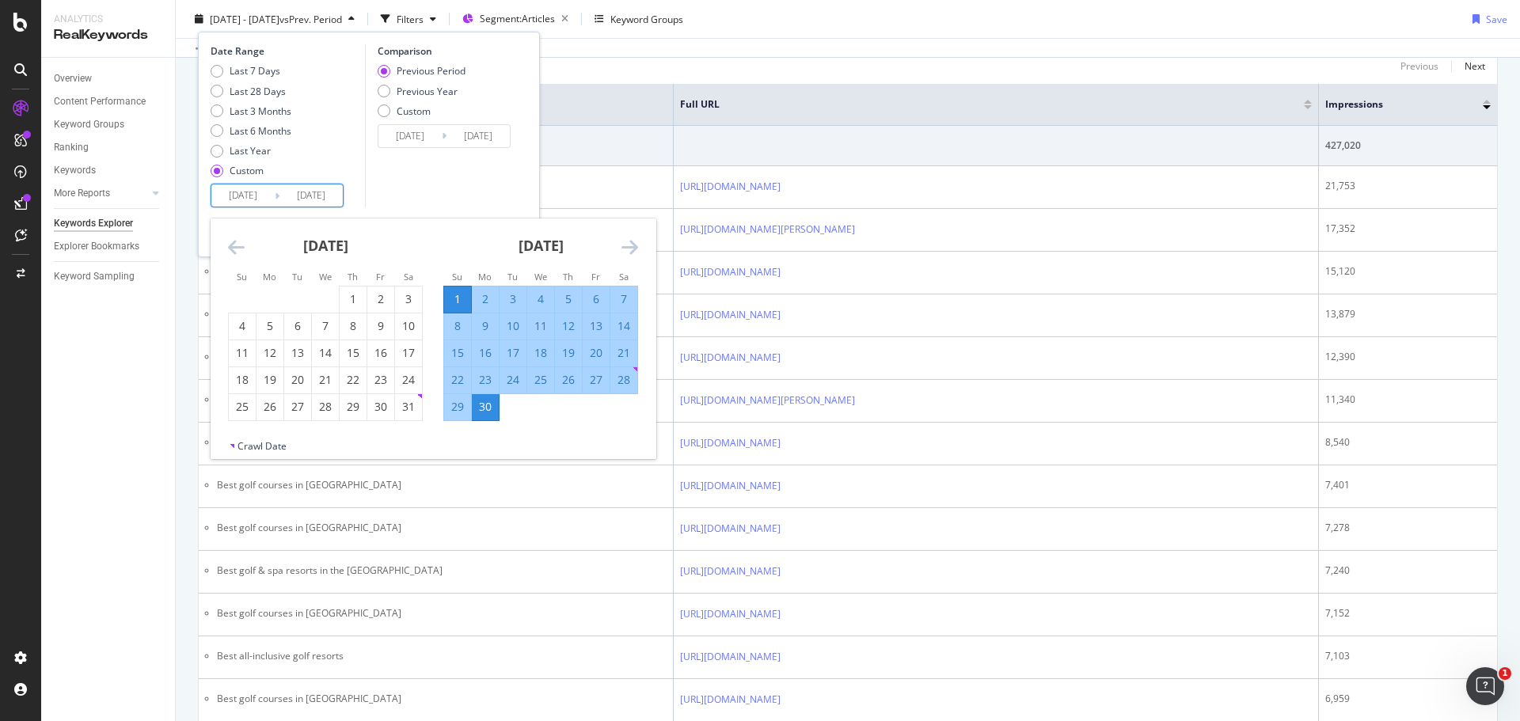
click at [624, 249] on icon "Move forward to switch to the next month." at bounding box center [630, 247] width 17 height 19
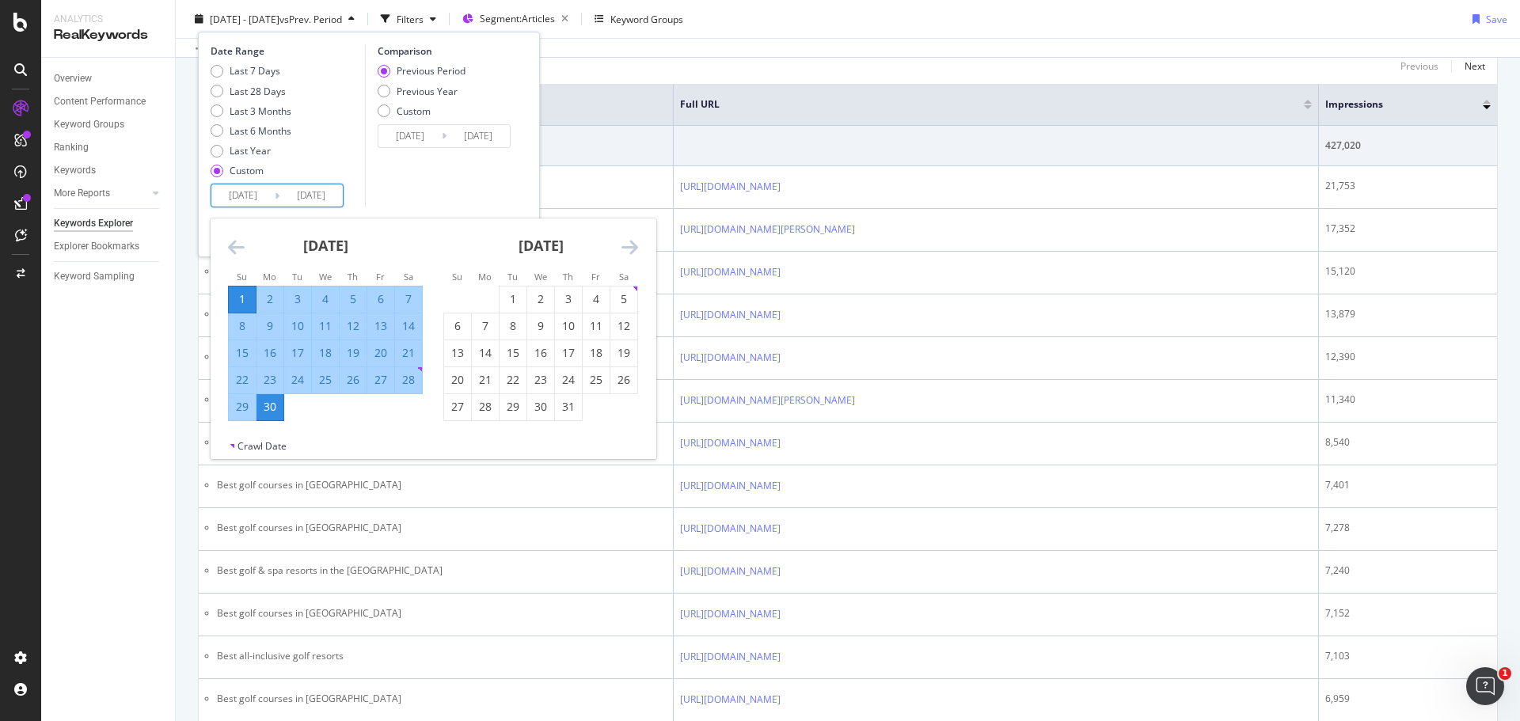
click at [417, 201] on div "Comparison Previous Period Previous Year Custom [DATE] Navigate forward to inte…" at bounding box center [440, 125] width 150 height 163
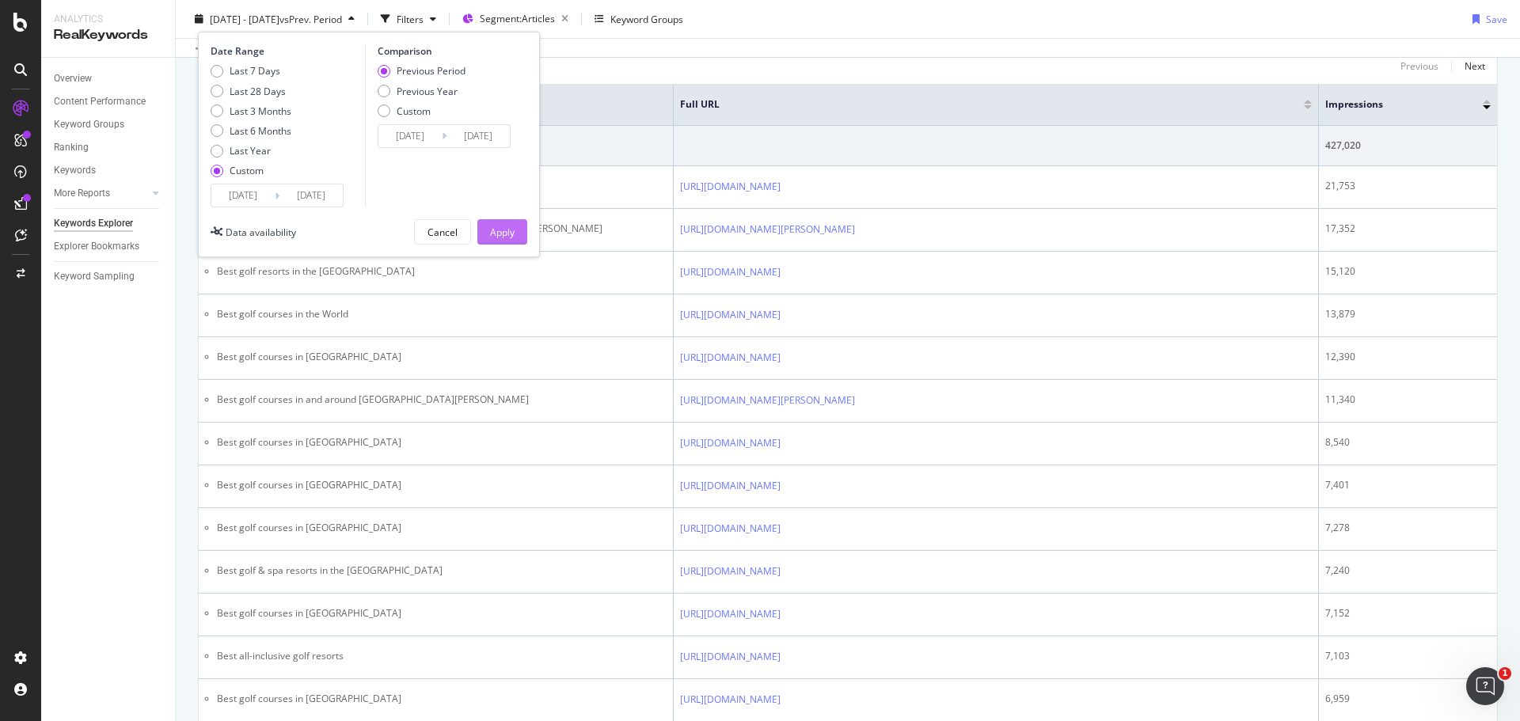
click at [515, 236] on button "Apply" at bounding box center [502, 231] width 50 height 25
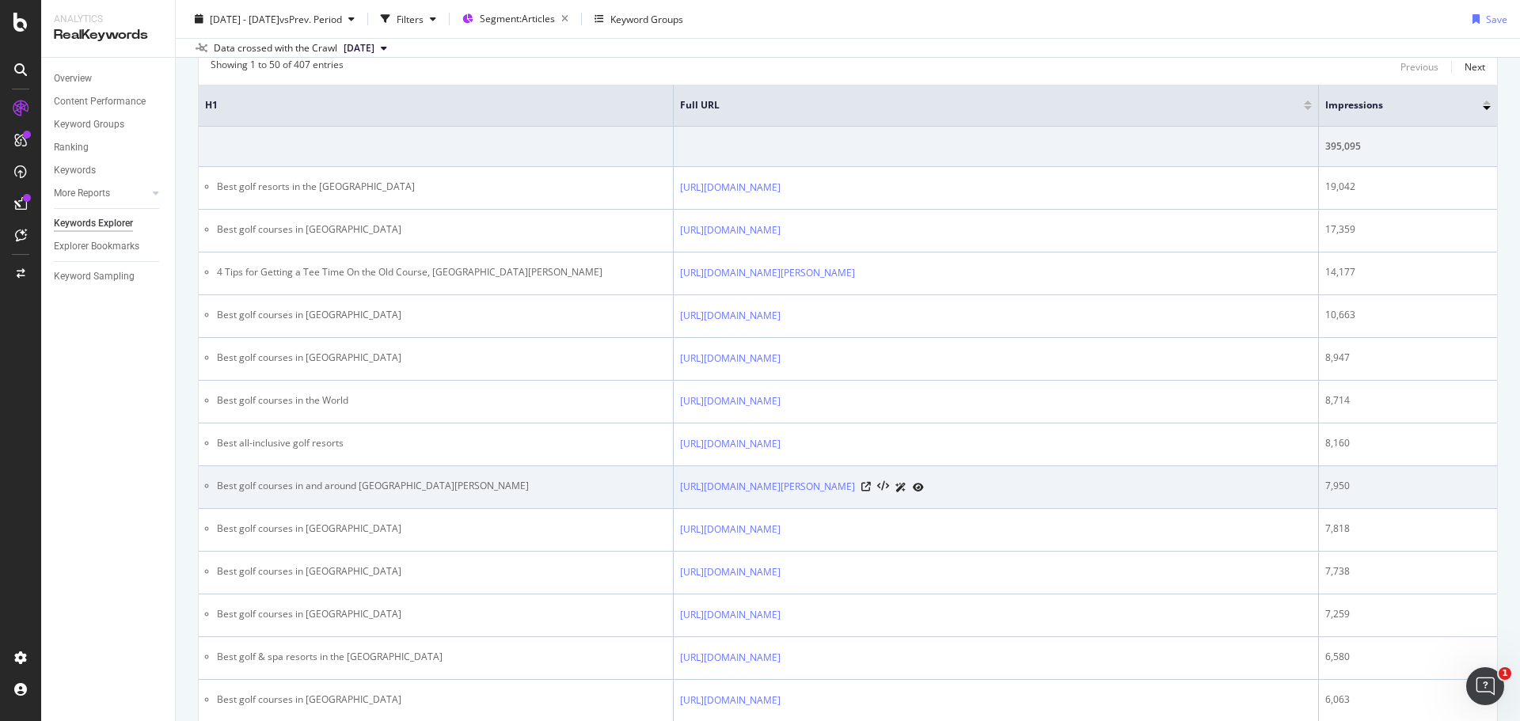
scroll to position [238, 0]
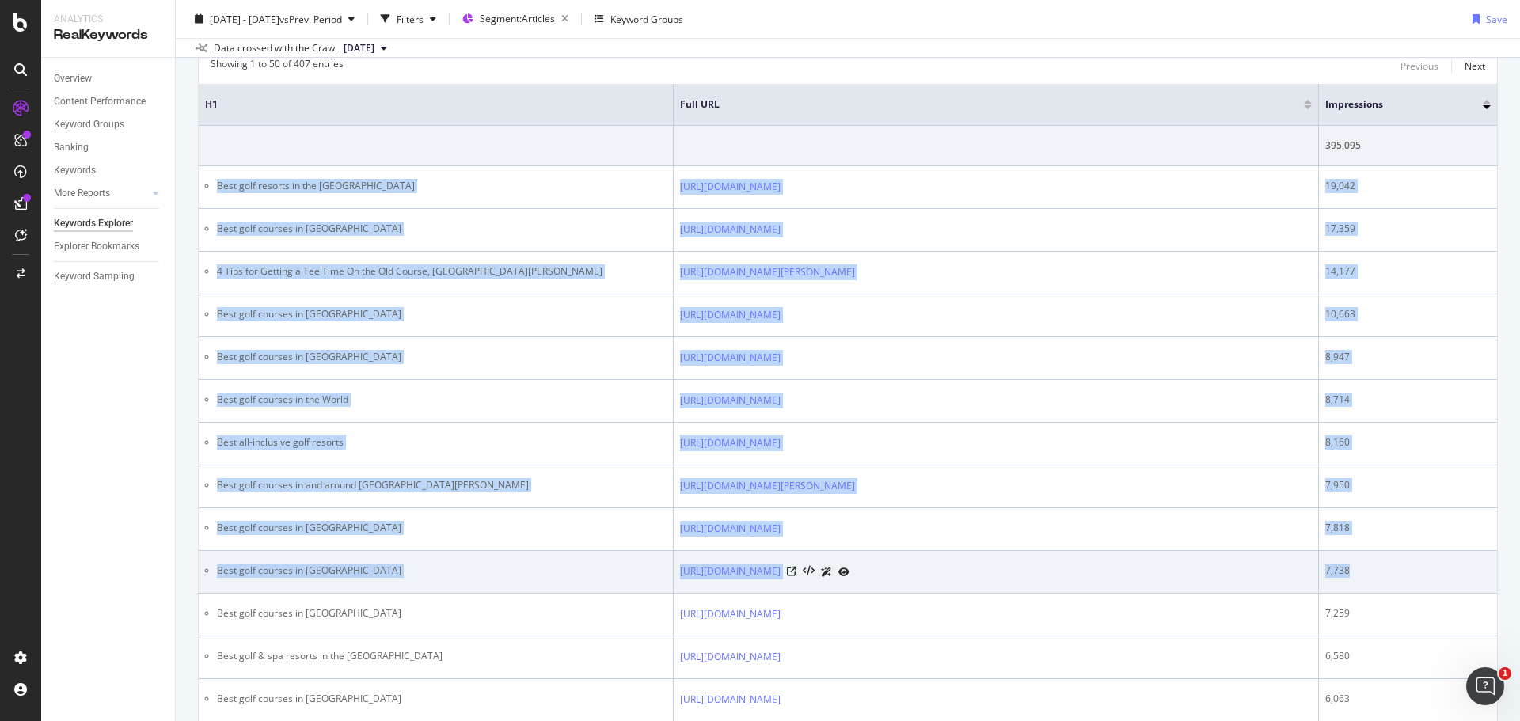
drag, startPoint x: 218, startPoint y: 186, endPoint x: 1372, endPoint y: 573, distance: 1217.5
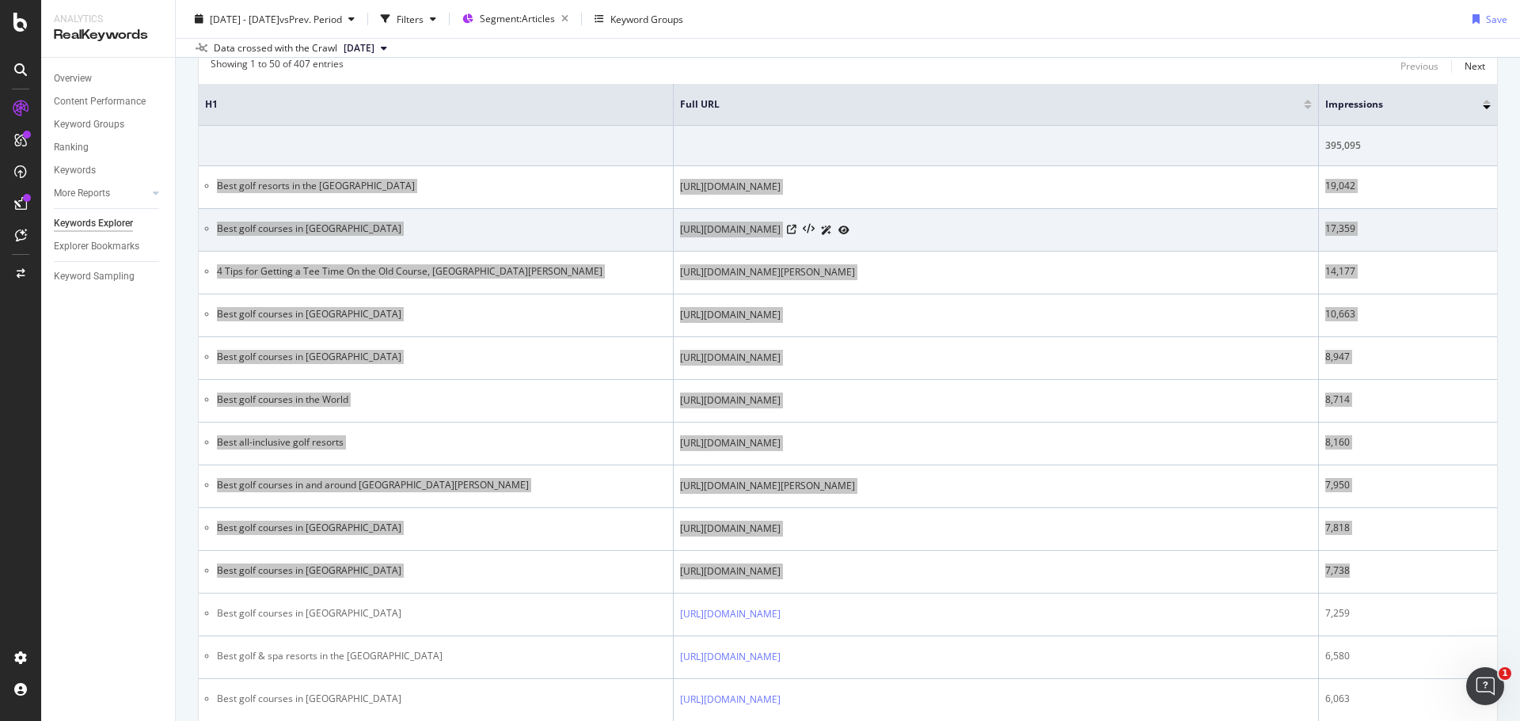
scroll to position [0, 0]
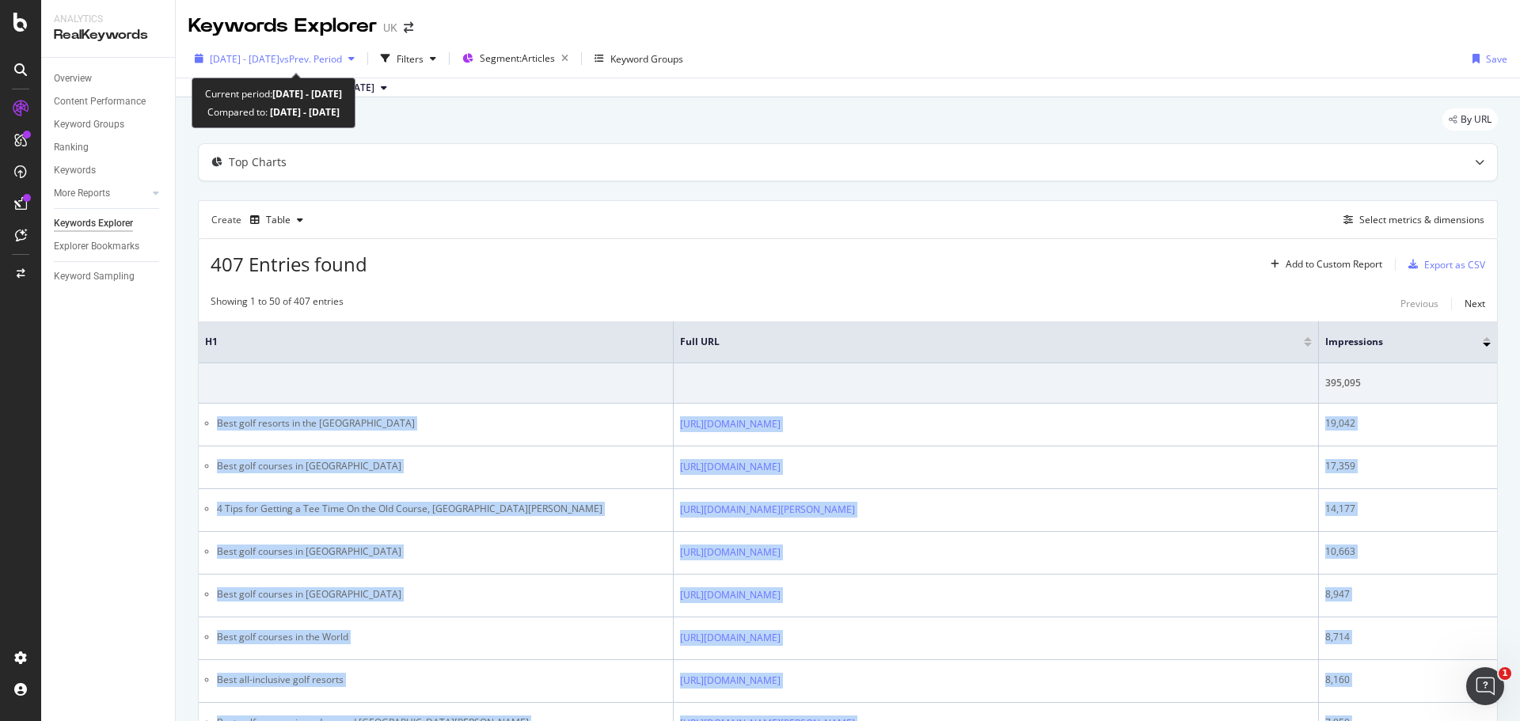
click at [280, 63] on span "[DATE] - [DATE]" at bounding box center [245, 58] width 70 height 13
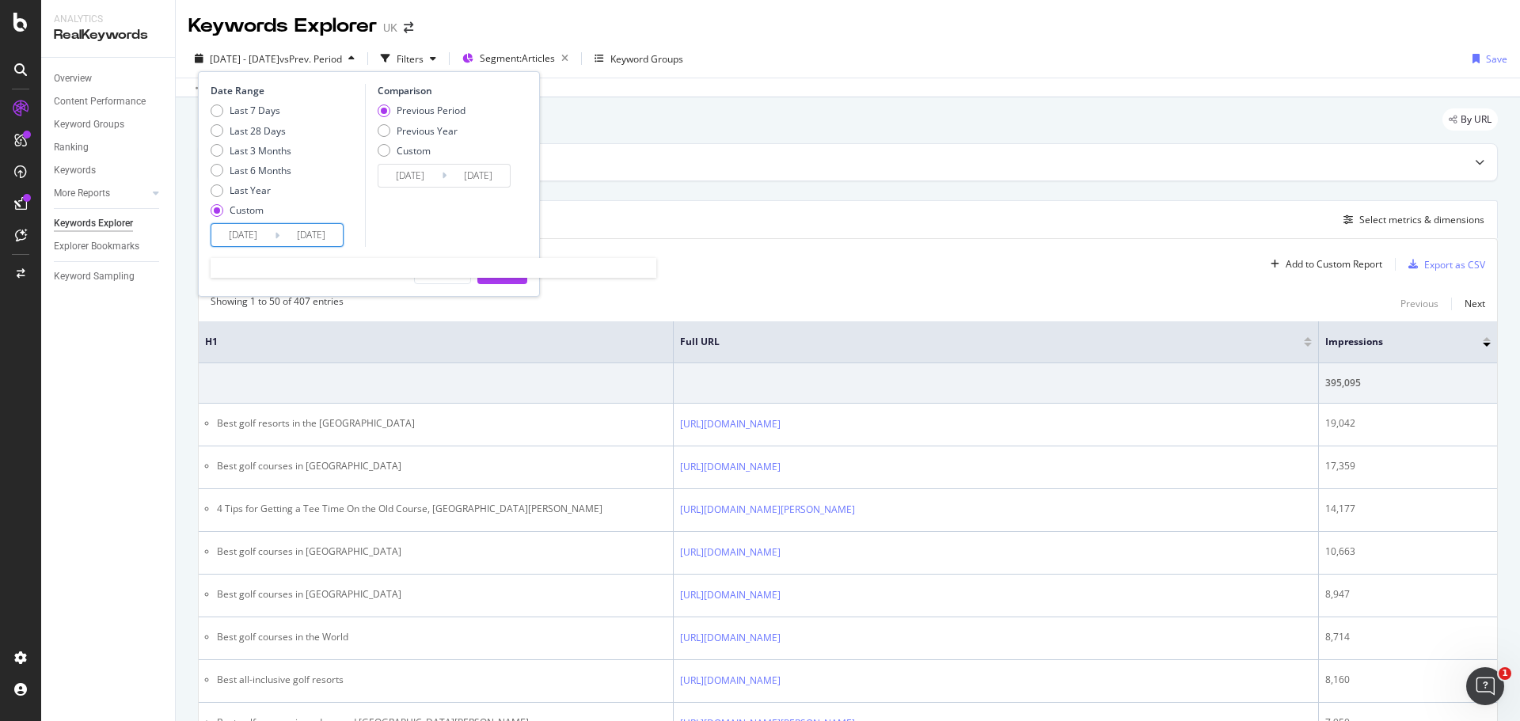
click at [238, 234] on input "[DATE]" at bounding box center [242, 235] width 63 height 22
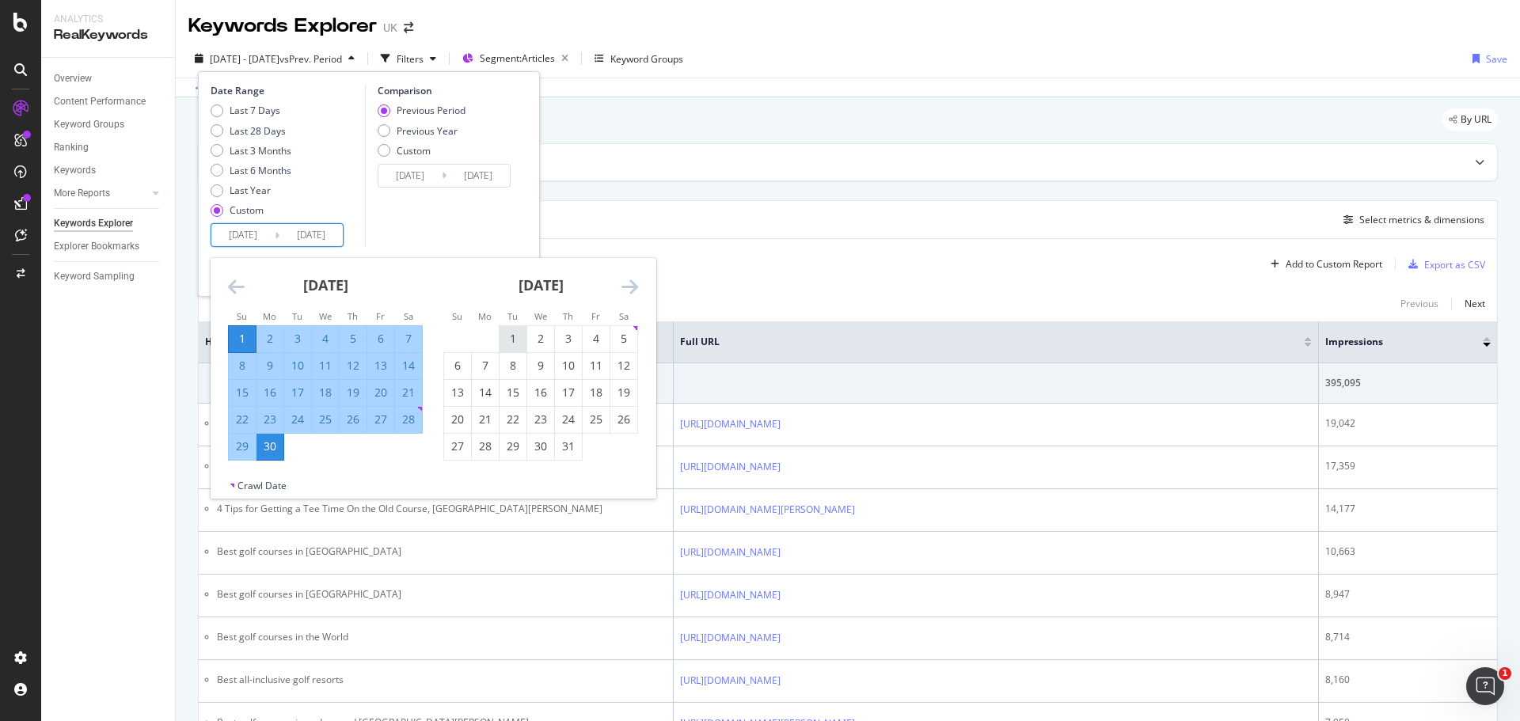
click at [512, 338] on div "1" at bounding box center [513, 339] width 27 height 16
type input "[DATE]"
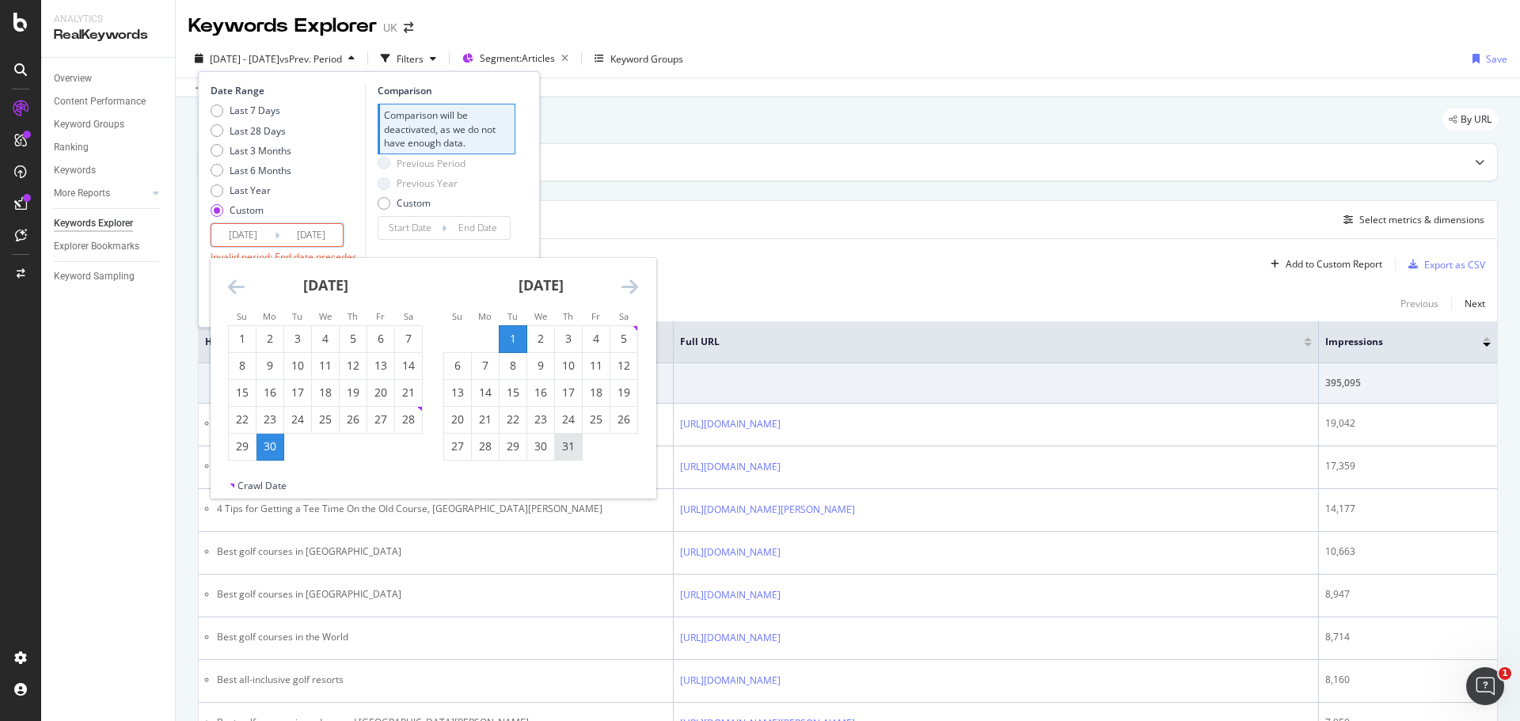
click at [570, 451] on div "31" at bounding box center [568, 447] width 27 height 16
type input "[DATE]"
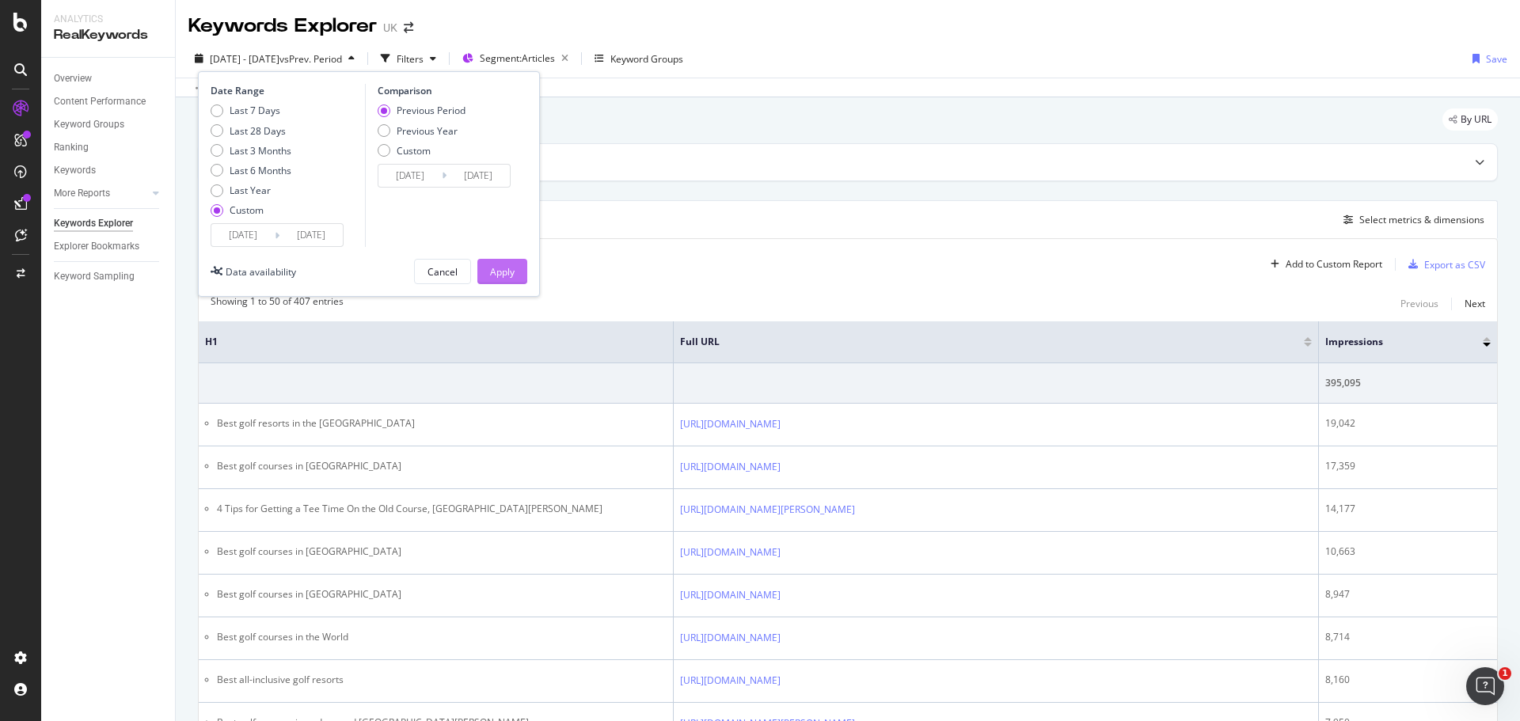
click at [494, 261] on div "Apply" at bounding box center [502, 272] width 25 height 24
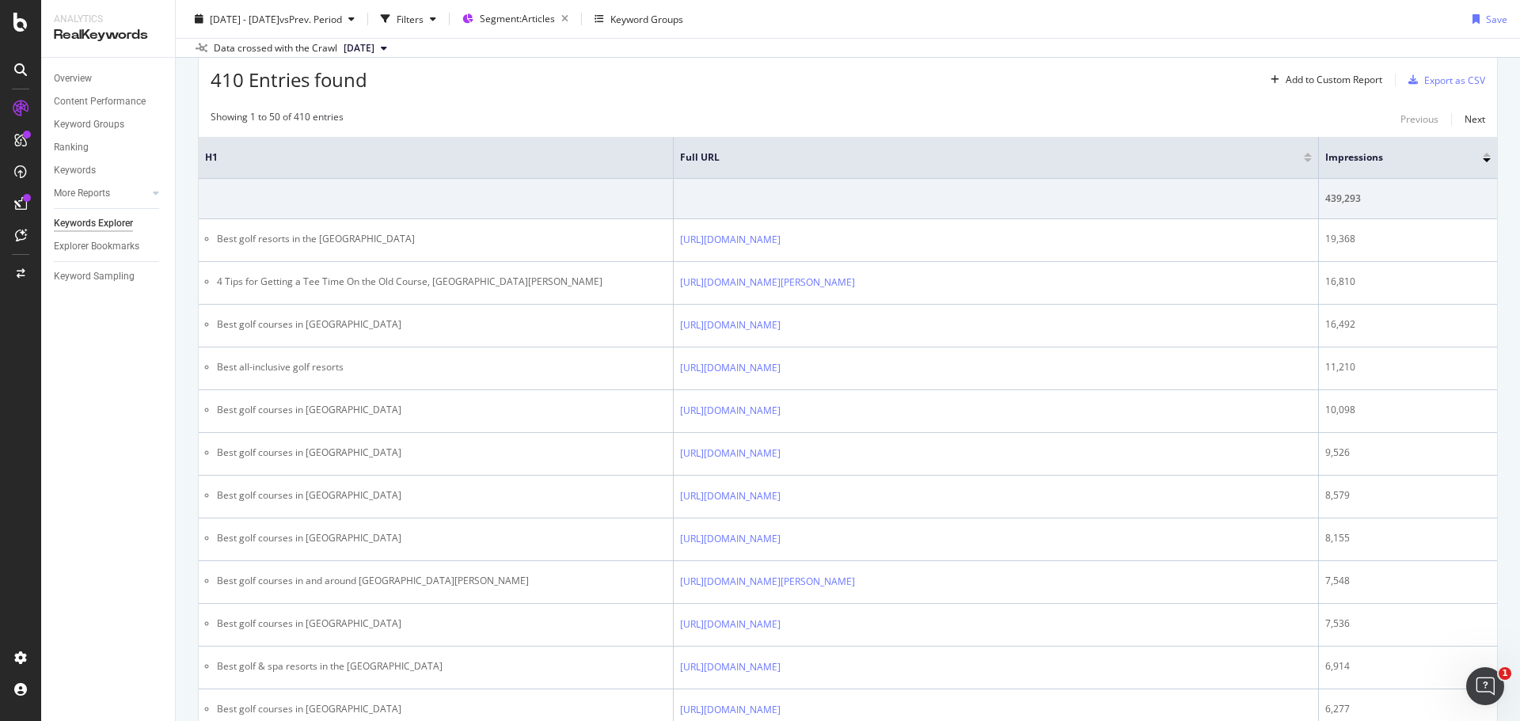
scroll to position [238, 0]
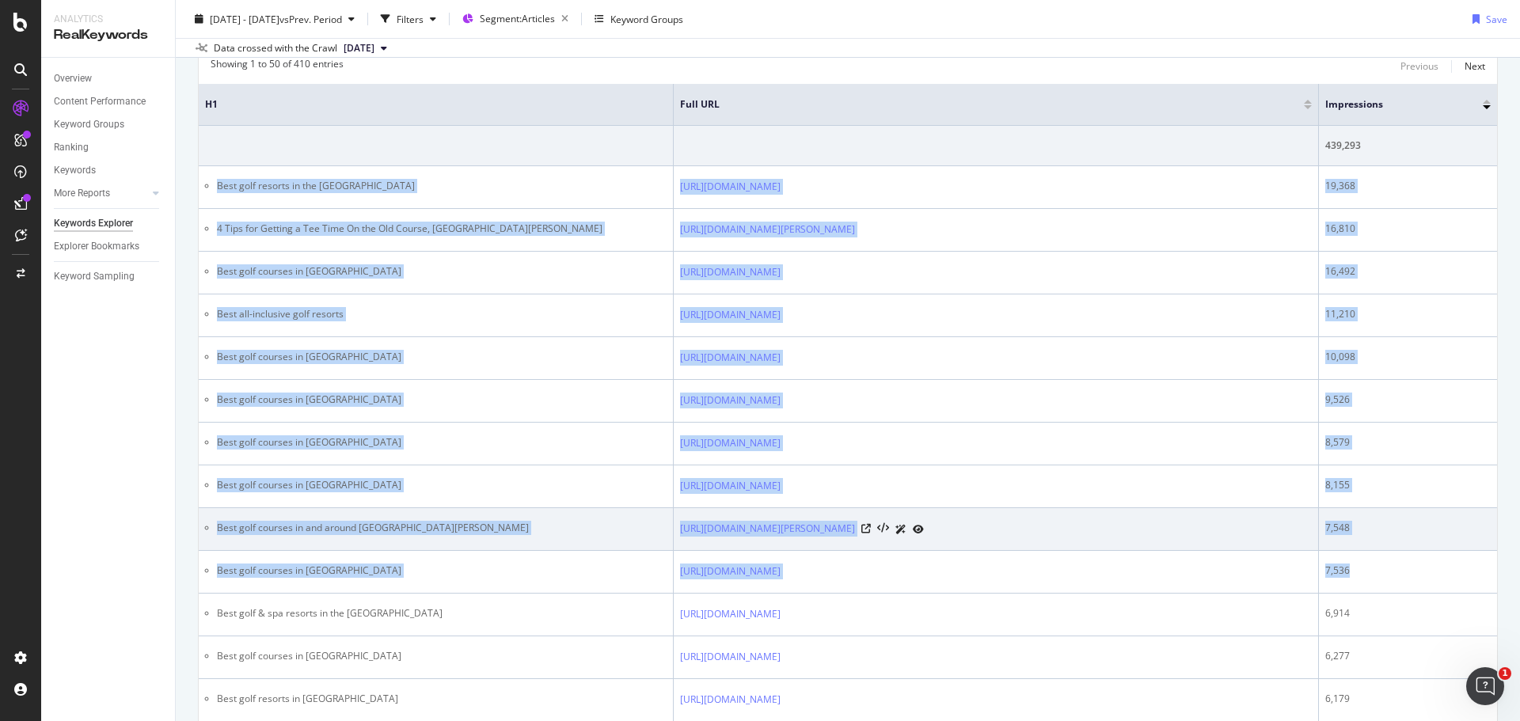
drag, startPoint x: 212, startPoint y: 185, endPoint x: 1388, endPoint y: 508, distance: 1219.3
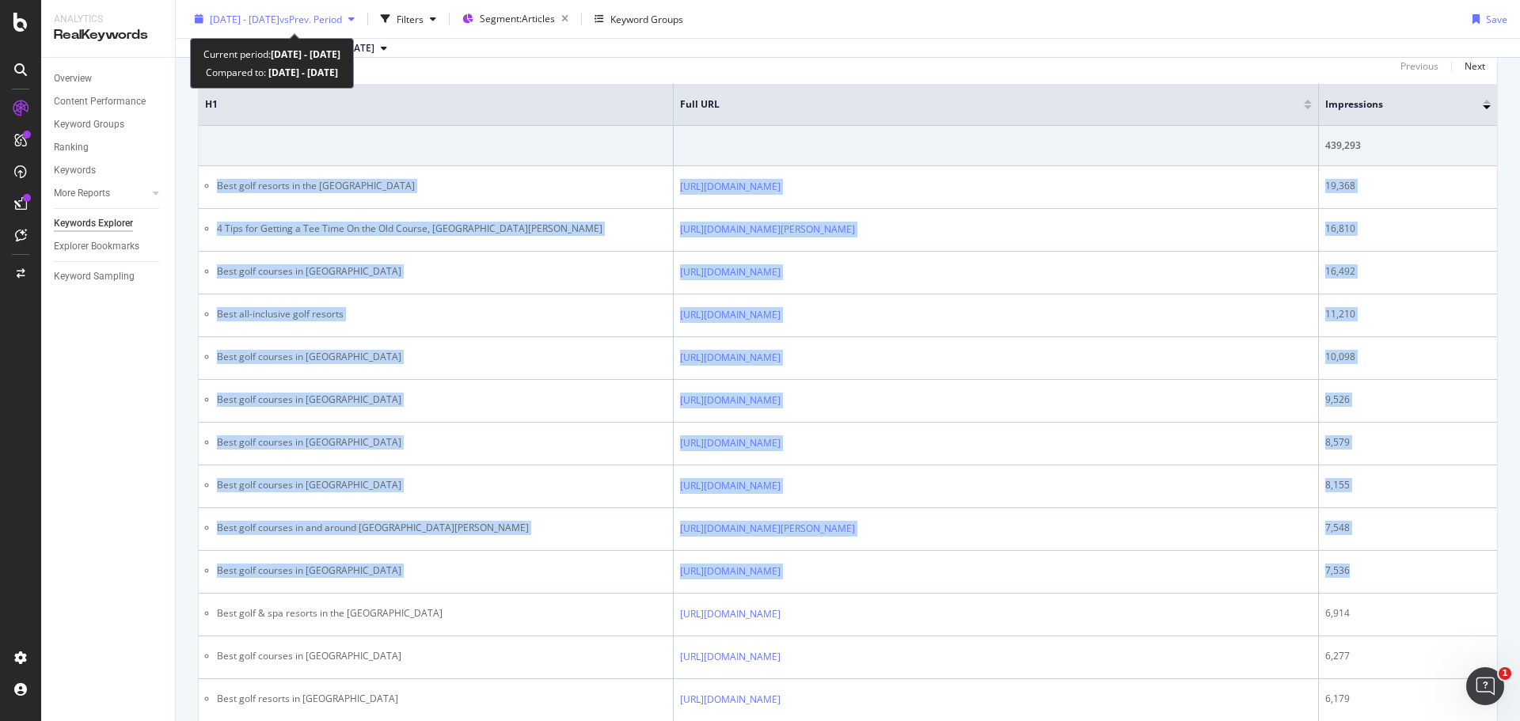
click at [280, 17] on span "[DATE] - [DATE]" at bounding box center [245, 18] width 70 height 13
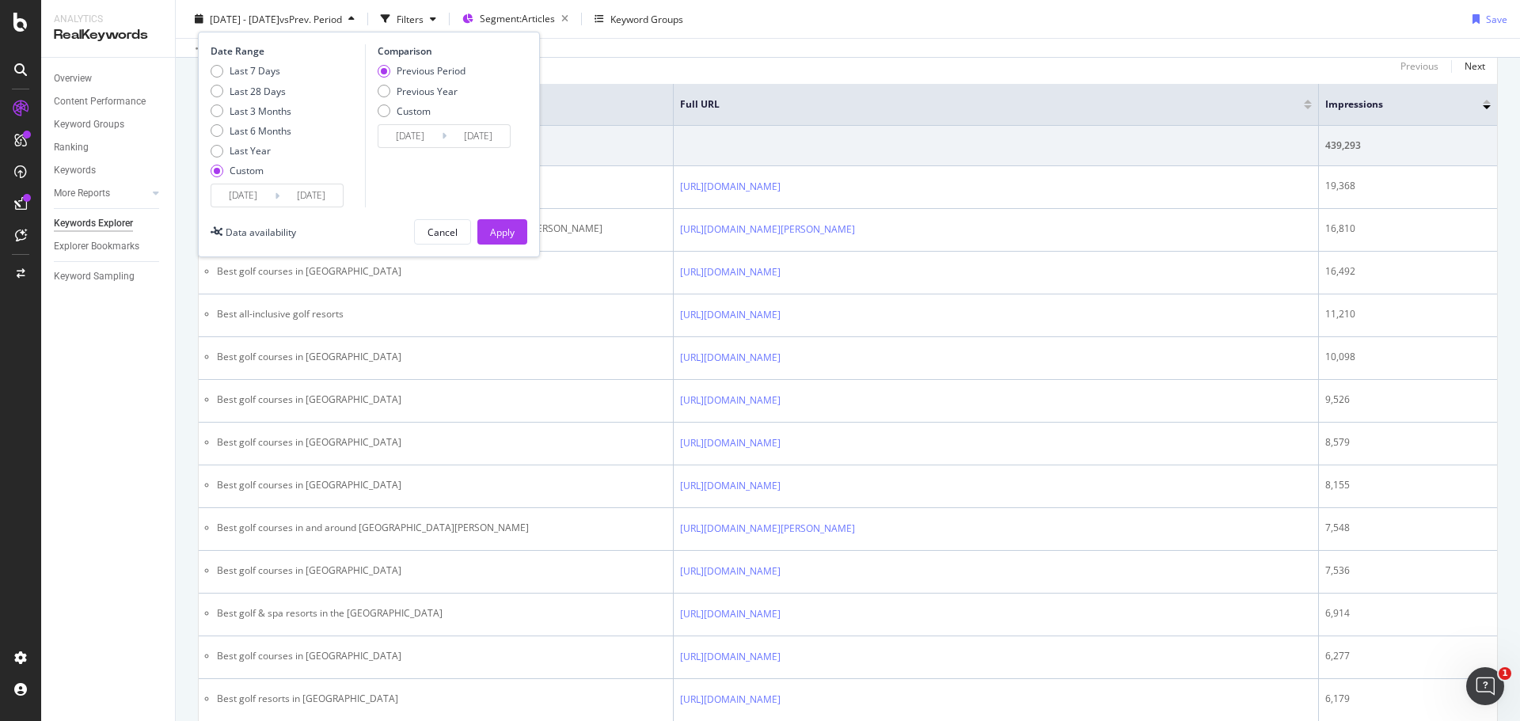
click at [244, 191] on input "[DATE]" at bounding box center [242, 196] width 63 height 22
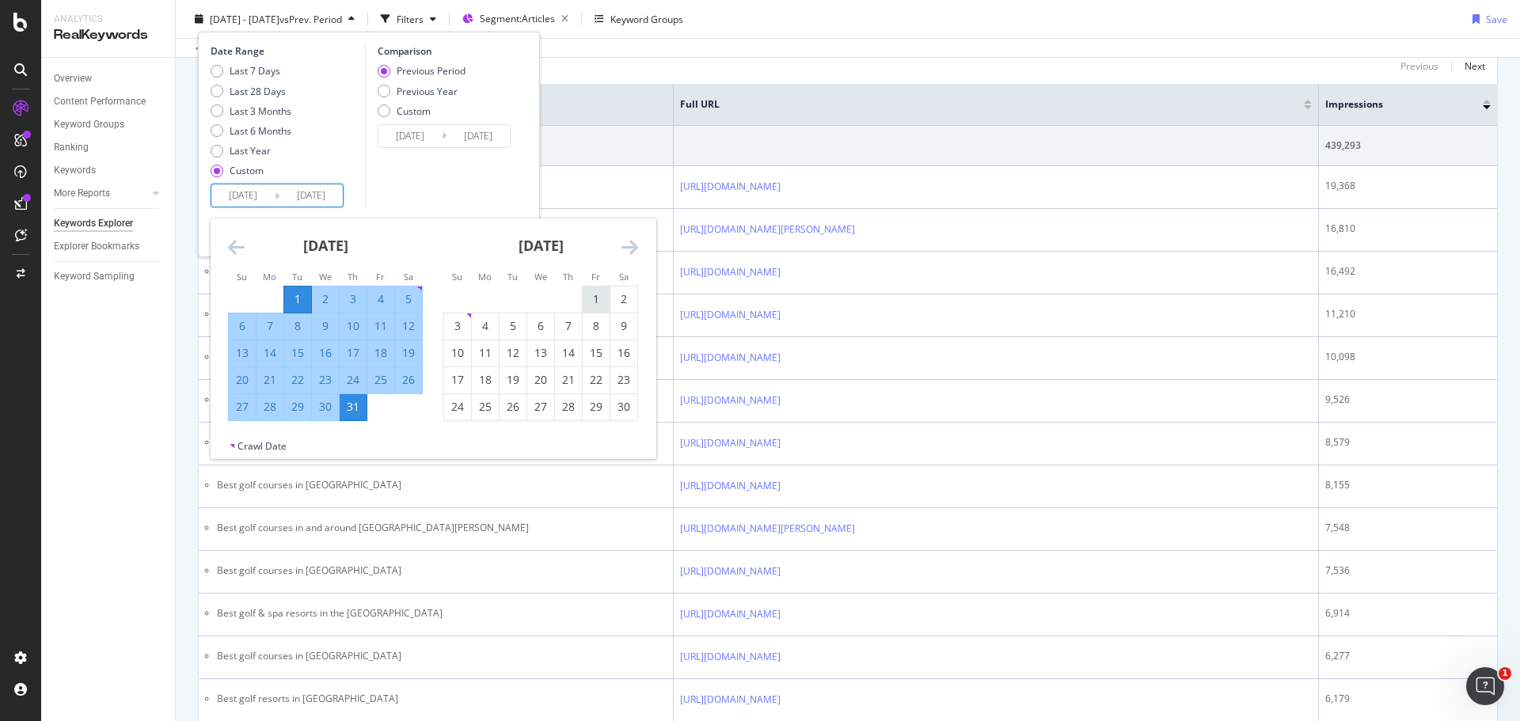
click at [589, 300] on div "1" at bounding box center [596, 299] width 27 height 16
type input "[DATE]"
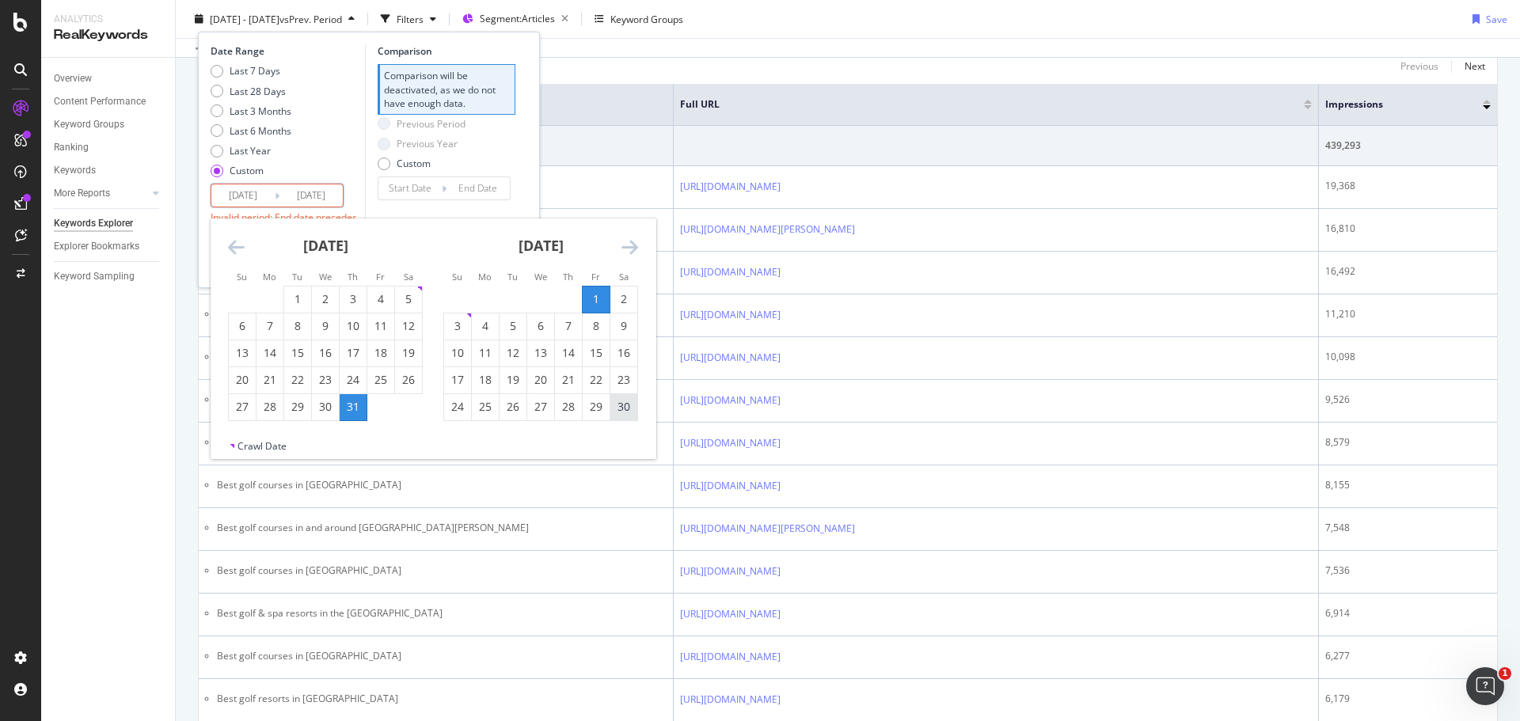
click at [622, 411] on div "30" at bounding box center [624, 407] width 27 height 16
type input "[DATE]"
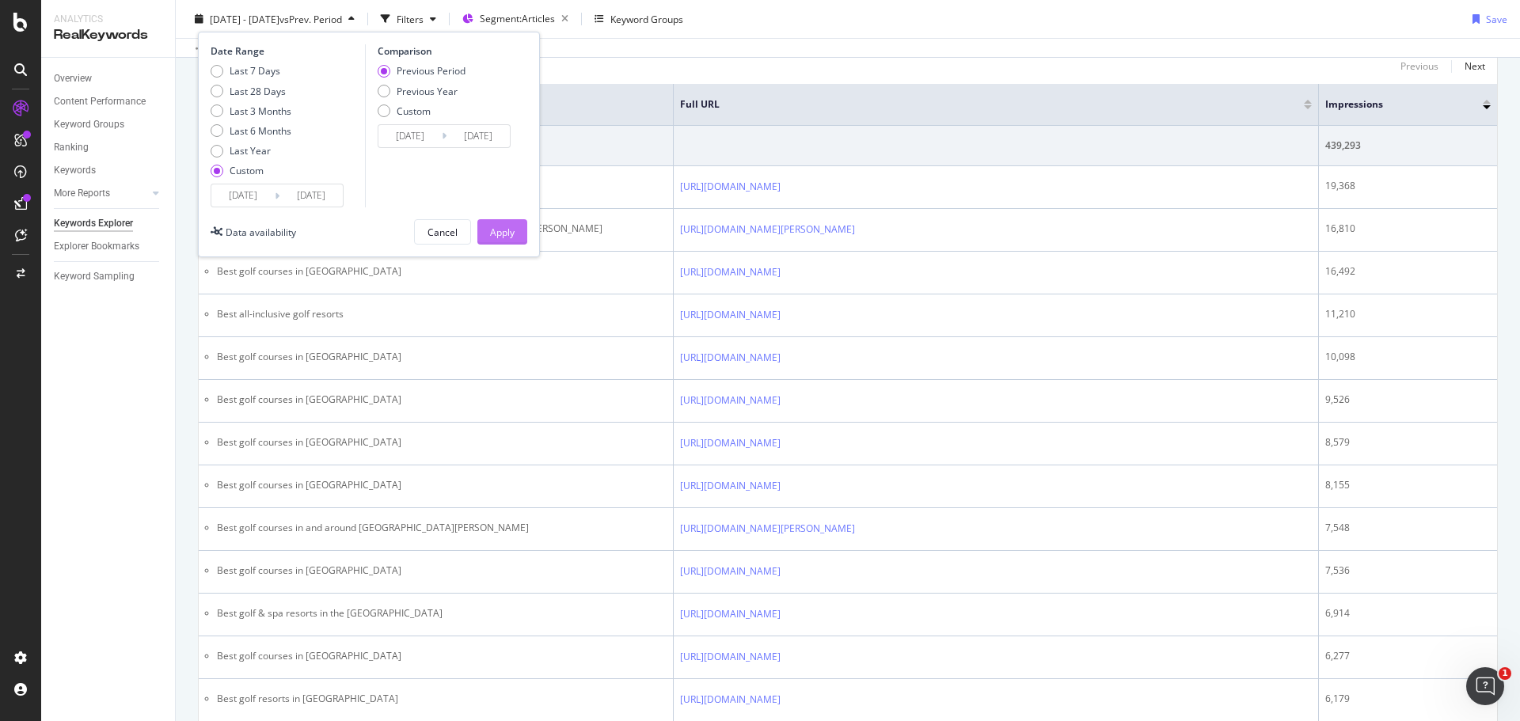
click at [485, 229] on button "Apply" at bounding box center [502, 231] width 50 height 25
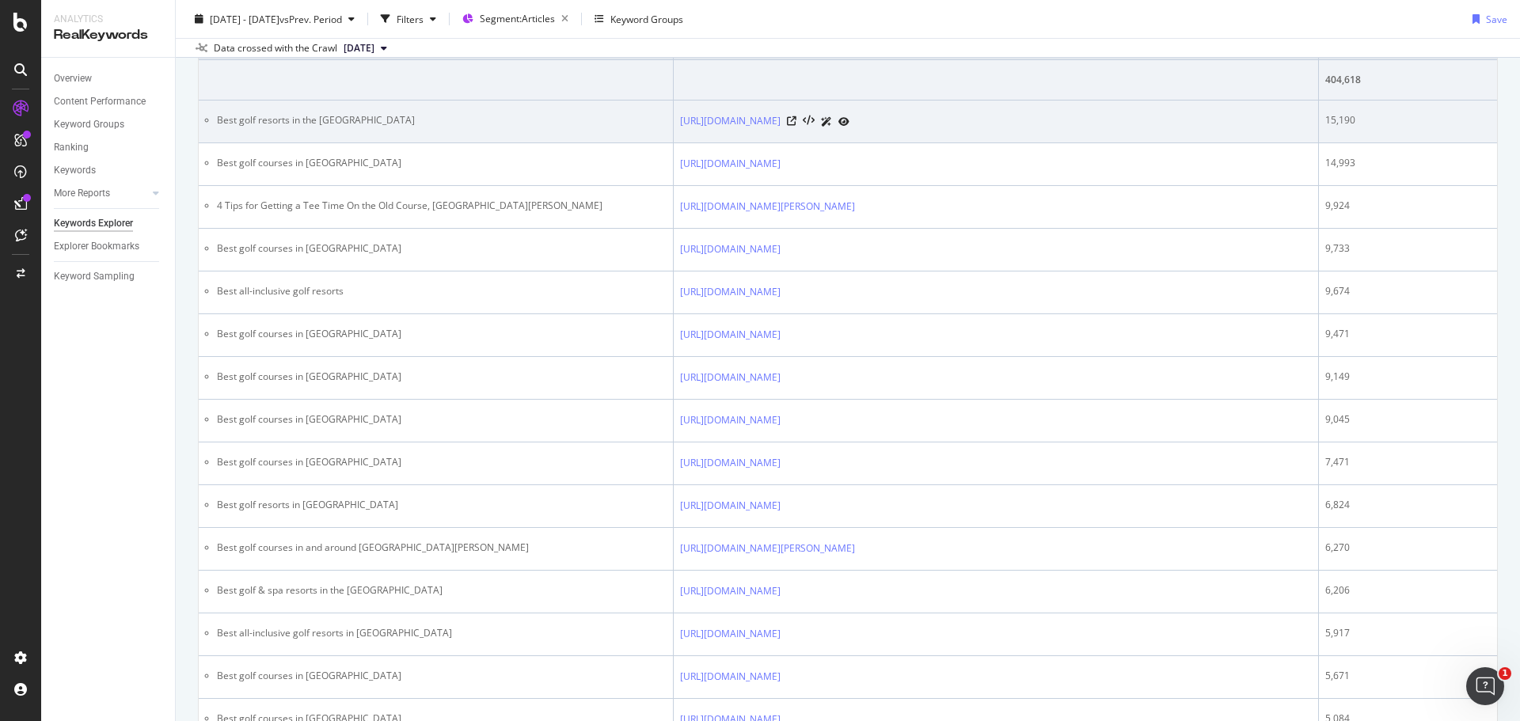
scroll to position [317, 0]
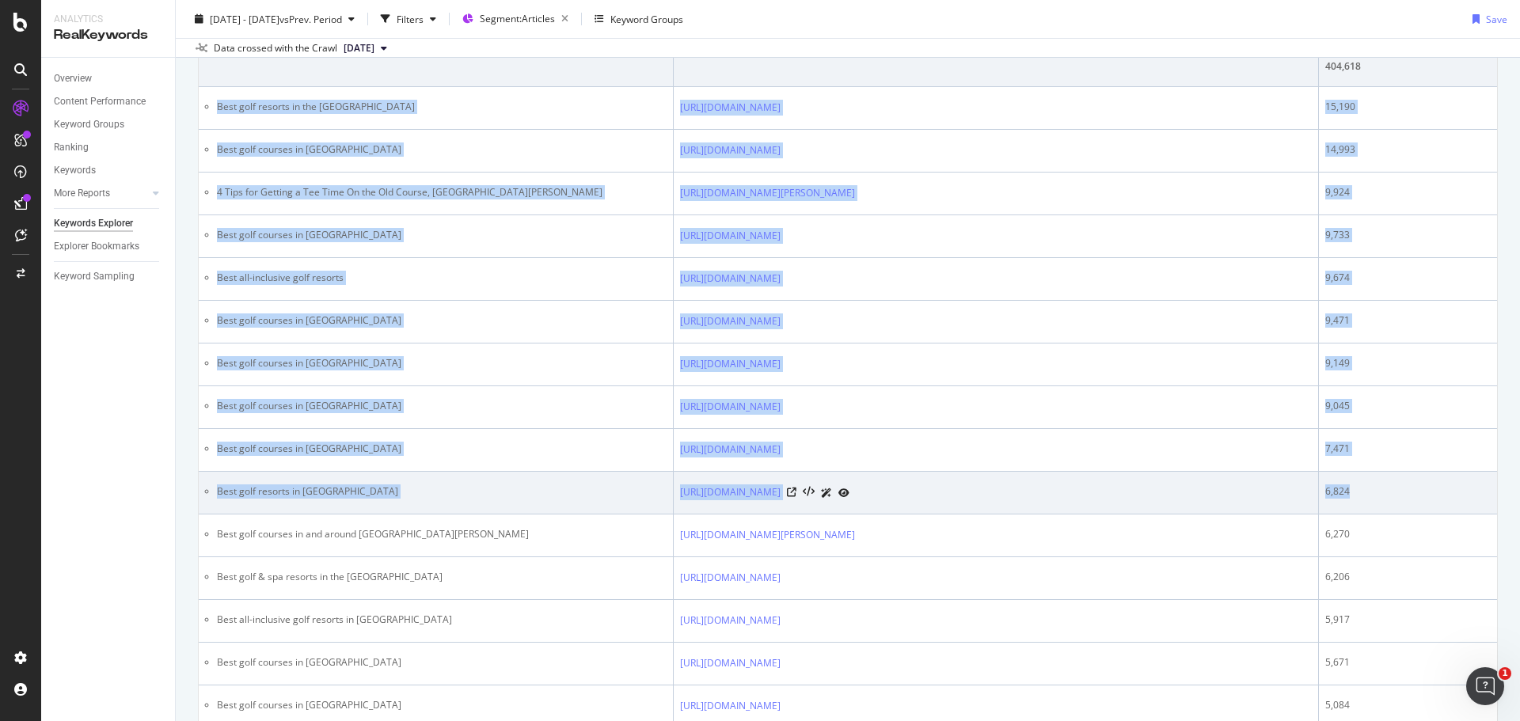
drag, startPoint x: 214, startPoint y: 107, endPoint x: 1371, endPoint y: 489, distance: 1218.5
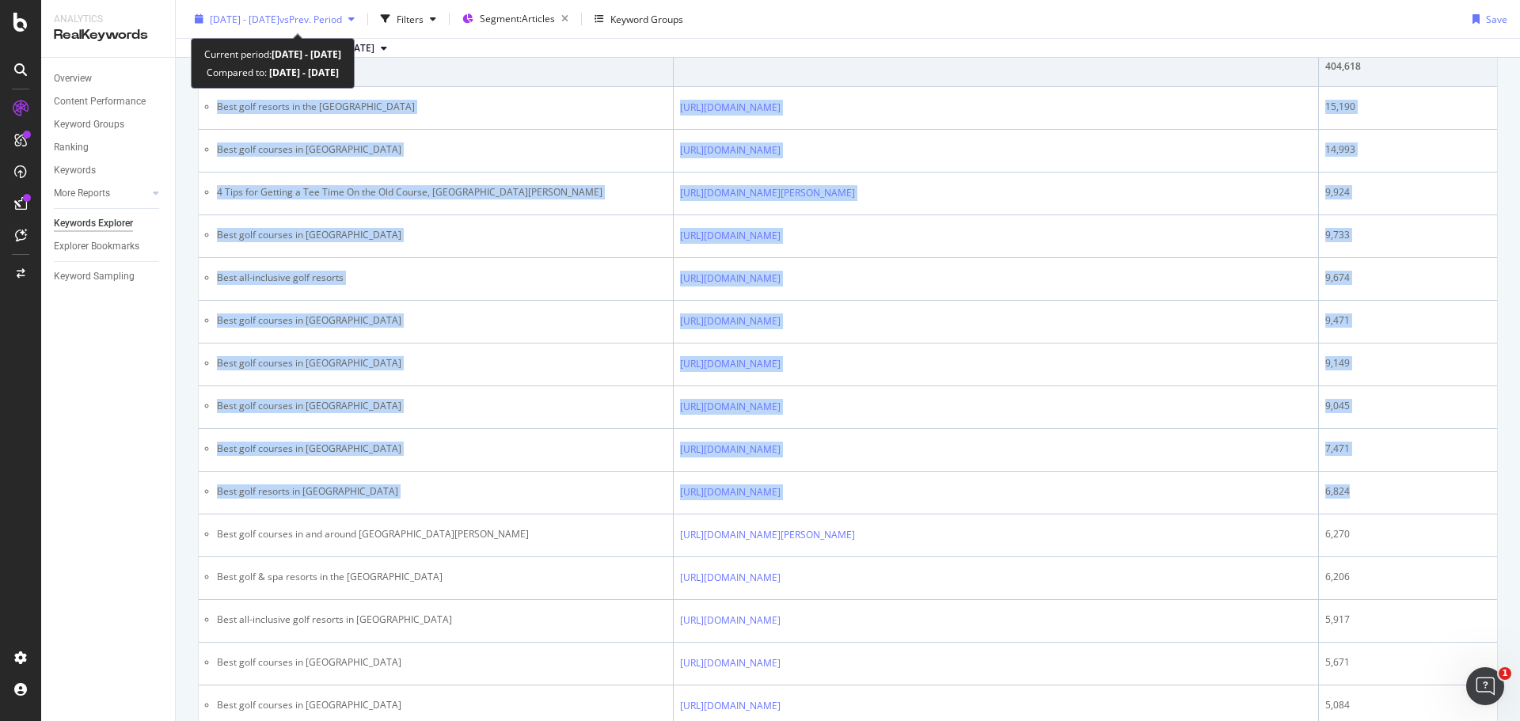
click at [342, 15] on span "vs Prev. Period" at bounding box center [311, 18] width 63 height 13
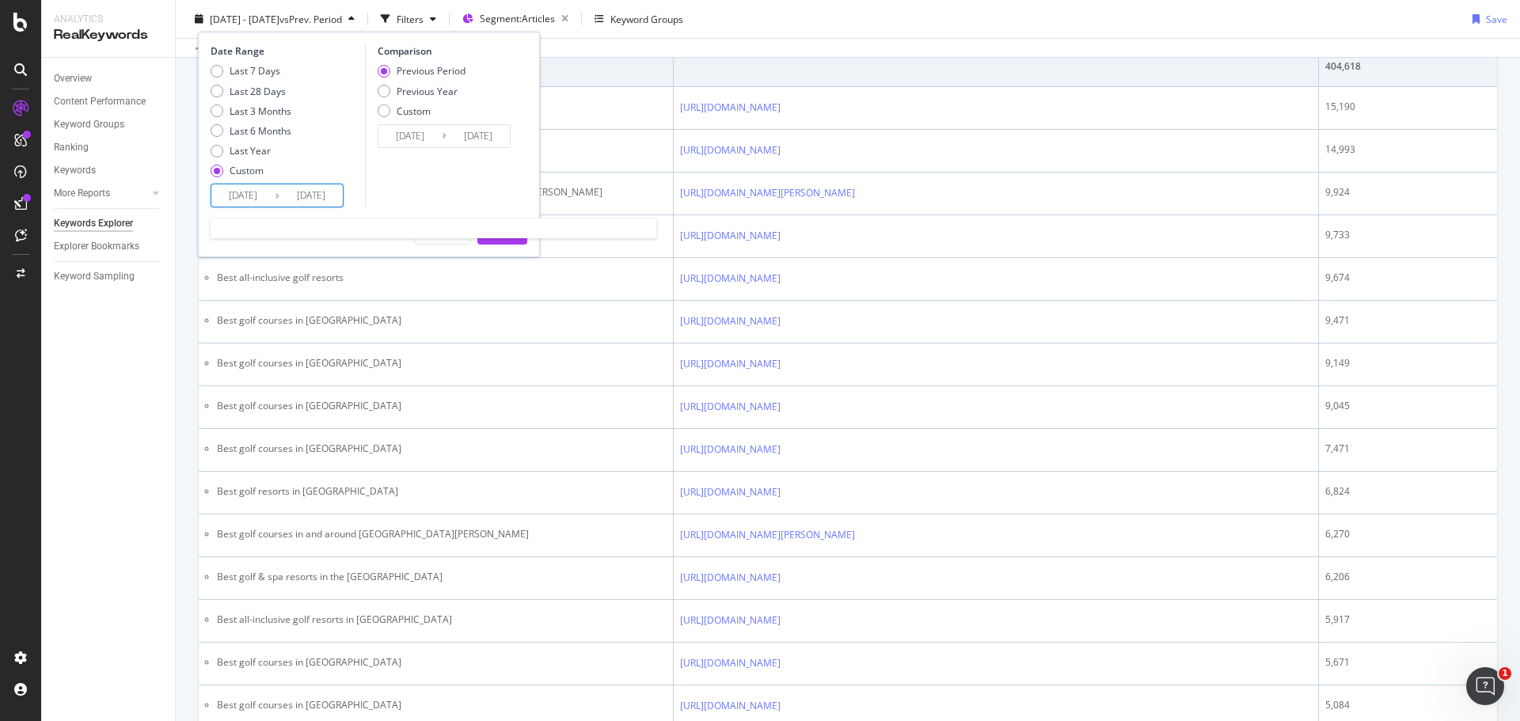
click at [235, 200] on input "[DATE]" at bounding box center [242, 196] width 63 height 22
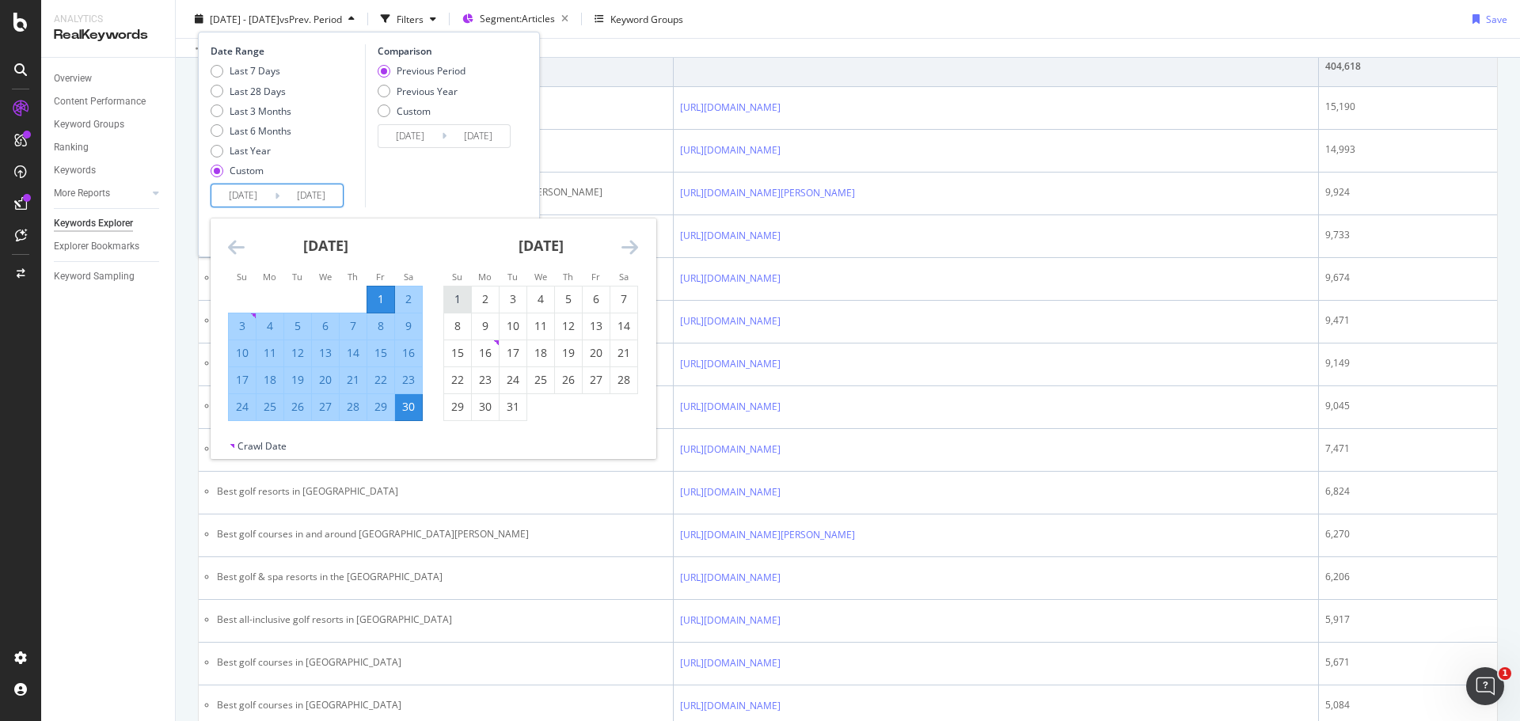
click at [464, 302] on div "1" at bounding box center [457, 299] width 27 height 16
type input "[DATE]"
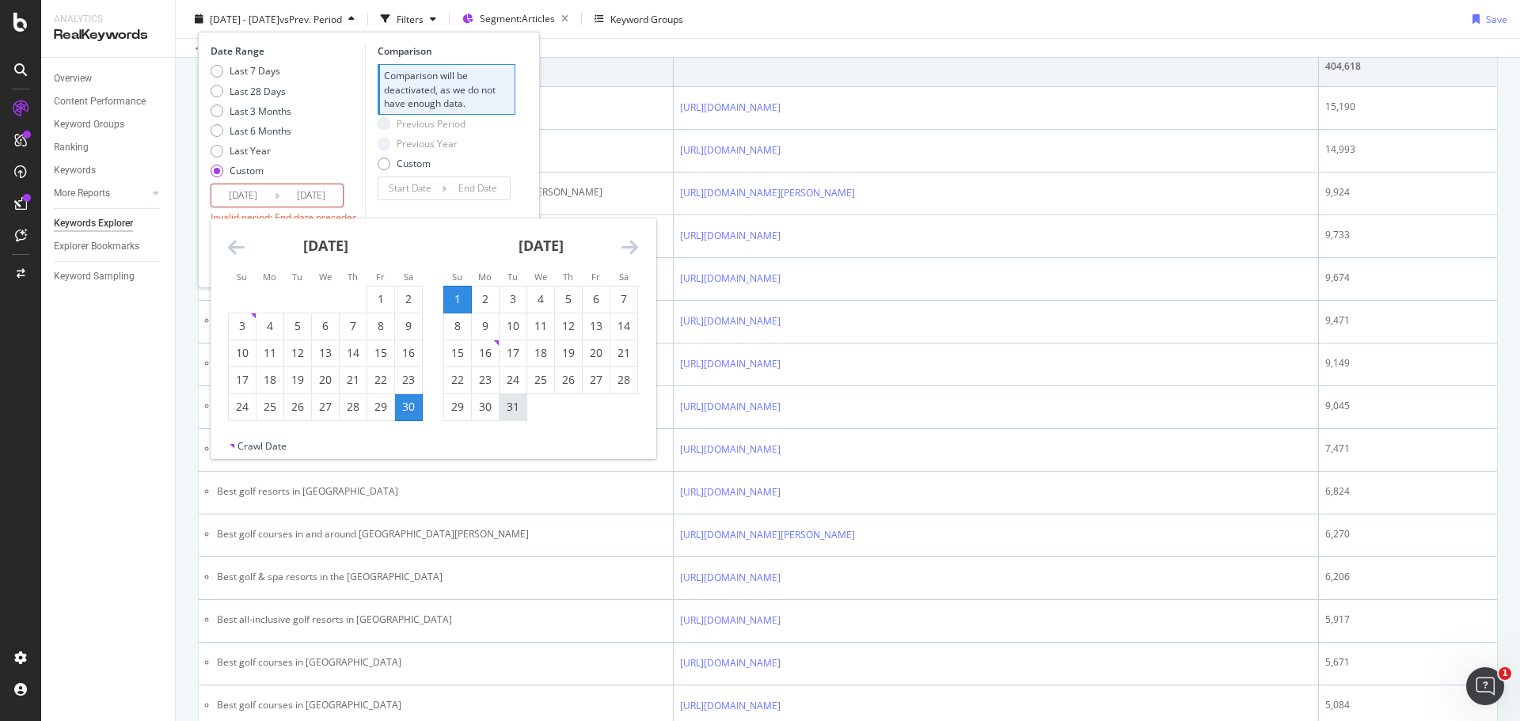
click at [514, 412] on div "31" at bounding box center [513, 407] width 27 height 16
type input "[DATE]"
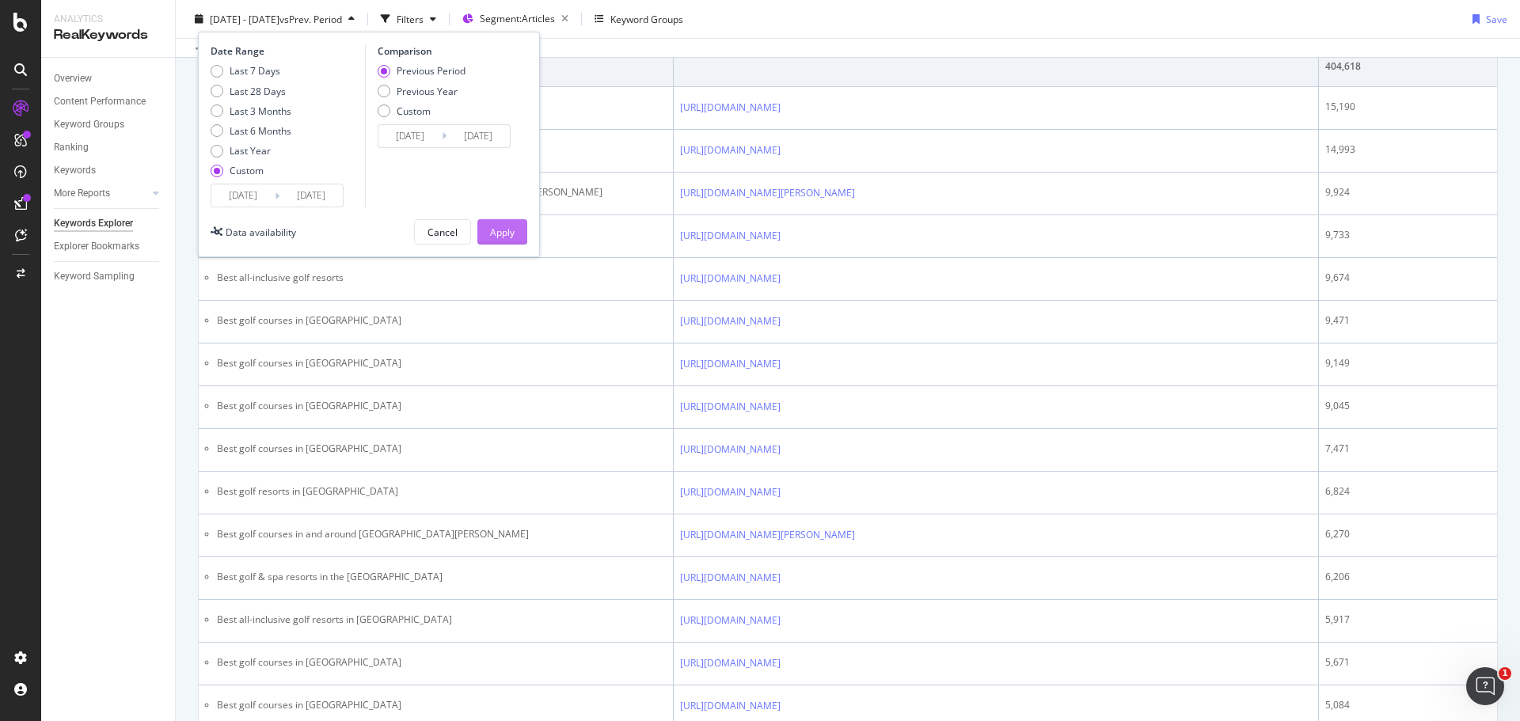
click at [495, 234] on div "Apply" at bounding box center [502, 231] width 25 height 13
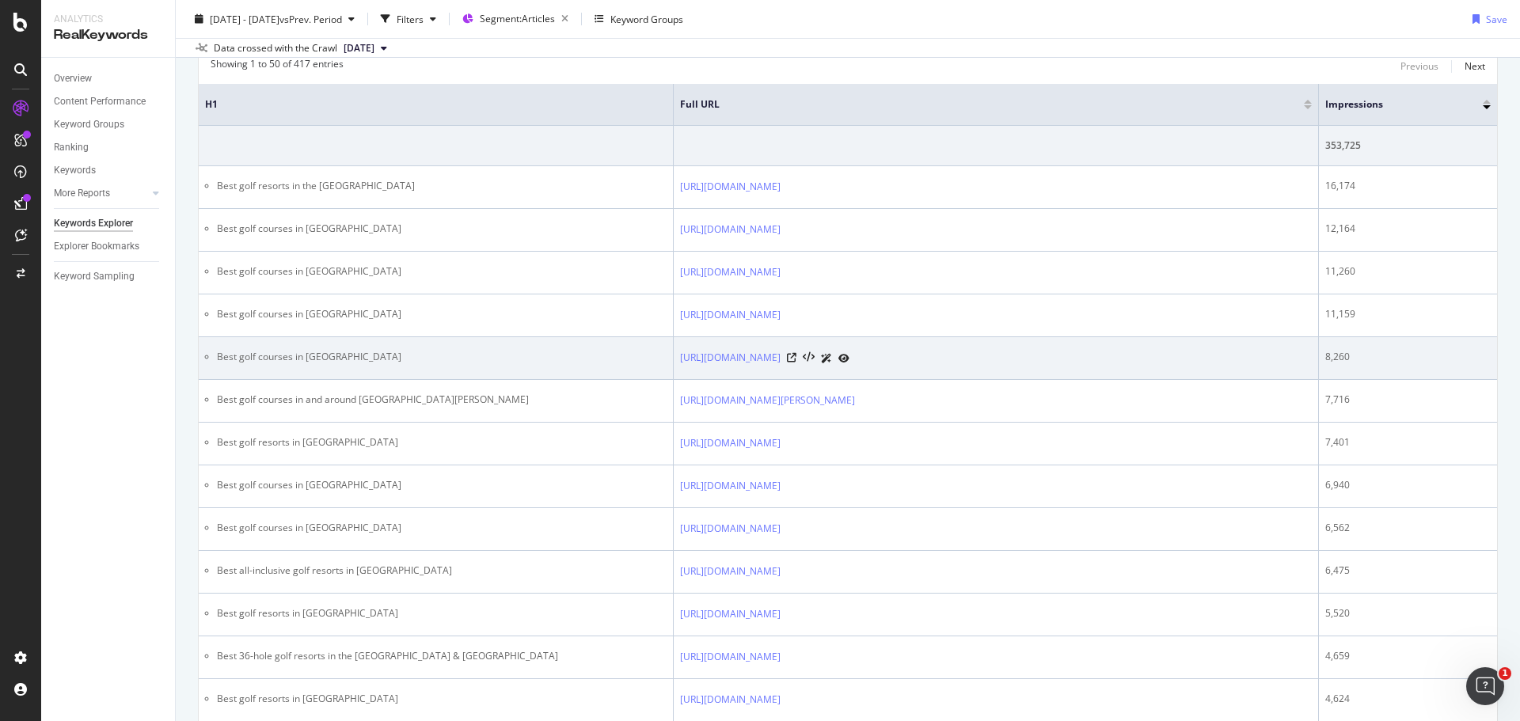
scroll to position [317, 0]
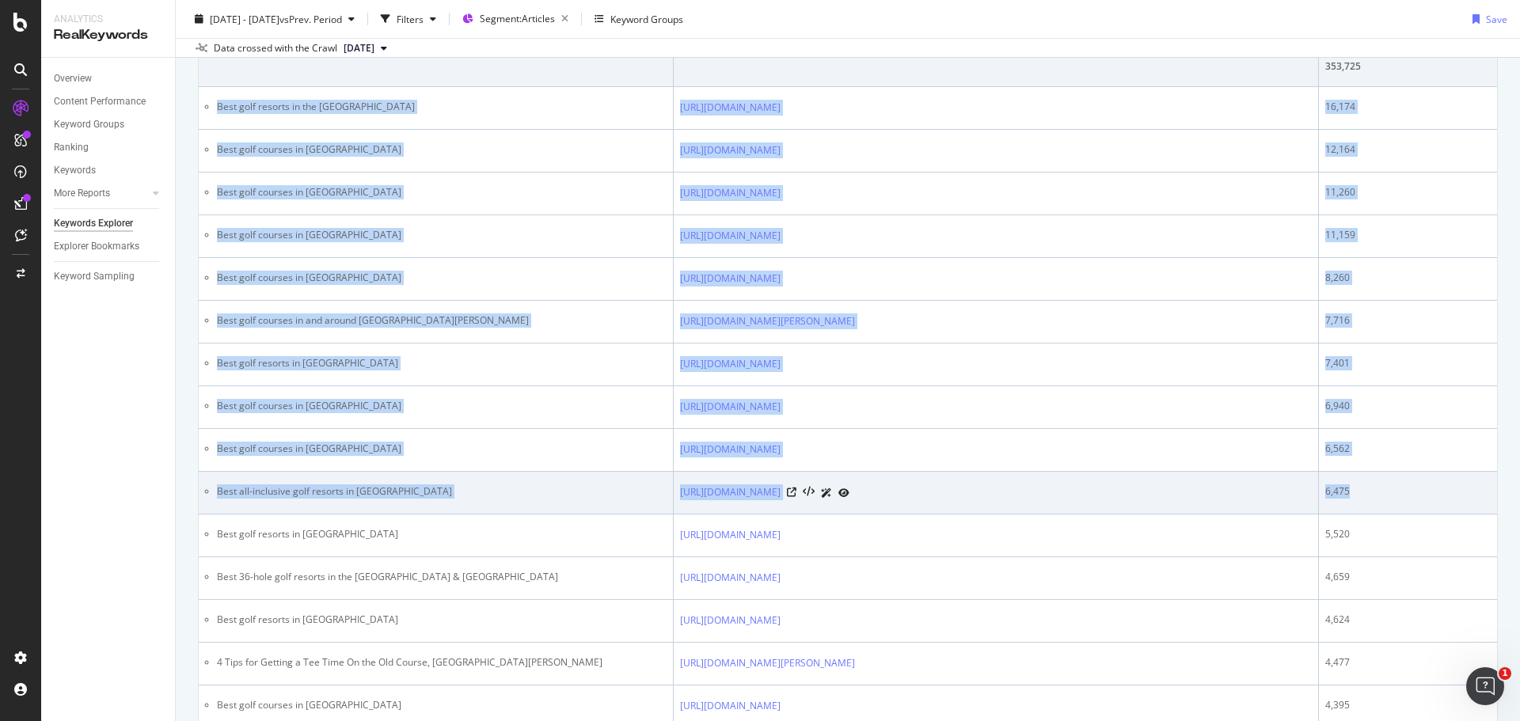
drag, startPoint x: 217, startPoint y: 108, endPoint x: 1372, endPoint y: 486, distance: 1215.7
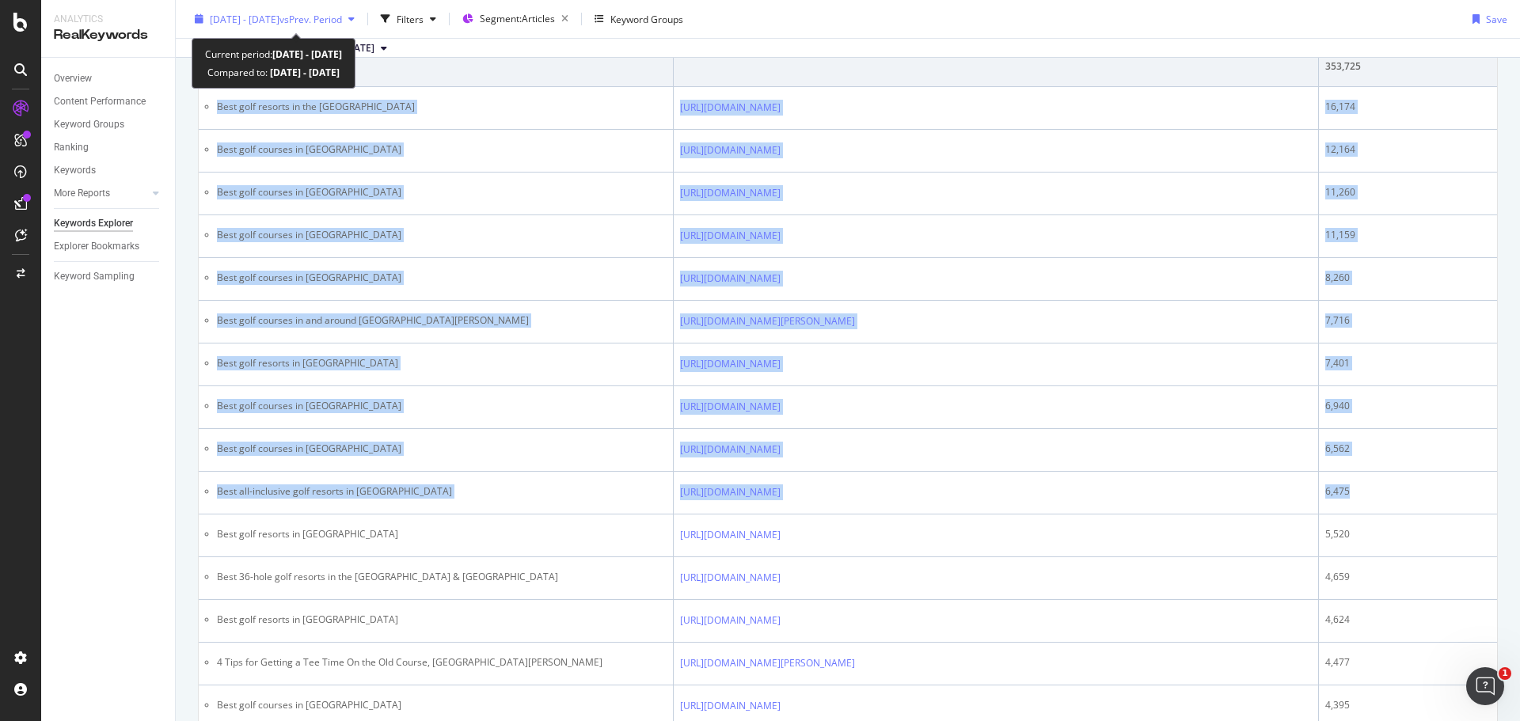
click at [328, 15] on span "vs Prev. Period" at bounding box center [311, 18] width 63 height 13
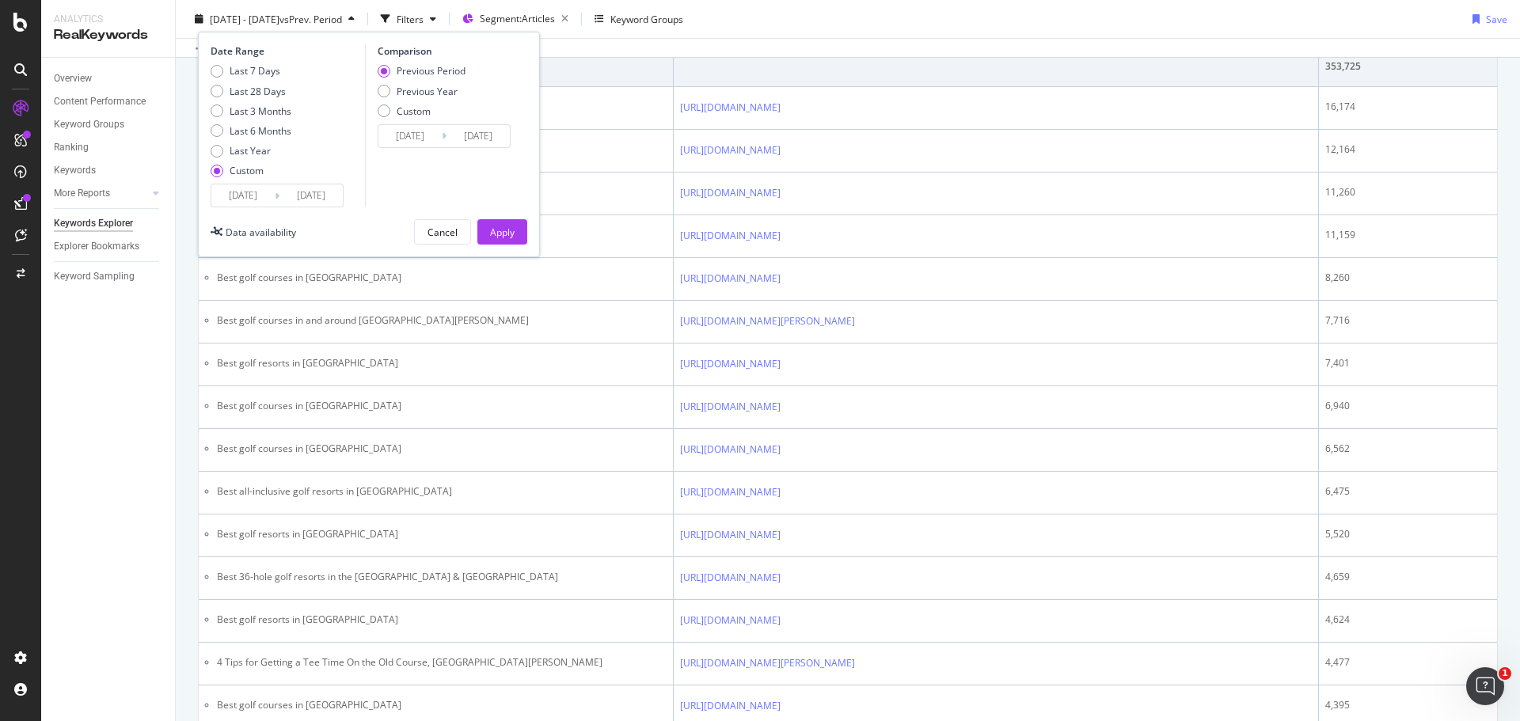
click at [253, 200] on input "[DATE]" at bounding box center [242, 196] width 63 height 22
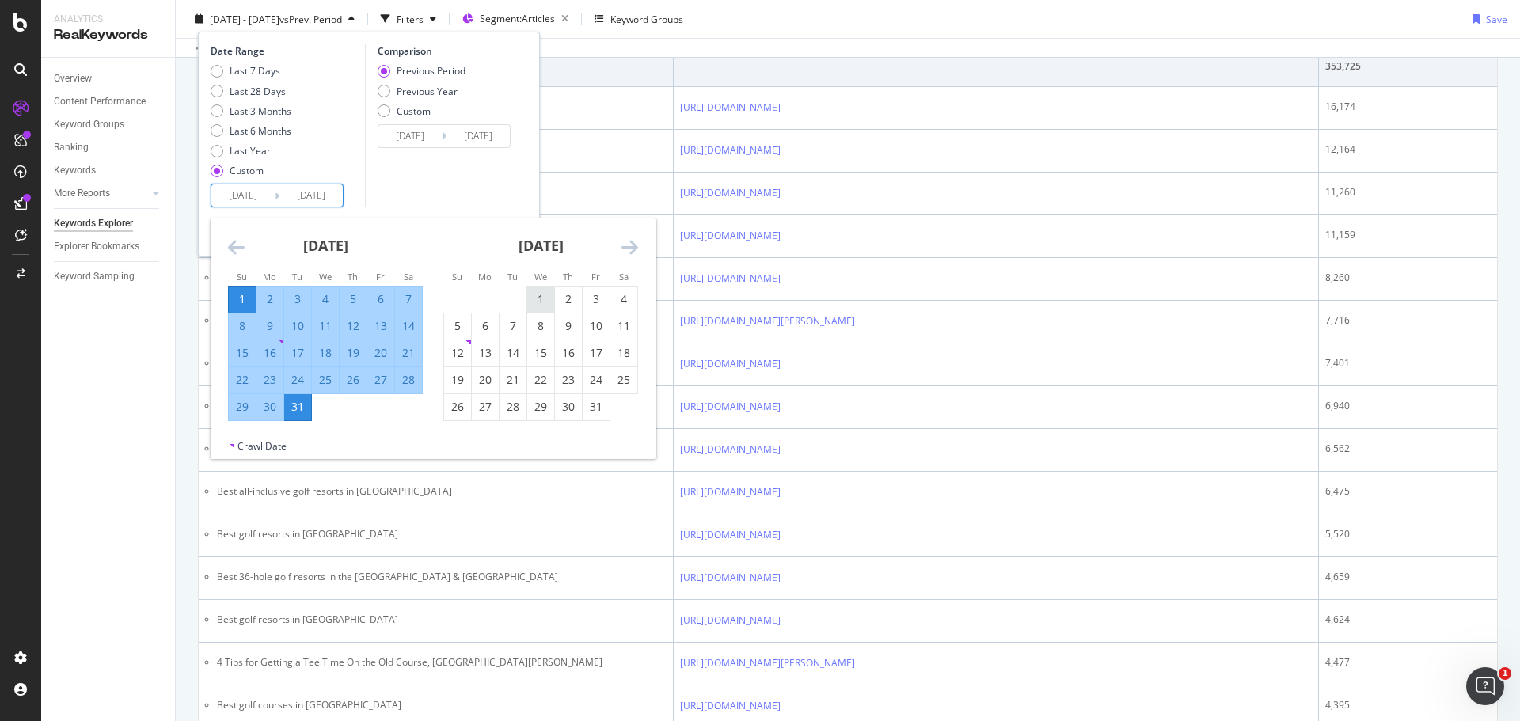
click at [536, 291] on div "1" at bounding box center [540, 299] width 27 height 16
type input "[DATE]"
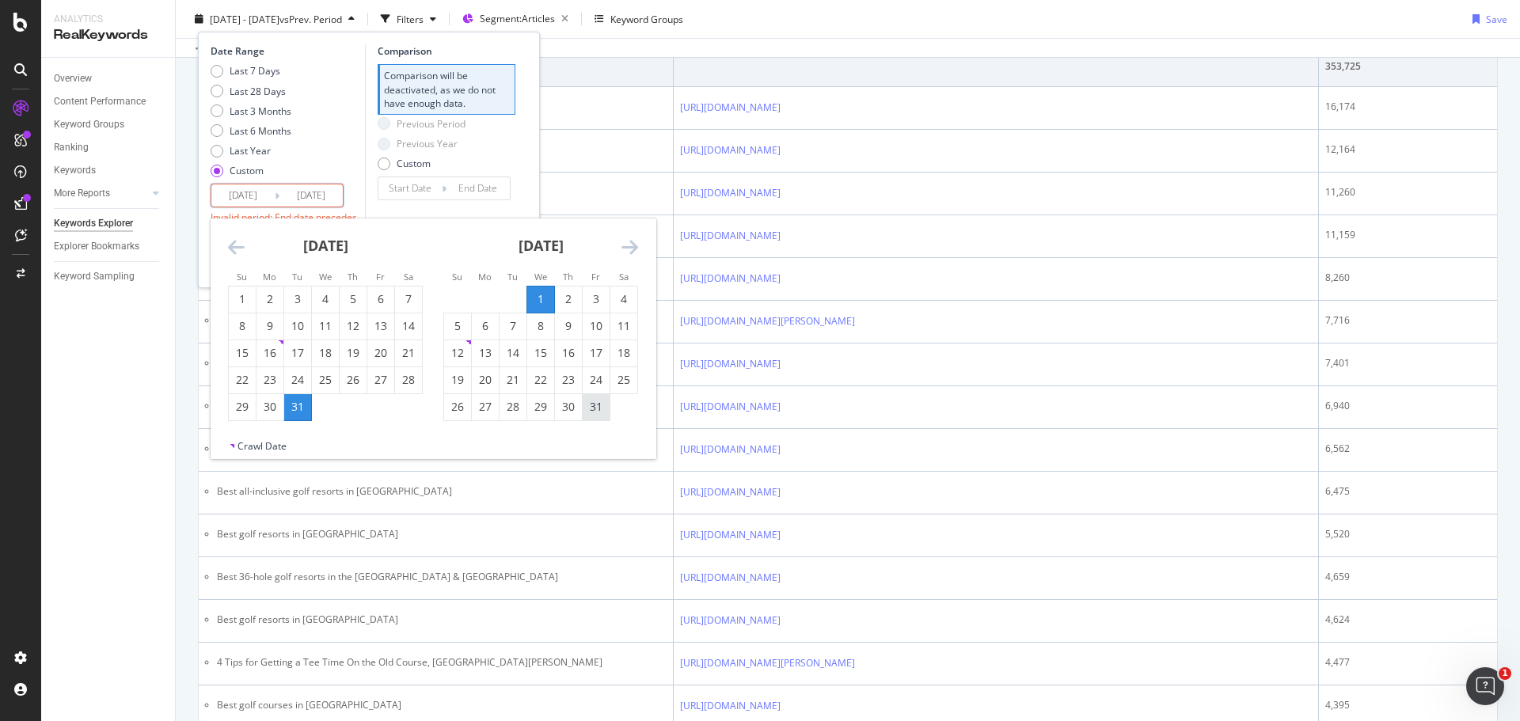
click at [602, 413] on div "31" at bounding box center [596, 407] width 27 height 16
type input "[DATE]"
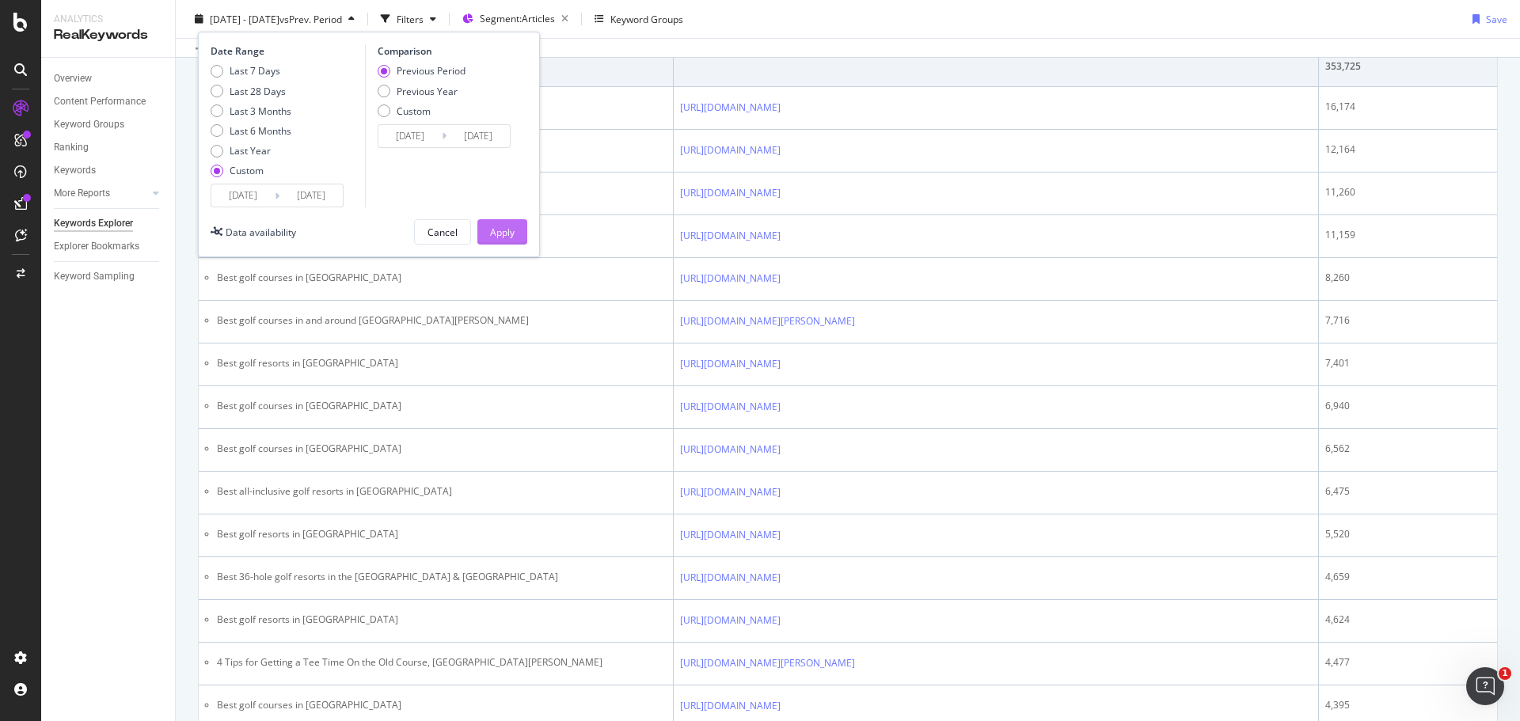
click at [508, 239] on div "Apply" at bounding box center [502, 232] width 25 height 24
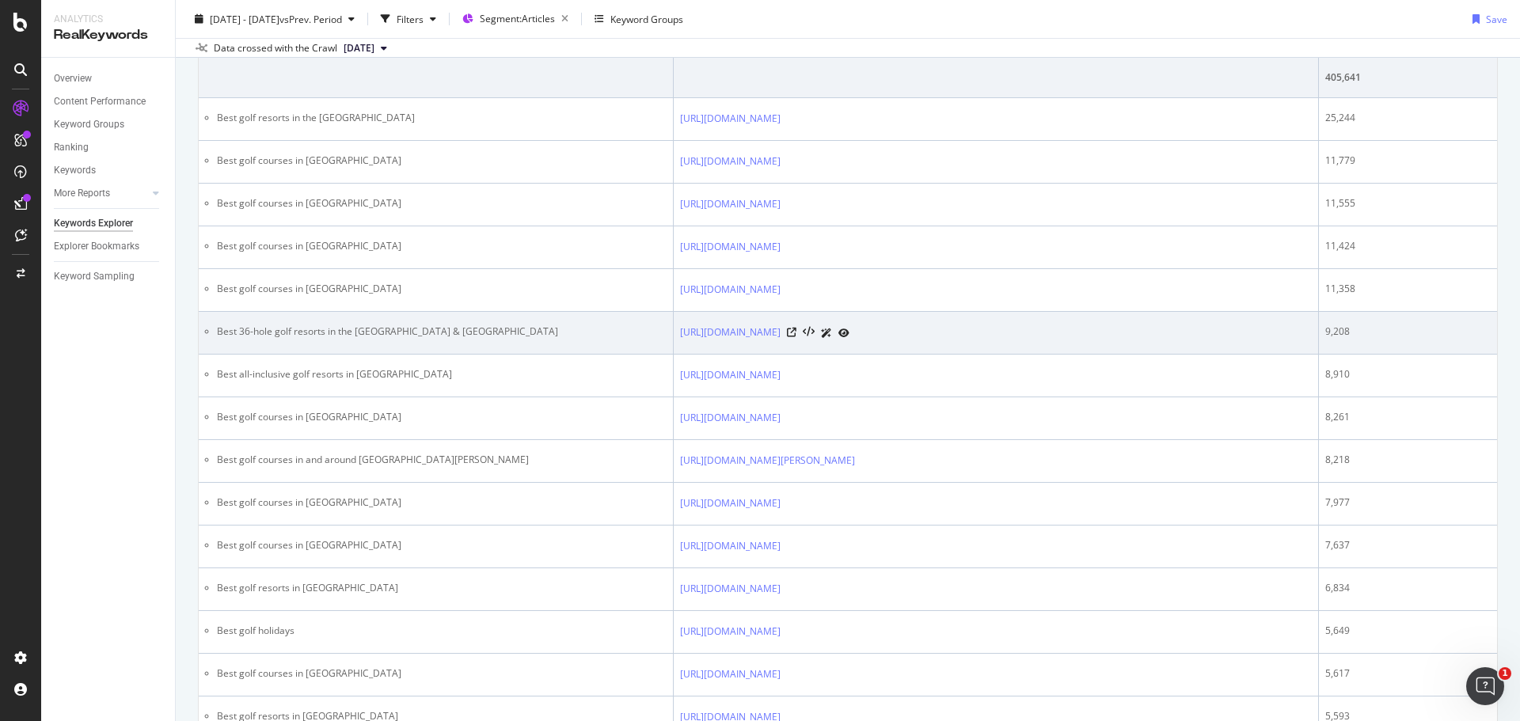
scroll to position [317, 0]
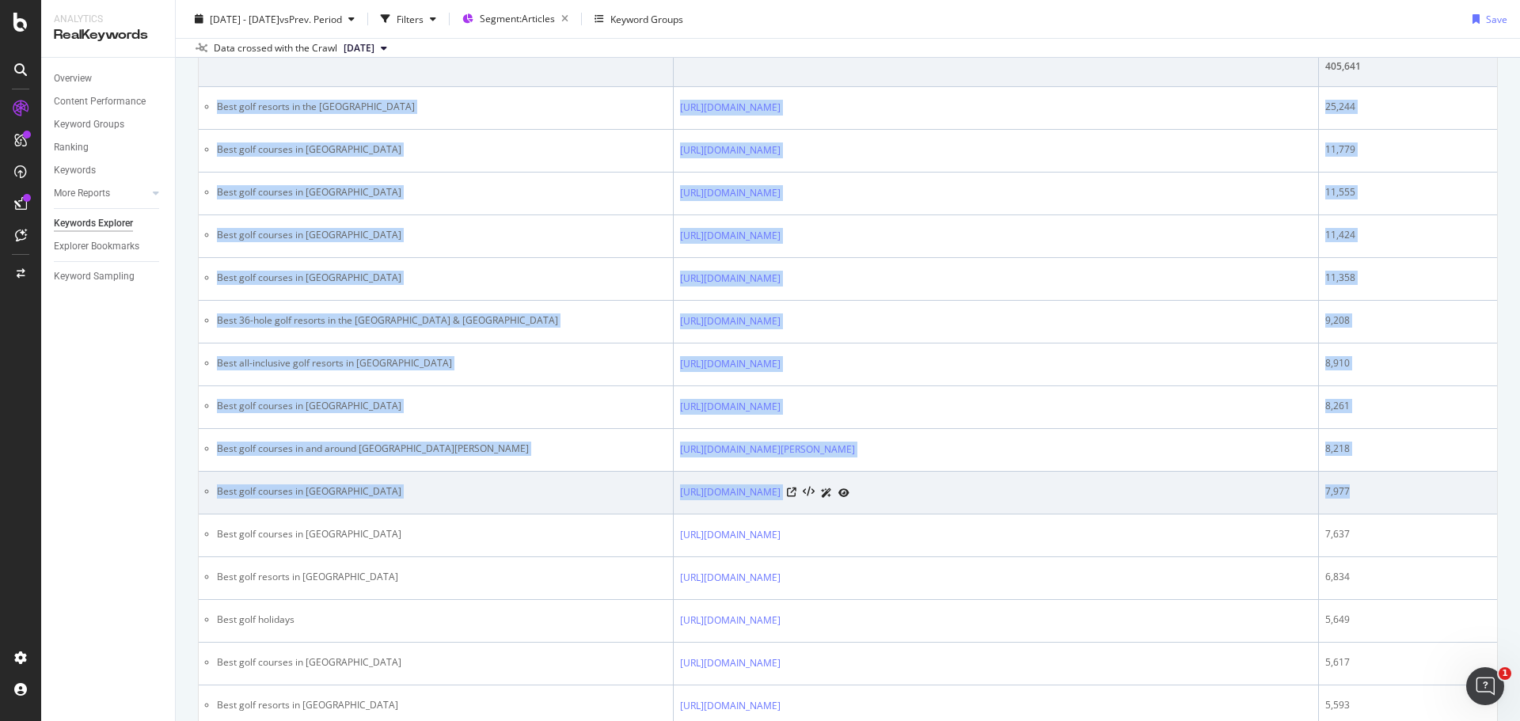
drag, startPoint x: 213, startPoint y: 110, endPoint x: 1371, endPoint y: 495, distance: 1220.0
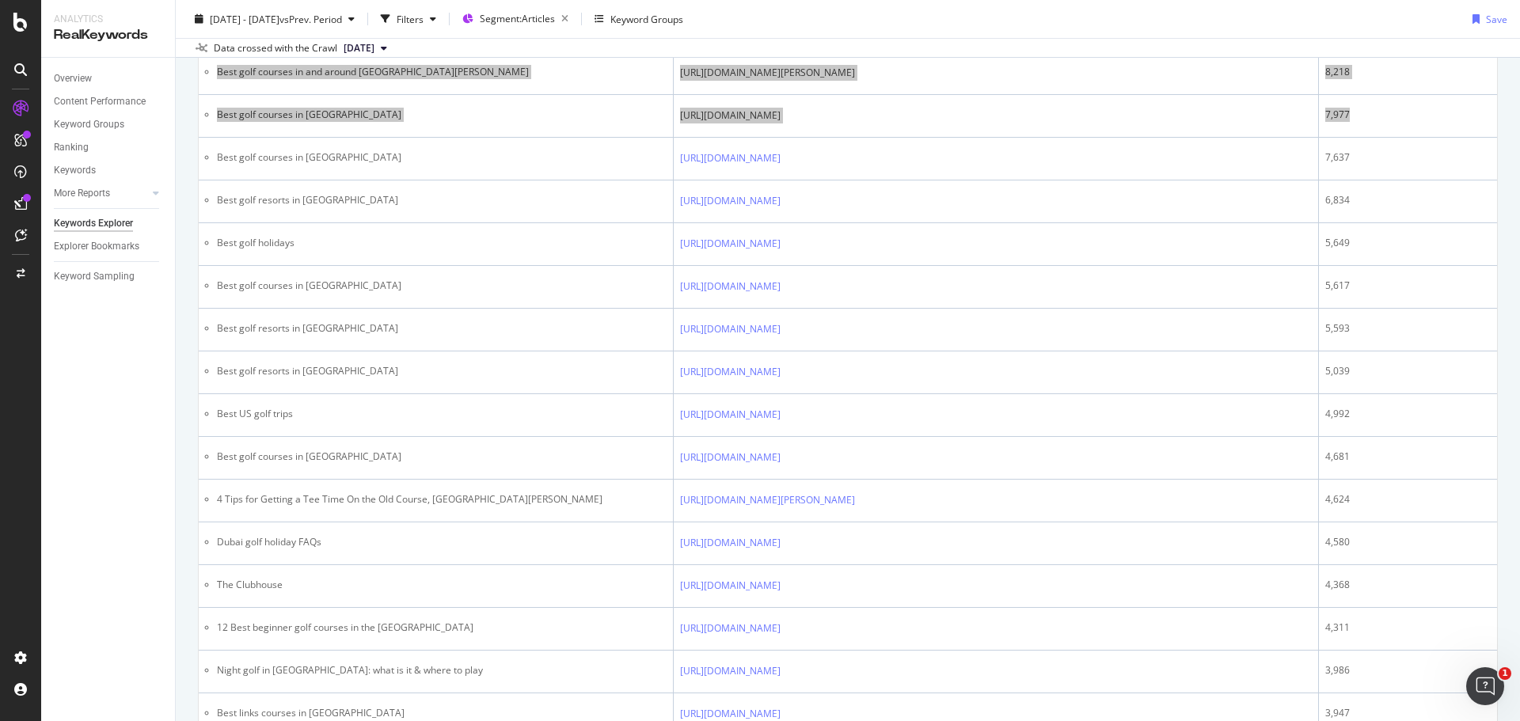
scroll to position [713, 0]
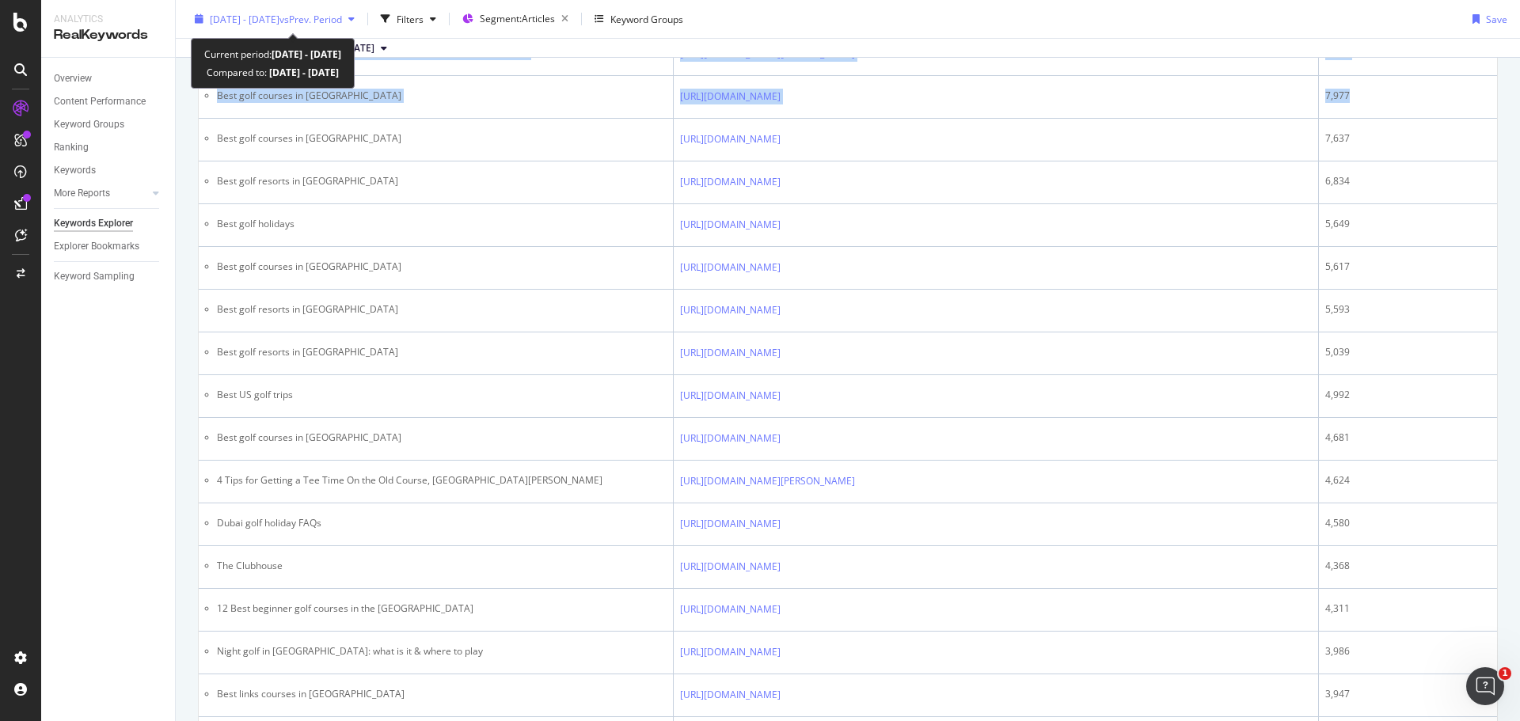
click at [314, 13] on span "vs Prev. Period" at bounding box center [311, 18] width 63 height 13
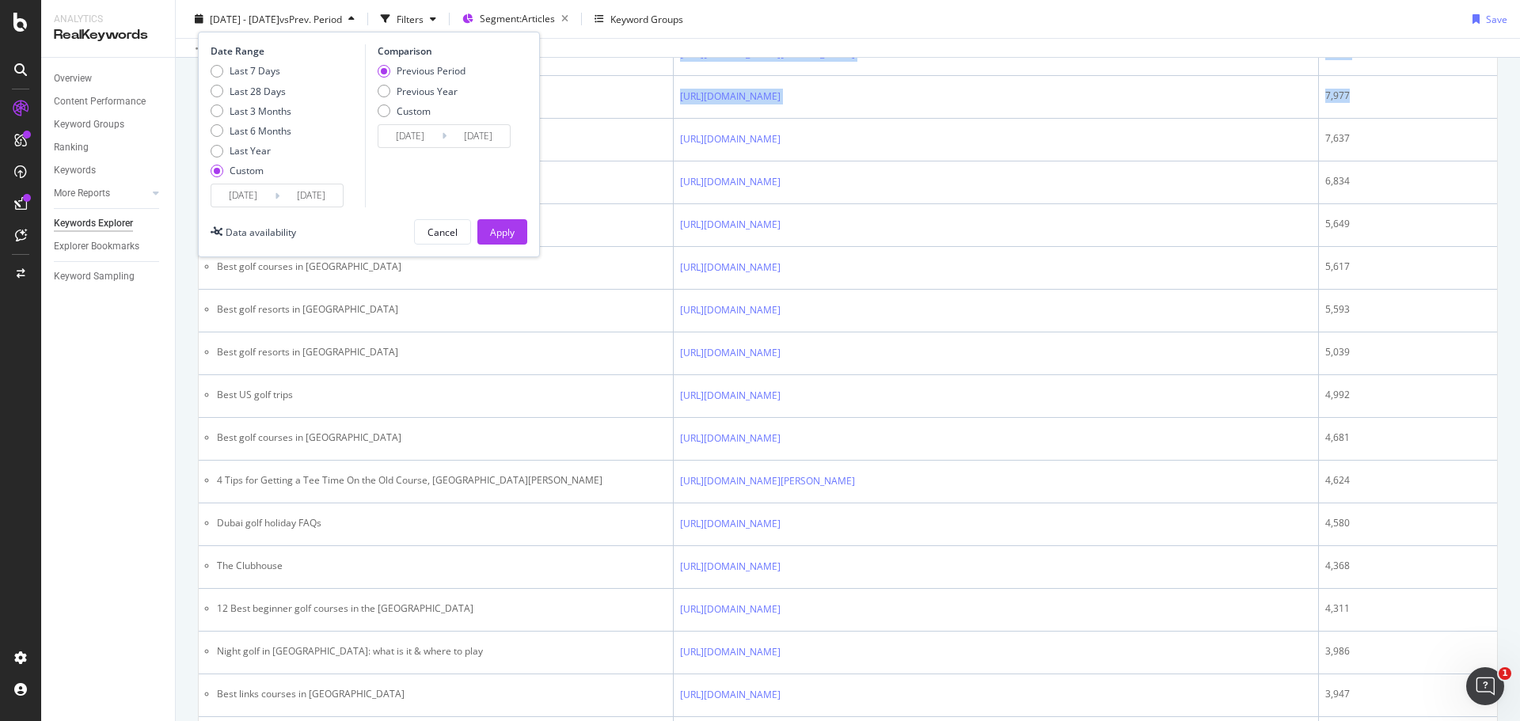
click at [253, 198] on input "[DATE]" at bounding box center [242, 196] width 63 height 22
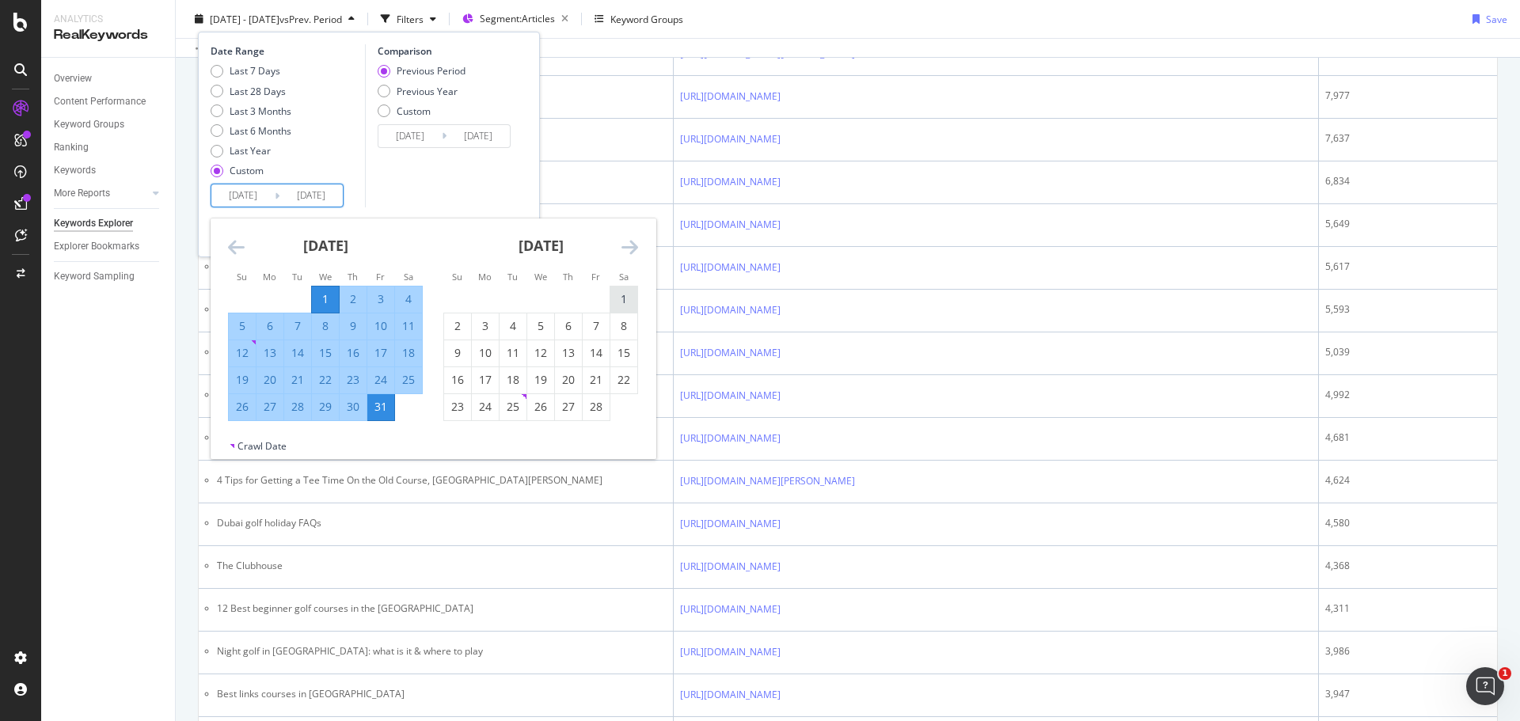
click at [631, 304] on div "1" at bounding box center [624, 299] width 27 height 16
type input "[DATE]"
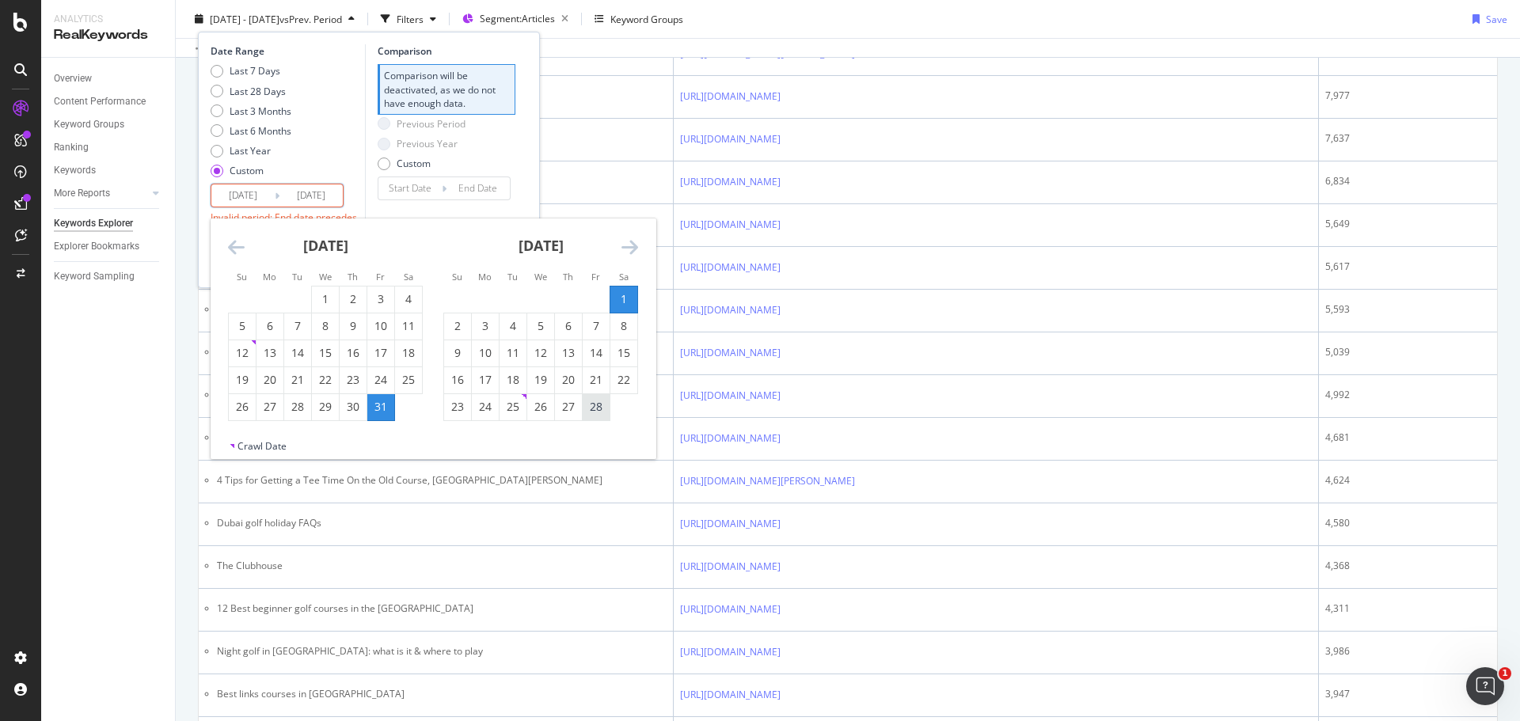
click at [596, 411] on div "28" at bounding box center [596, 407] width 27 height 16
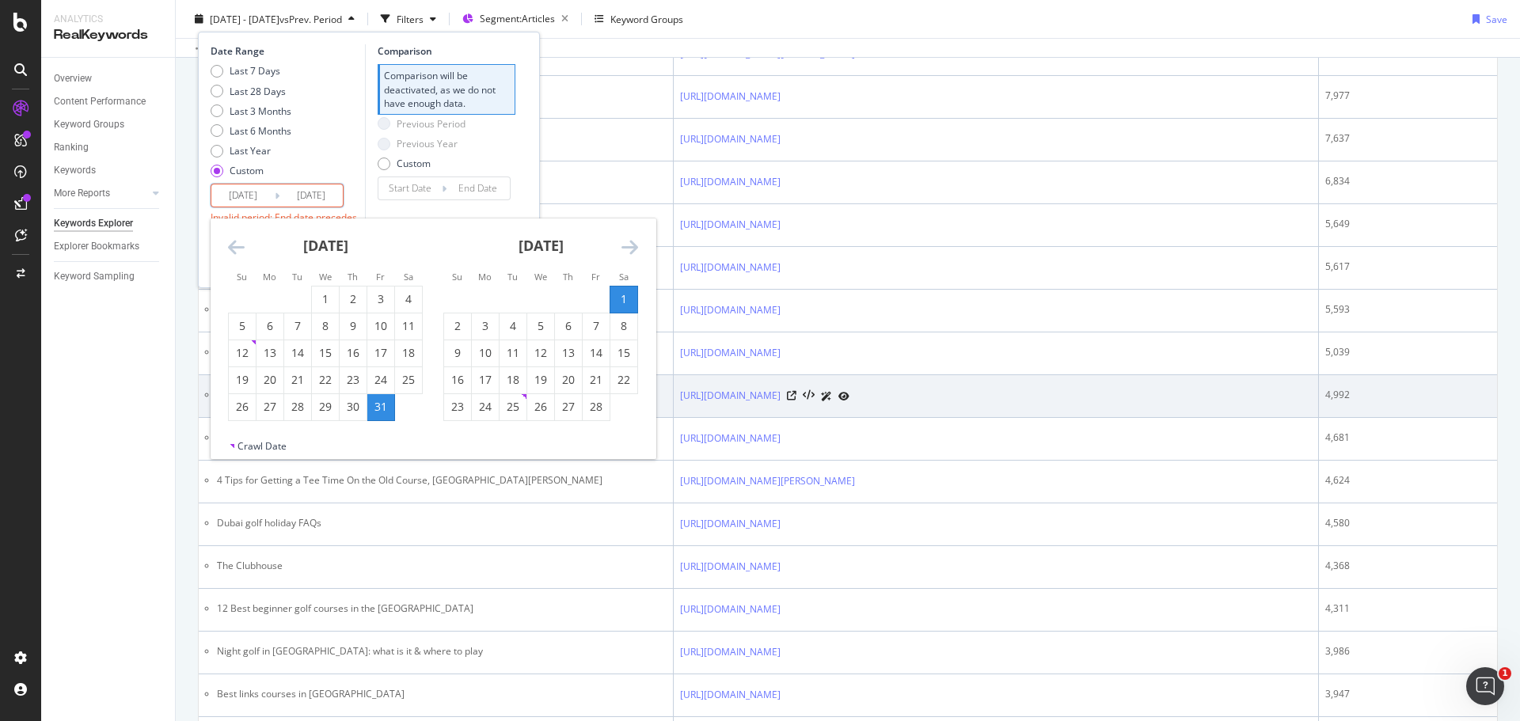
type input "[DATE]"
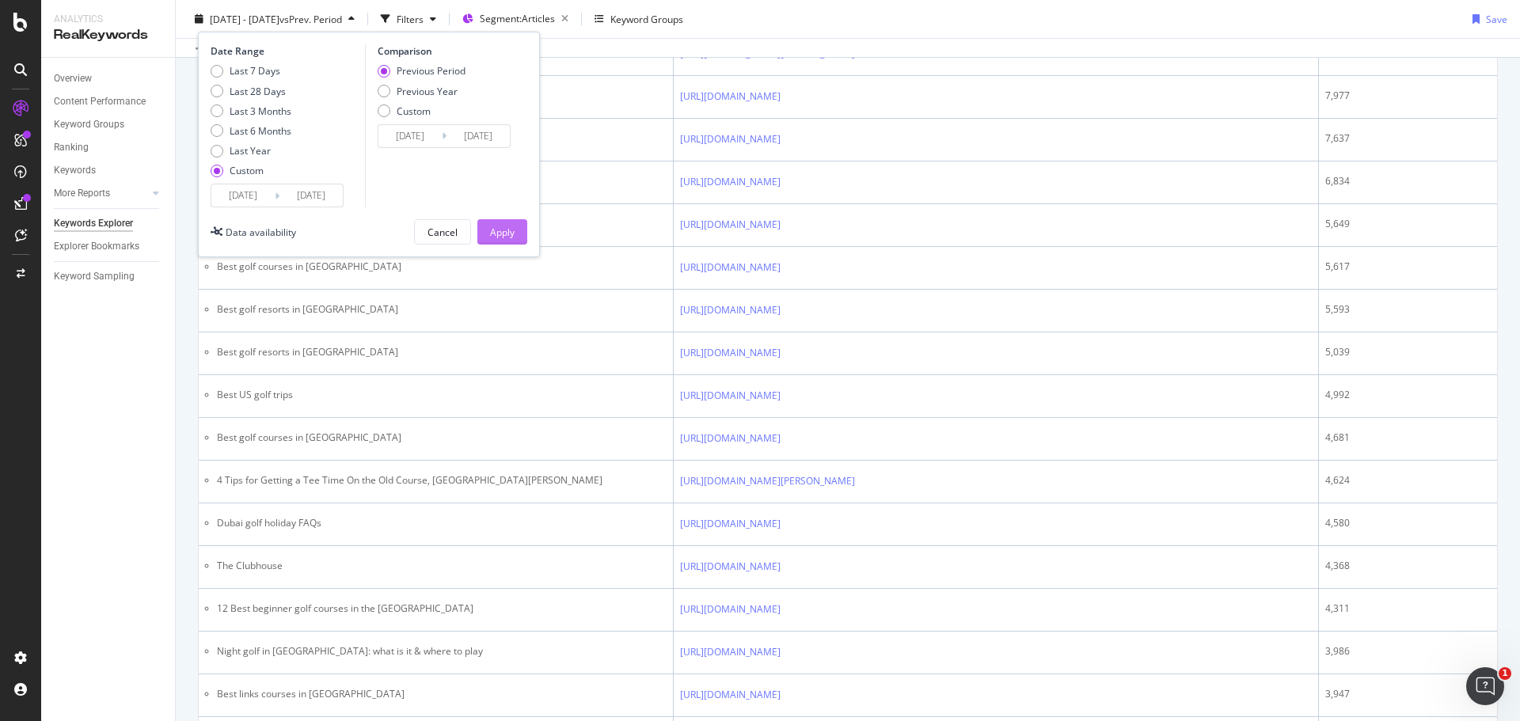
click at [508, 232] on div "Apply" at bounding box center [502, 231] width 25 height 13
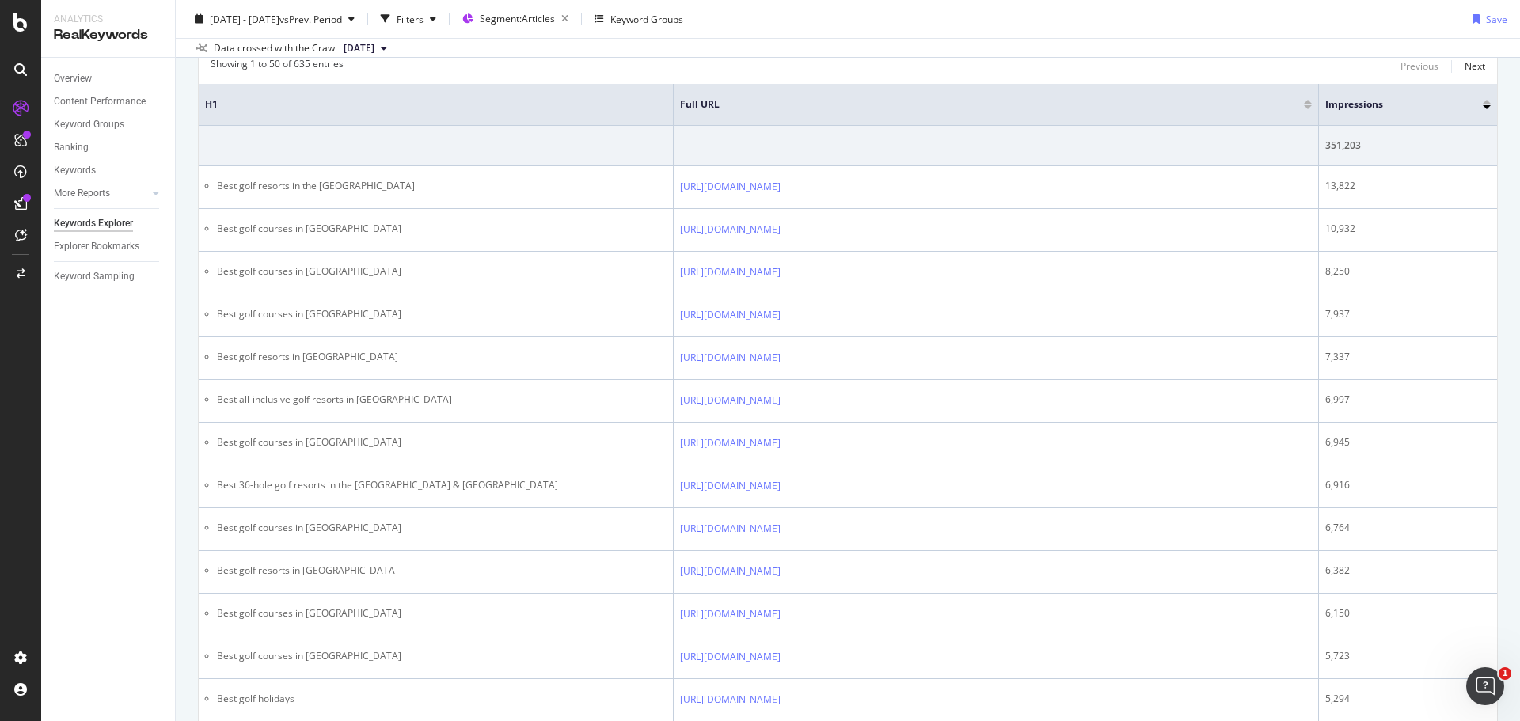
scroll to position [317, 0]
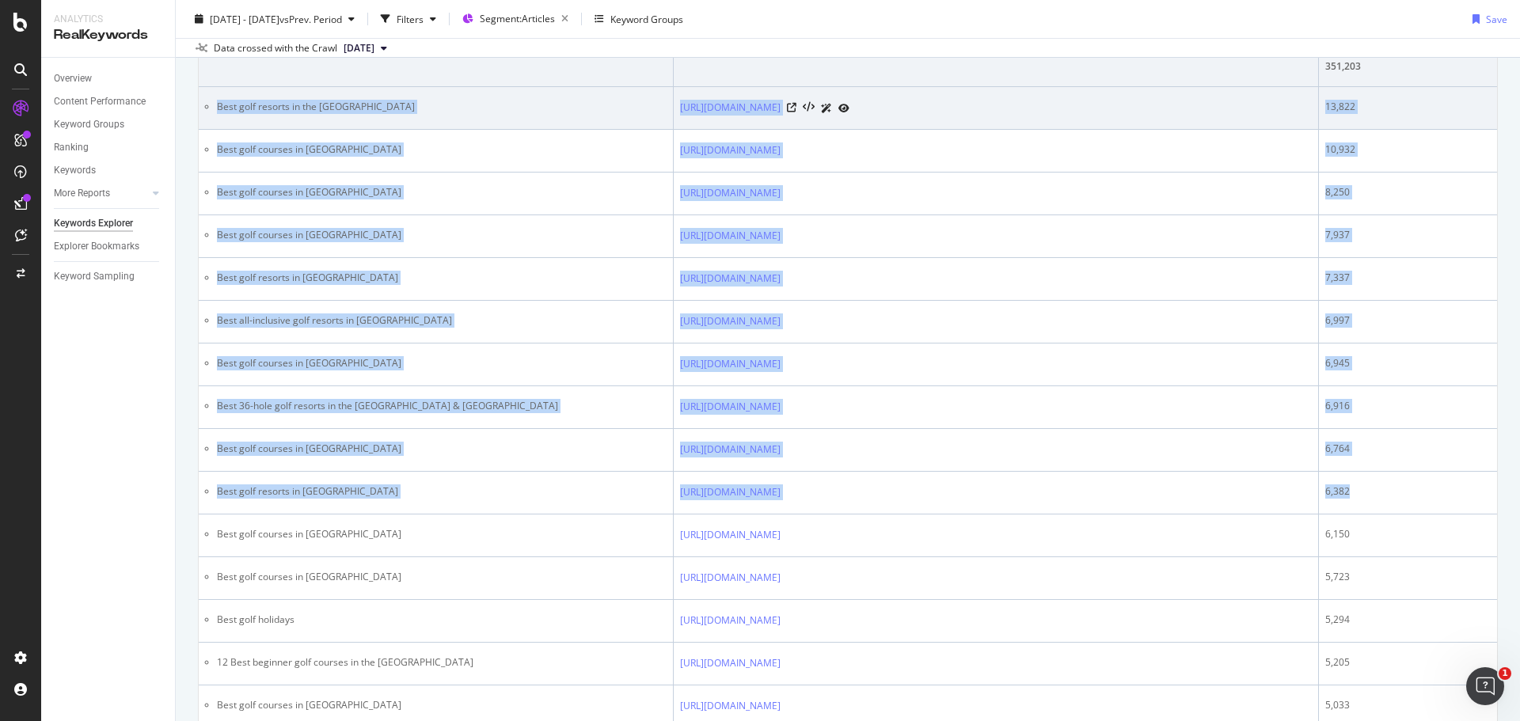
drag, startPoint x: 1383, startPoint y: 491, endPoint x: 216, endPoint y: 105, distance: 1229.2
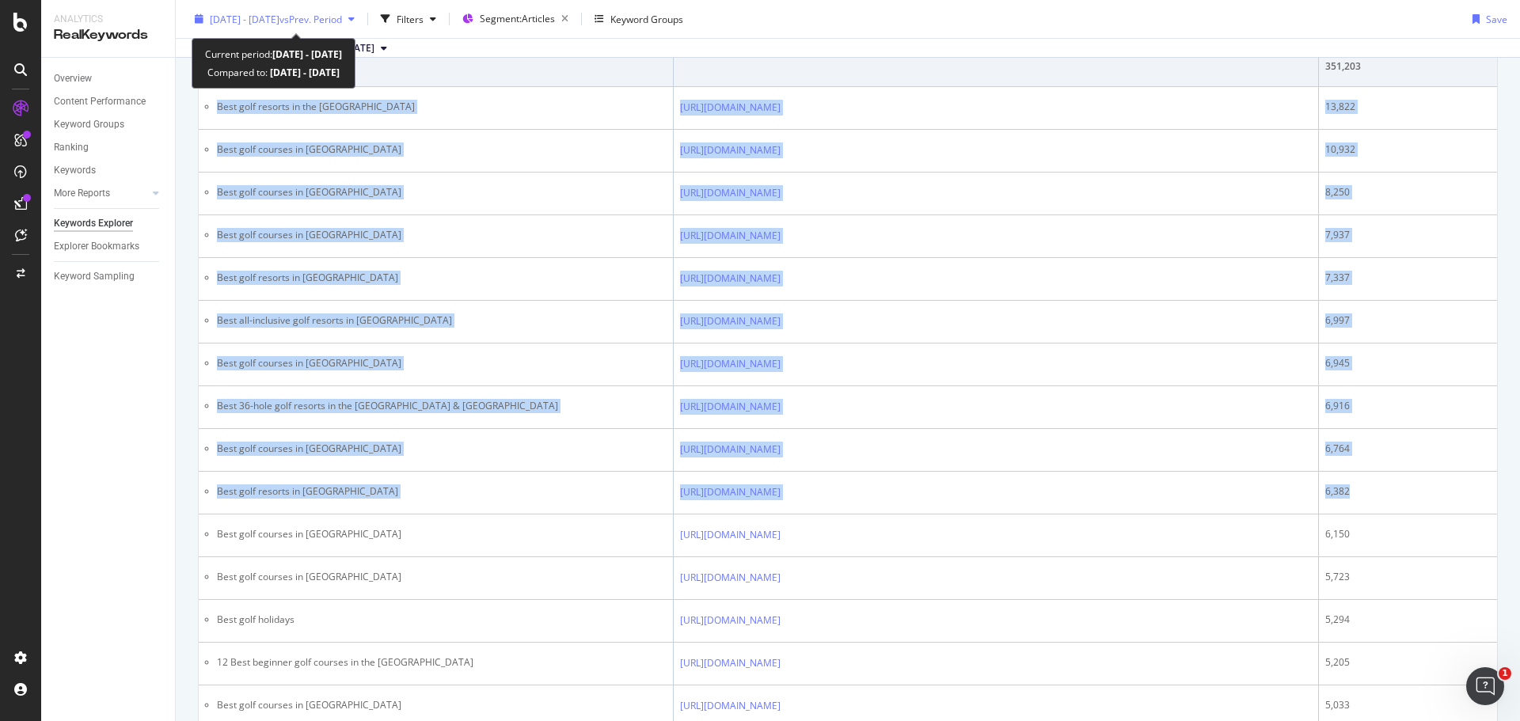
click at [251, 25] on span "[DATE] - [DATE]" at bounding box center [245, 18] width 70 height 13
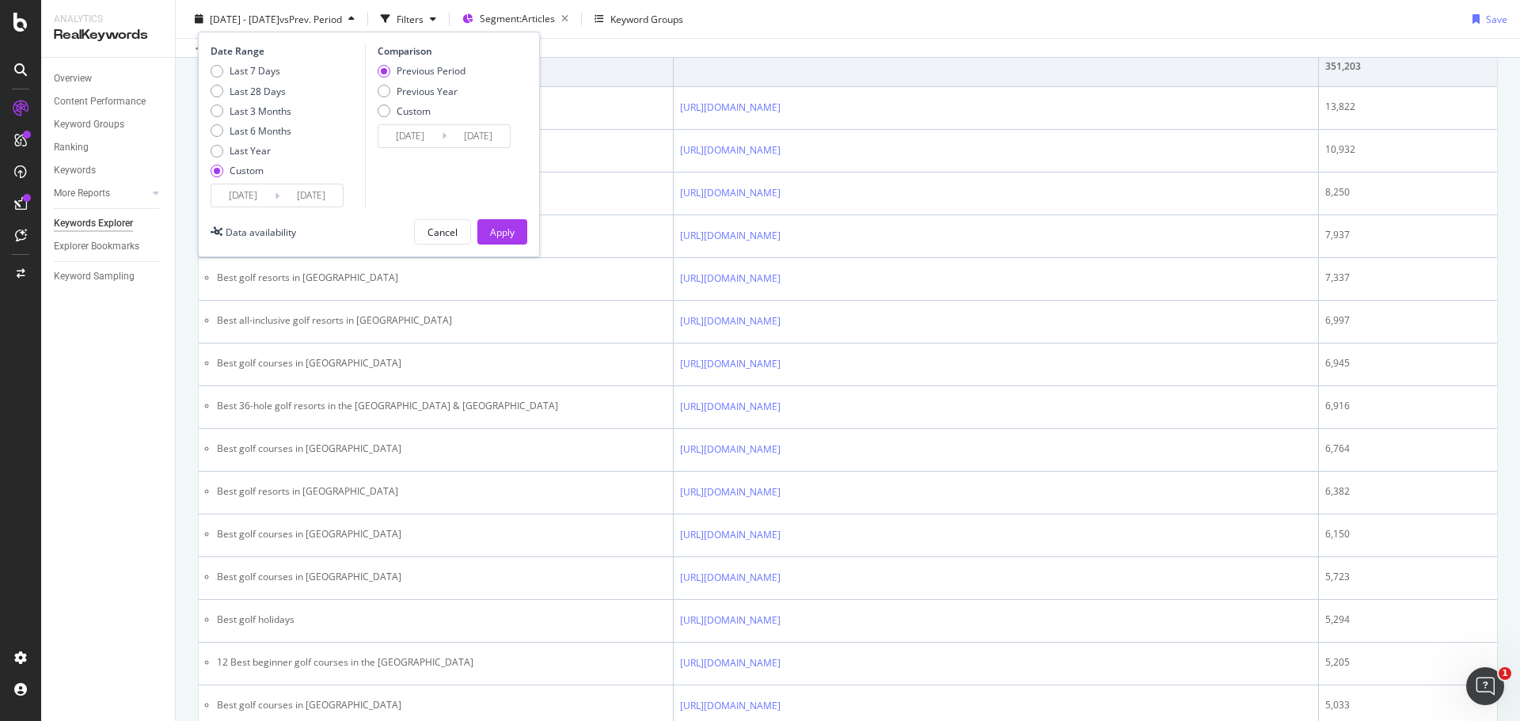
click at [228, 196] on input "[DATE]" at bounding box center [242, 196] width 63 height 22
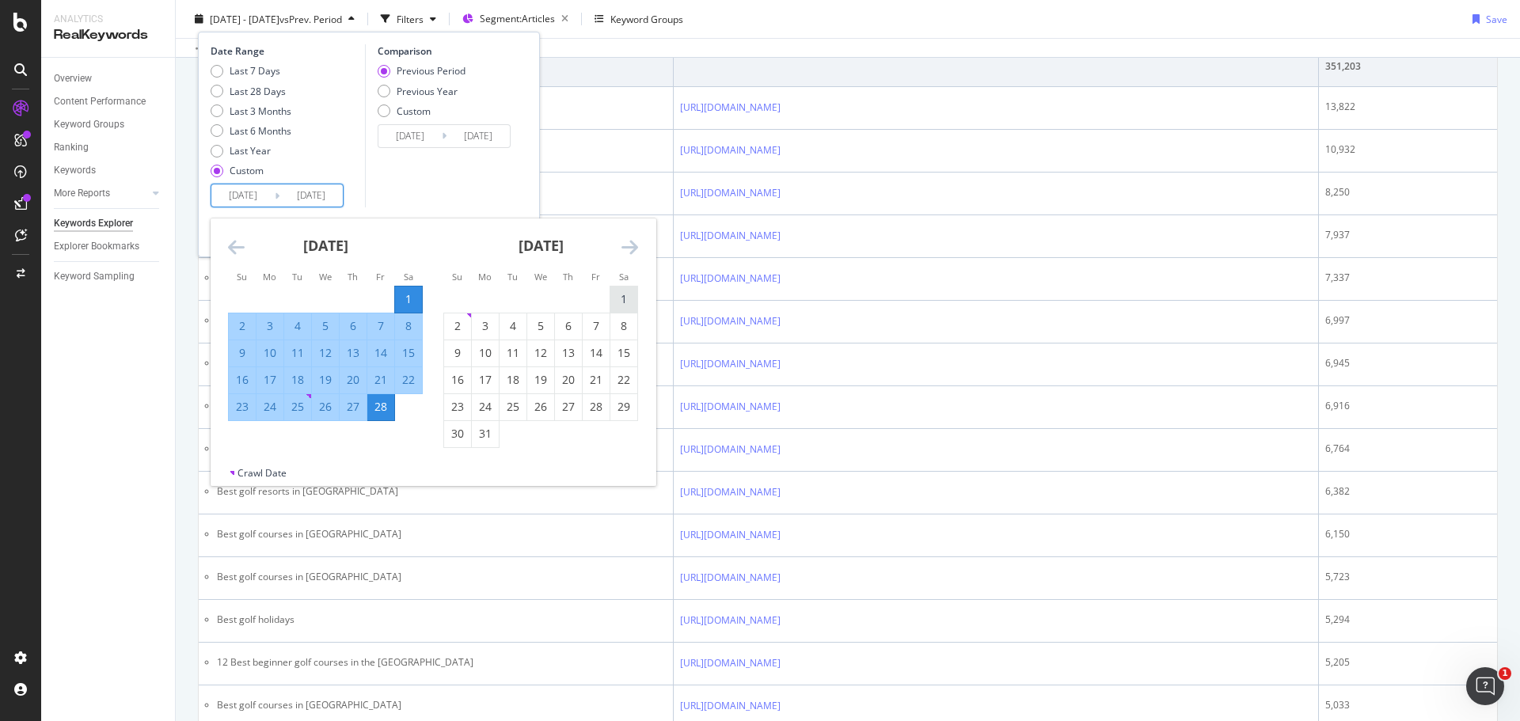
click at [618, 298] on div "1" at bounding box center [624, 299] width 27 height 16
type input "[DATE]"
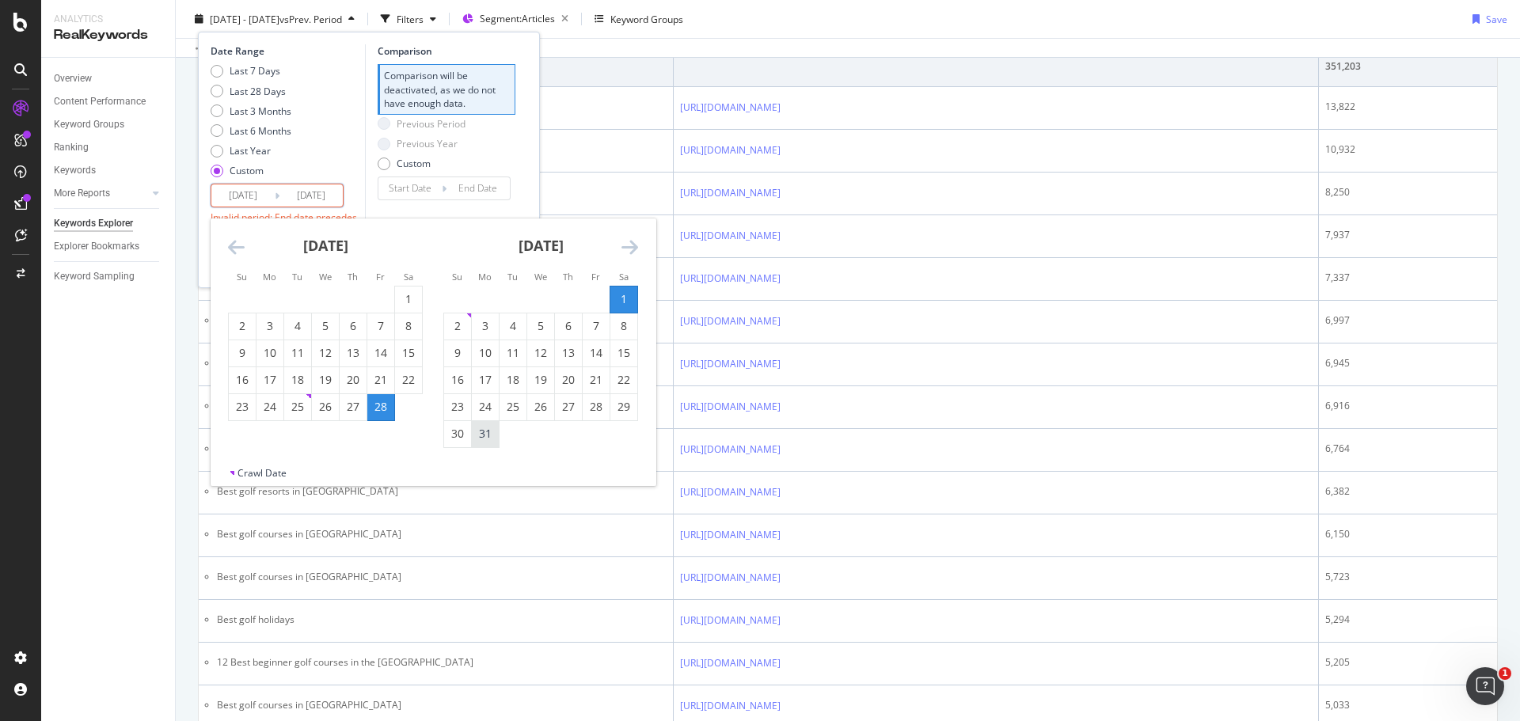
click at [487, 439] on div "31" at bounding box center [485, 434] width 27 height 16
type input "[DATE]"
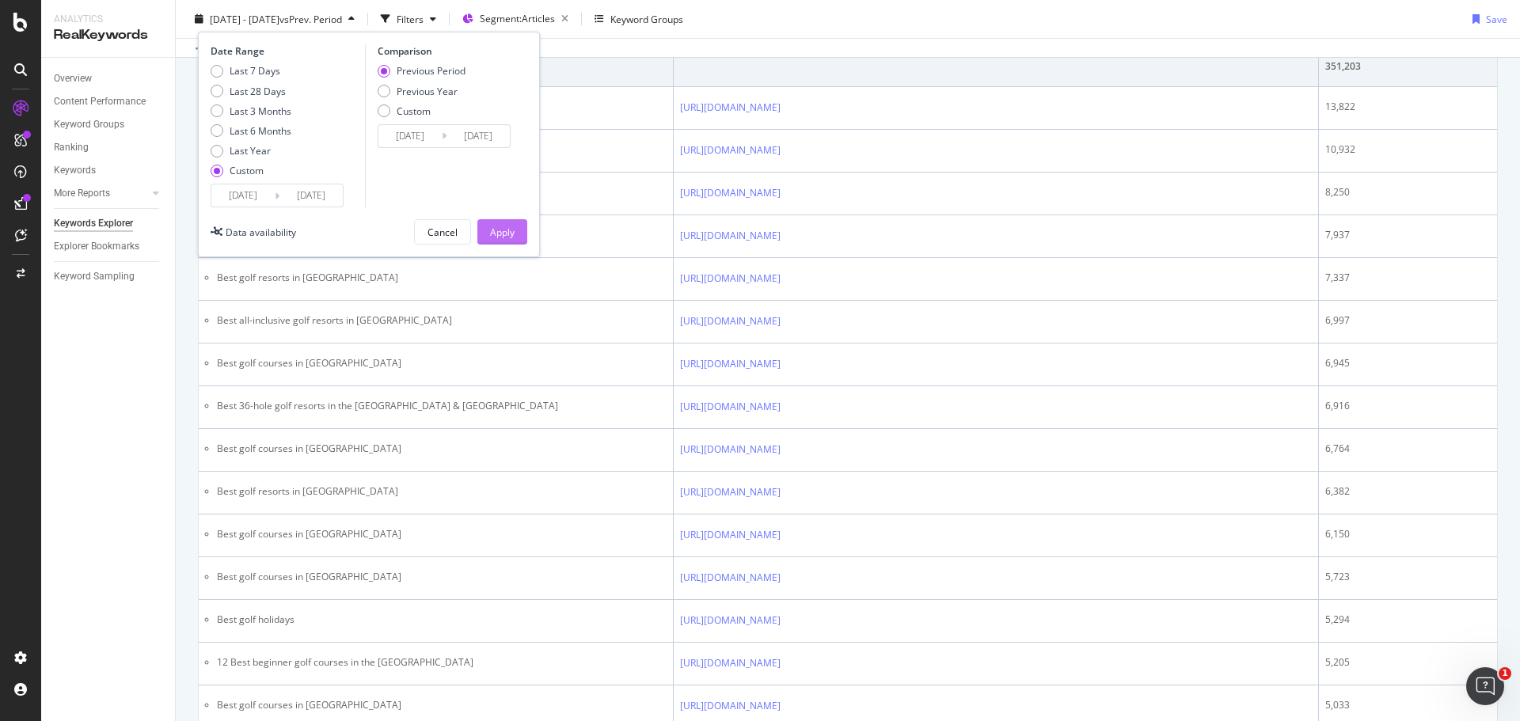
click at [505, 226] on div "Apply" at bounding box center [502, 231] width 25 height 13
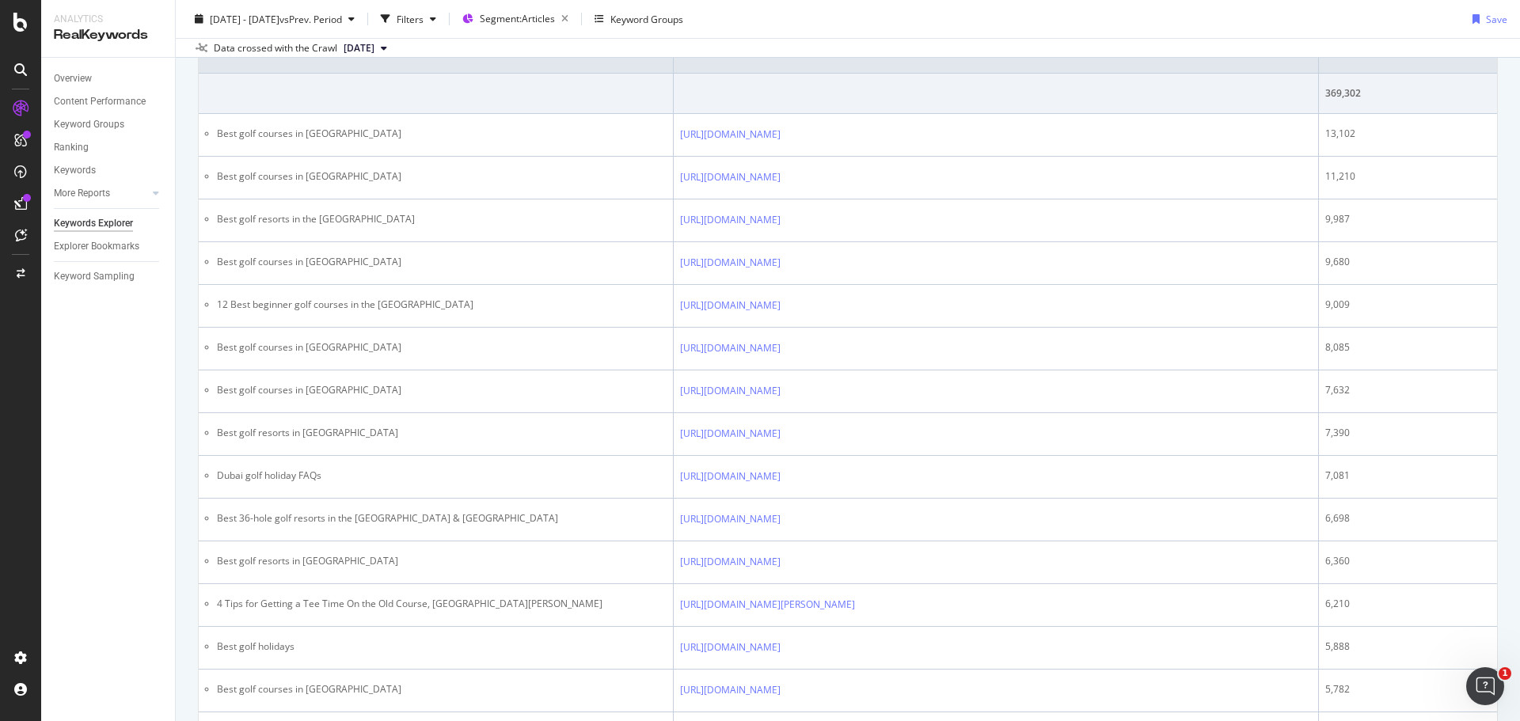
scroll to position [317, 0]
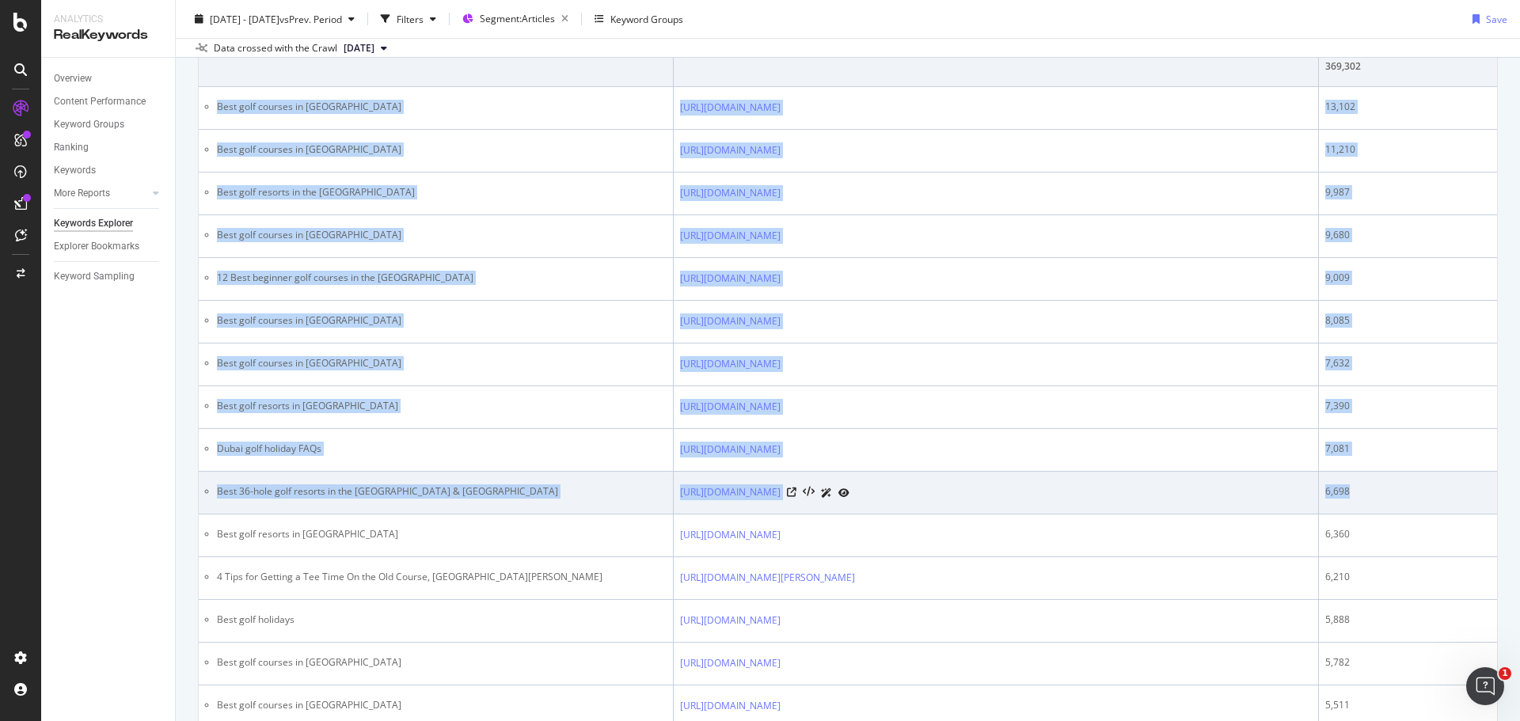
drag, startPoint x: 215, startPoint y: 105, endPoint x: 1403, endPoint y: 492, distance: 1249.3
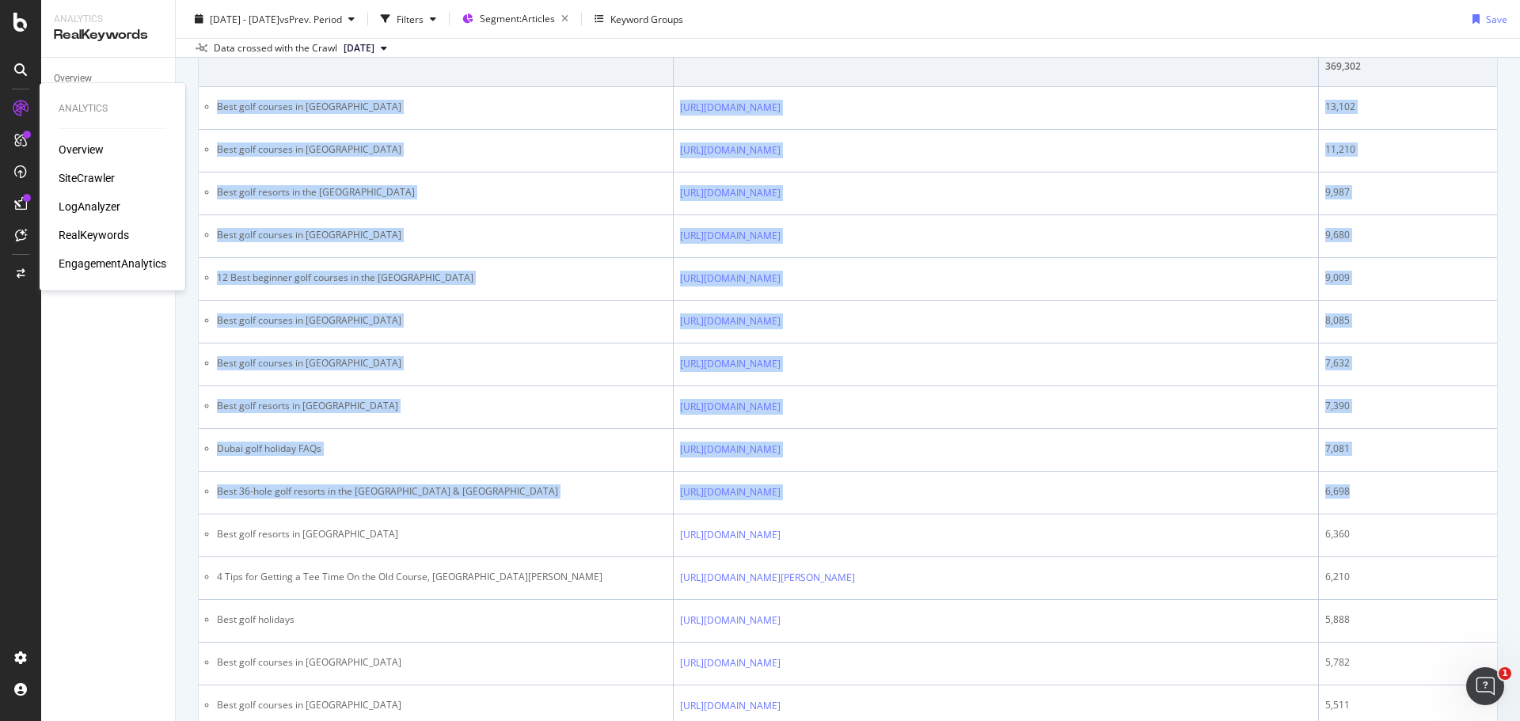
click at [86, 176] on div "SiteCrawler" at bounding box center [87, 178] width 56 height 16
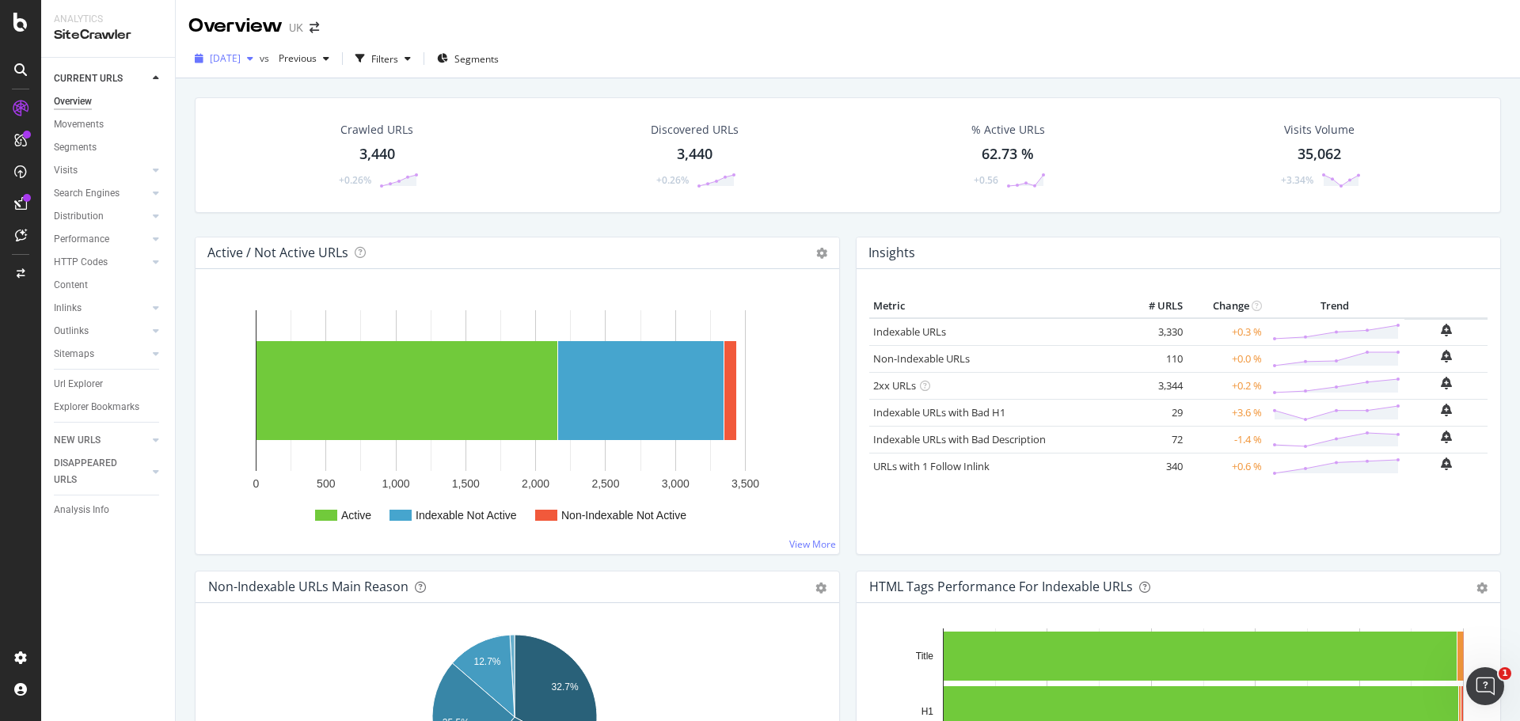
click at [241, 59] on span "[DATE]" at bounding box center [225, 57] width 31 height 13
click at [19, 24] on icon at bounding box center [20, 22] width 14 height 19
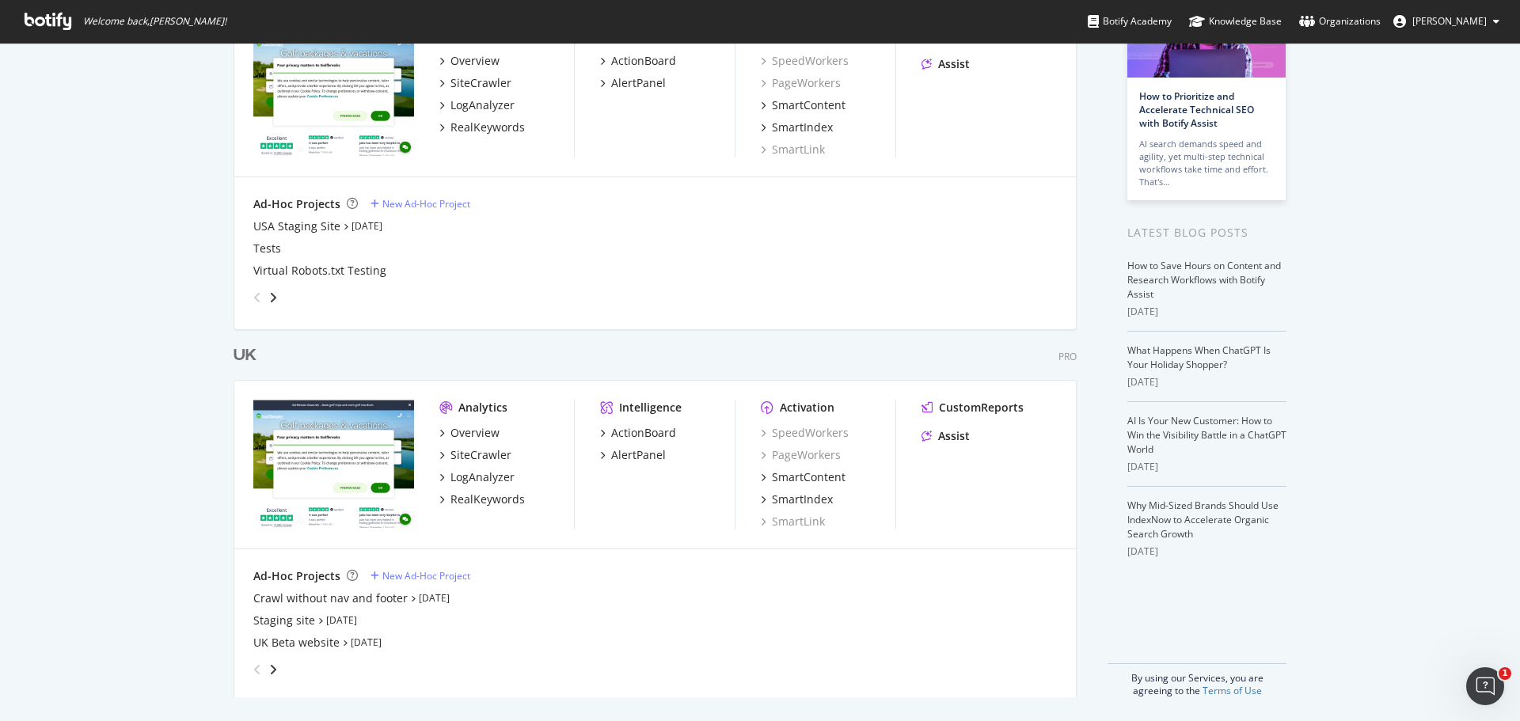
scroll to position [148, 0]
click at [288, 596] on div "Crawl without nav and footer" at bounding box center [330, 597] width 154 height 16
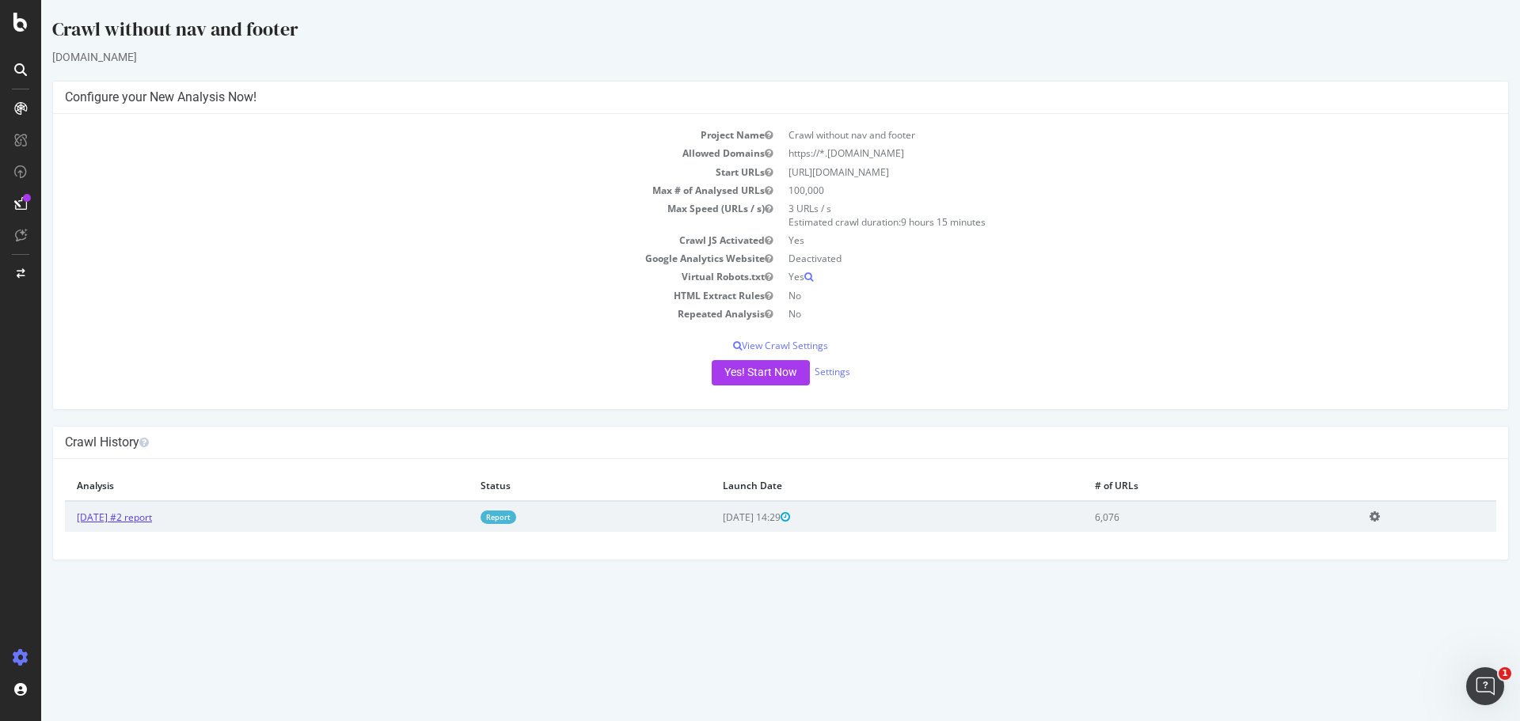
click at [97, 512] on link "[DATE] #2 report" at bounding box center [114, 517] width 75 height 13
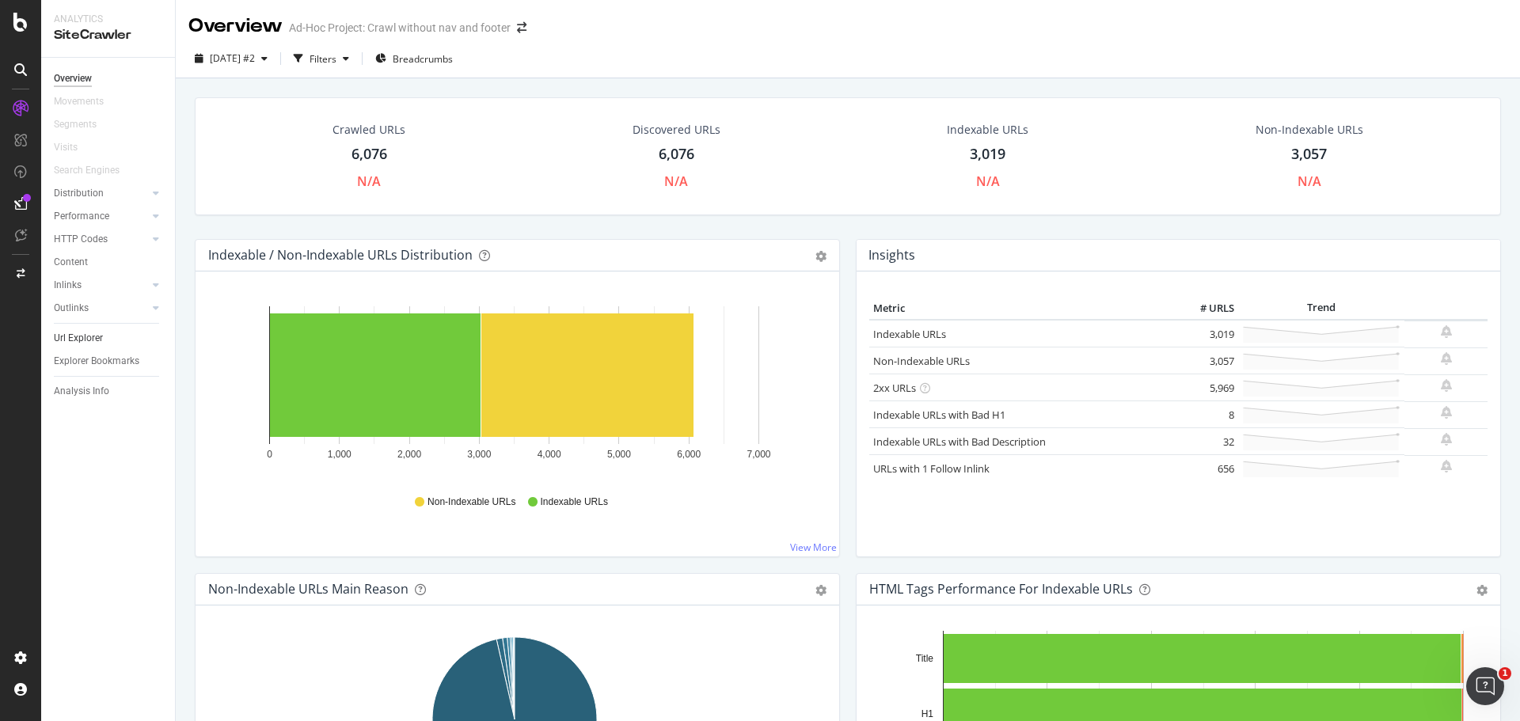
click at [114, 339] on link "Url Explorer" at bounding box center [109, 338] width 110 height 17
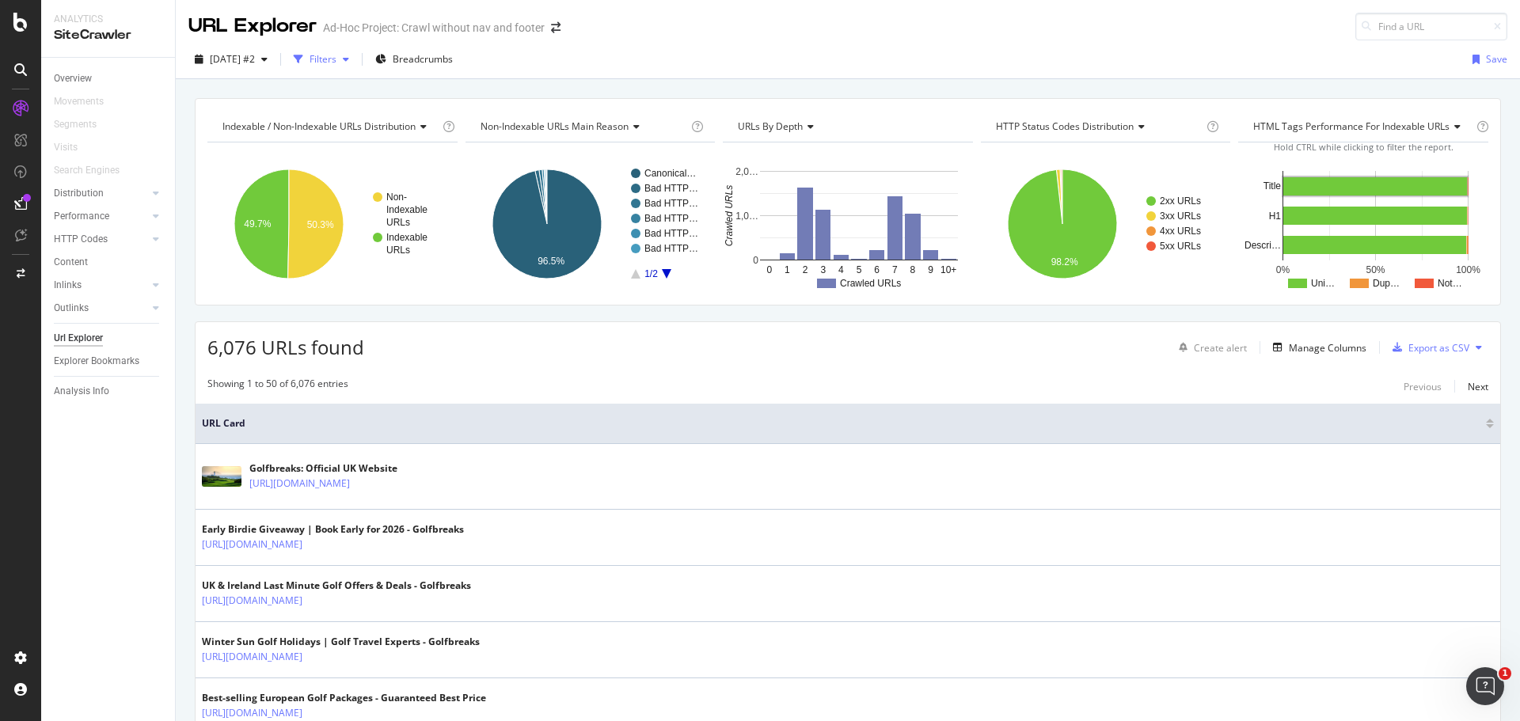
click at [337, 57] on div "Filters" at bounding box center [323, 58] width 27 height 13
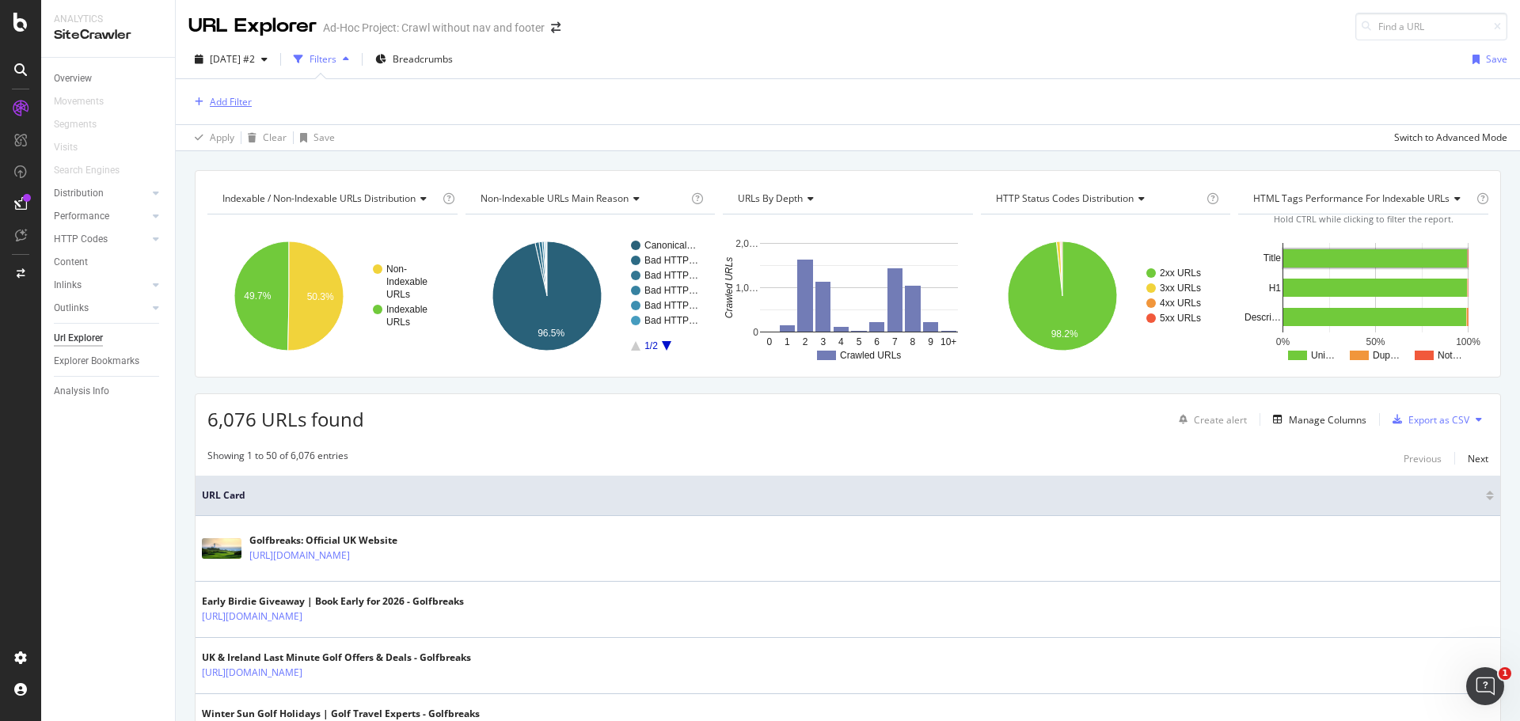
click at [222, 100] on div "Add Filter" at bounding box center [231, 101] width 42 height 13
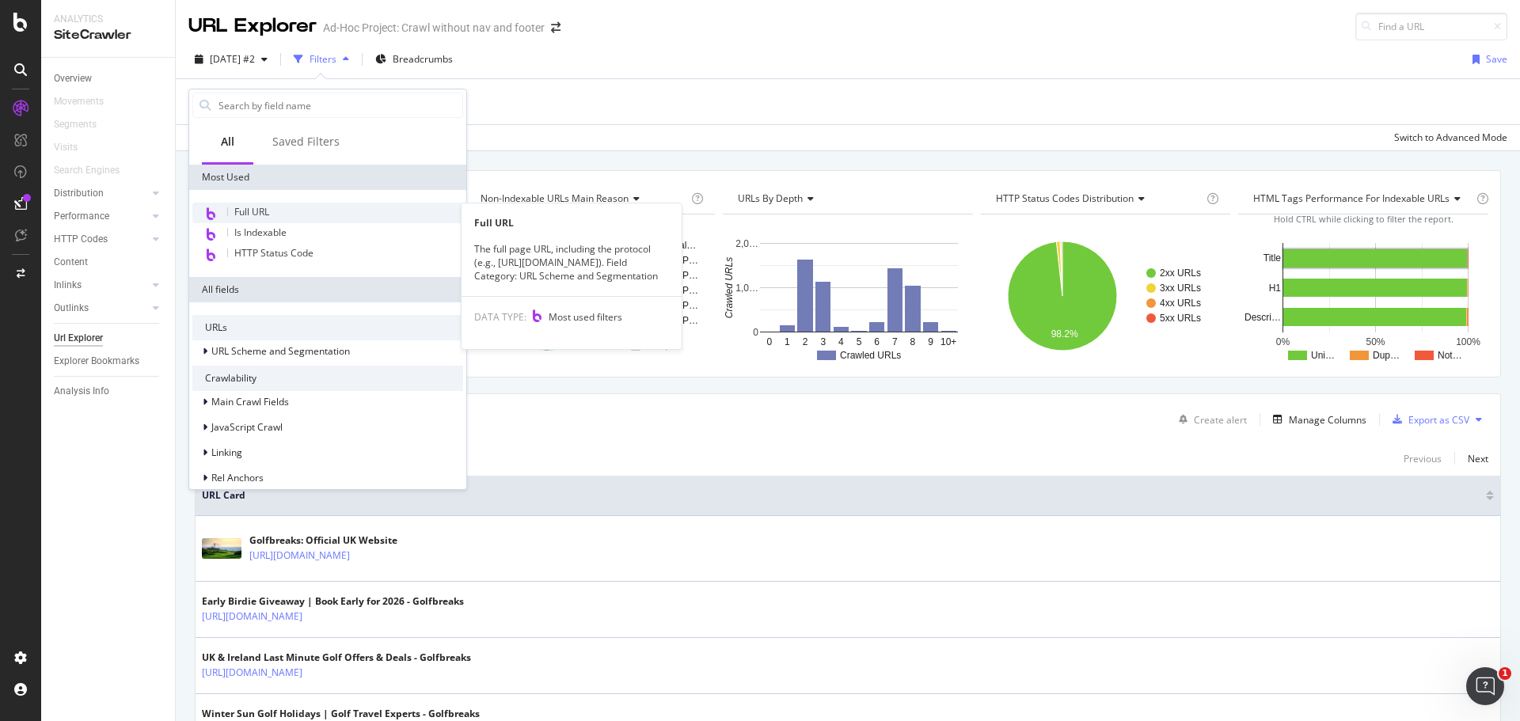
click at [292, 207] on div "Full URL" at bounding box center [327, 213] width 271 height 21
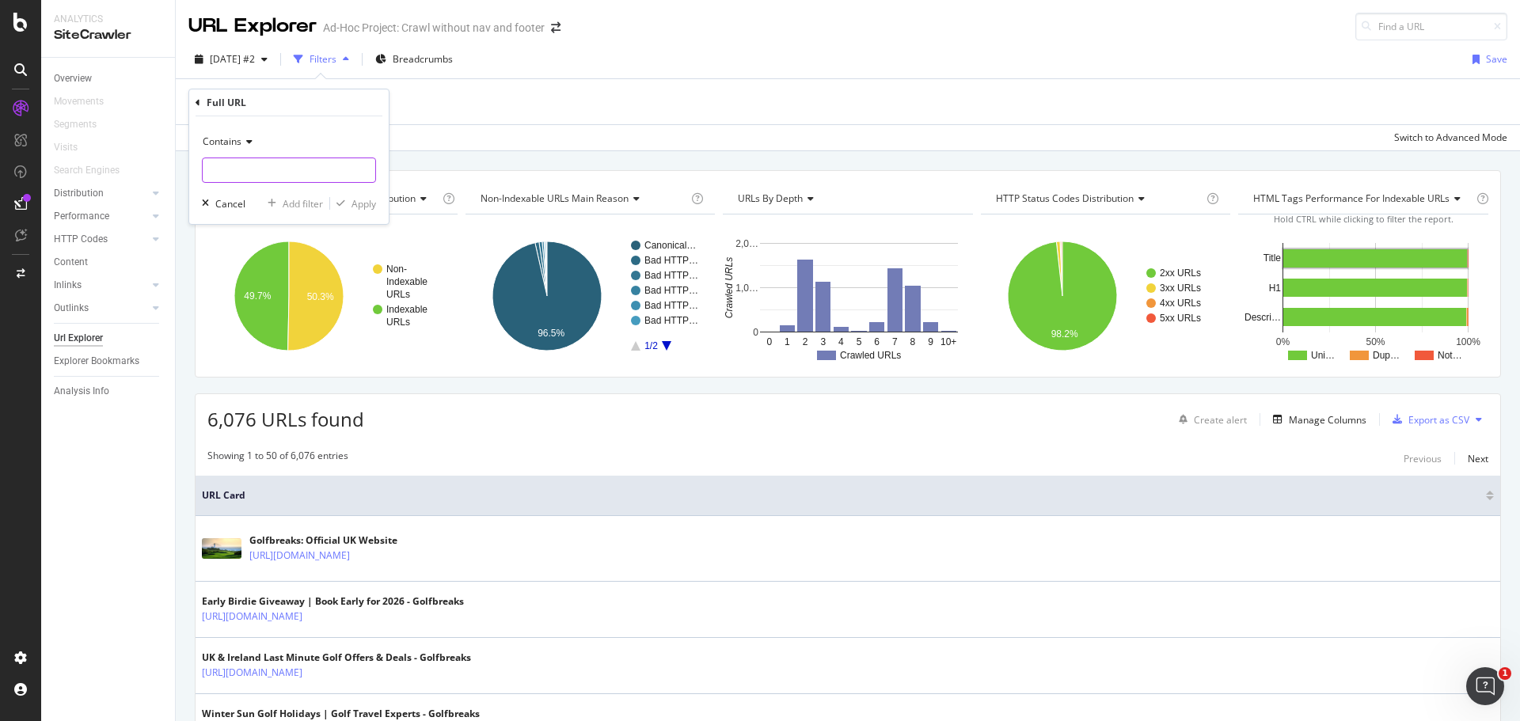
click at [242, 170] on input "text" at bounding box center [289, 170] width 173 height 25
type input "staging"
click at [347, 202] on div "button" at bounding box center [340, 204] width 21 height 10
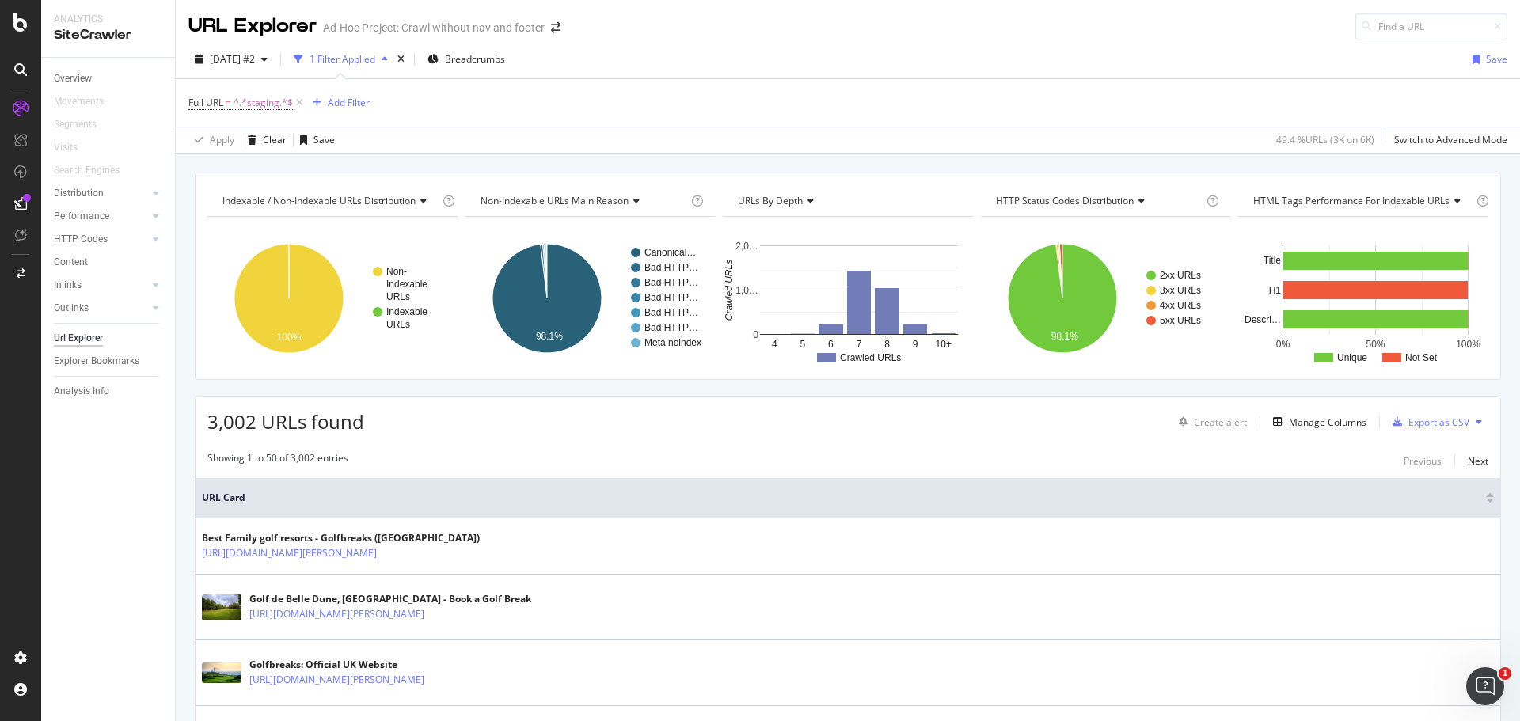
click at [798, 333] on rect "A chart." at bounding box center [859, 289] width 198 height 89
click at [801, 345] on text "5" at bounding box center [804, 344] width 6 height 11
click at [85, 73] on div "Overview" at bounding box center [73, 78] width 38 height 17
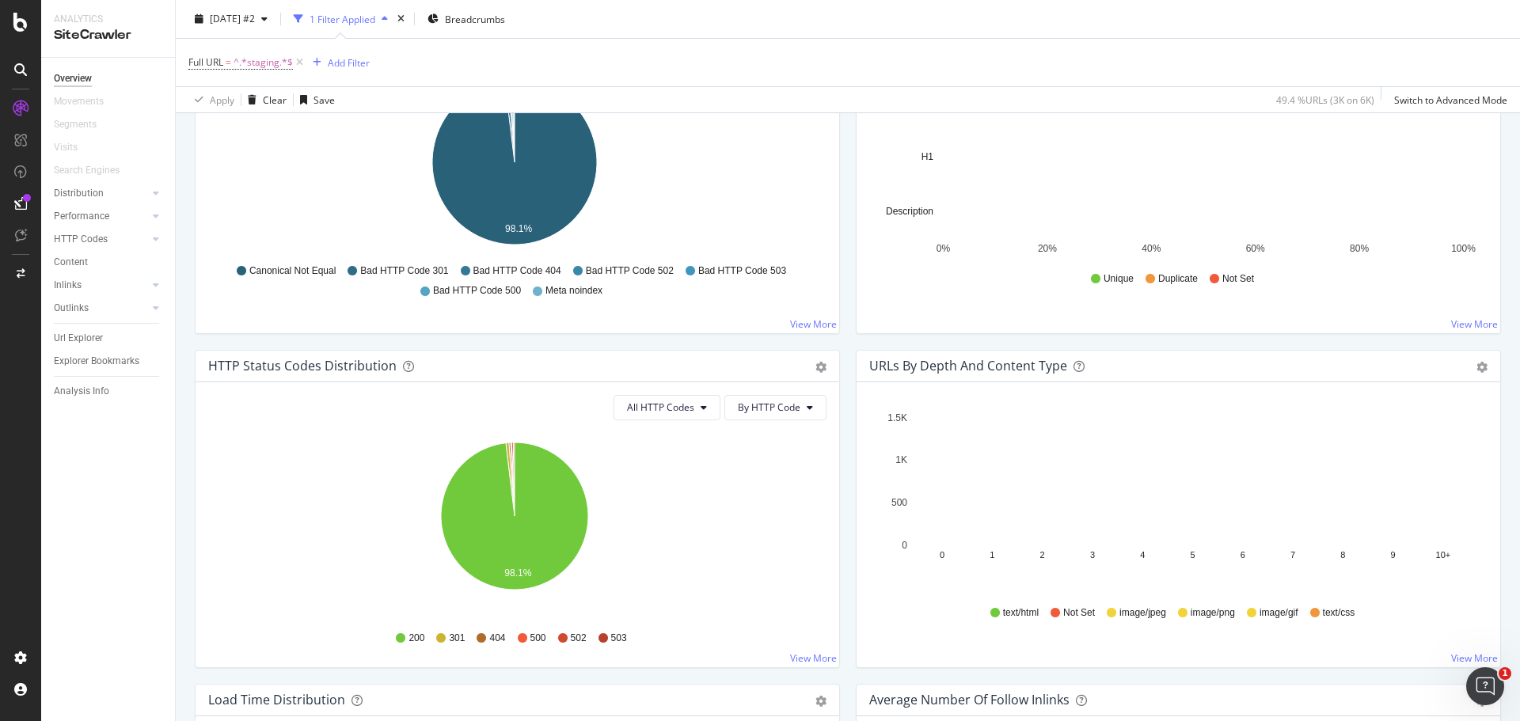
scroll to position [792, 0]
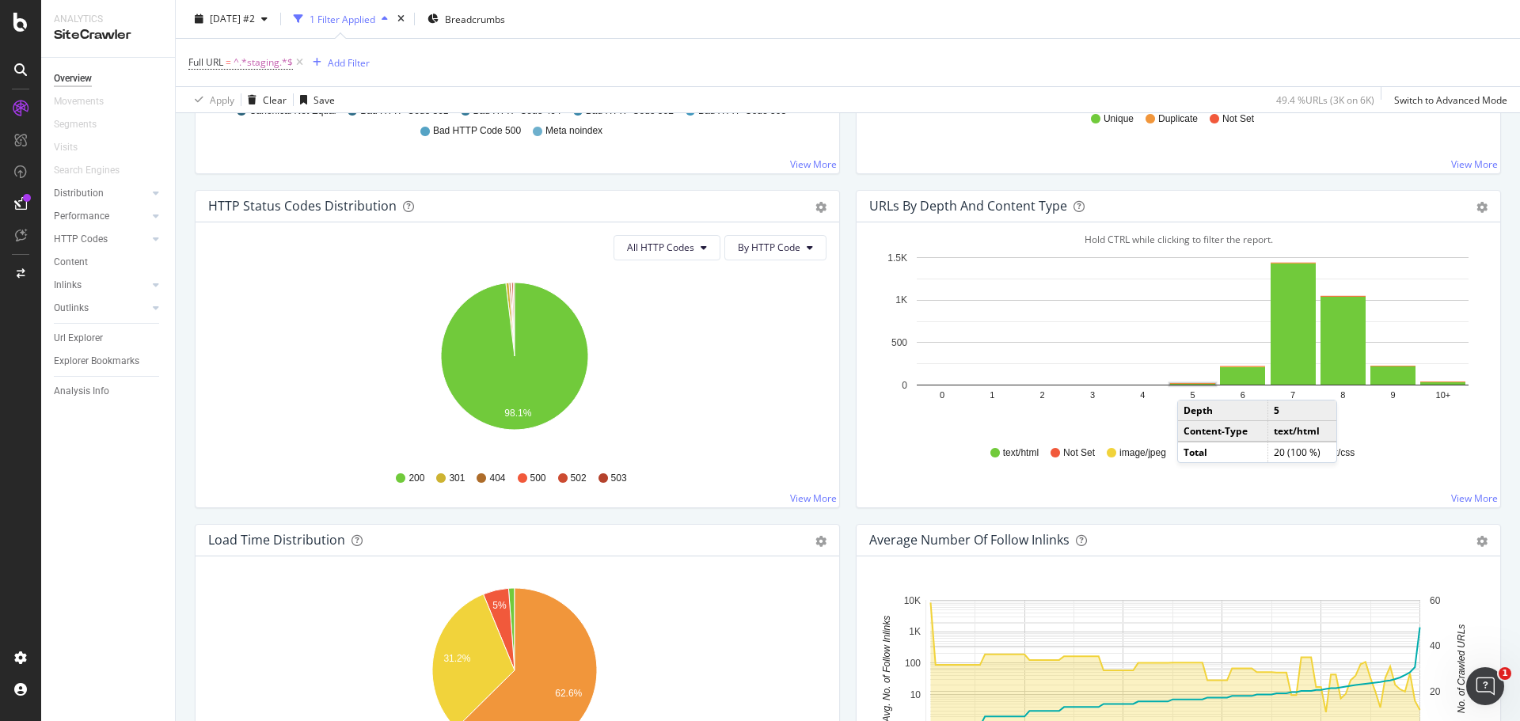
click at [1187, 384] on rect "A chart." at bounding box center [1192, 385] width 45 height 2
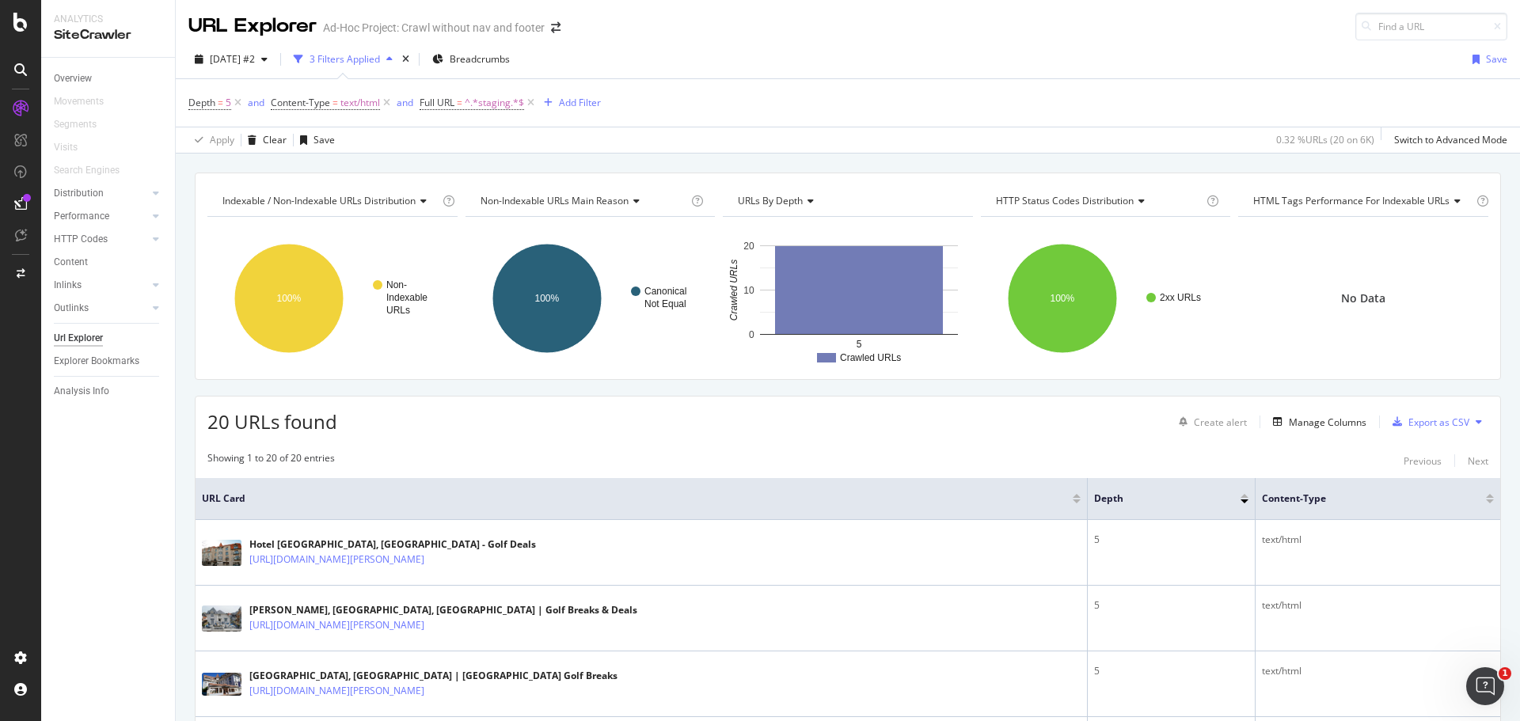
click at [1078, 427] on div "20 URLs found Create alert Manage Columns Export as CSV" at bounding box center [848, 416] width 1305 height 39
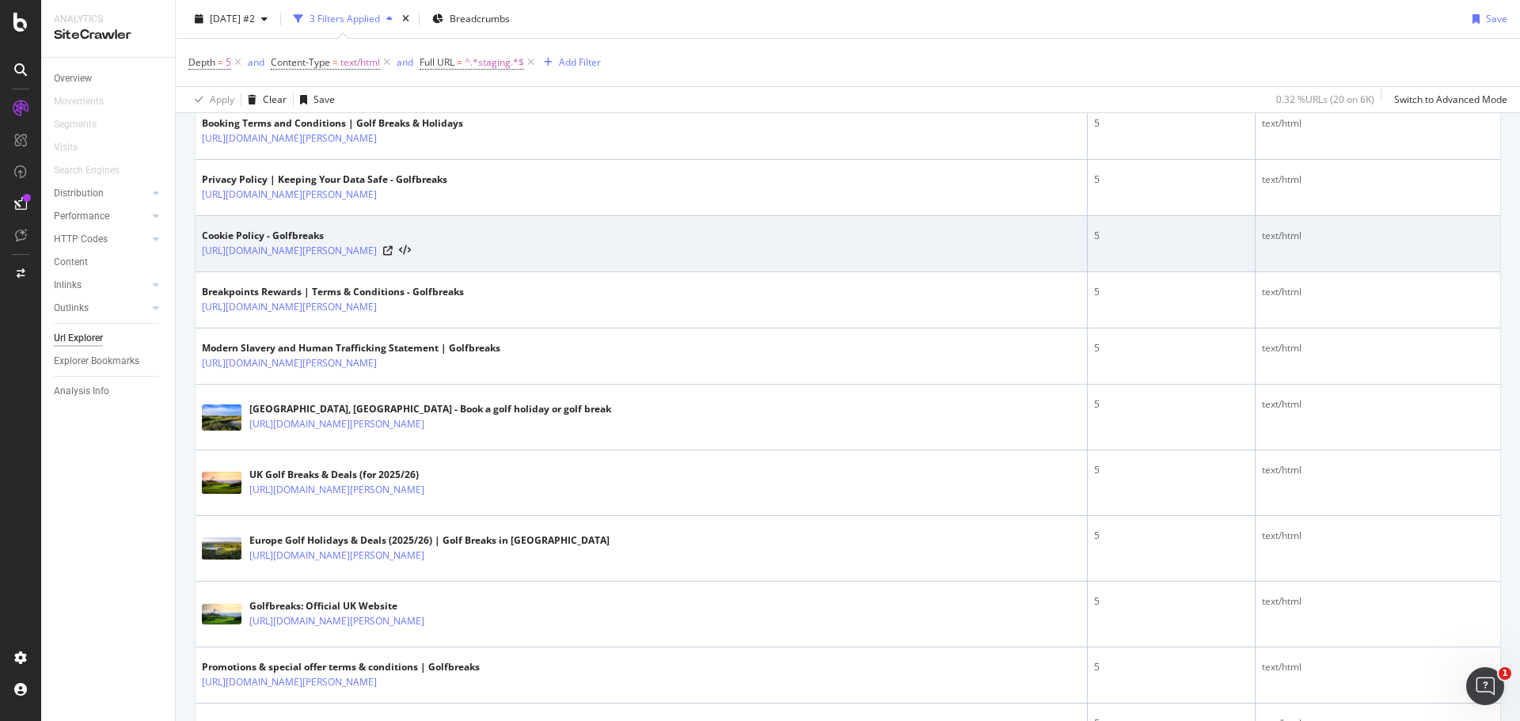
scroll to position [950, 0]
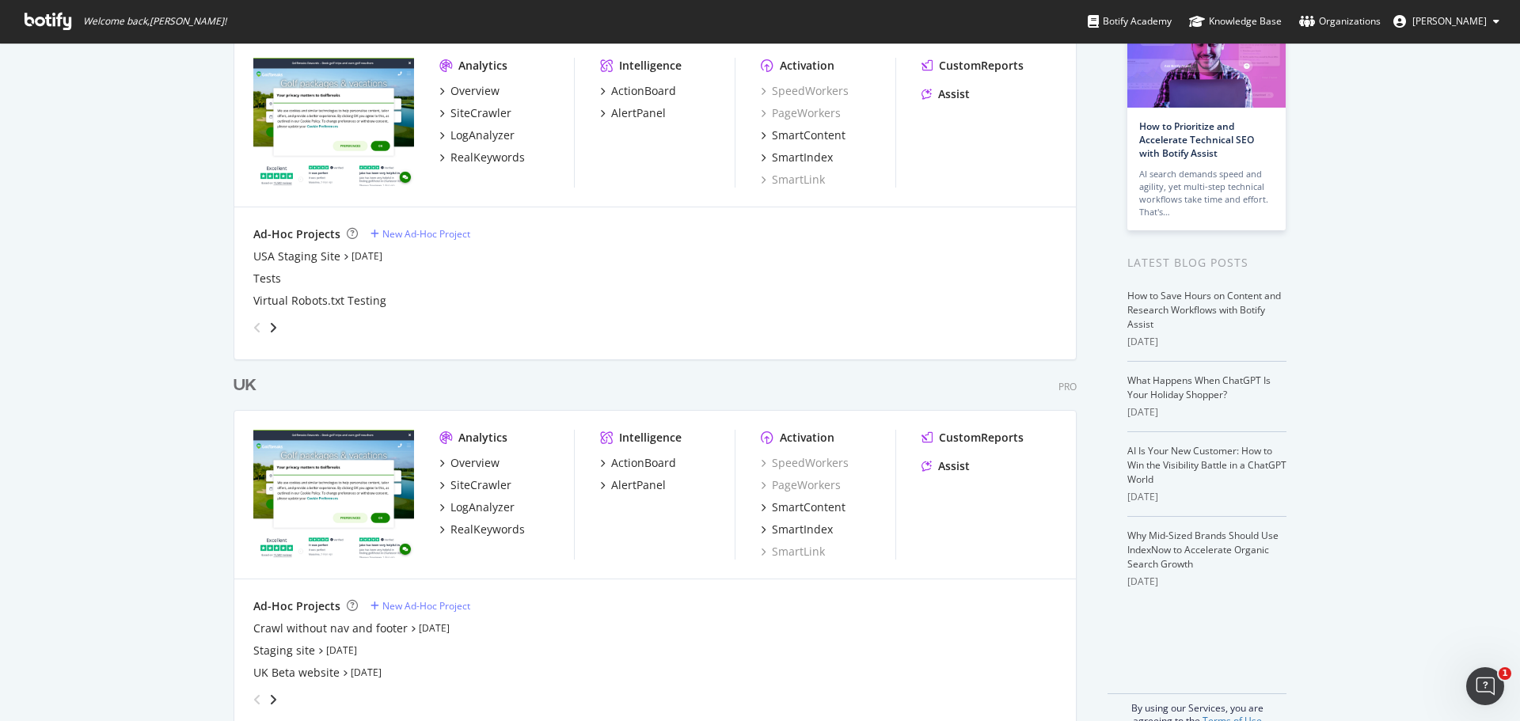
scroll to position [148, 0]
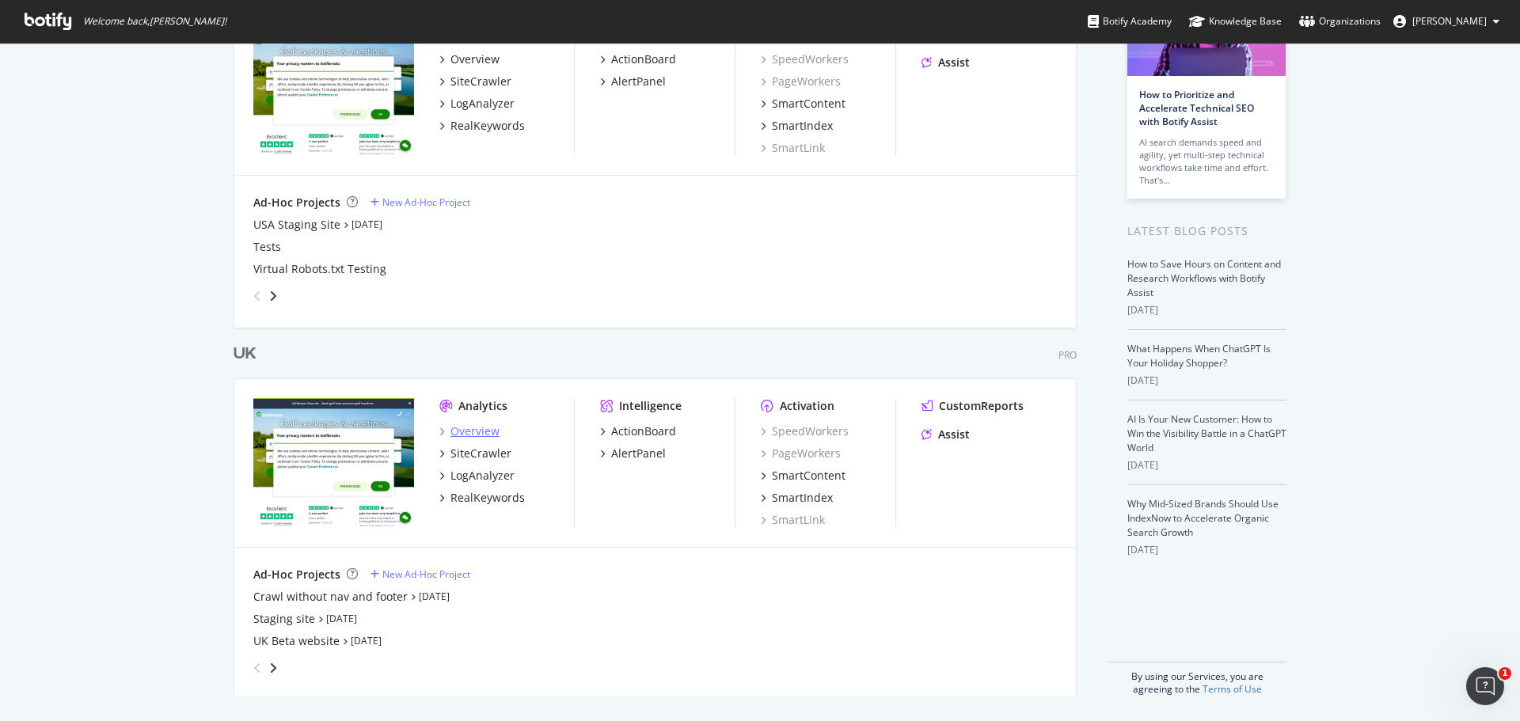
click at [467, 425] on div "Overview" at bounding box center [475, 432] width 49 height 16
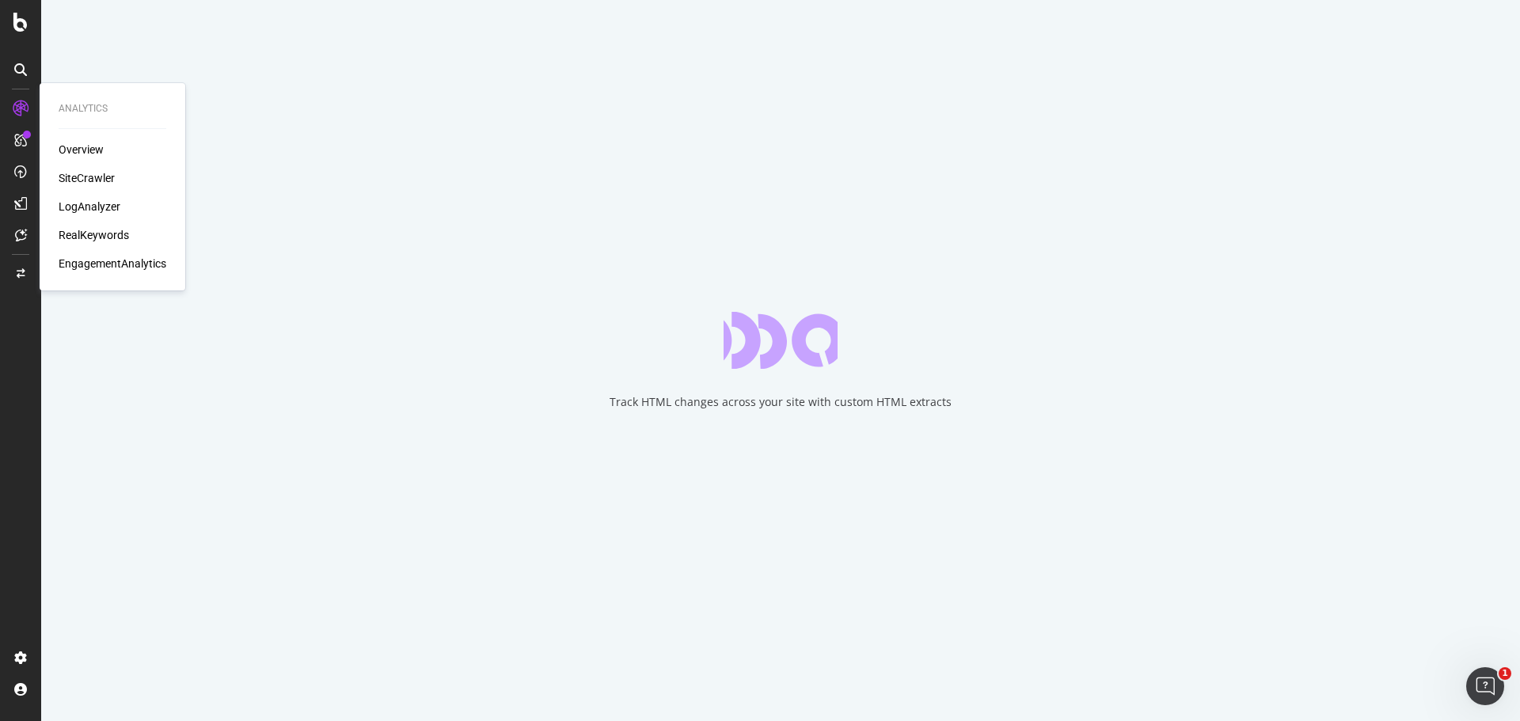
click at [66, 174] on div "SiteCrawler" at bounding box center [87, 178] width 56 height 16
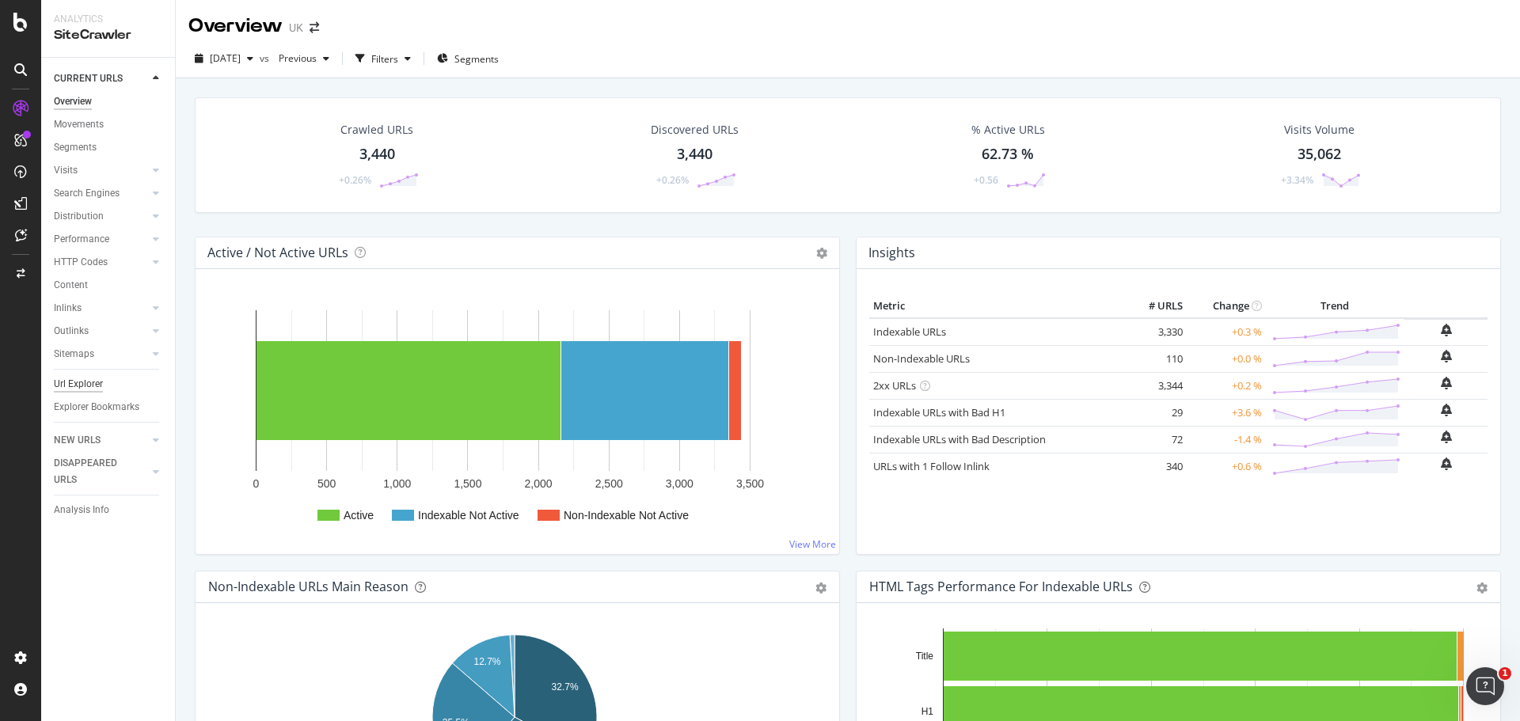
click at [98, 386] on div "Url Explorer" at bounding box center [78, 384] width 49 height 17
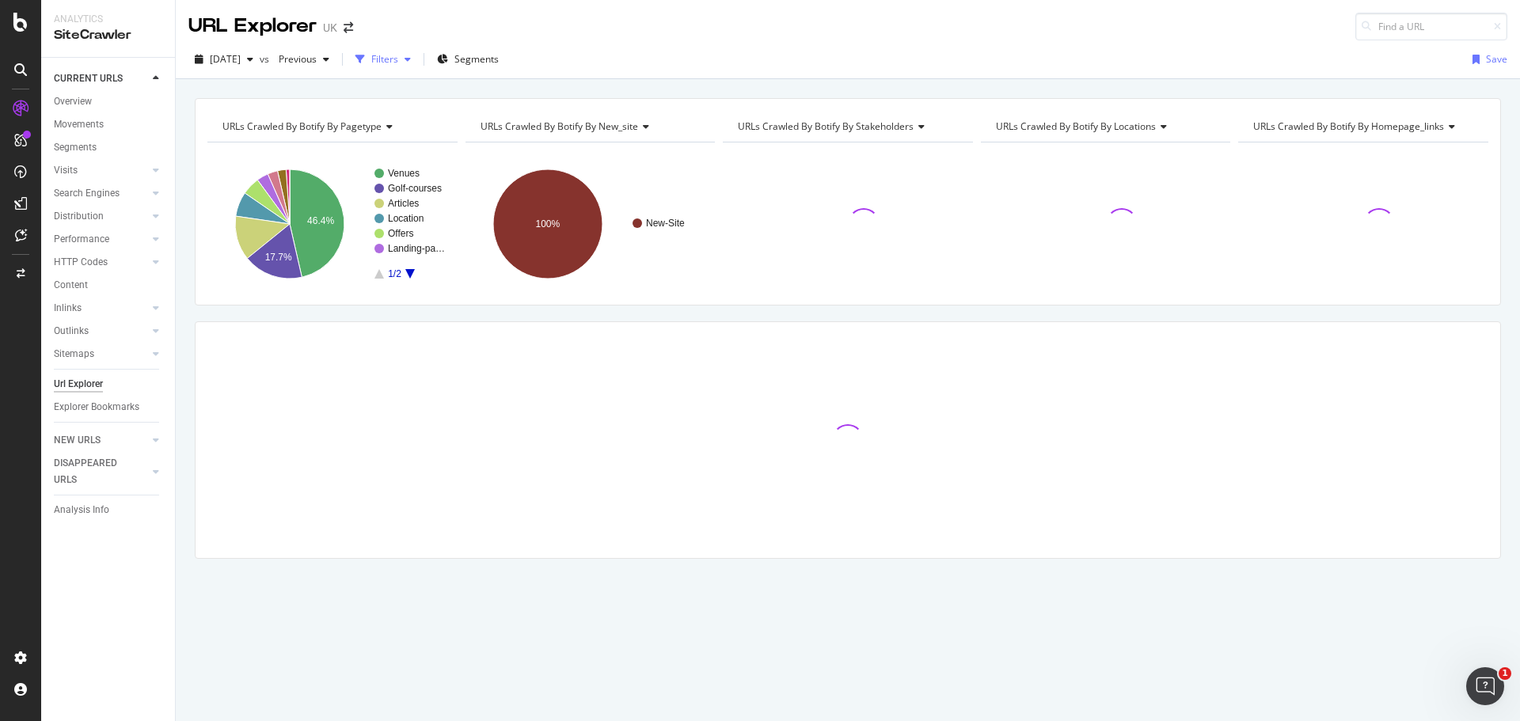
click at [398, 55] on div "Filters" at bounding box center [384, 58] width 27 height 13
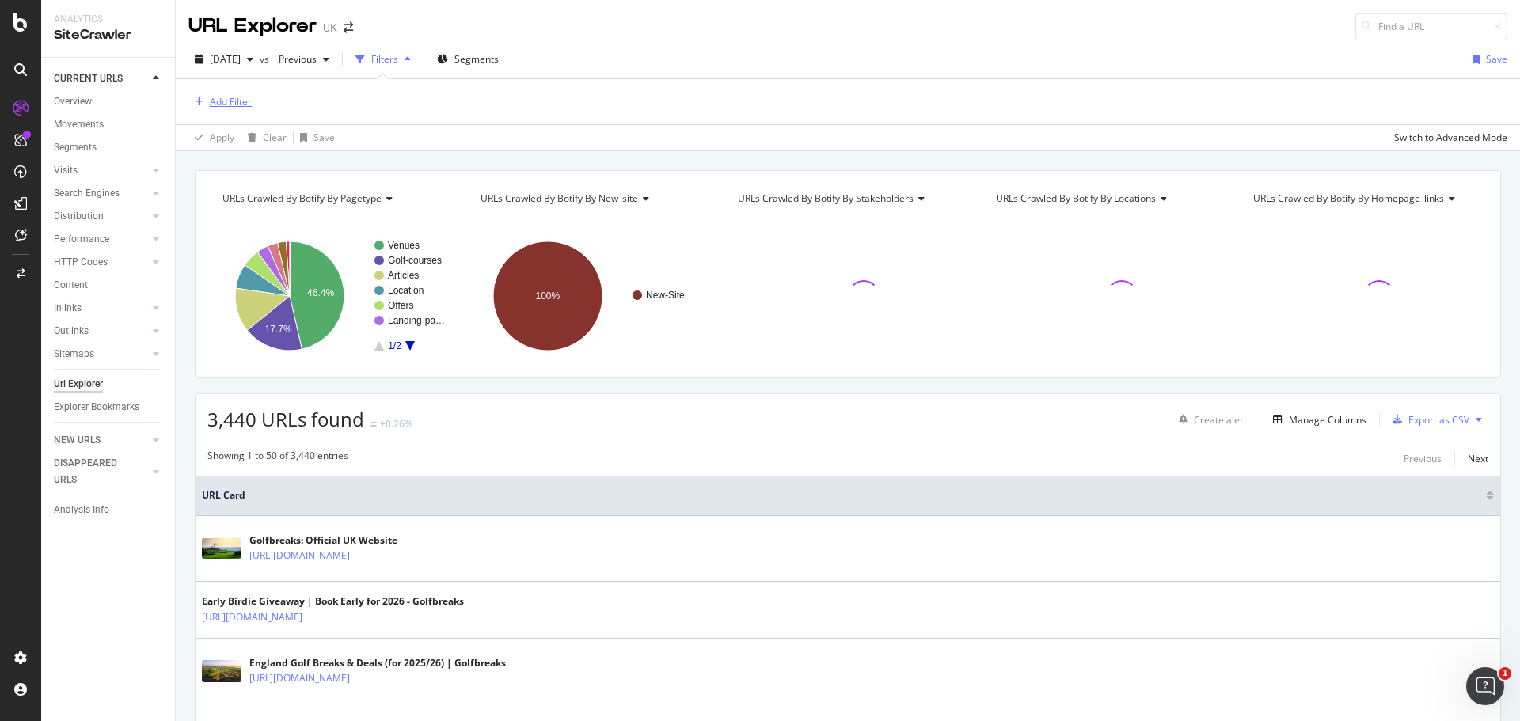
click at [207, 101] on div "button" at bounding box center [198, 102] width 21 height 10
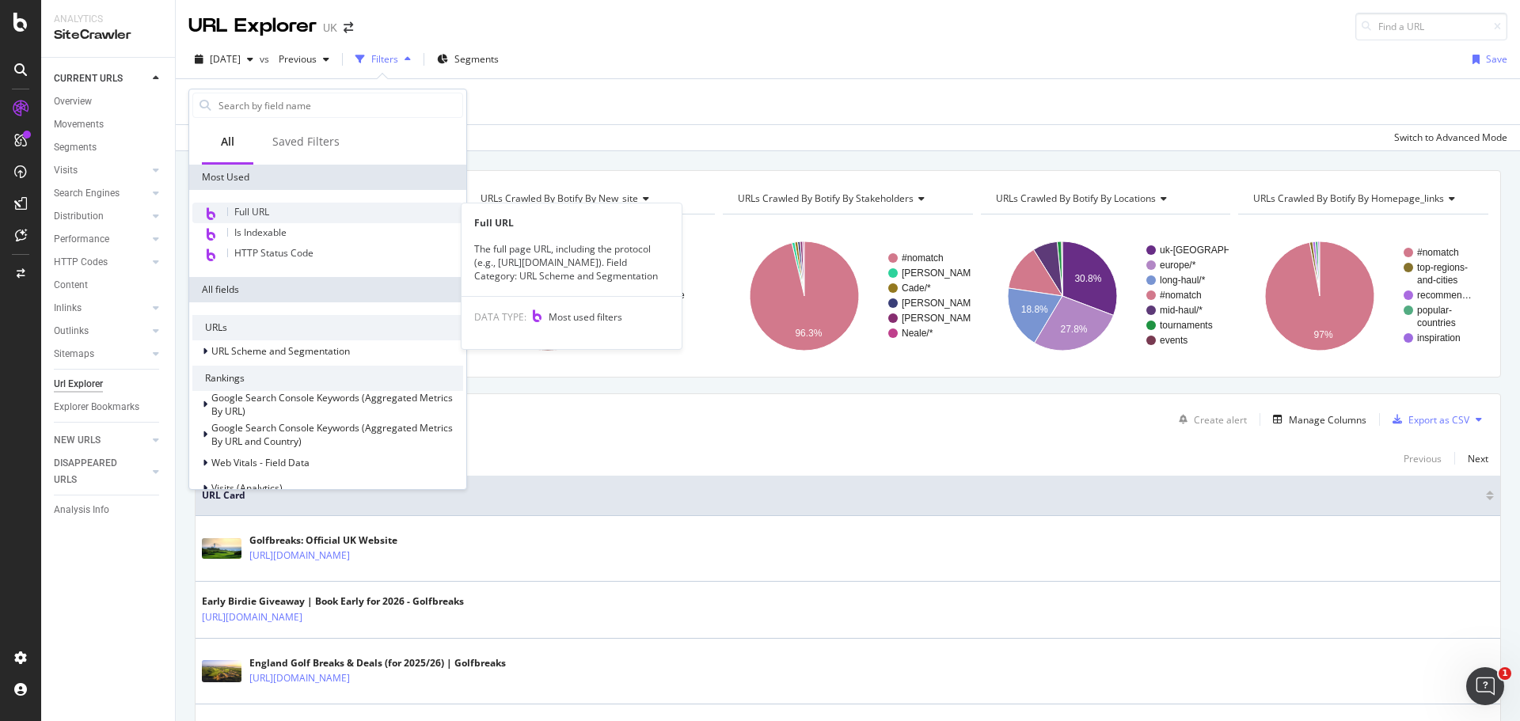
click at [236, 211] on span "Full URL" at bounding box center [251, 211] width 35 height 13
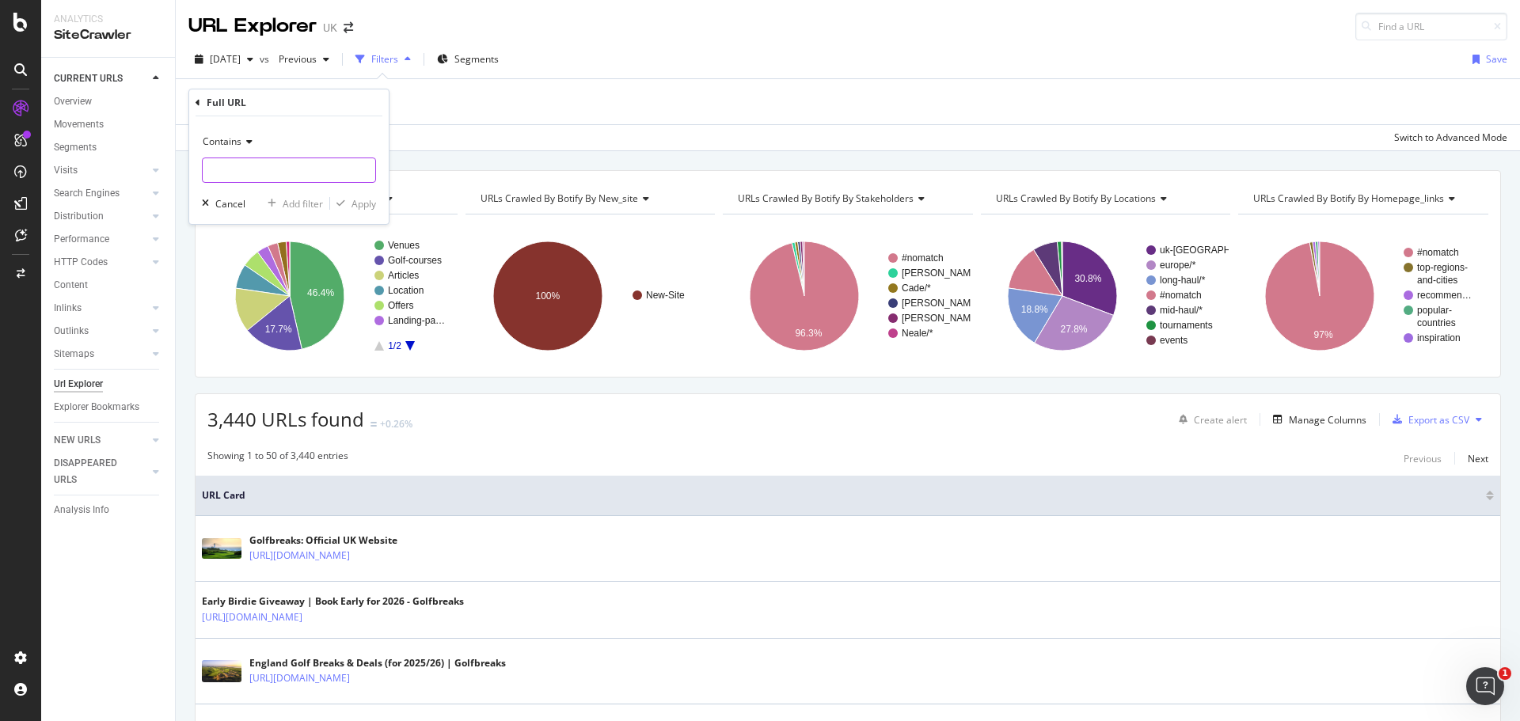
click at [254, 174] on input "text" at bounding box center [289, 170] width 173 height 25
type input "staging"
click at [363, 204] on div "Apply" at bounding box center [364, 203] width 25 height 13
